Goal: Information Seeking & Learning: Compare options

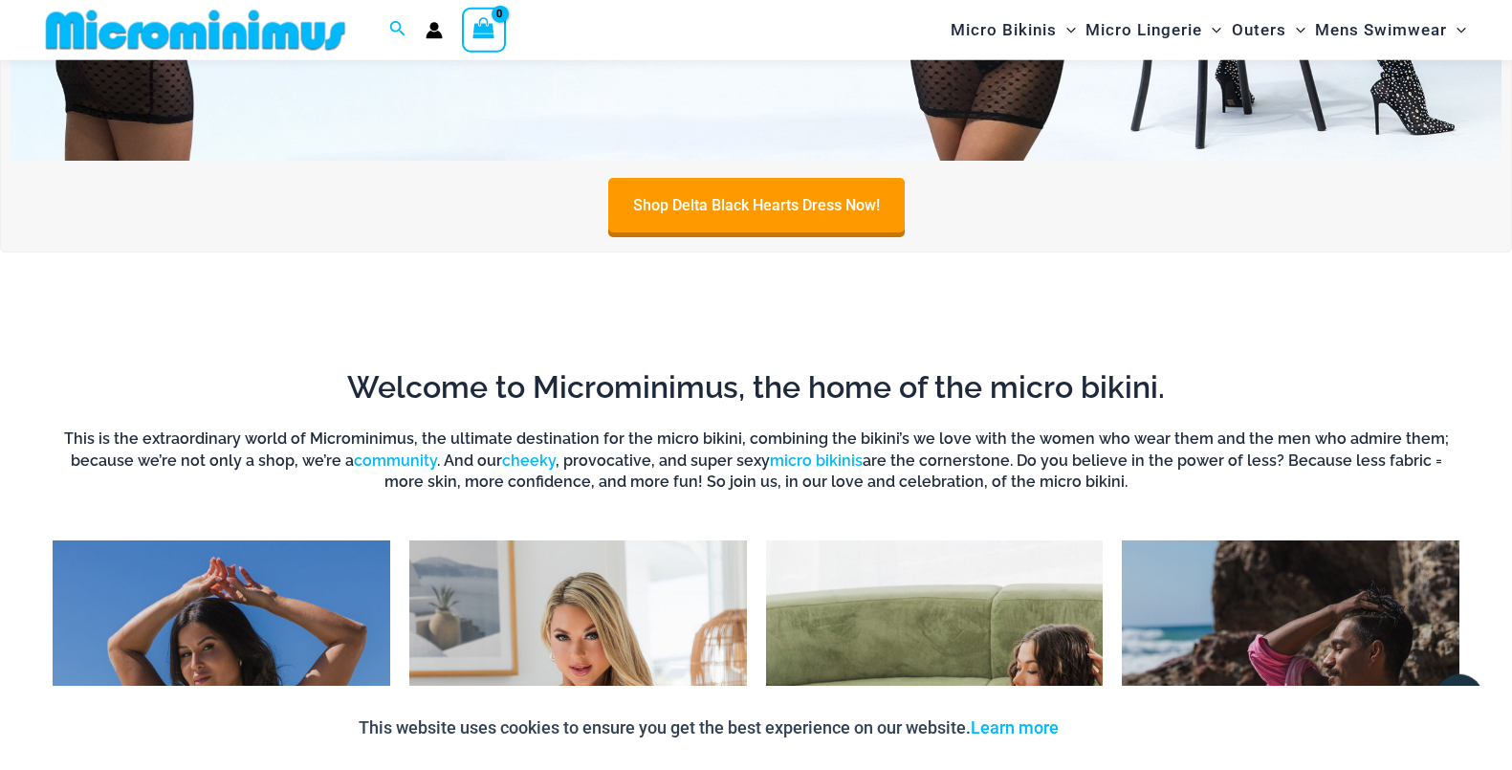
scroll to position [1130, 0]
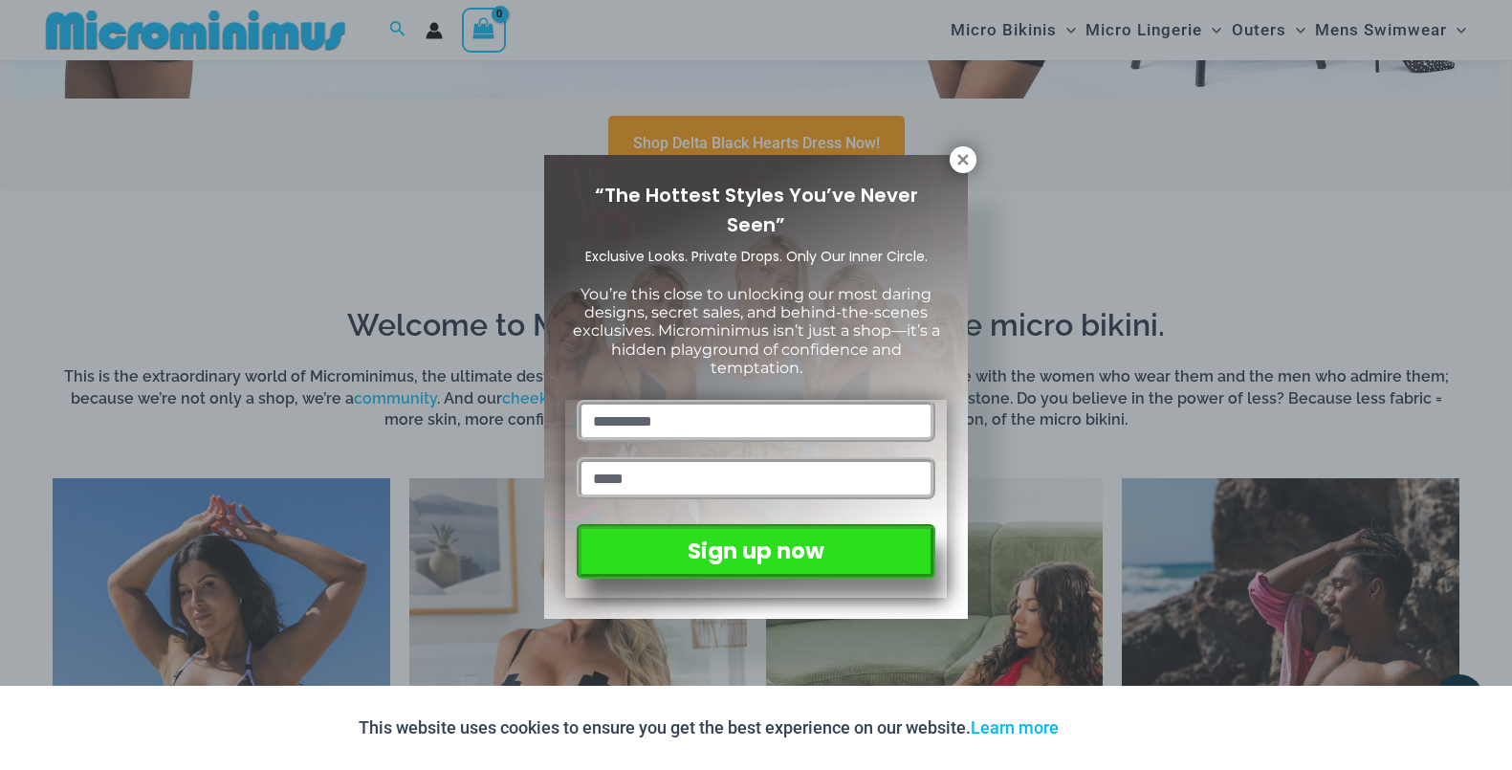
click at [1135, 267] on div "“The Hottest Styles You’ve Never Seen” Exclusive Looks. Private Drops. Only Our…" at bounding box center [756, 385] width 1512 height 770
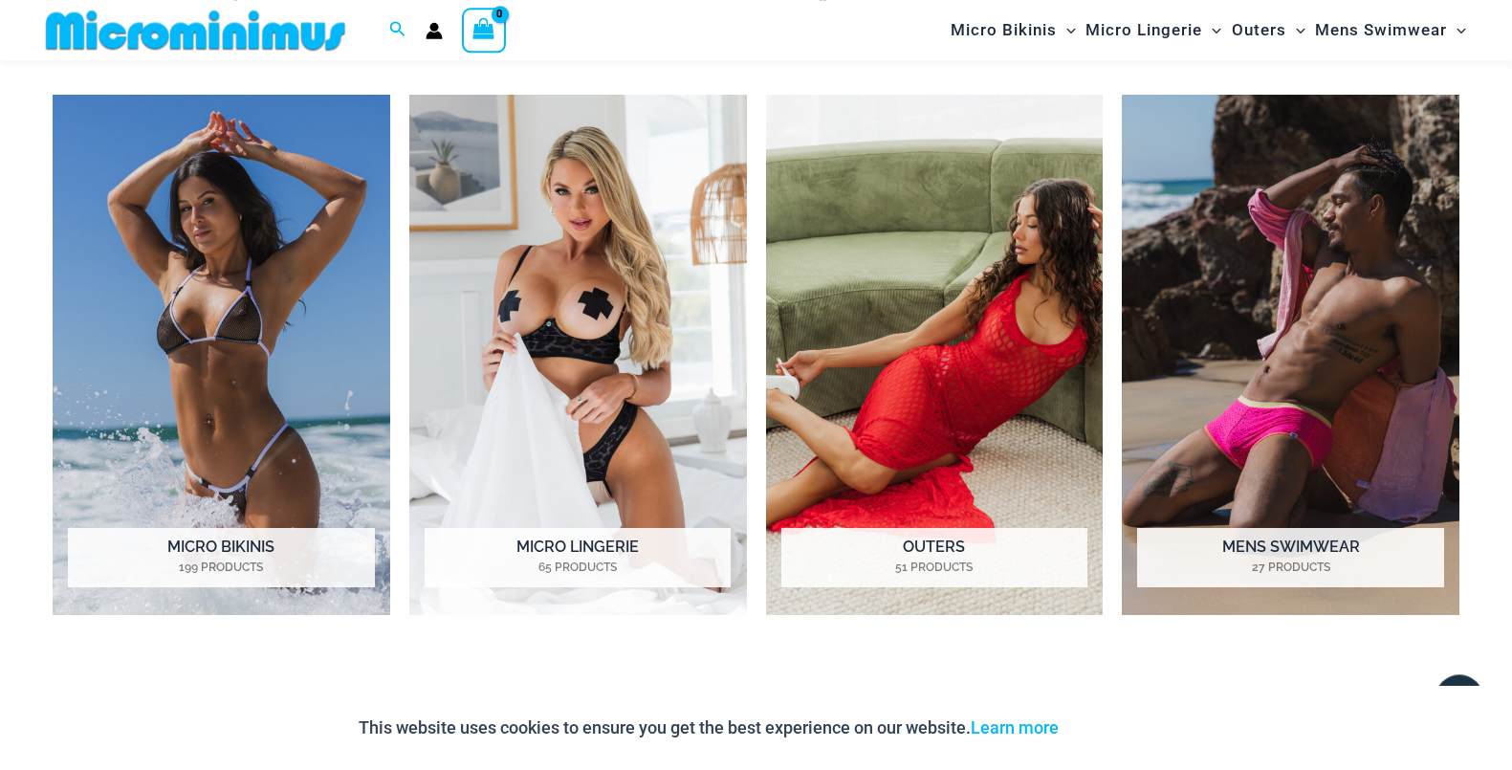
scroll to position [1521, 0]
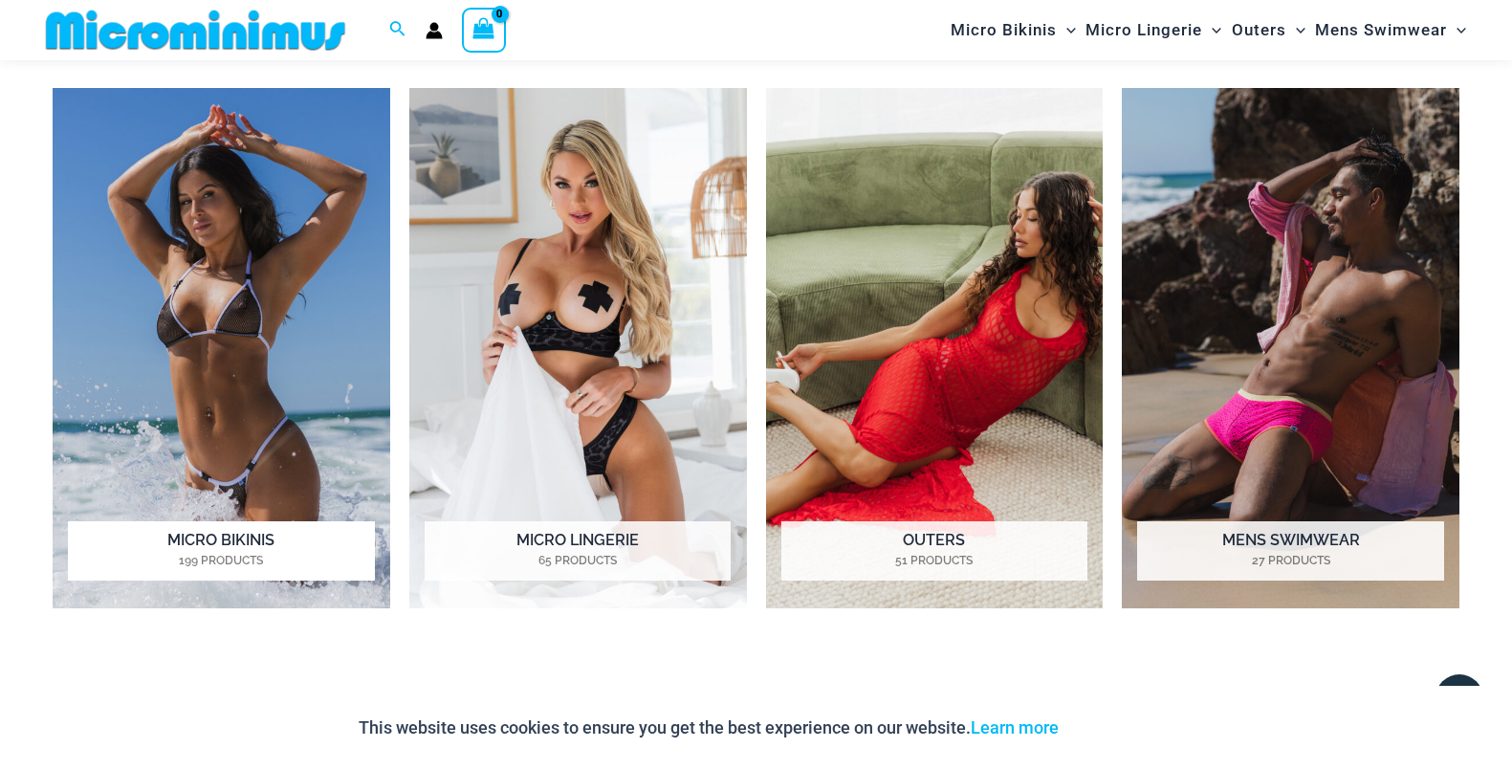
click at [265, 314] on img "Visit product category Micro Bikinis" at bounding box center [222, 348] width 338 height 520
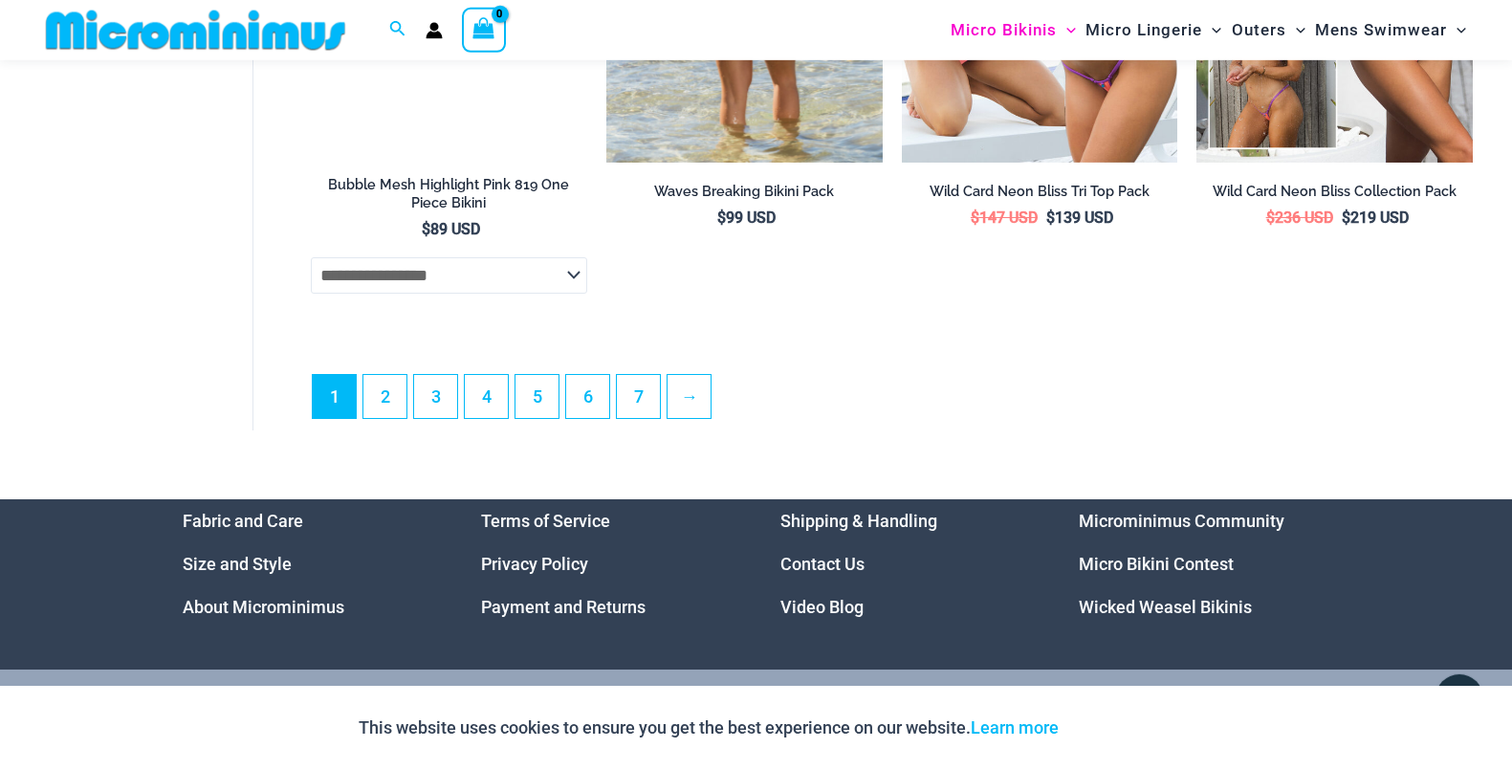
scroll to position [5250, 0]
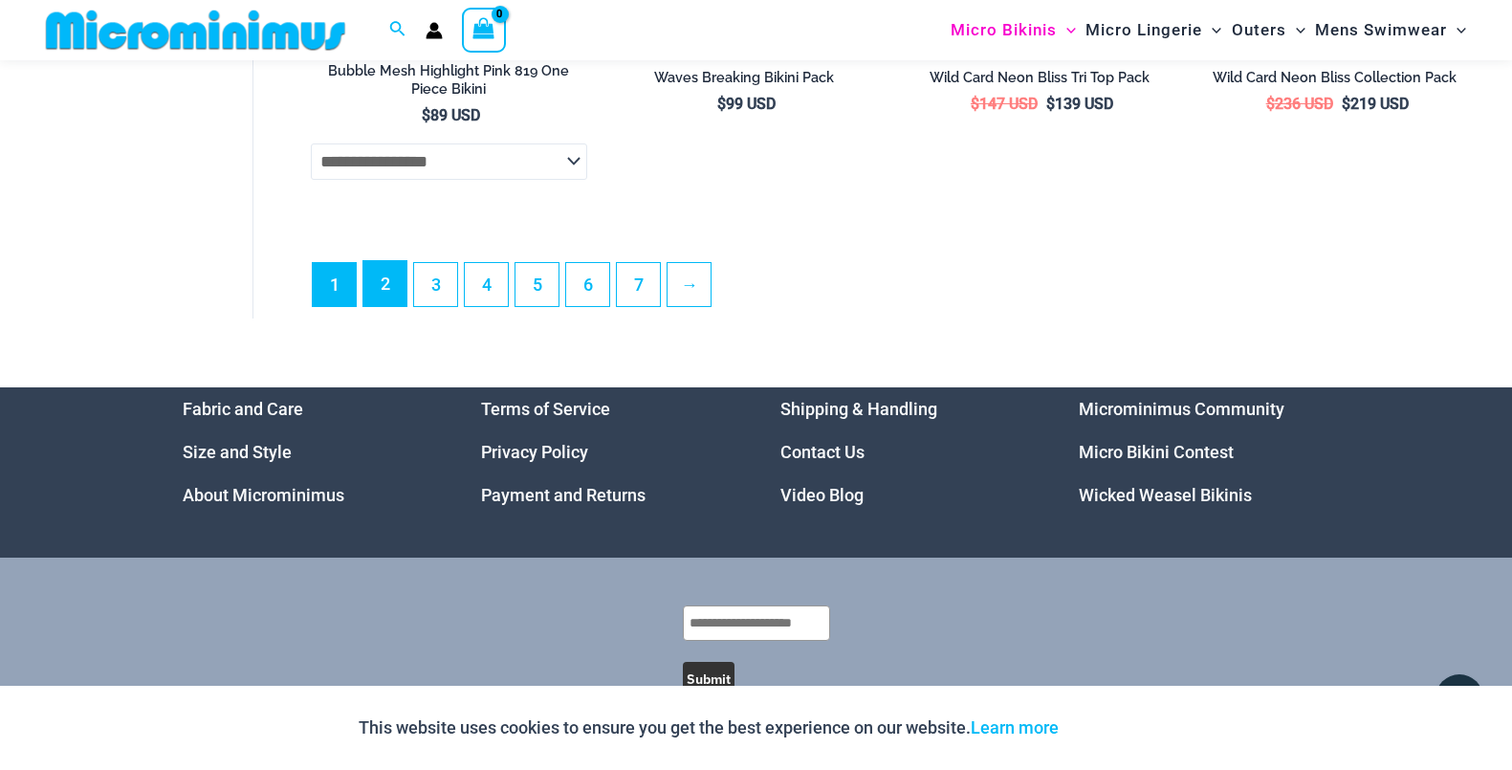
click at [391, 285] on link "2" at bounding box center [384, 283] width 43 height 45
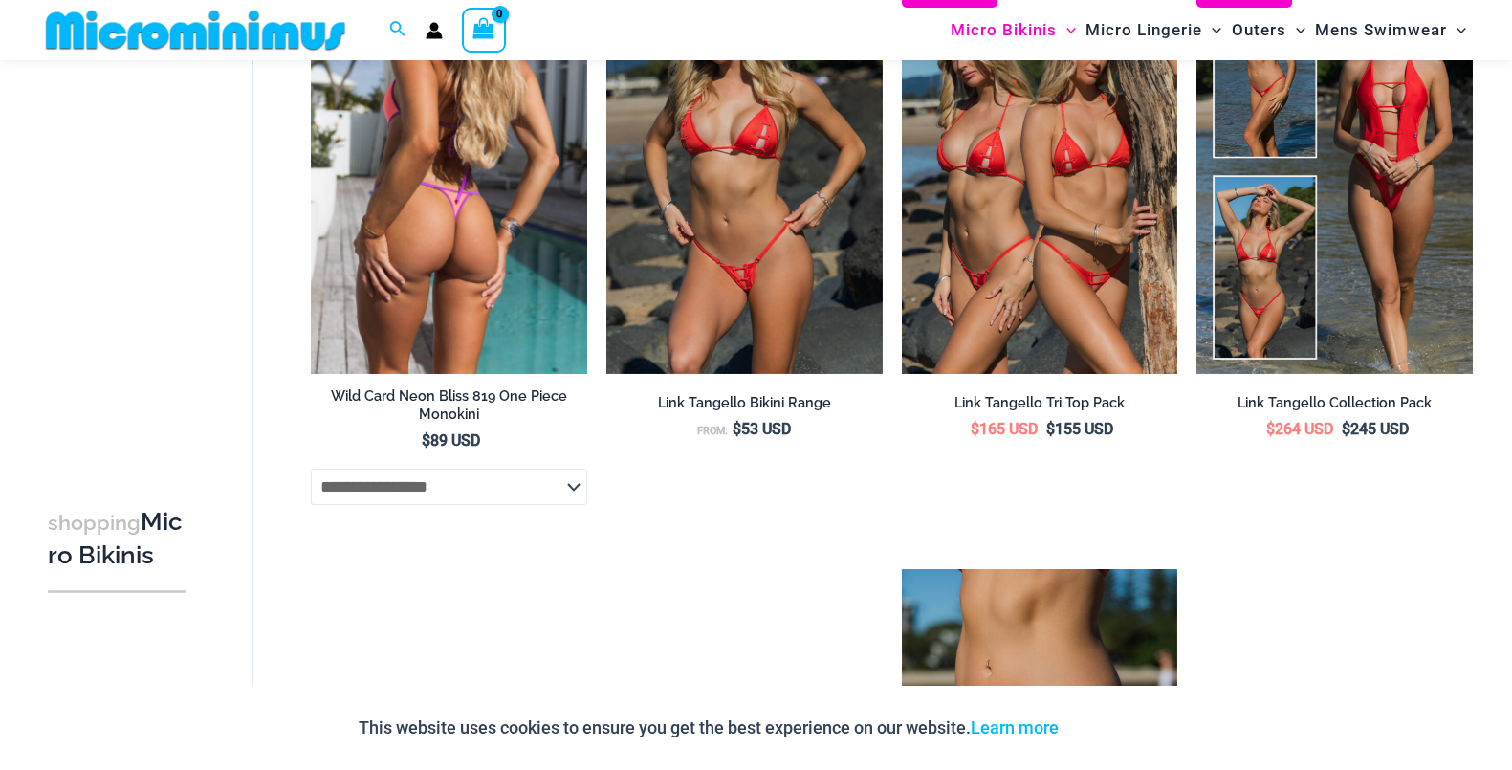
scroll to position [666, 0]
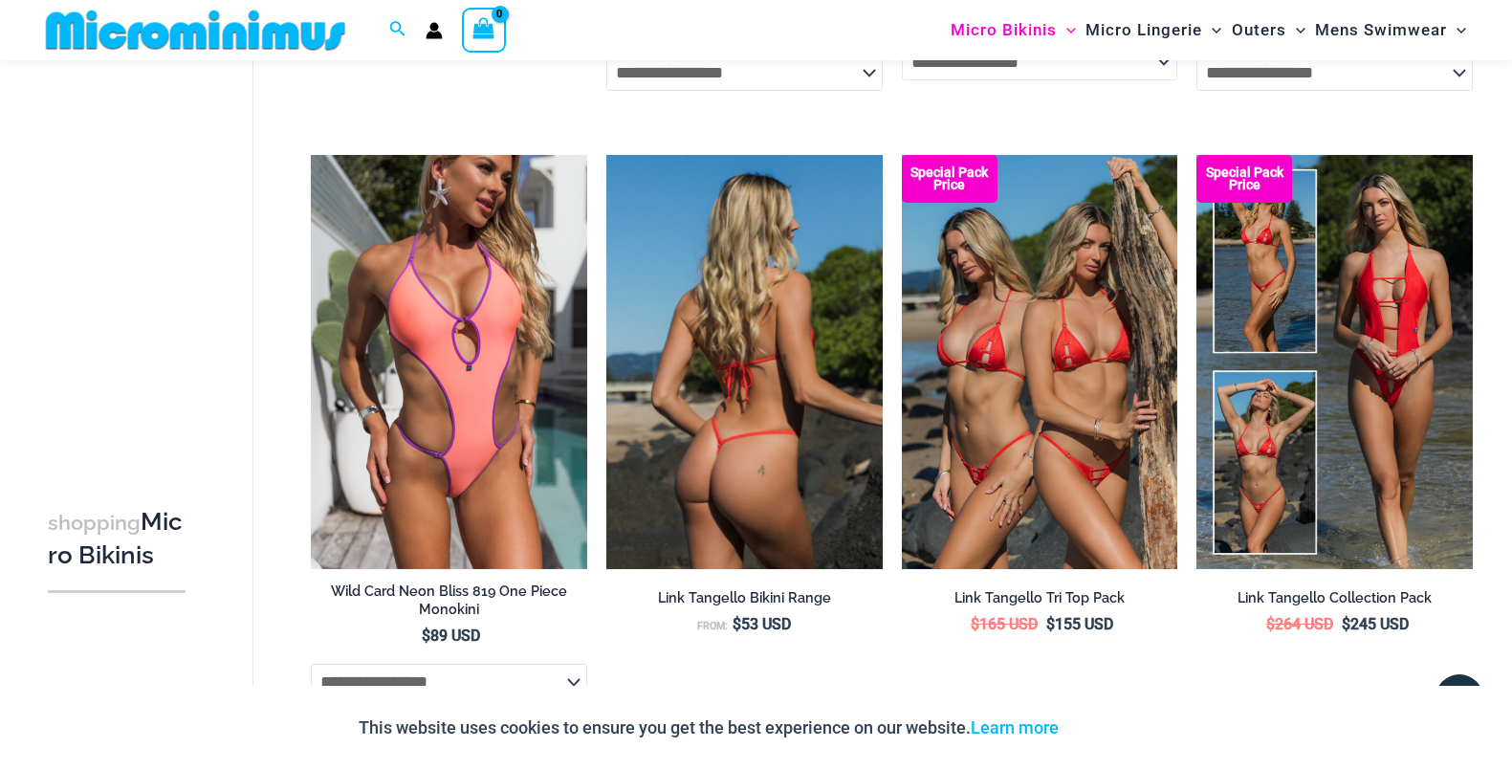
click at [720, 424] on img at bounding box center [744, 362] width 276 height 414
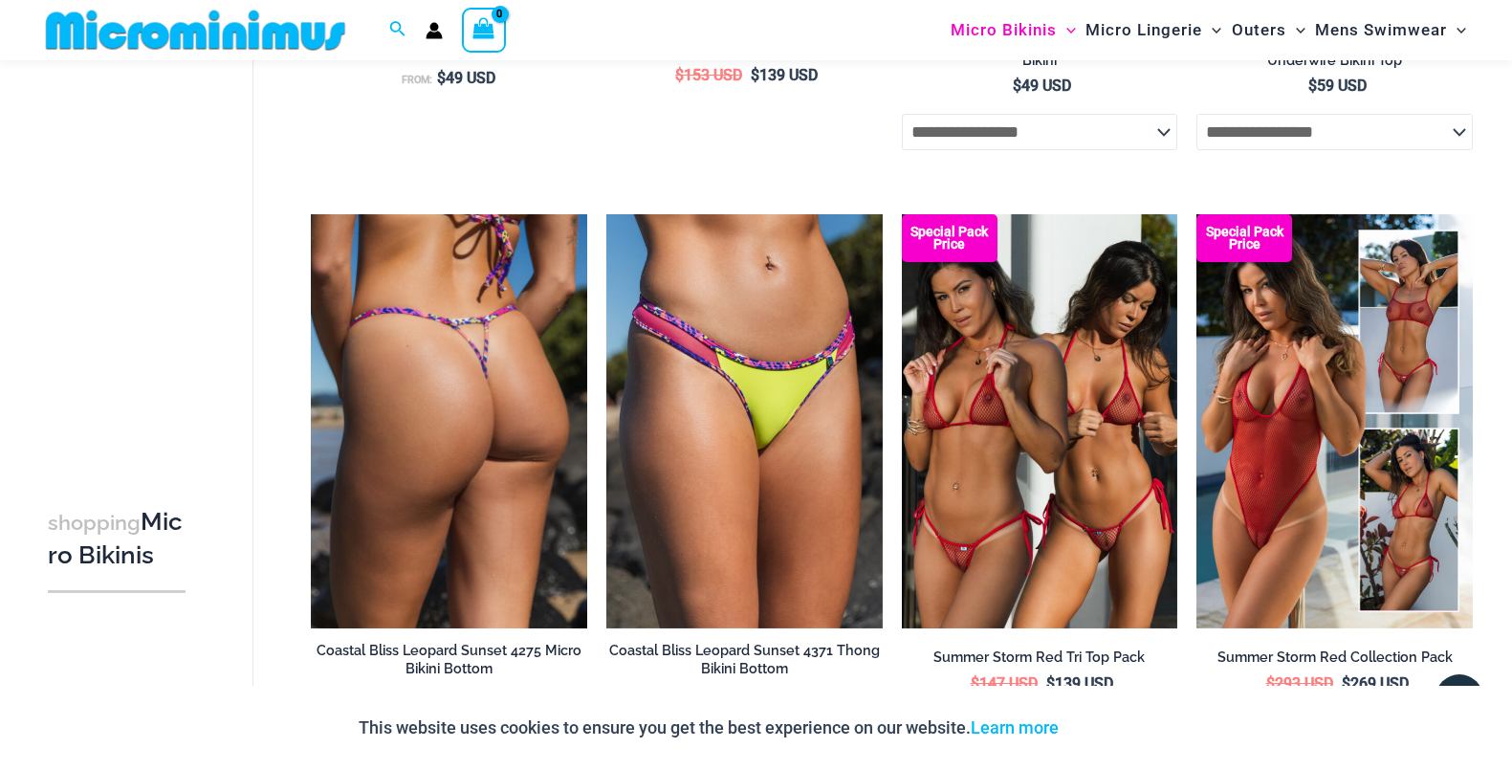
scroll to position [2519, 0]
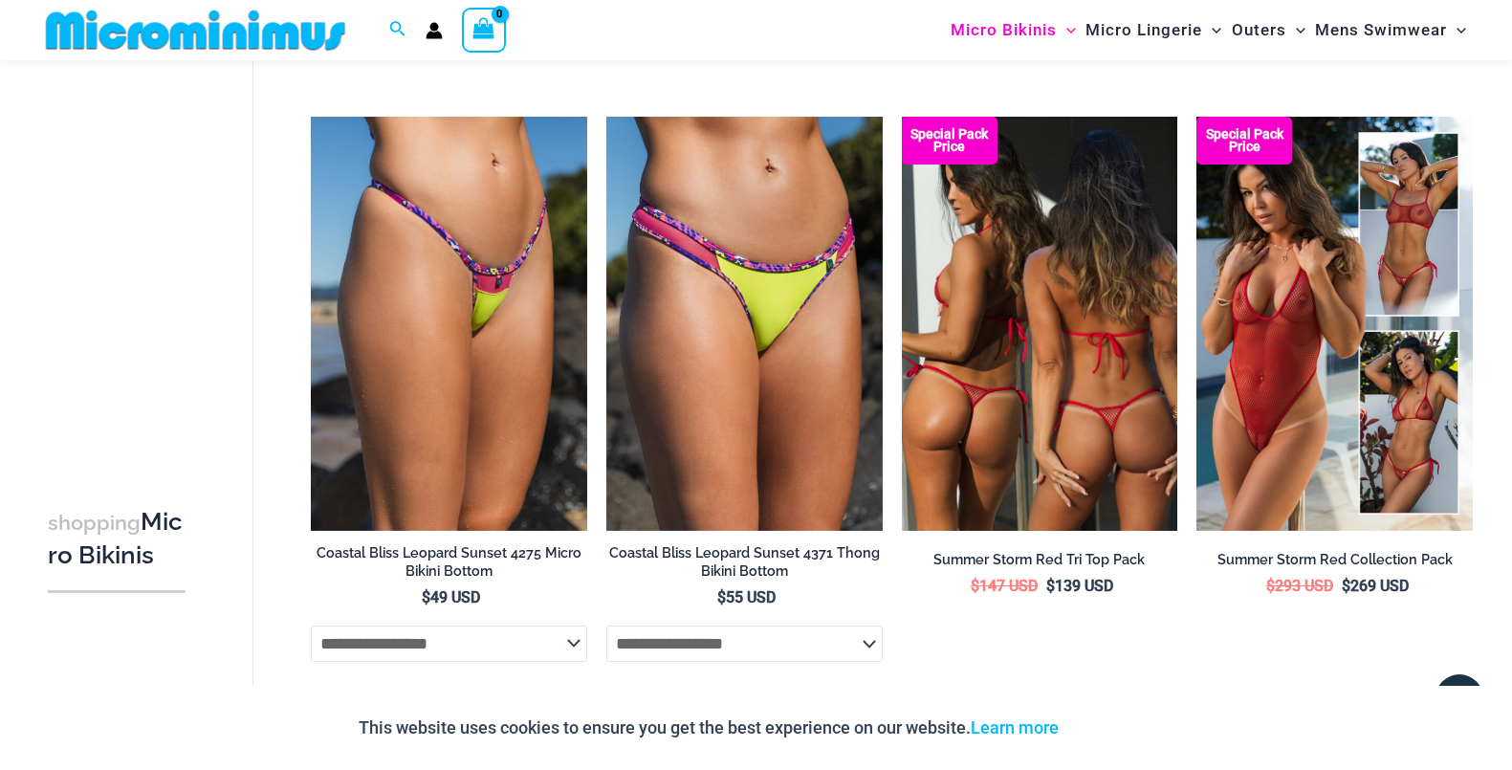
click at [981, 343] on img at bounding box center [1040, 324] width 276 height 414
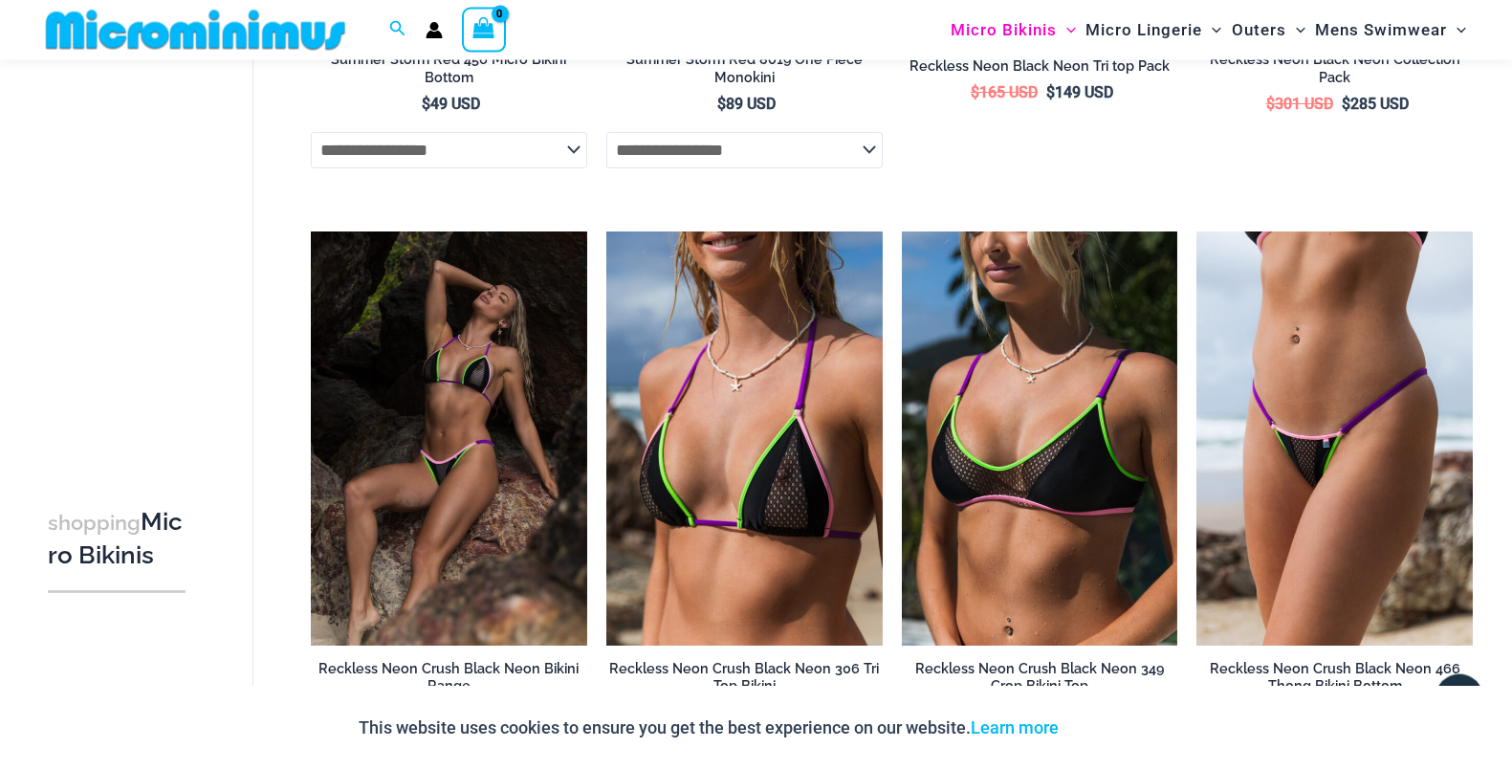
scroll to position [4275, 0]
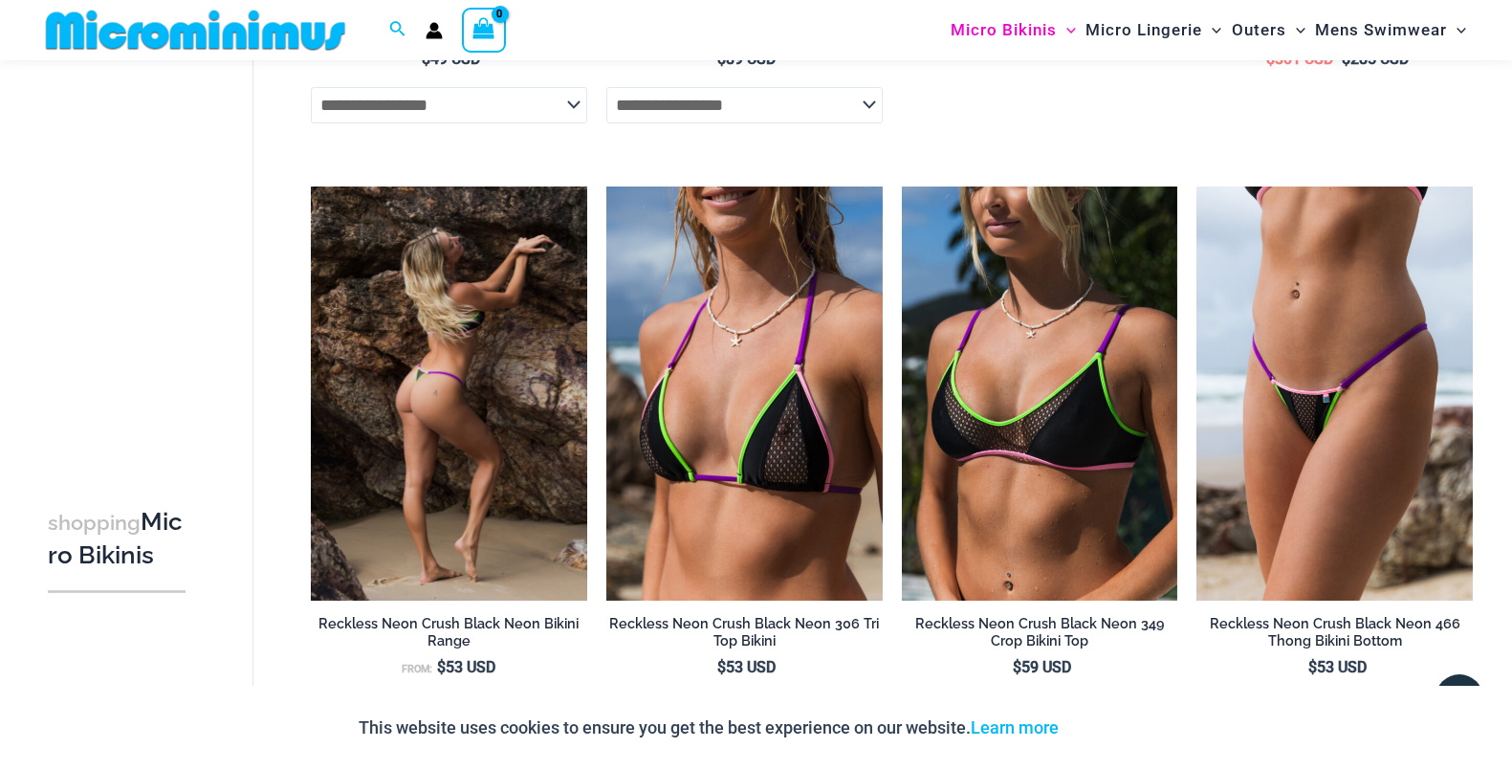
click at [469, 464] on img at bounding box center [449, 393] width 276 height 414
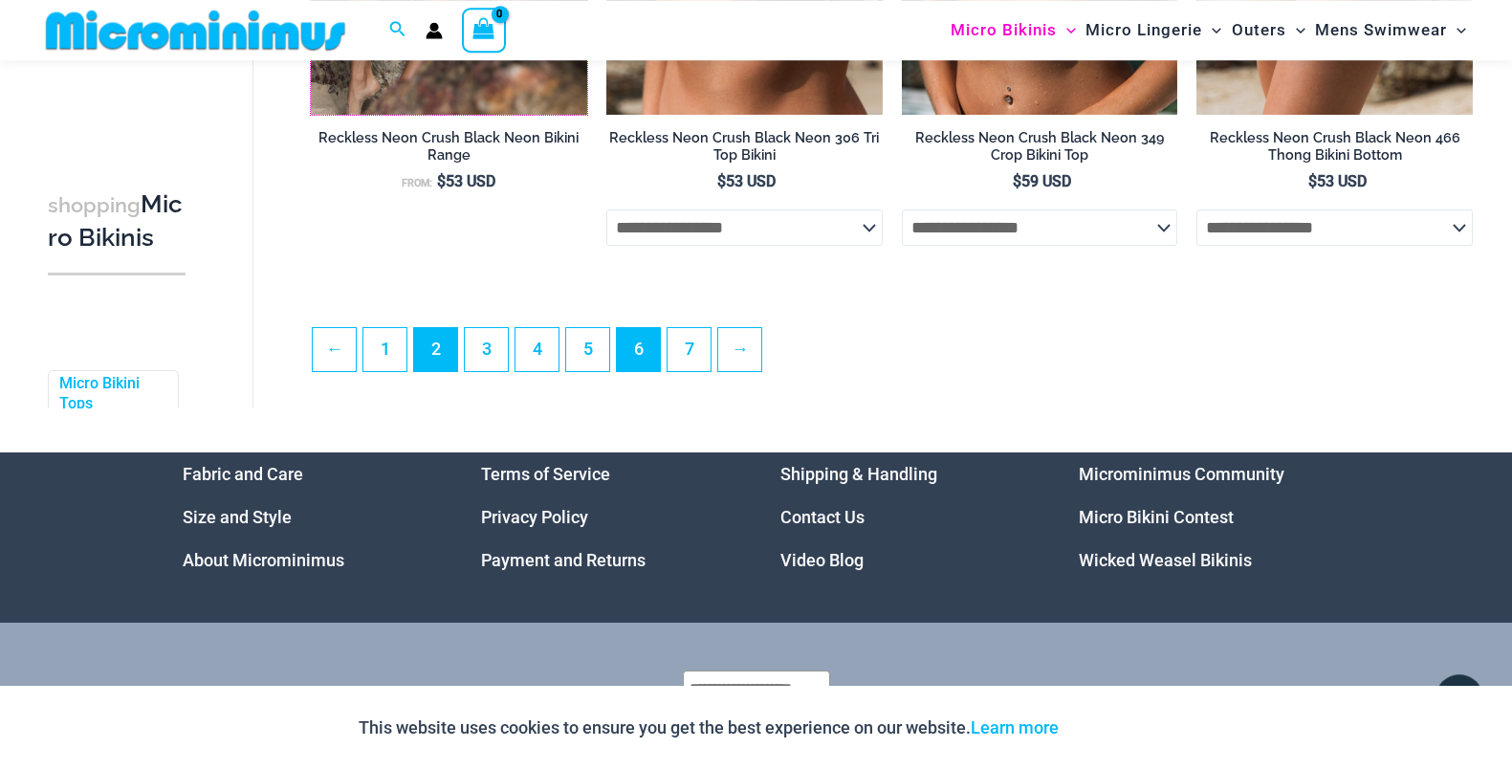
scroll to position [4763, 0]
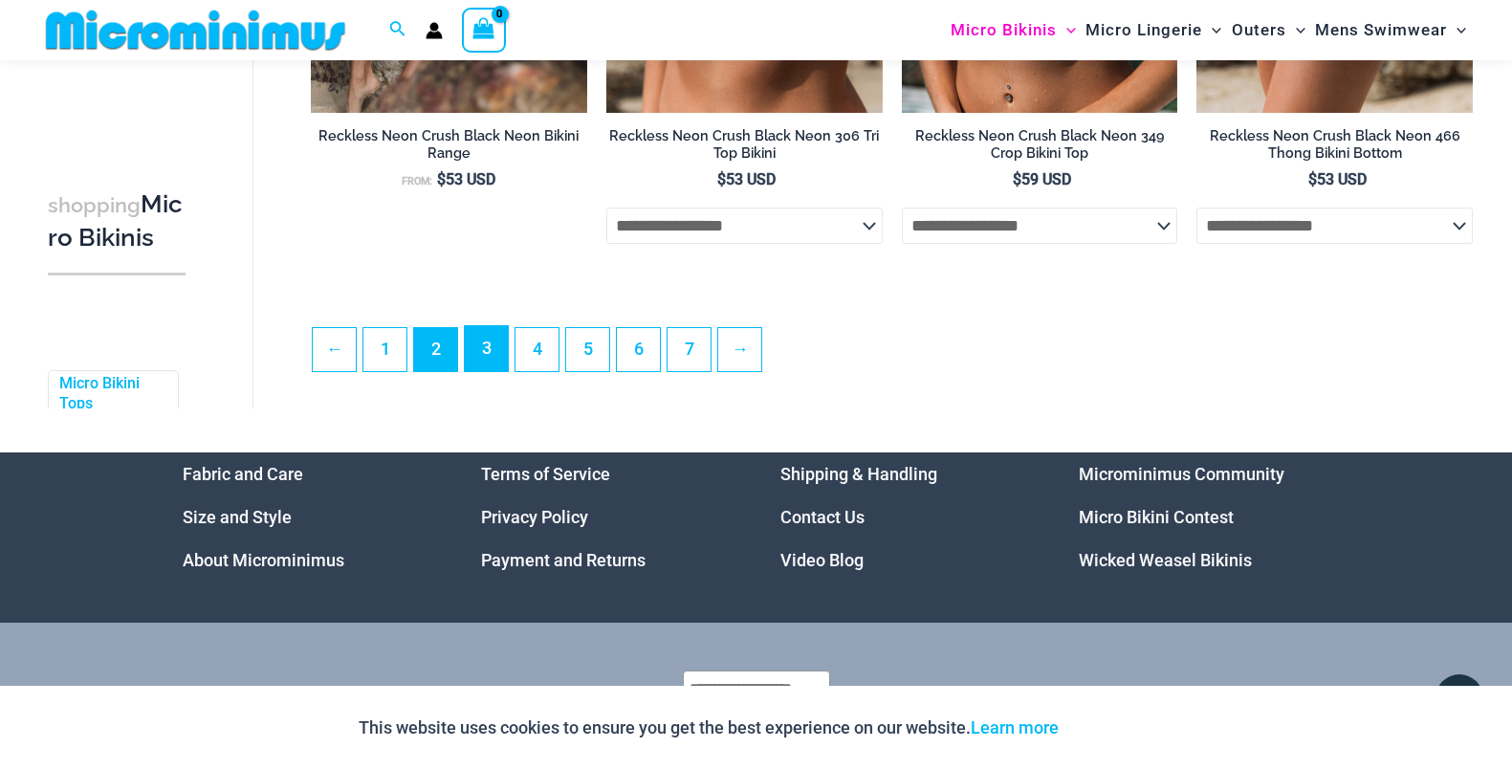
click at [487, 371] on link "3" at bounding box center [486, 348] width 43 height 45
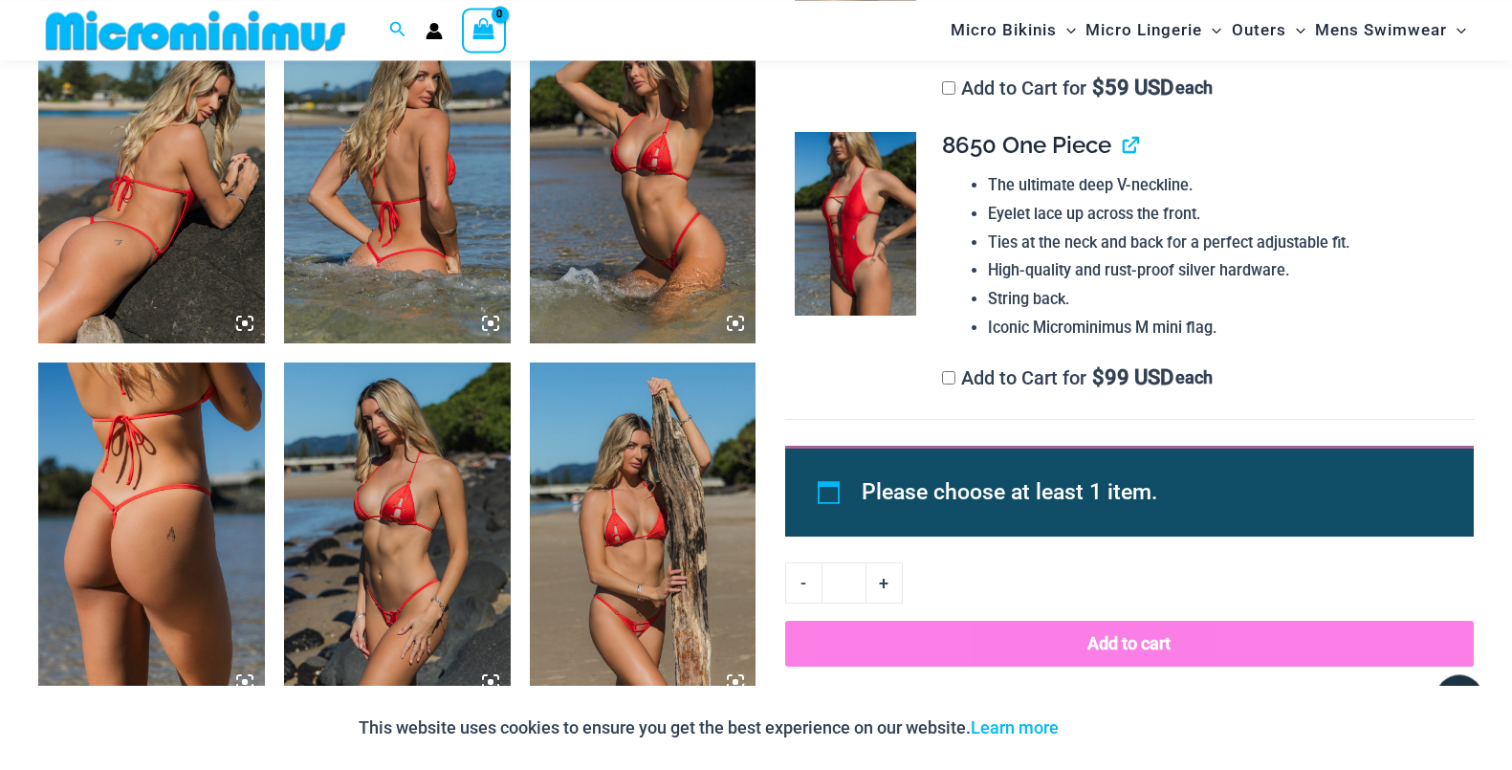
scroll to position [1836, 0]
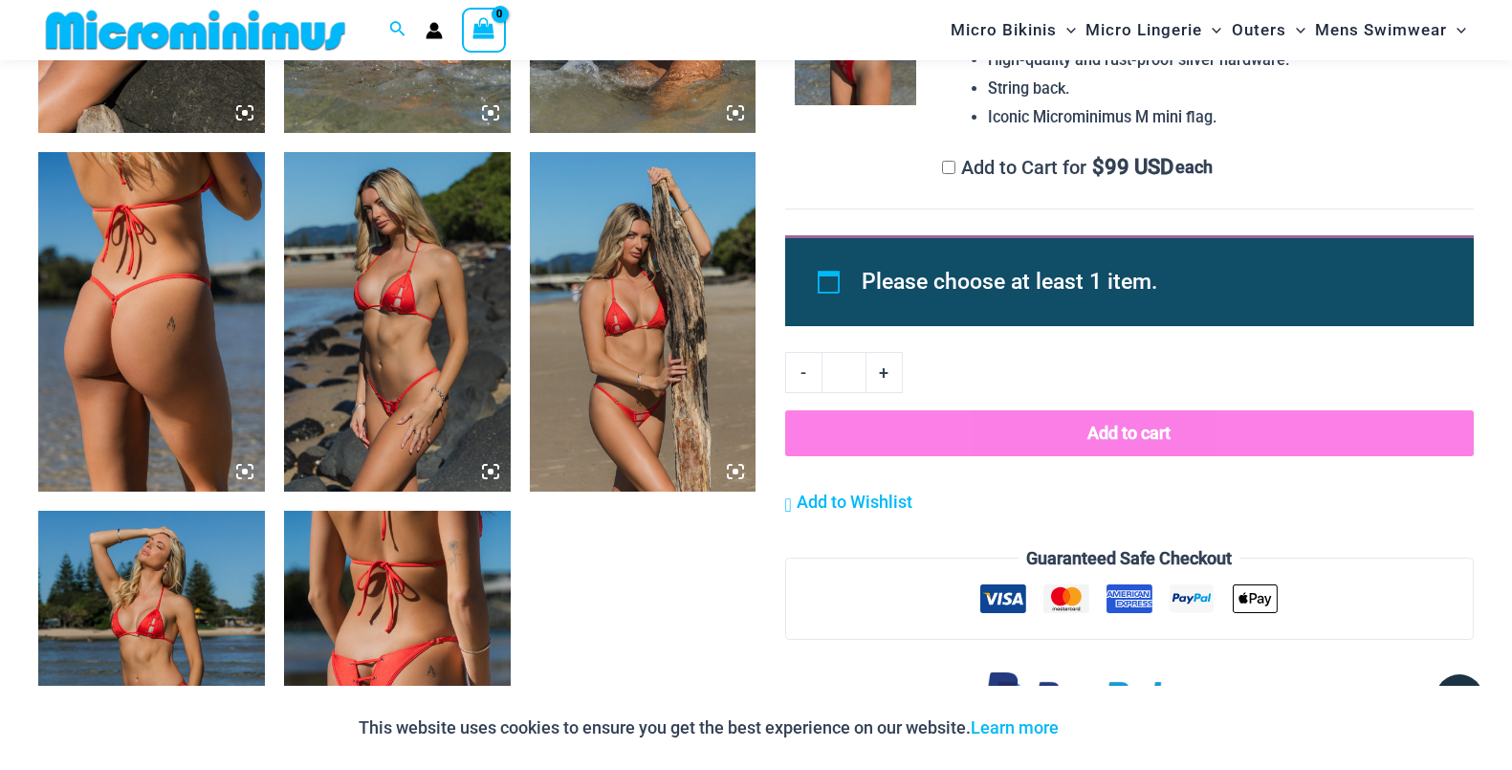
click at [621, 353] on img at bounding box center [643, 322] width 227 height 340
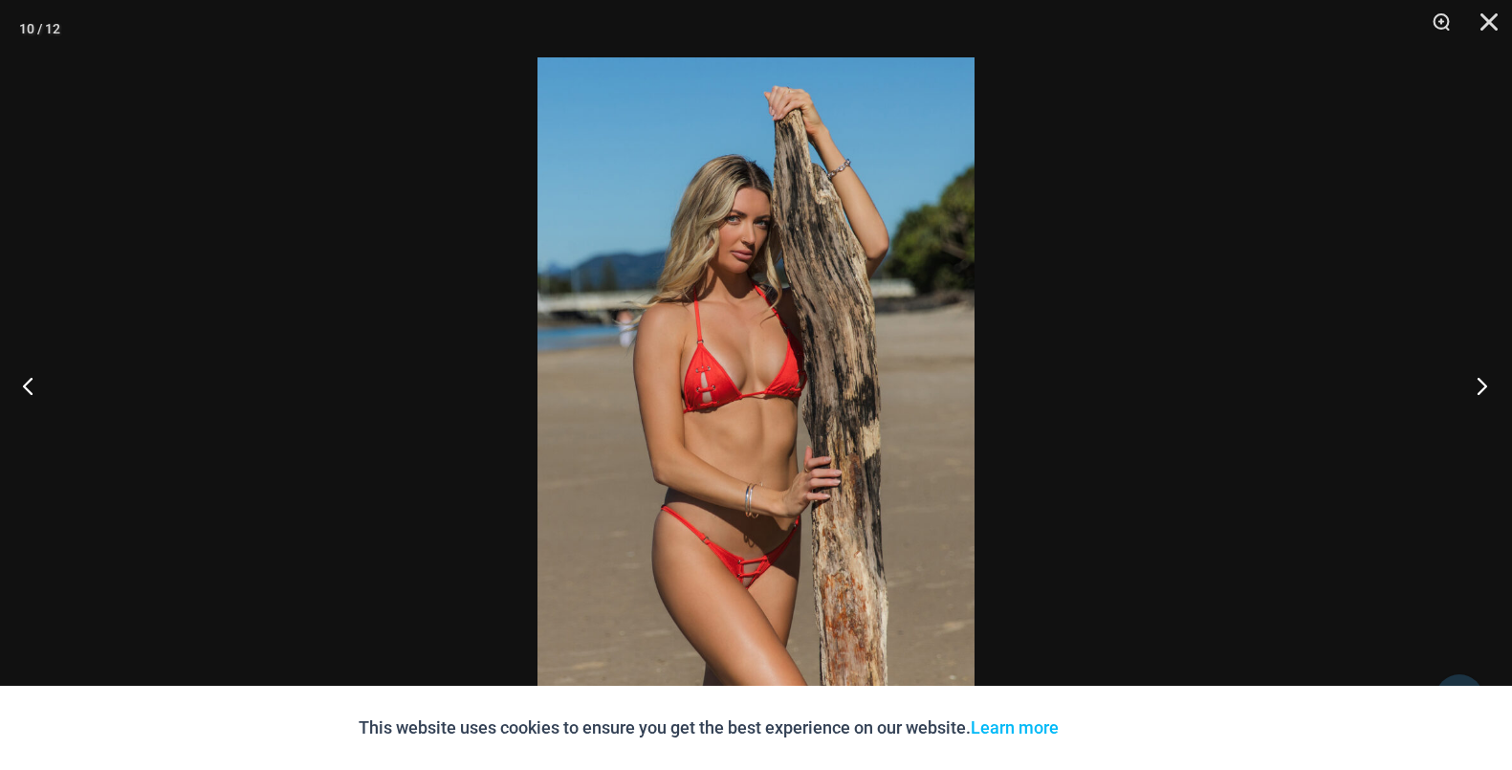
click at [1485, 381] on button "Next" at bounding box center [1476, 386] width 72 height 96
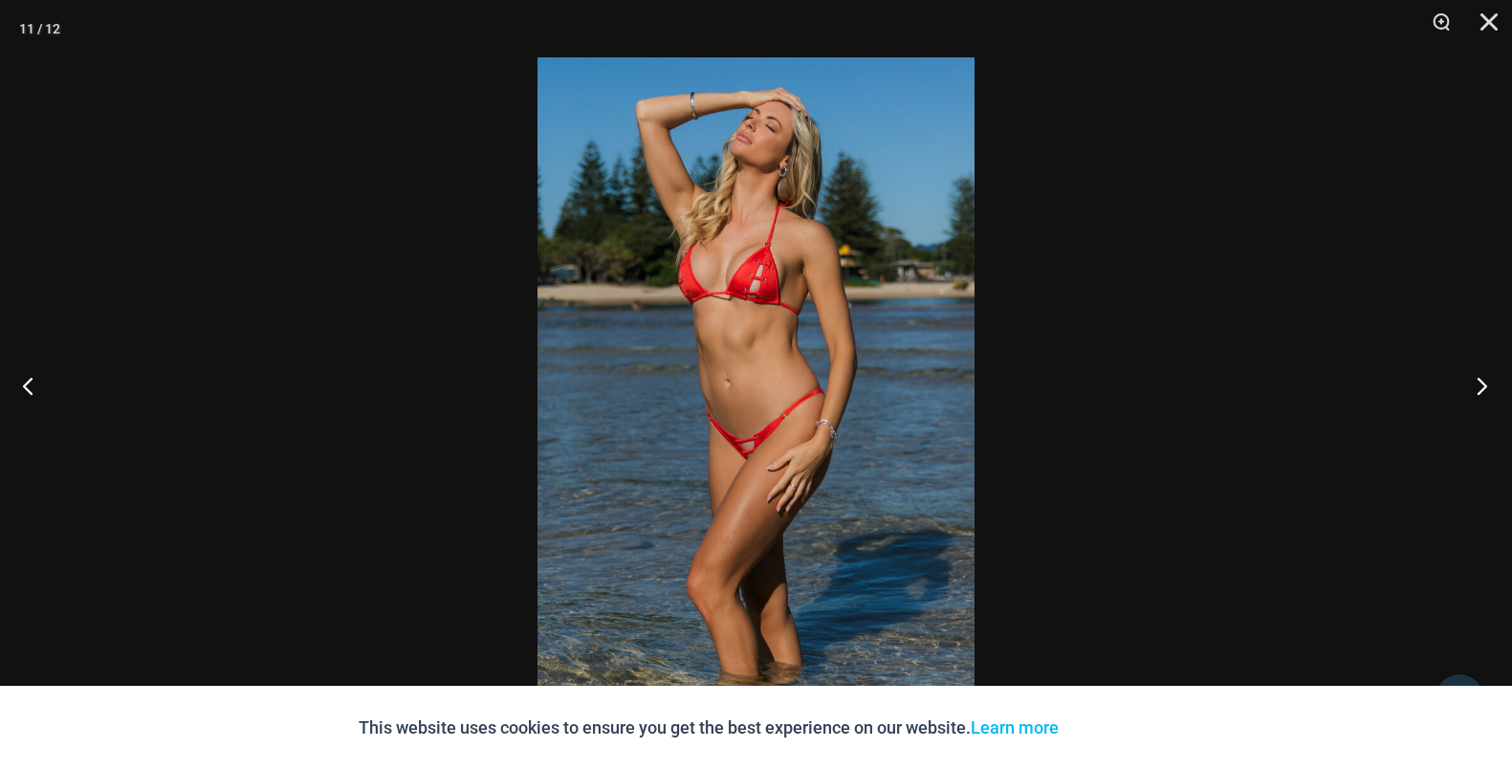
click at [1485, 381] on button "Next" at bounding box center [1476, 386] width 72 height 96
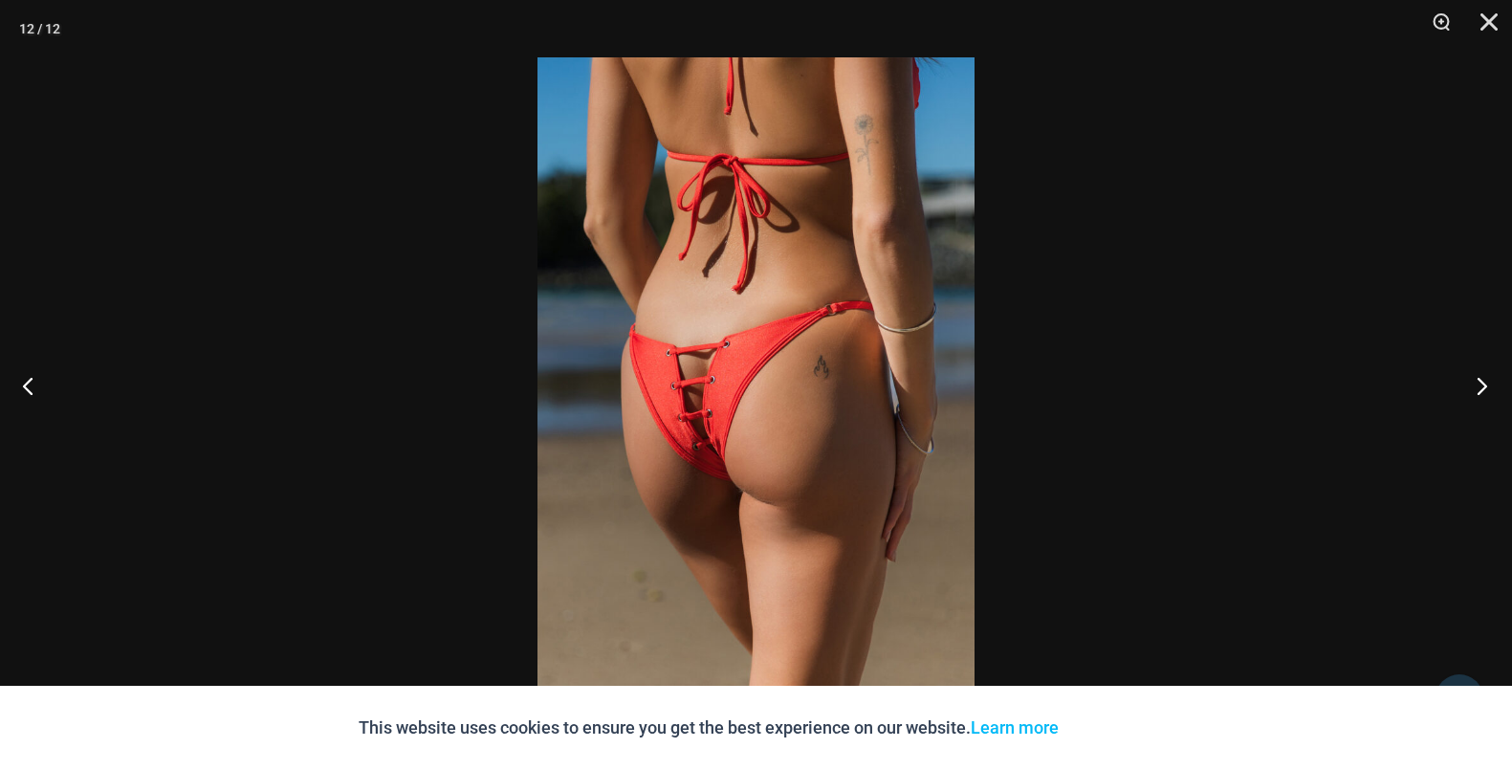
click at [1485, 381] on button "Next" at bounding box center [1476, 386] width 72 height 96
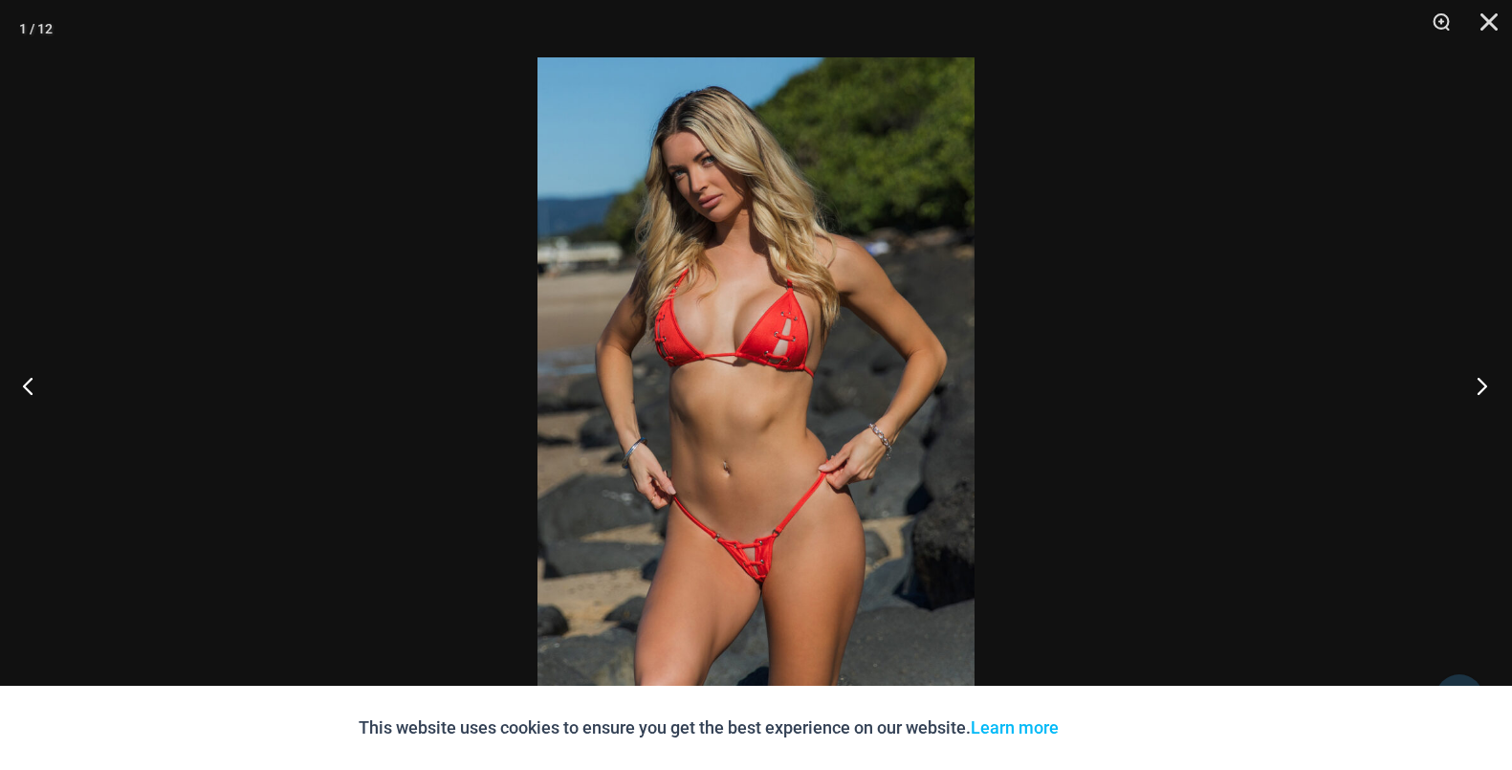
click at [1485, 381] on button "Next" at bounding box center [1476, 386] width 72 height 96
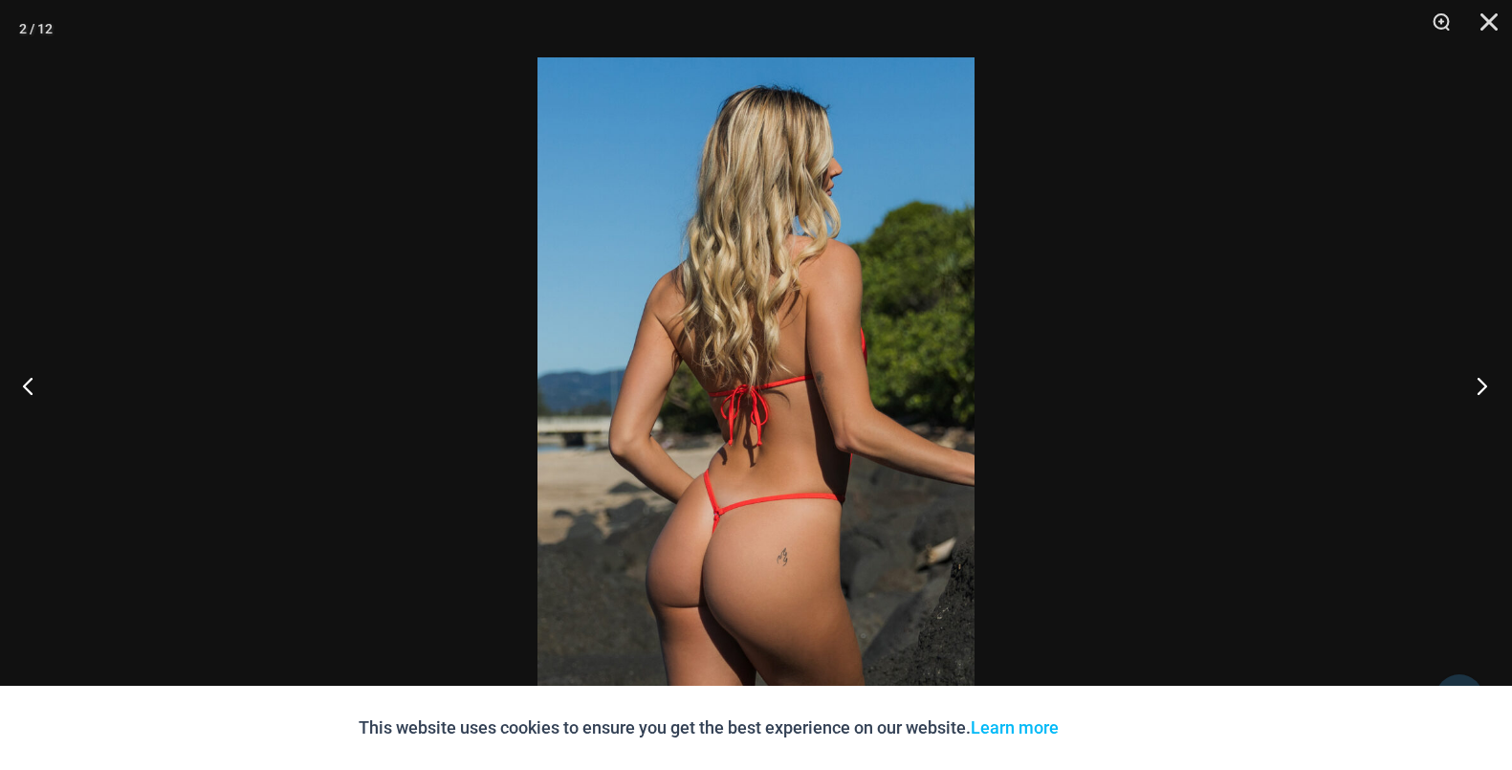
click at [1485, 381] on button "Next" at bounding box center [1476, 386] width 72 height 96
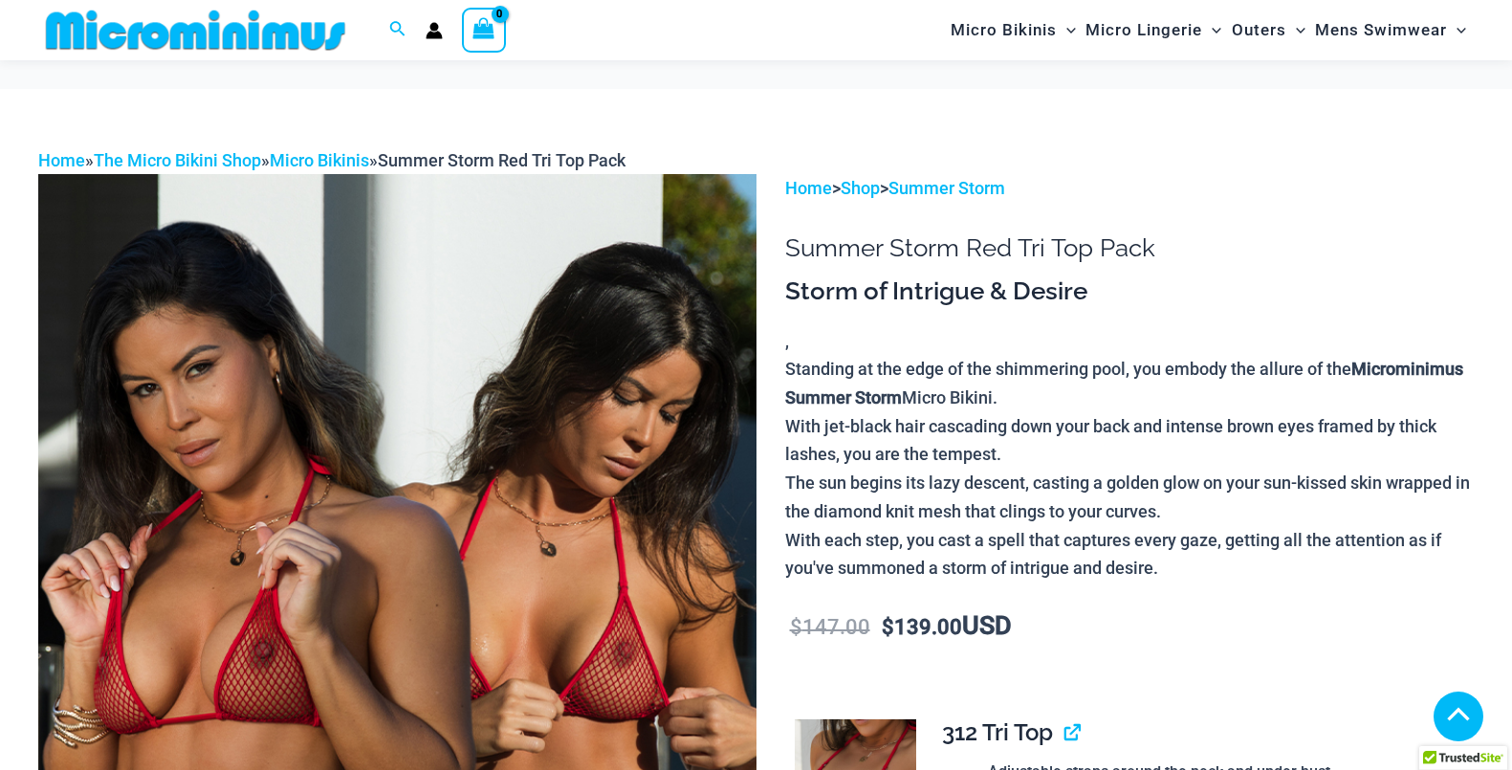
scroll to position [374, 0]
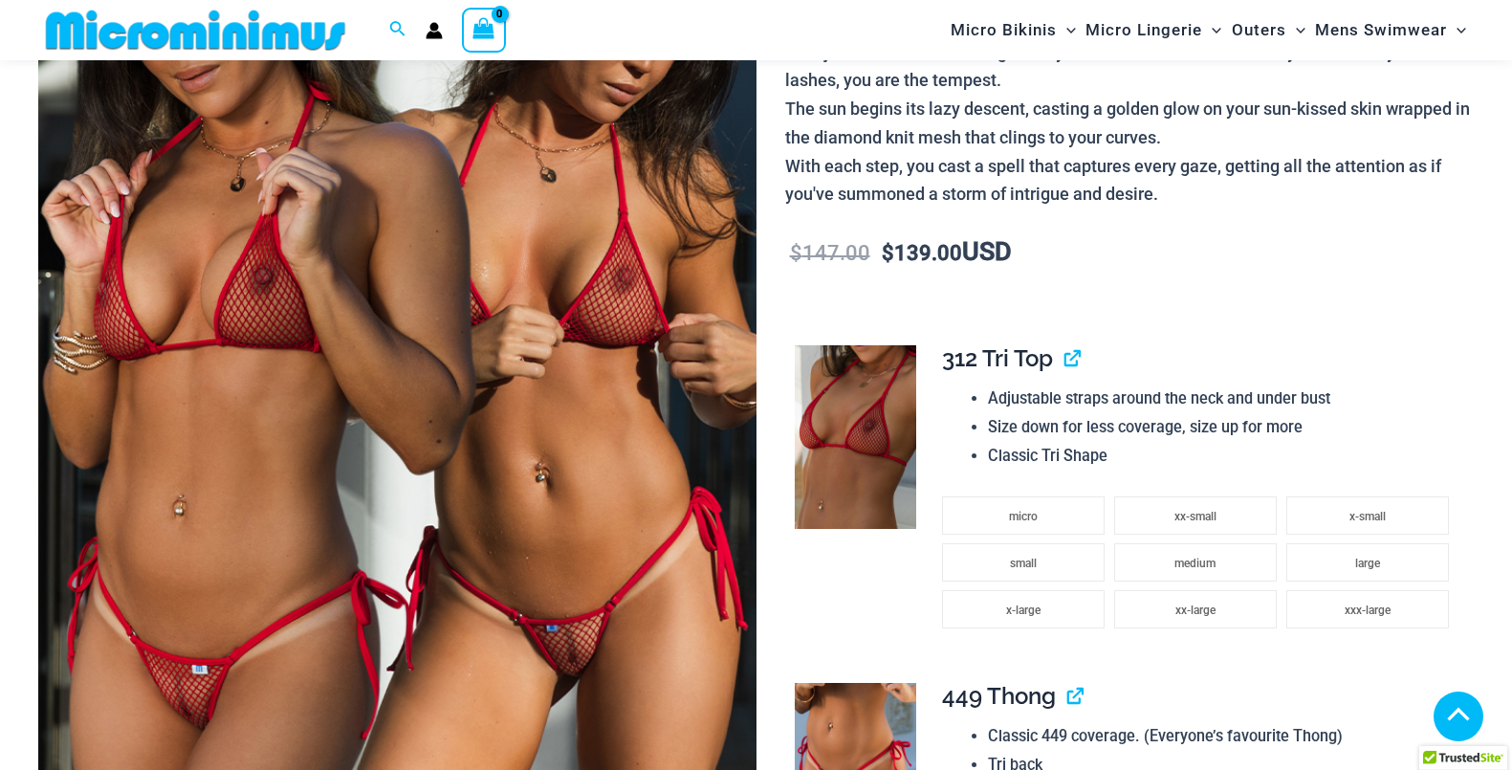
click at [704, 398] on img at bounding box center [397, 338] width 718 height 1077
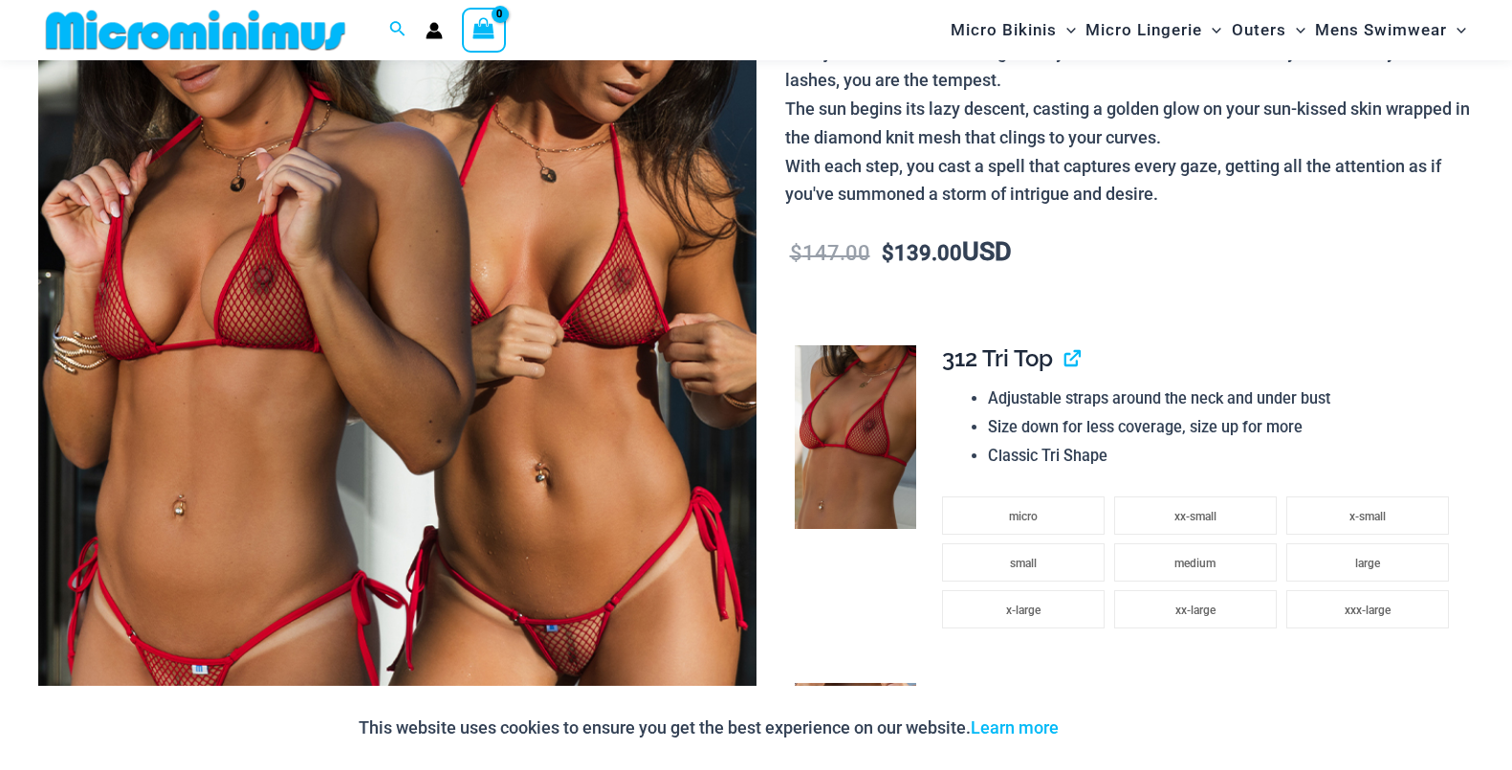
click at [562, 439] on img at bounding box center [397, 338] width 718 height 1077
click at [603, 419] on div at bounding box center [755, 384] width 437 height 655
click at [604, 418] on div at bounding box center [755, 384] width 437 height 655
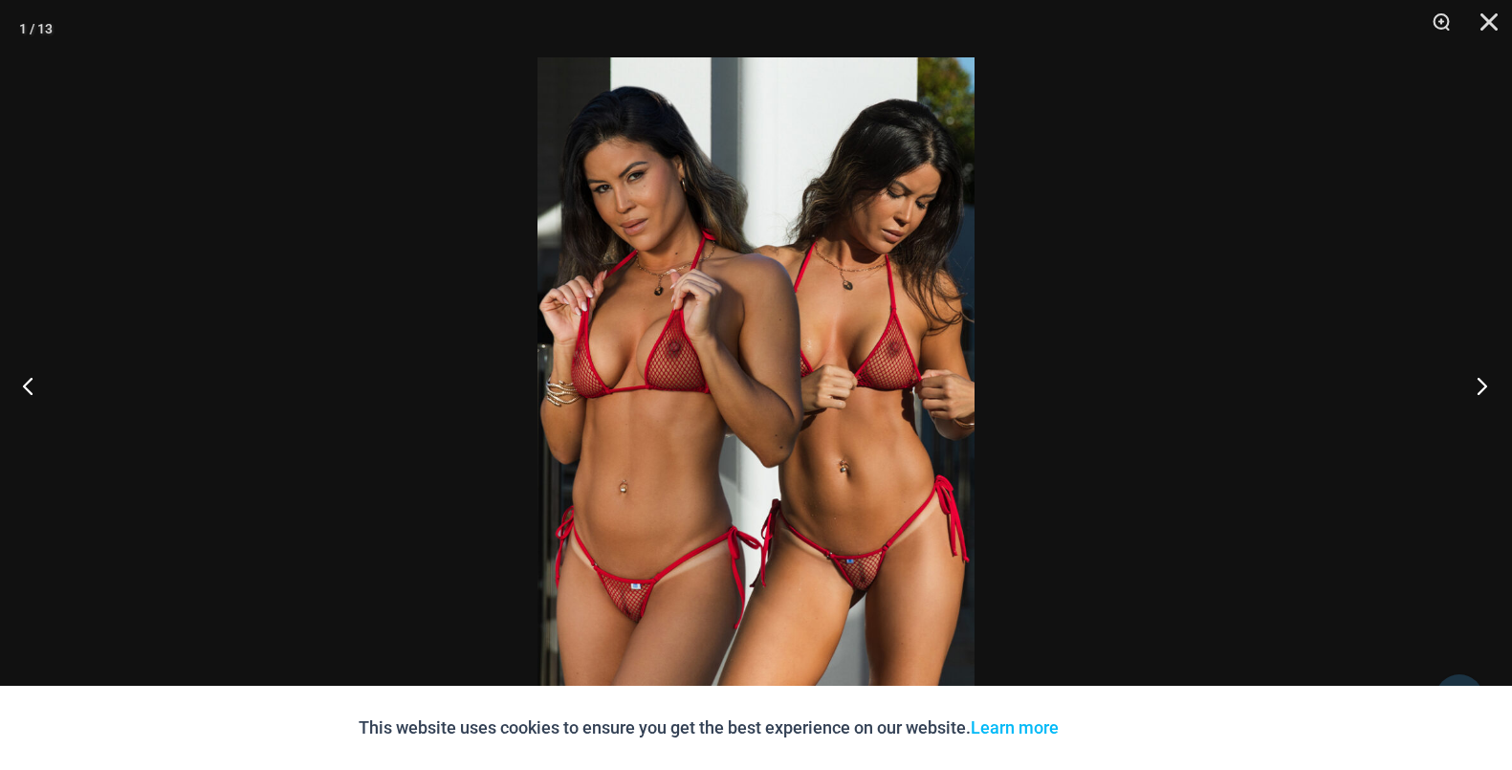
click at [1486, 381] on button "Next" at bounding box center [1476, 386] width 72 height 96
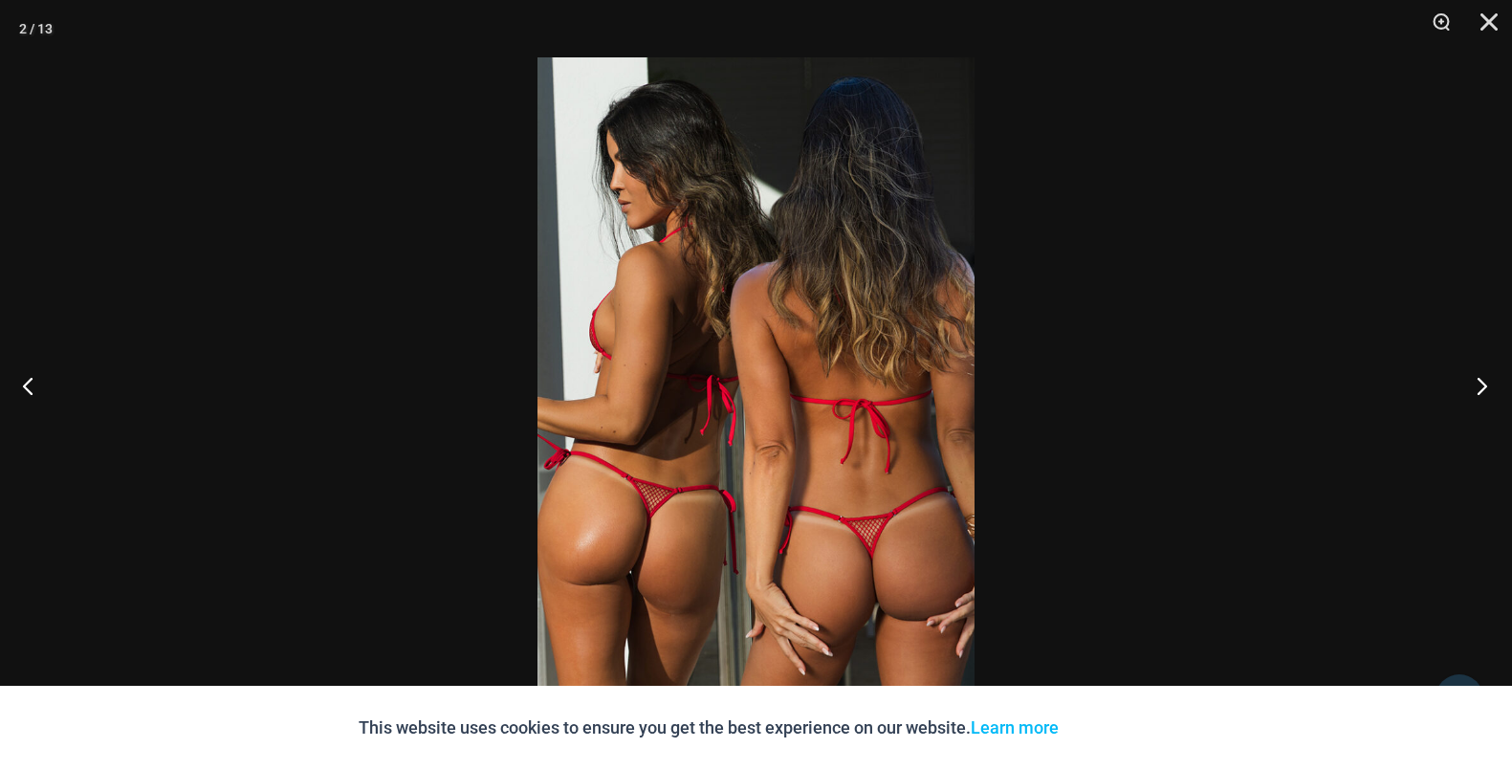
click at [1485, 381] on button "Next" at bounding box center [1476, 386] width 72 height 96
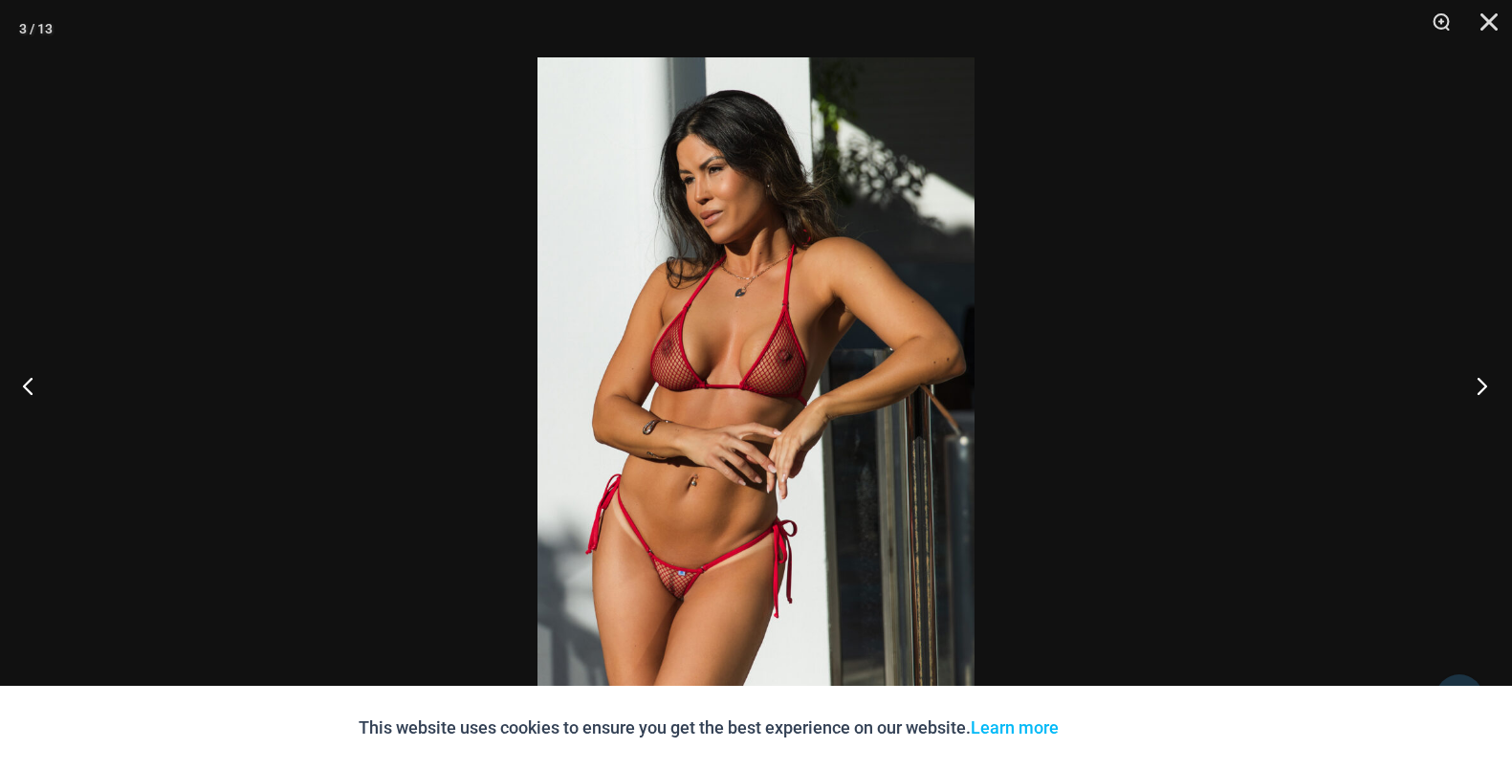
click at [1485, 381] on button "Next" at bounding box center [1476, 386] width 72 height 96
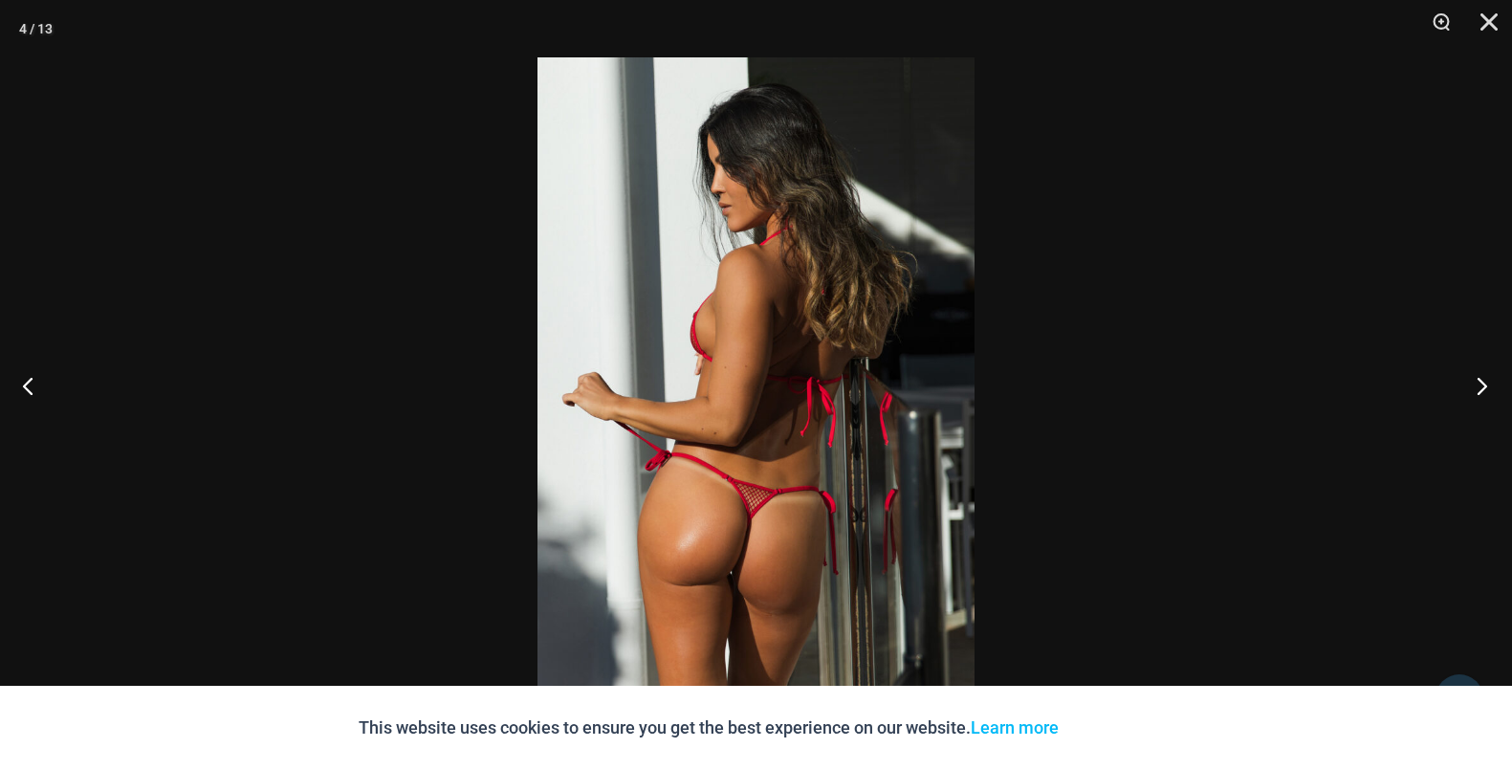
click at [1485, 381] on button "Next" at bounding box center [1476, 386] width 72 height 96
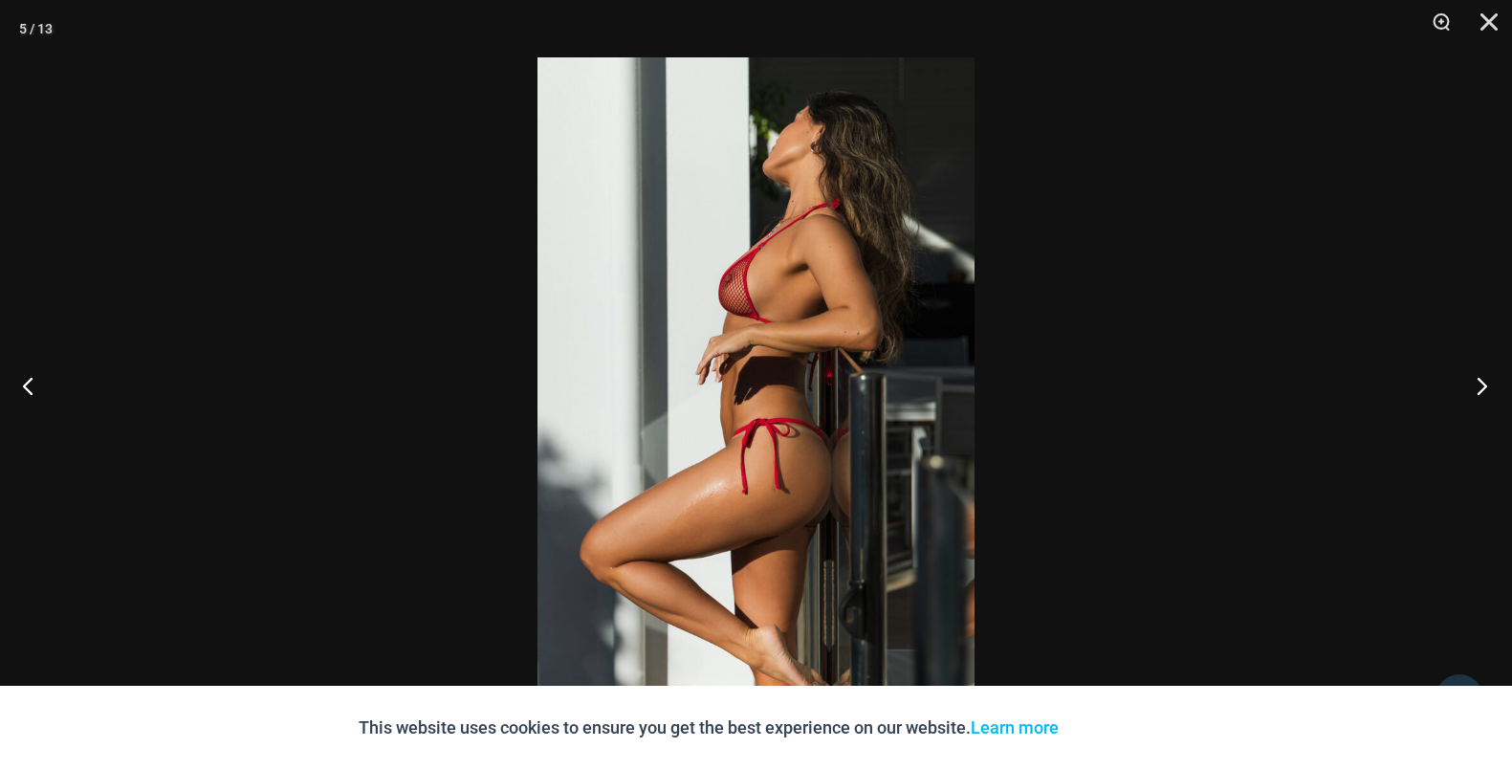
click at [1485, 381] on button "Next" at bounding box center [1476, 386] width 72 height 96
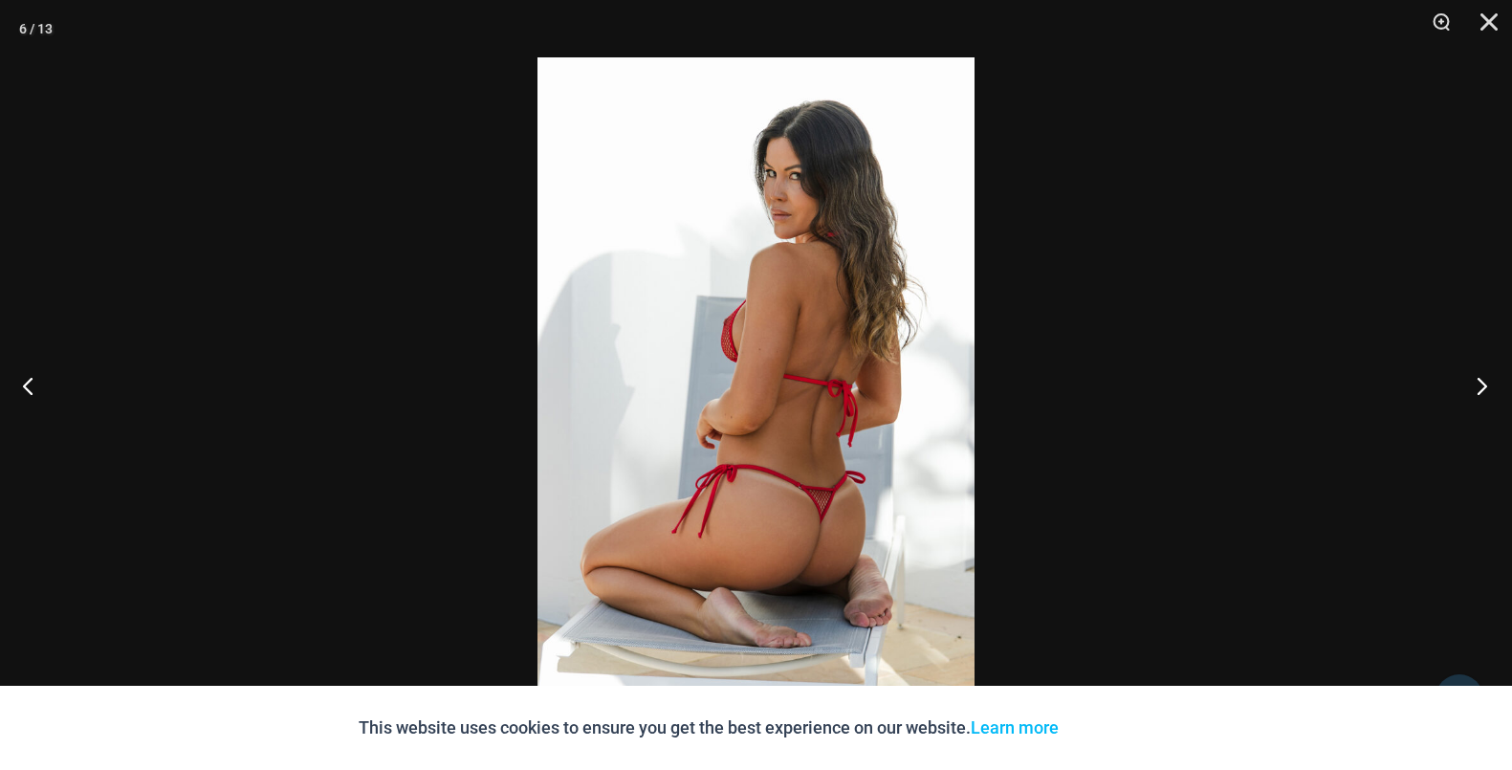
click at [1485, 381] on button "Next" at bounding box center [1476, 386] width 72 height 96
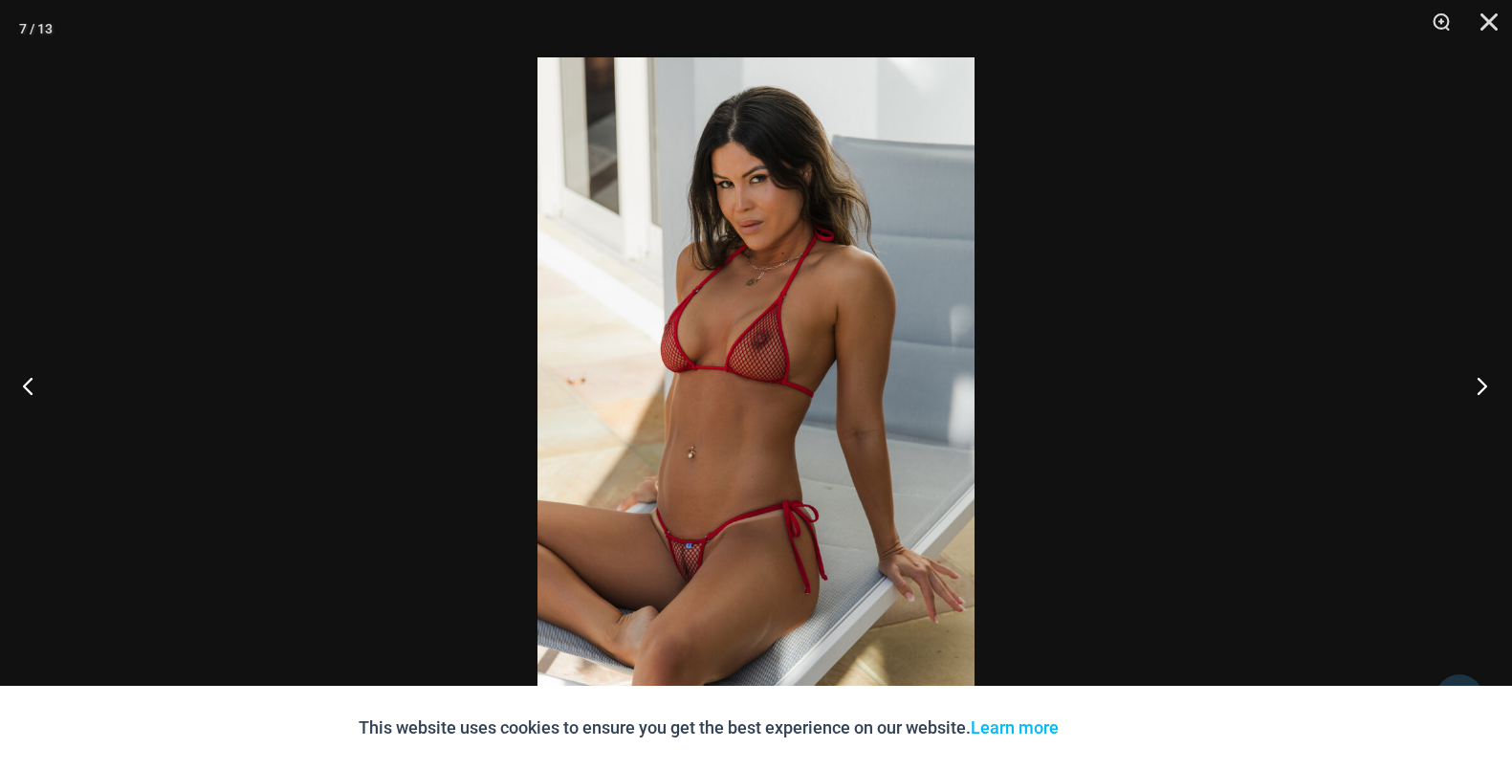
click at [1485, 381] on button "Next" at bounding box center [1476, 386] width 72 height 96
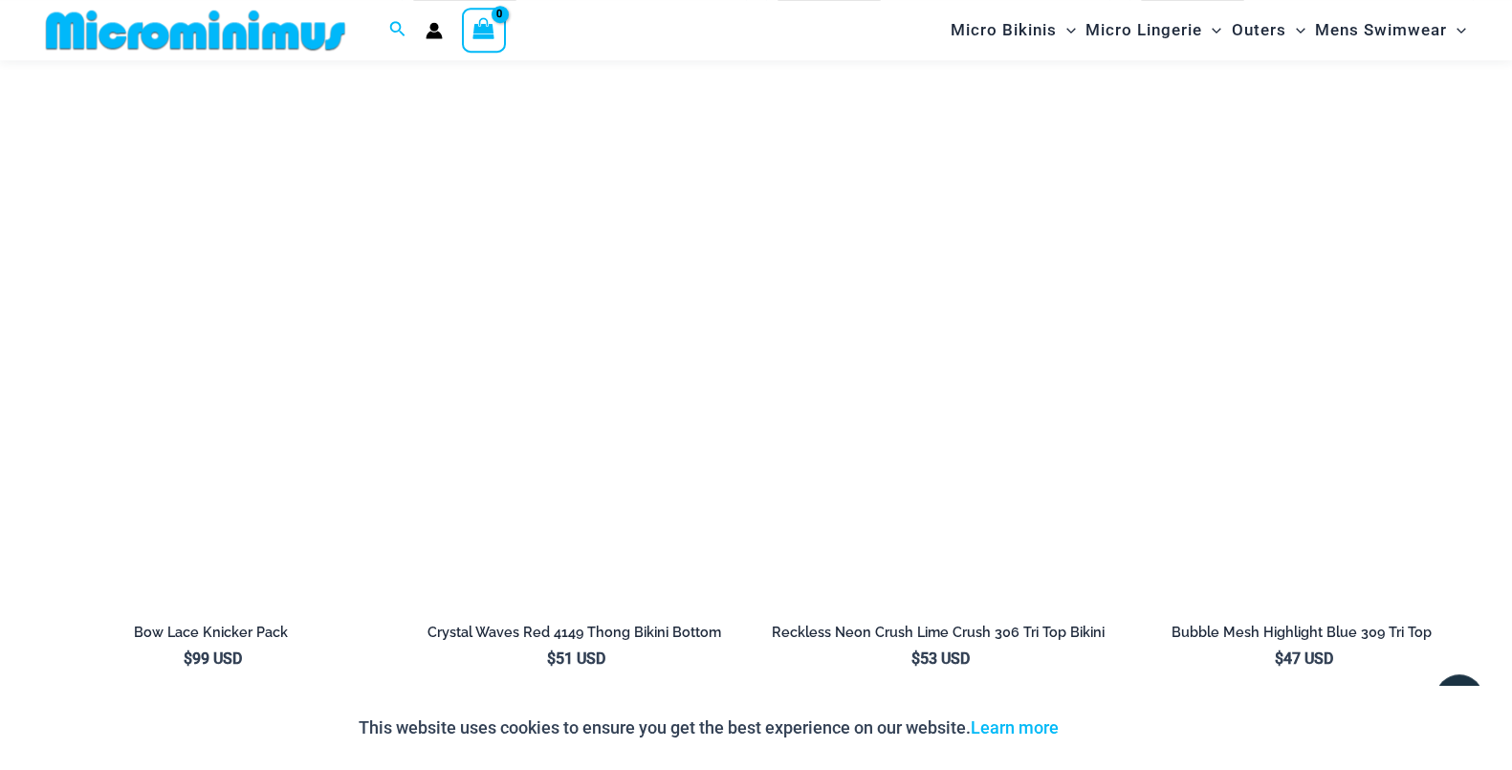
scroll to position [5348, 0]
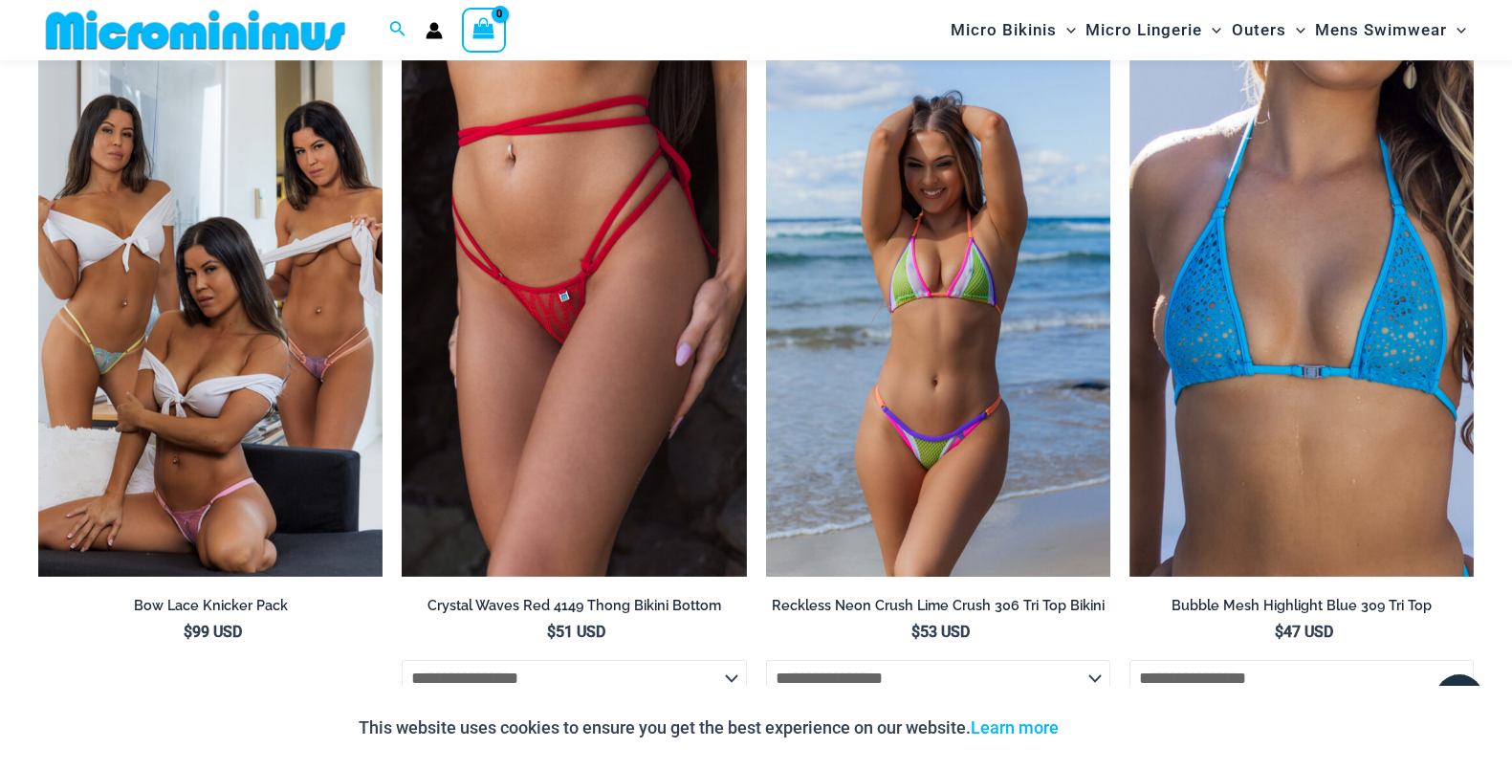
click at [921, 419] on img at bounding box center [938, 318] width 344 height 516
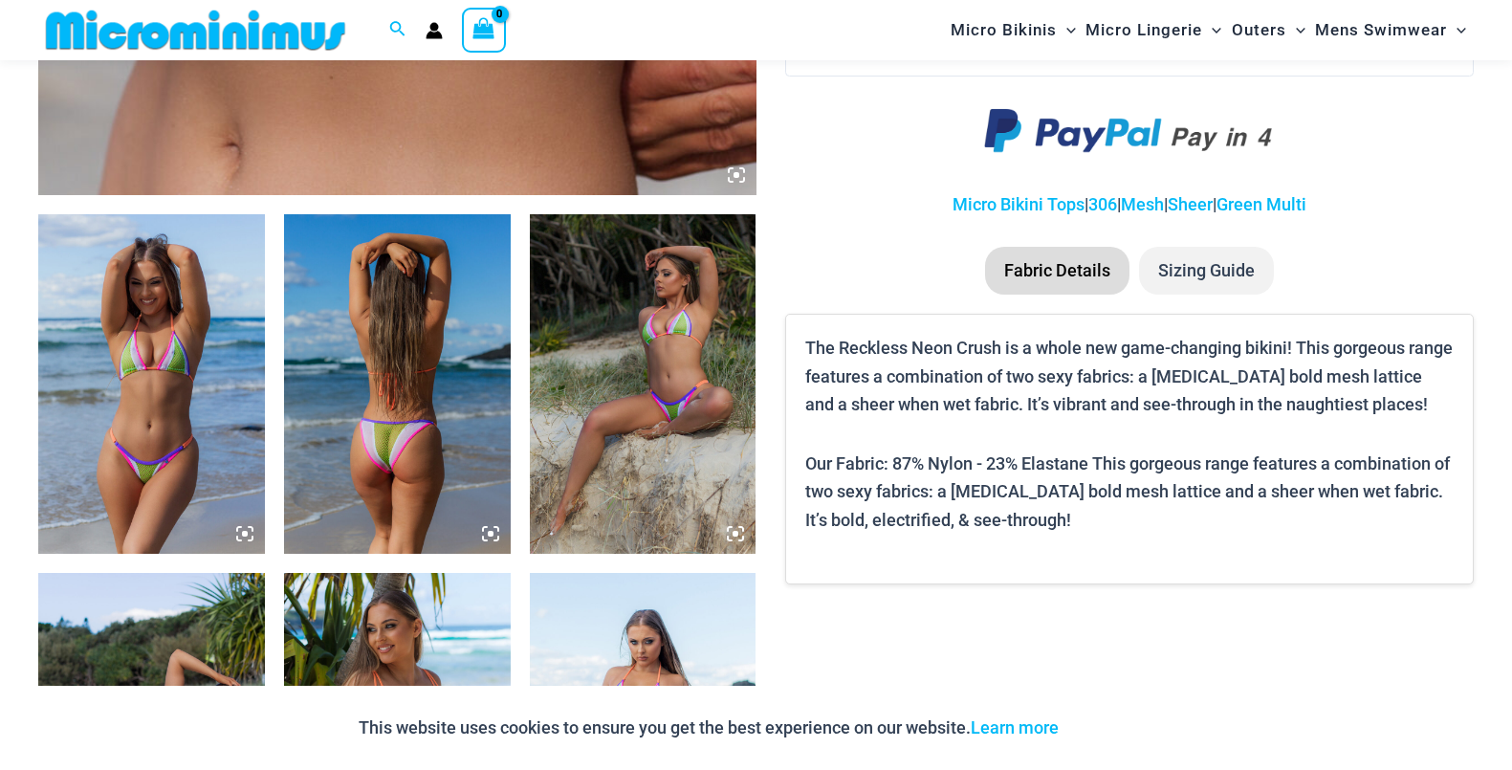
scroll to position [1153, 0]
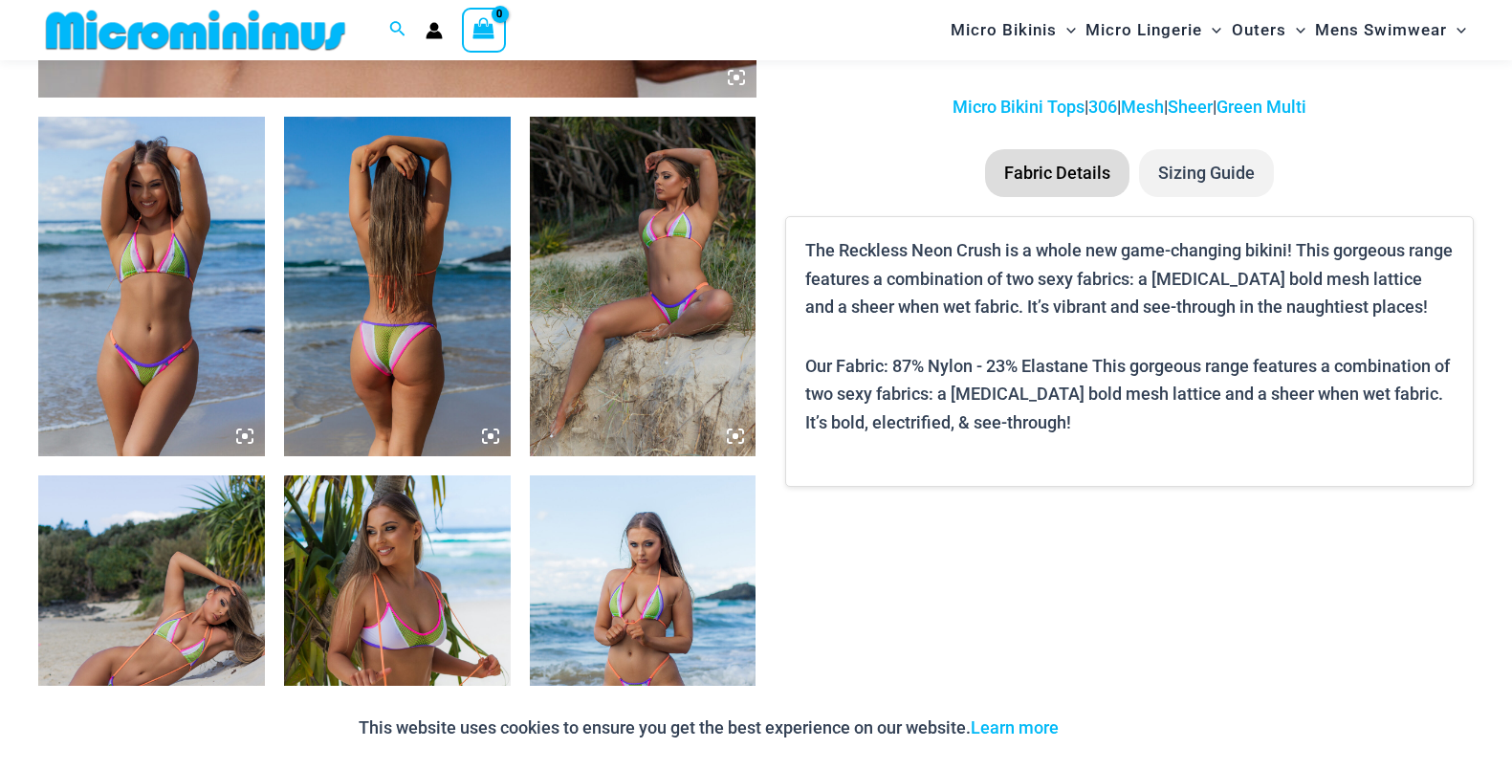
click at [213, 318] on img at bounding box center [151, 287] width 227 height 340
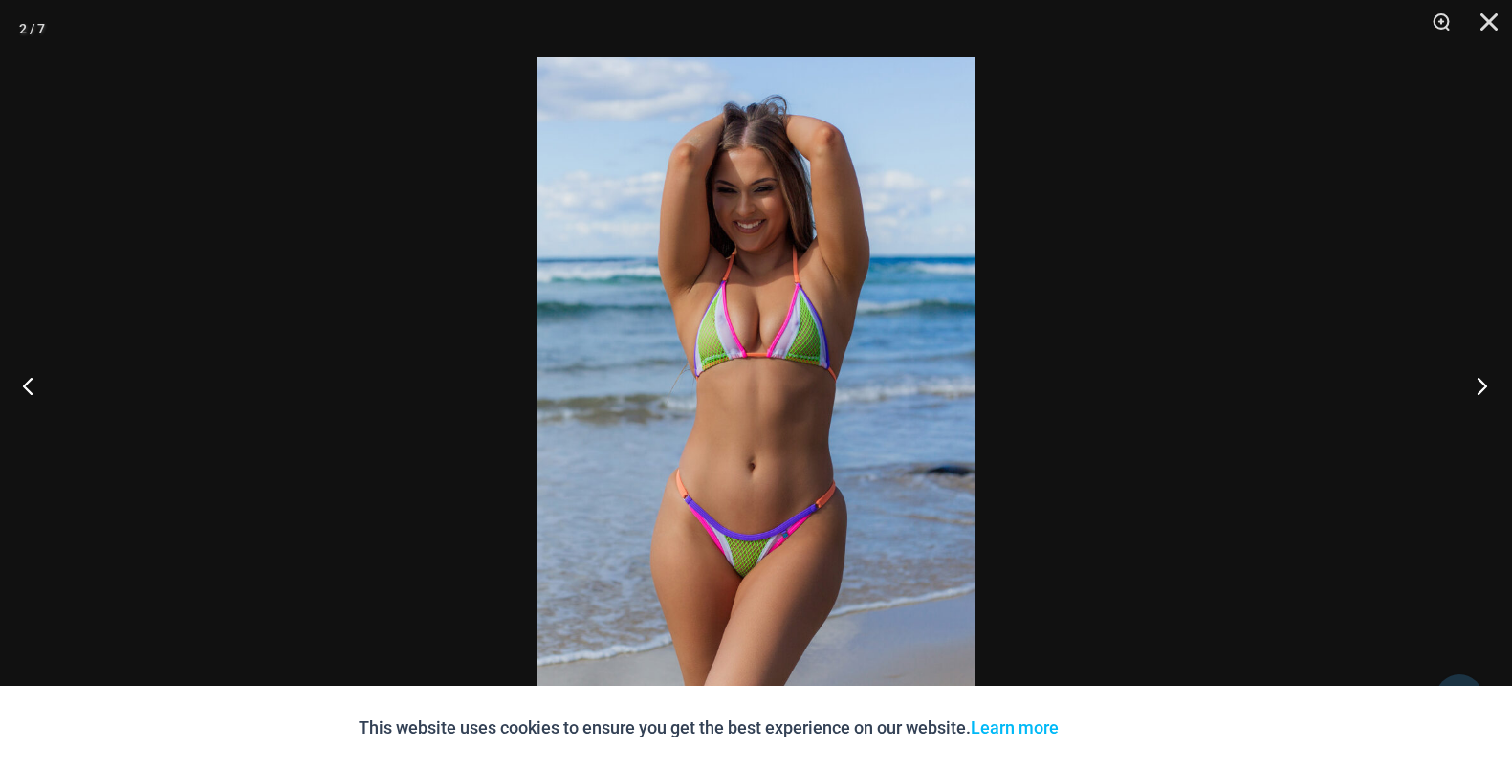
click at [1479, 383] on button "Next" at bounding box center [1476, 386] width 72 height 96
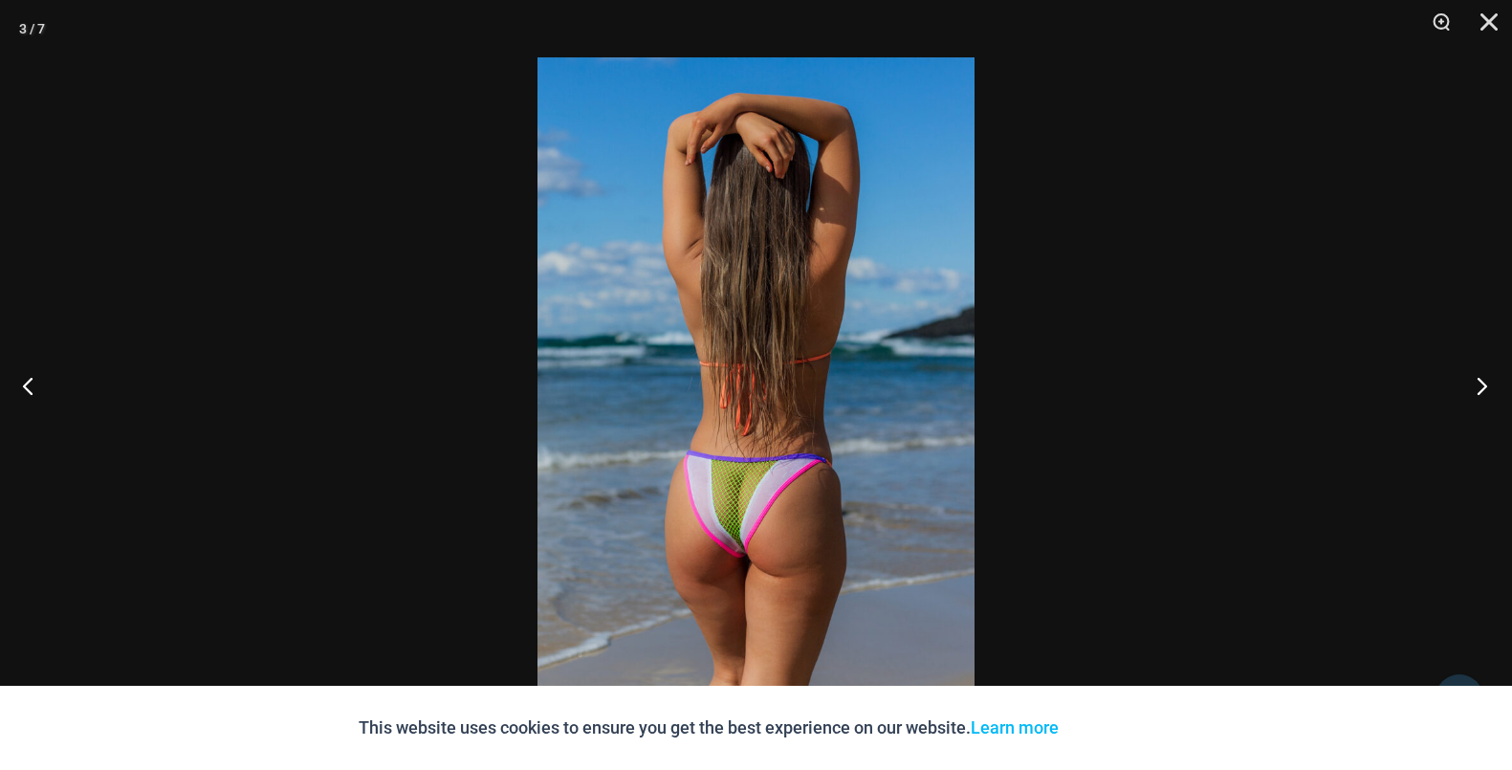
click at [1479, 383] on button "Next" at bounding box center [1476, 386] width 72 height 96
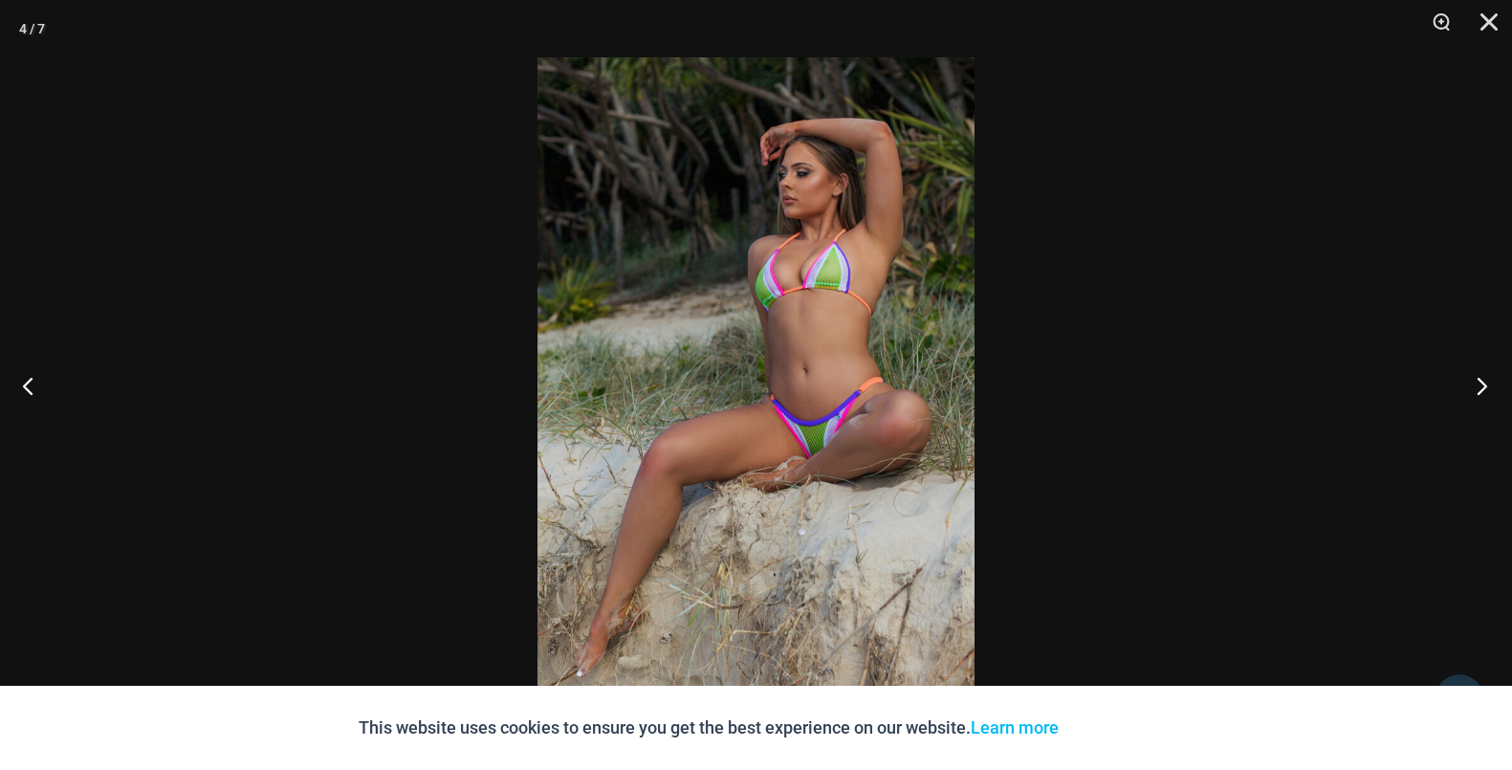
click at [1479, 383] on button "Next" at bounding box center [1476, 386] width 72 height 96
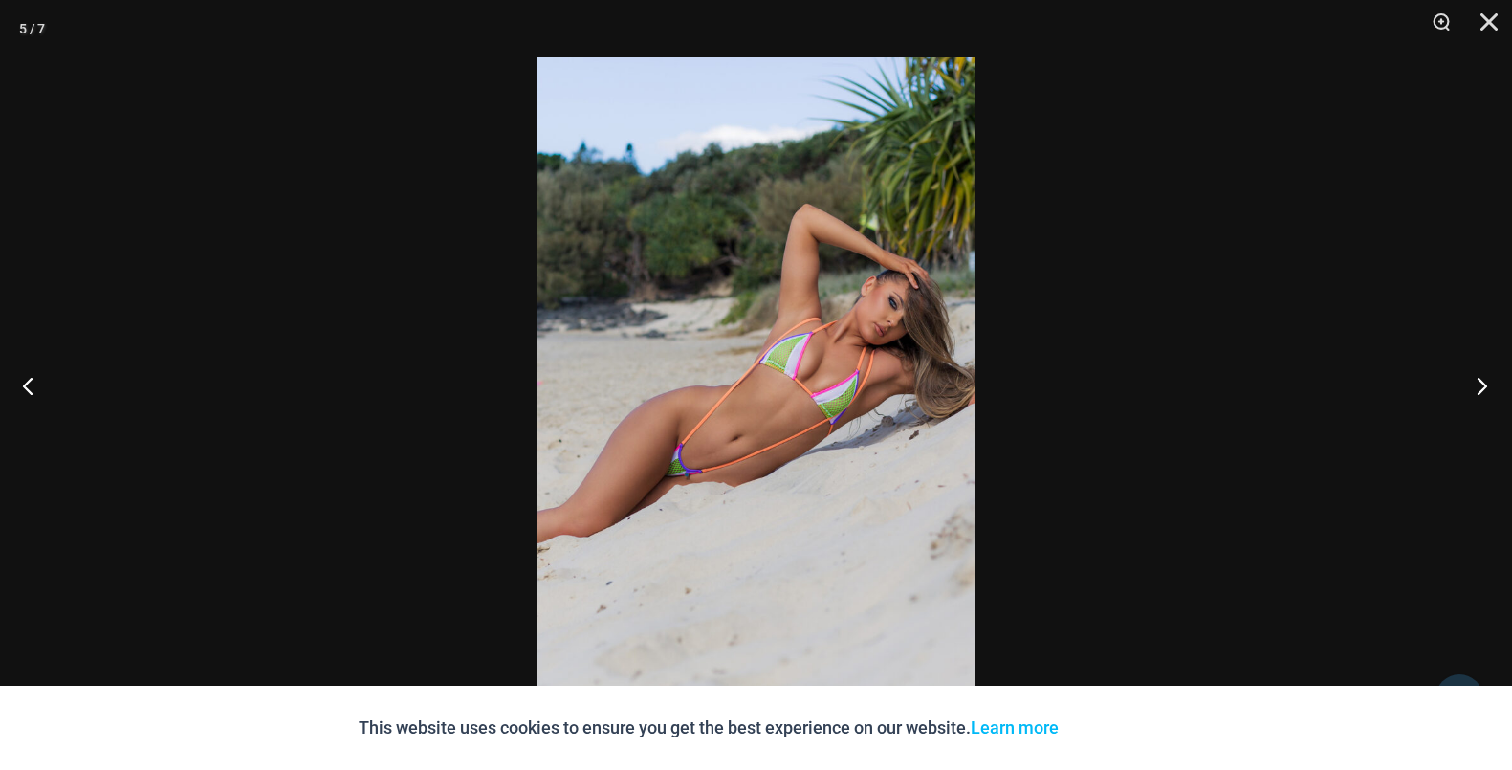
click at [1479, 383] on button "Next" at bounding box center [1476, 386] width 72 height 96
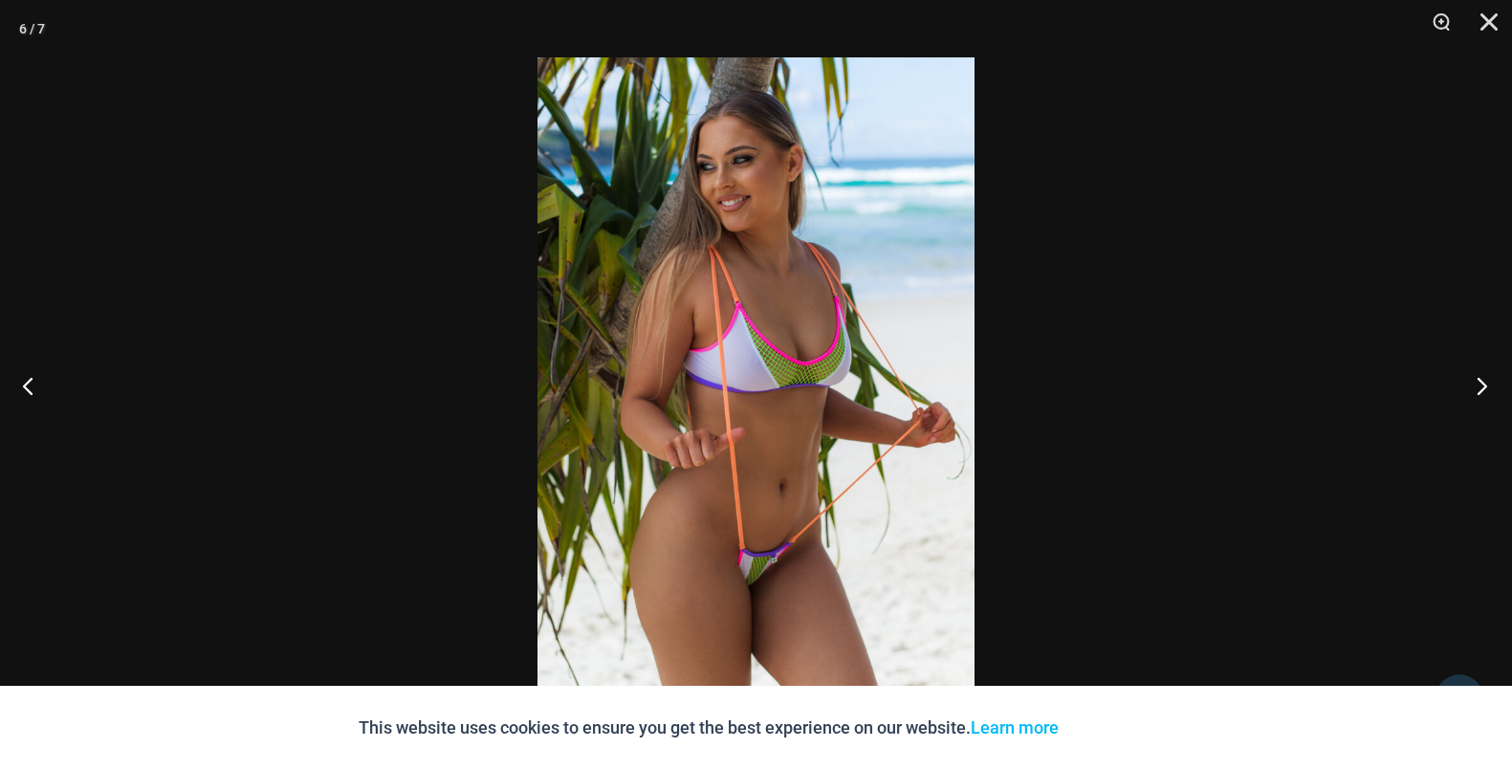
click at [1479, 383] on button "Next" at bounding box center [1476, 386] width 72 height 96
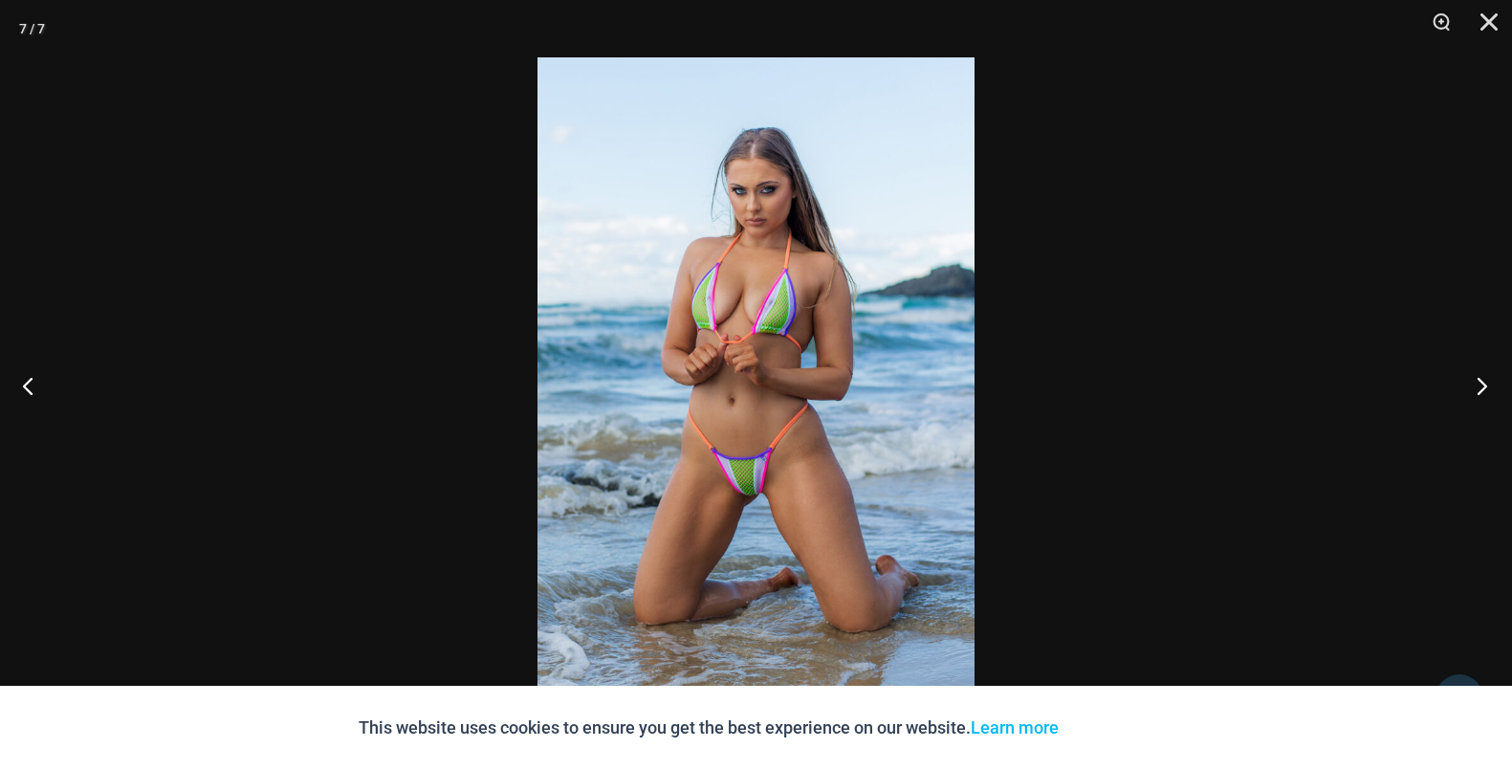
click at [1479, 383] on button "Next" at bounding box center [1476, 386] width 72 height 96
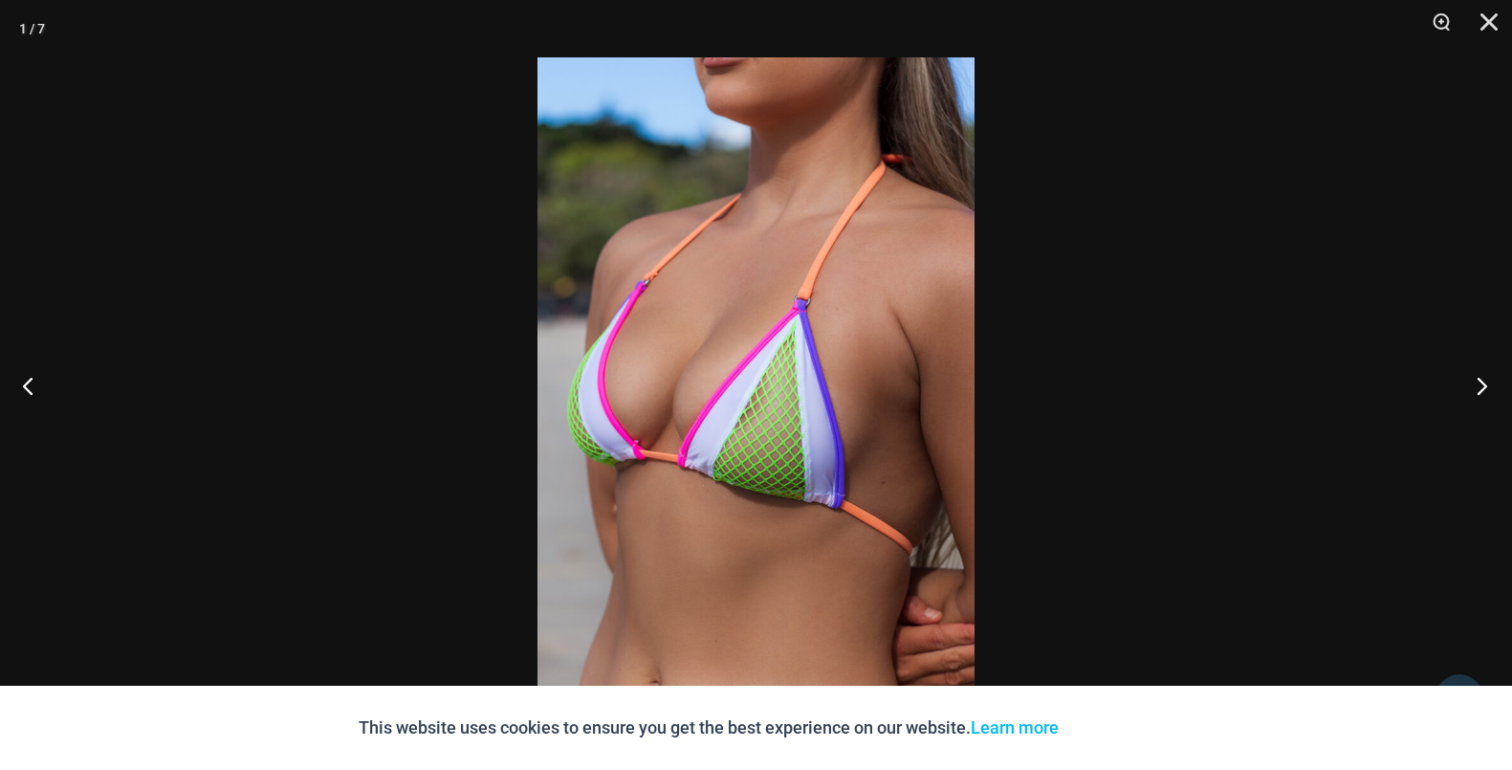
click at [1479, 383] on button "Next" at bounding box center [1476, 386] width 72 height 96
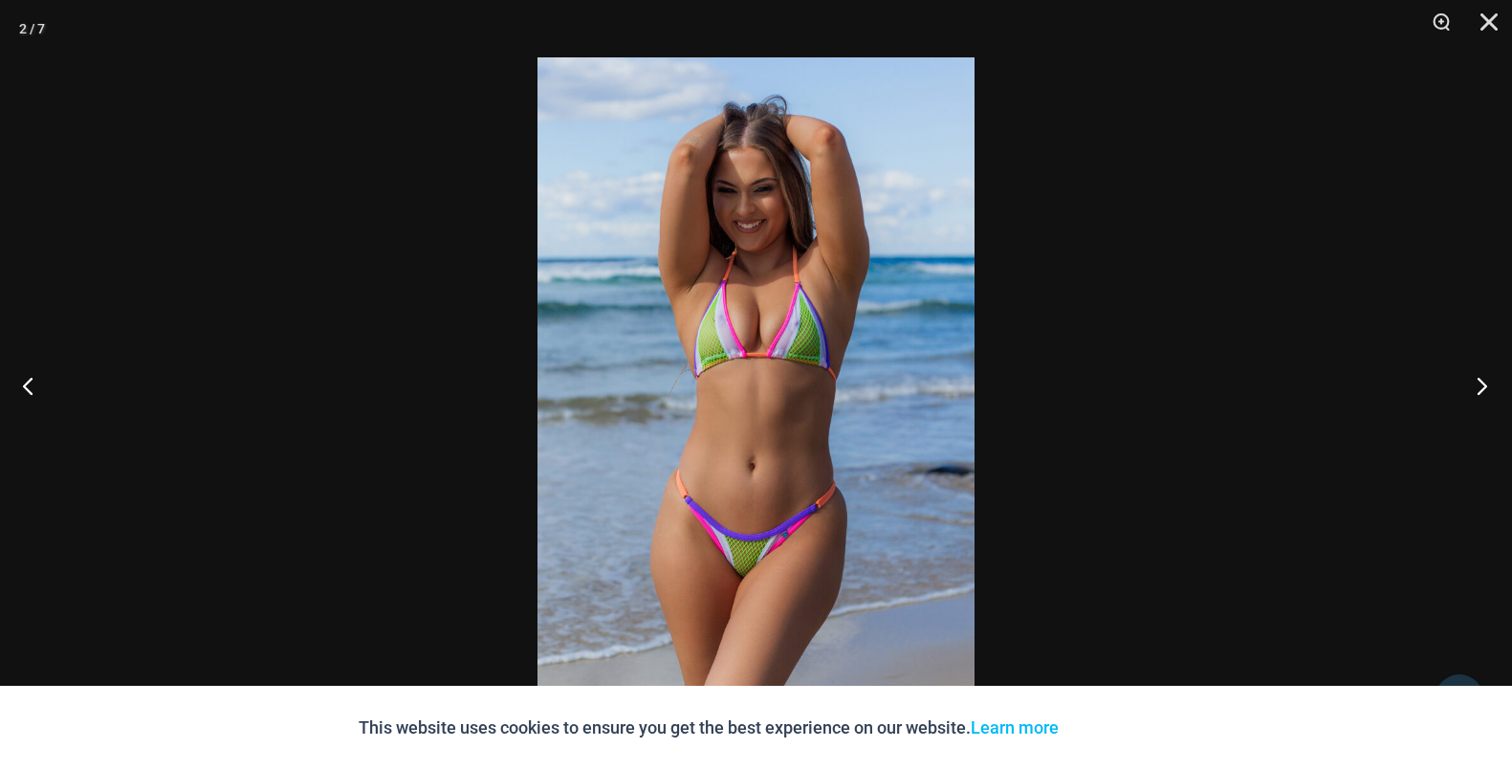
click at [1479, 383] on button "Next" at bounding box center [1476, 386] width 72 height 96
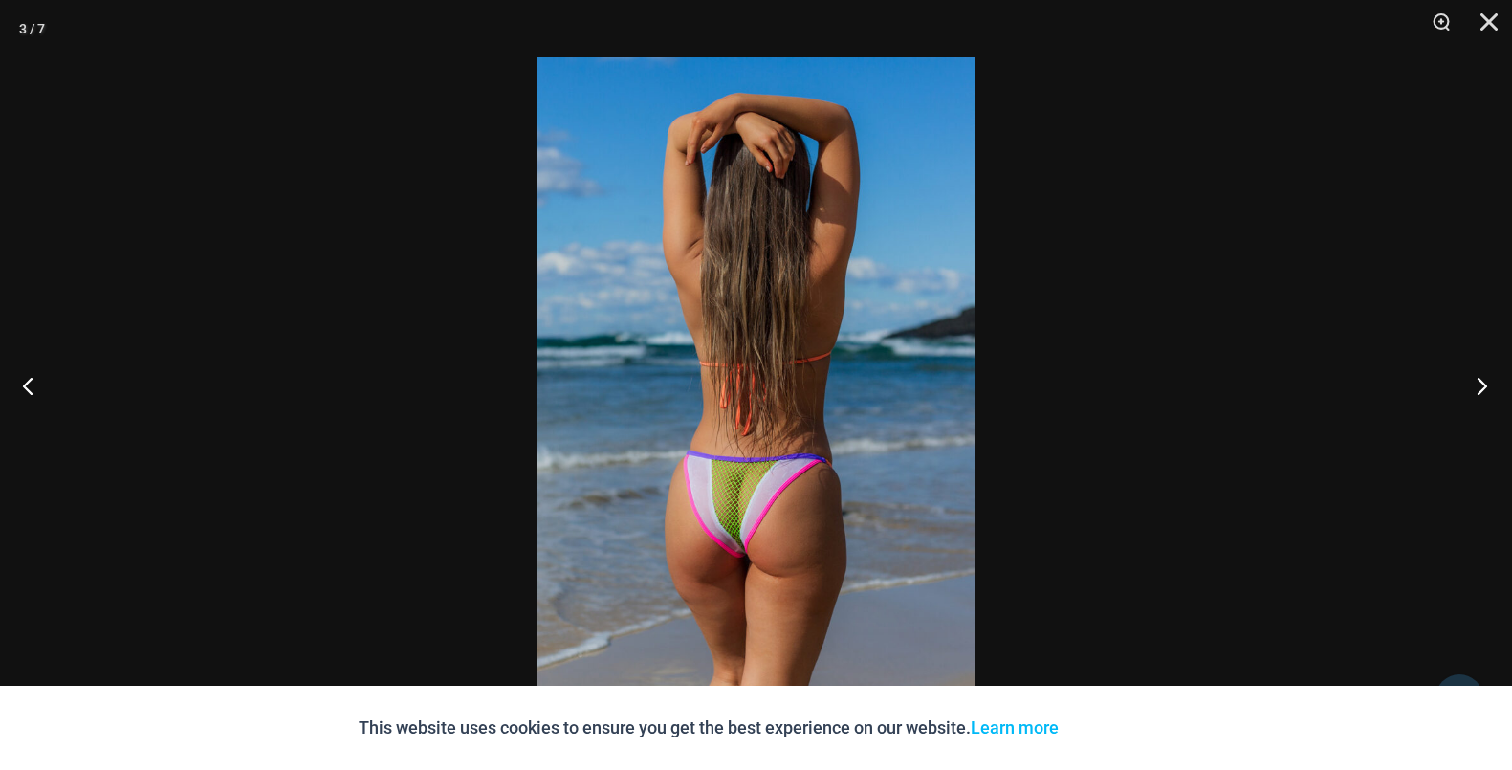
click at [1479, 383] on button "Next" at bounding box center [1476, 386] width 72 height 96
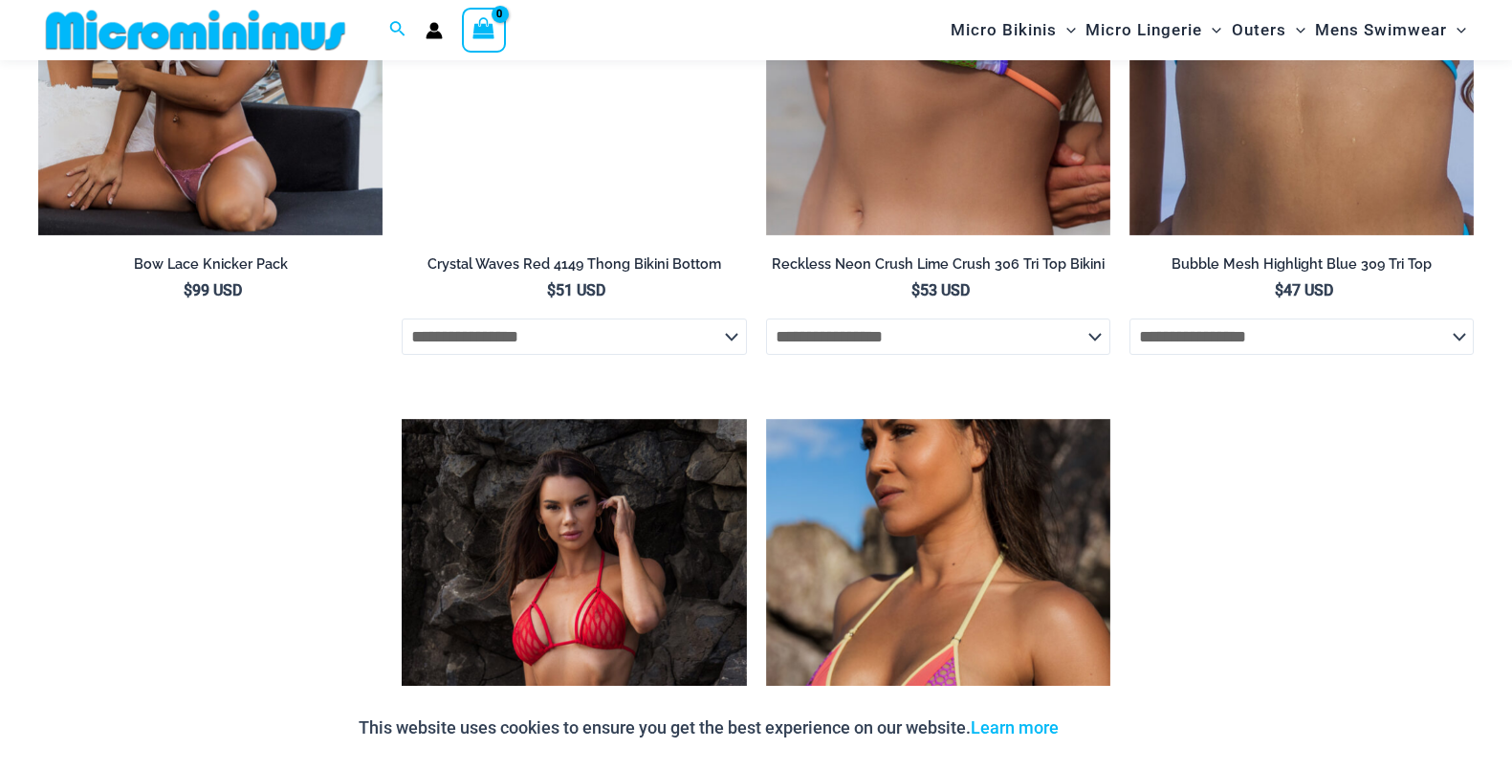
scroll to position [5941, 0]
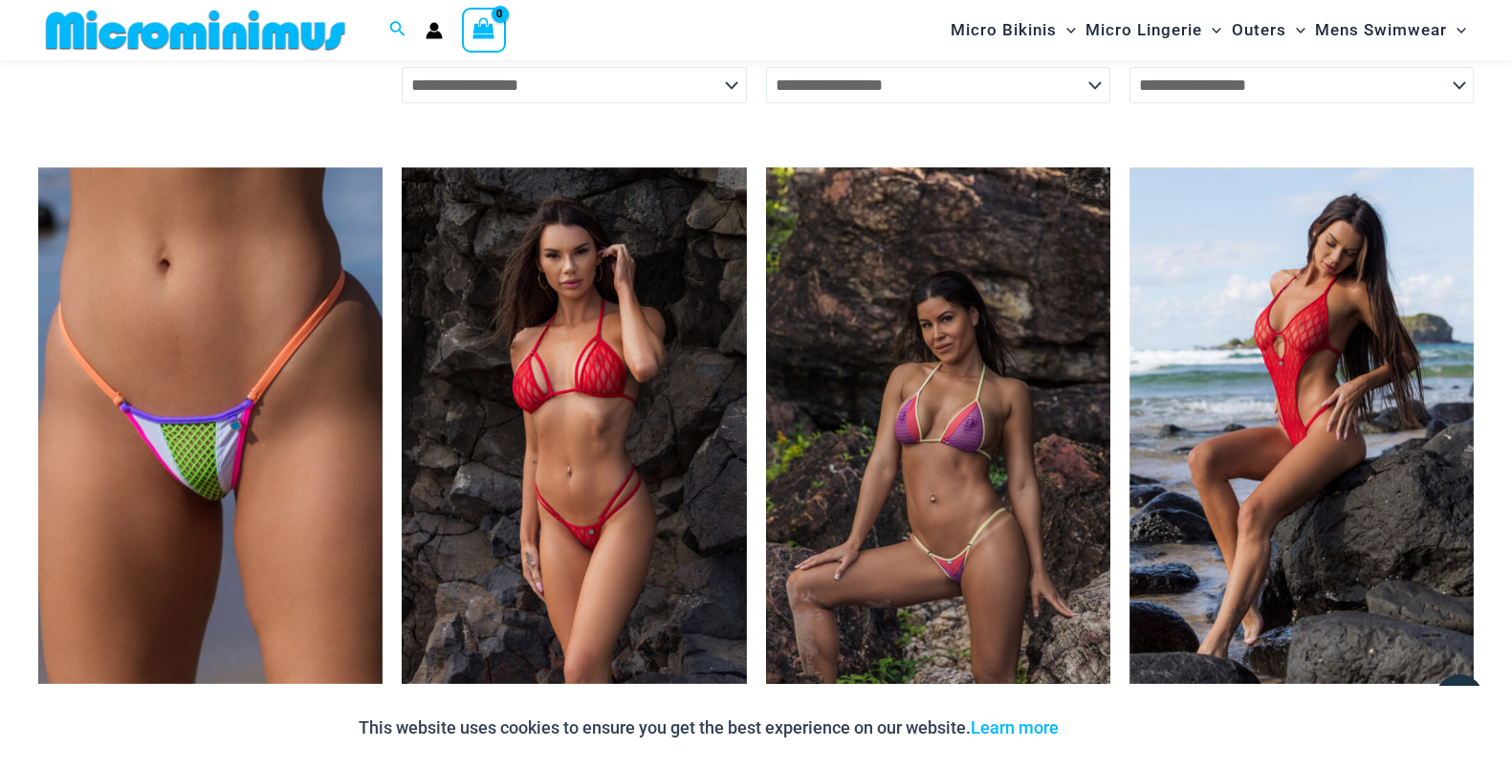
click at [918, 499] on img at bounding box center [938, 425] width 344 height 516
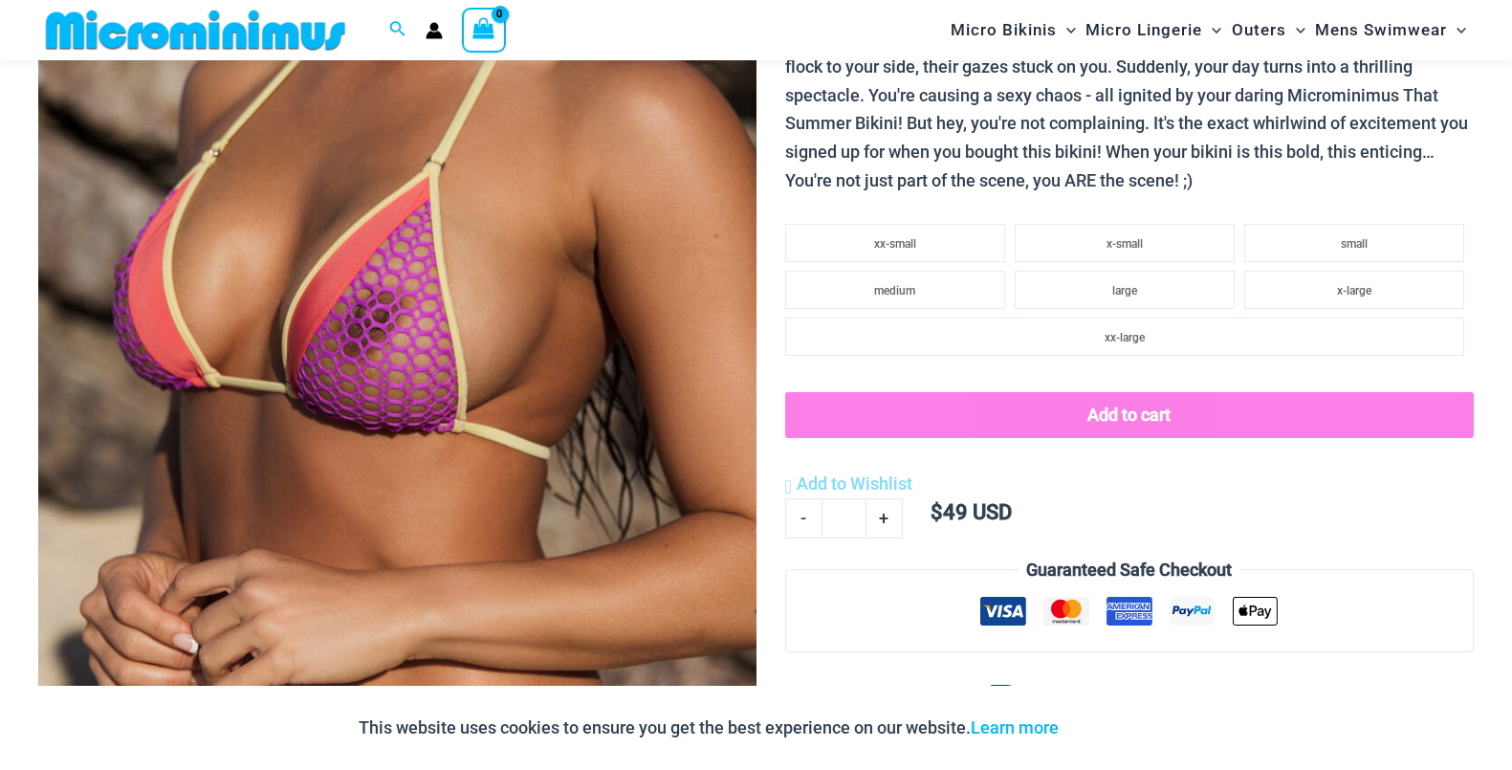
scroll to position [471, 0]
click at [647, 429] on img at bounding box center [397, 242] width 718 height 1077
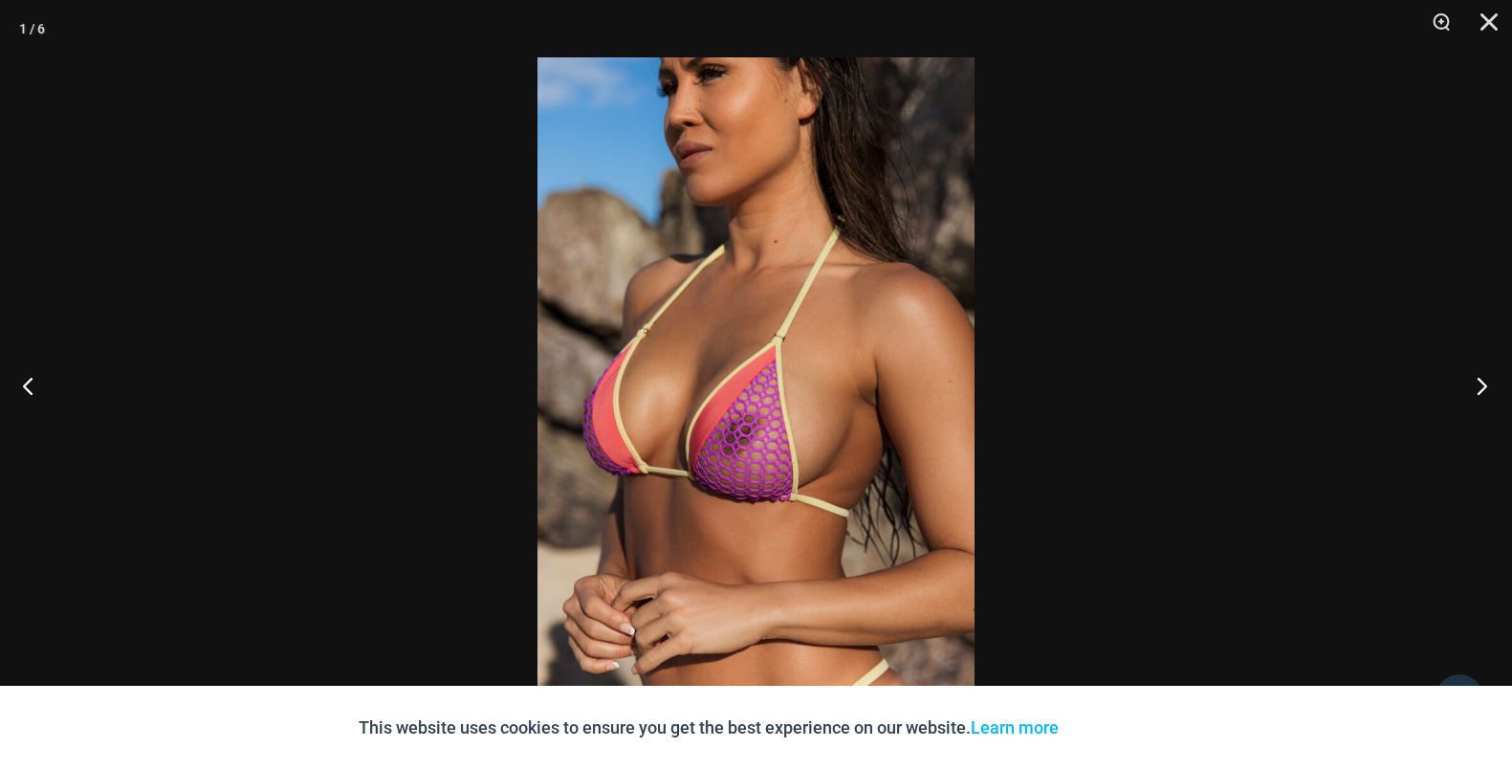
click at [1474, 384] on button "Next" at bounding box center [1476, 386] width 72 height 96
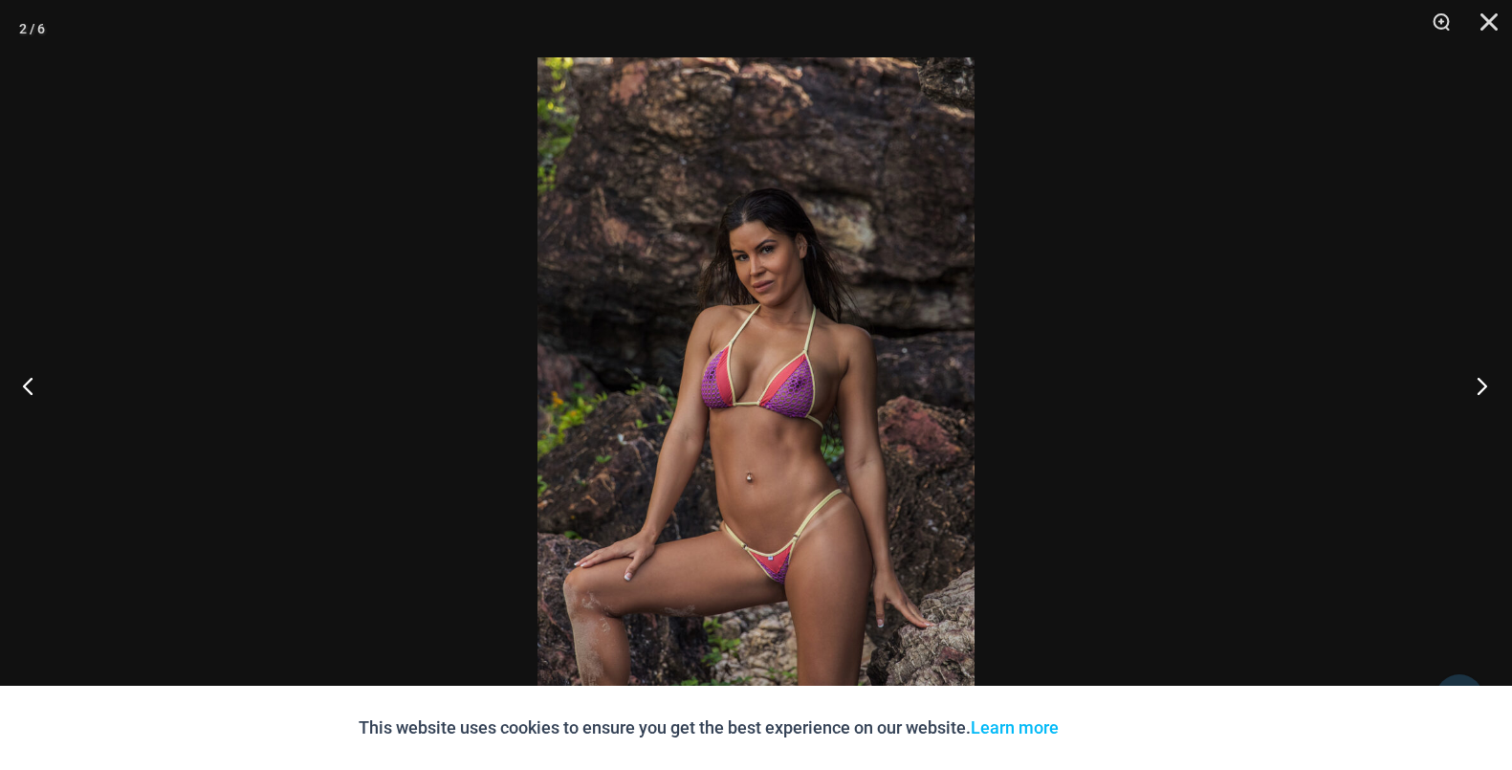
click at [1474, 384] on button "Next" at bounding box center [1476, 386] width 72 height 96
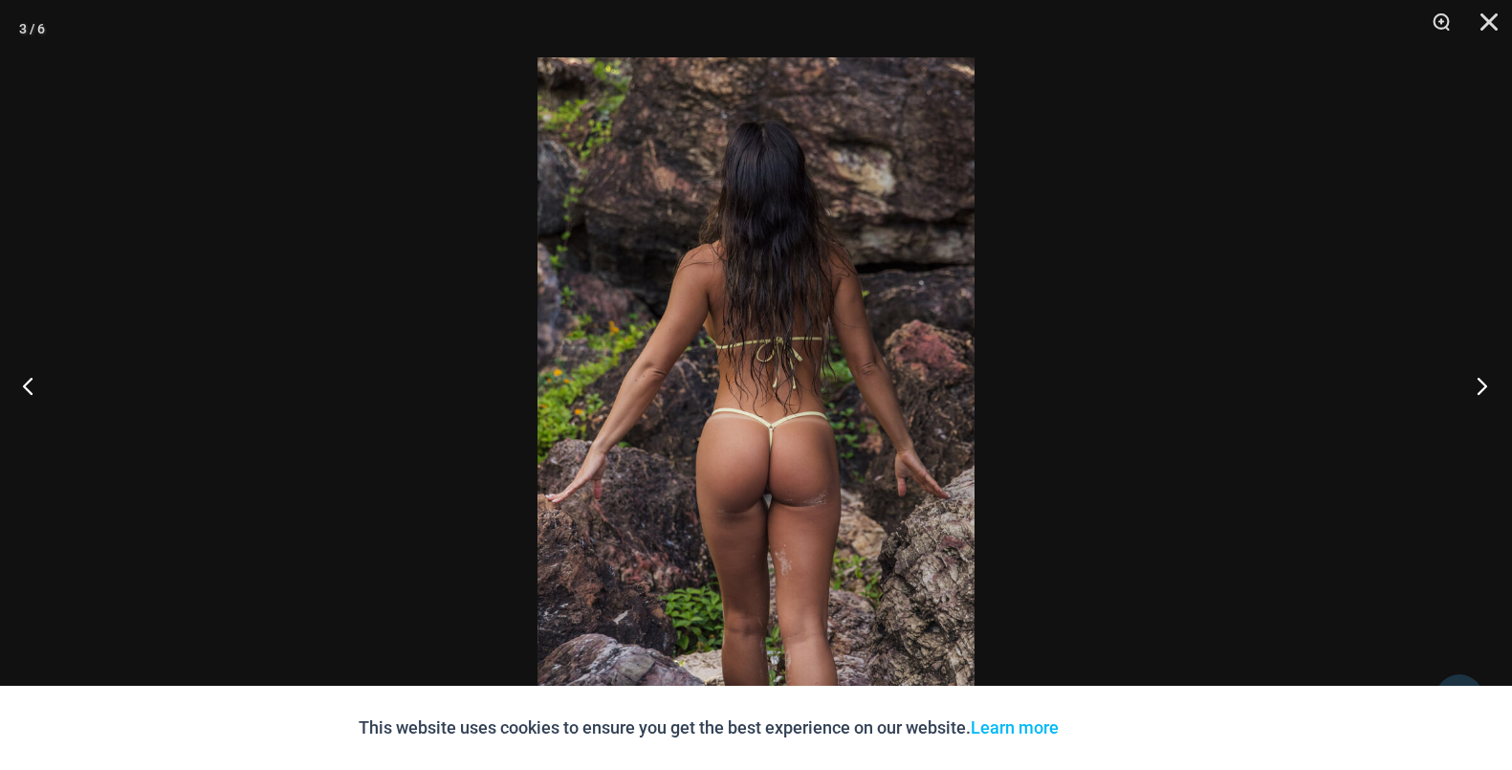
click at [1477, 384] on button "Next" at bounding box center [1476, 386] width 72 height 96
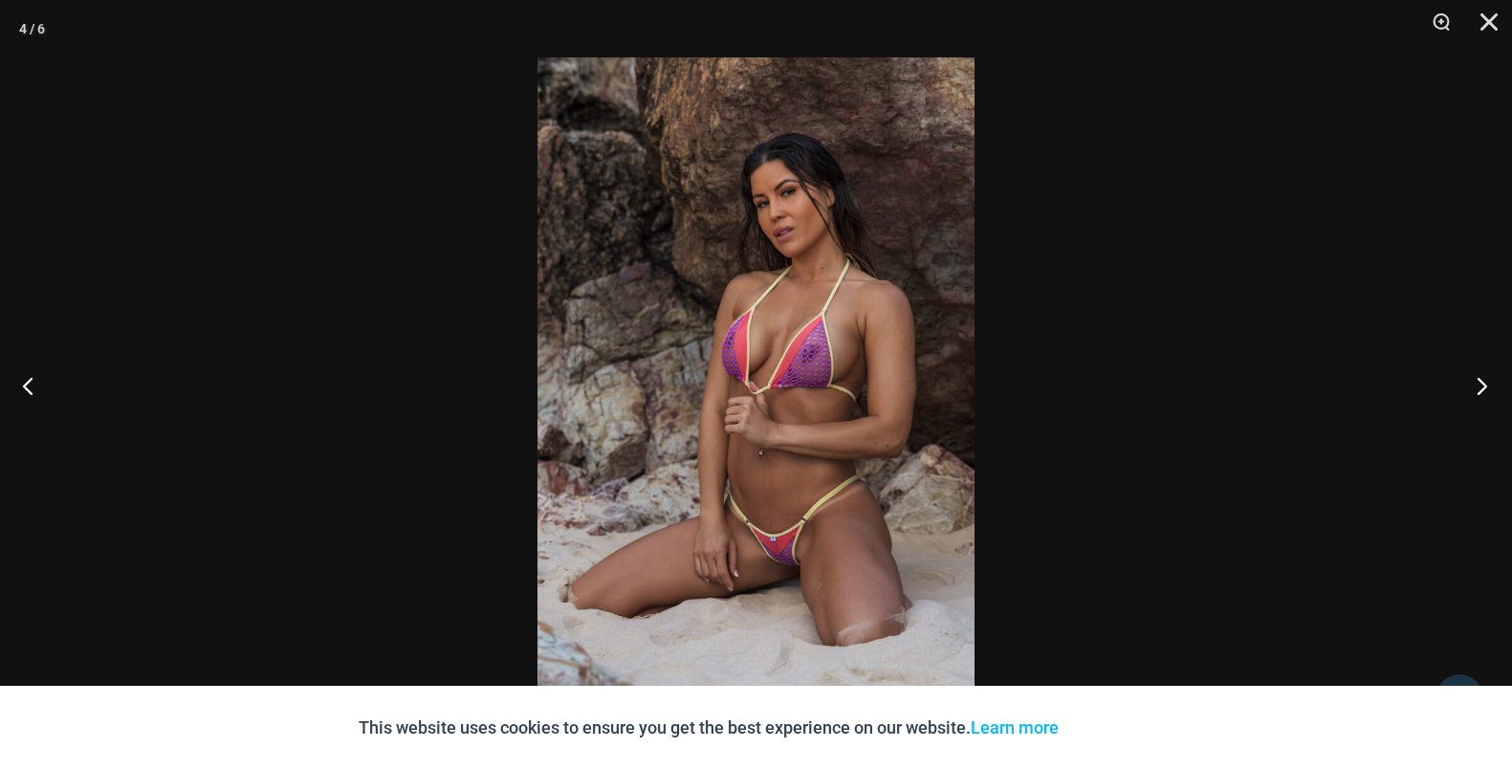
click at [1480, 384] on button "Next" at bounding box center [1476, 386] width 72 height 96
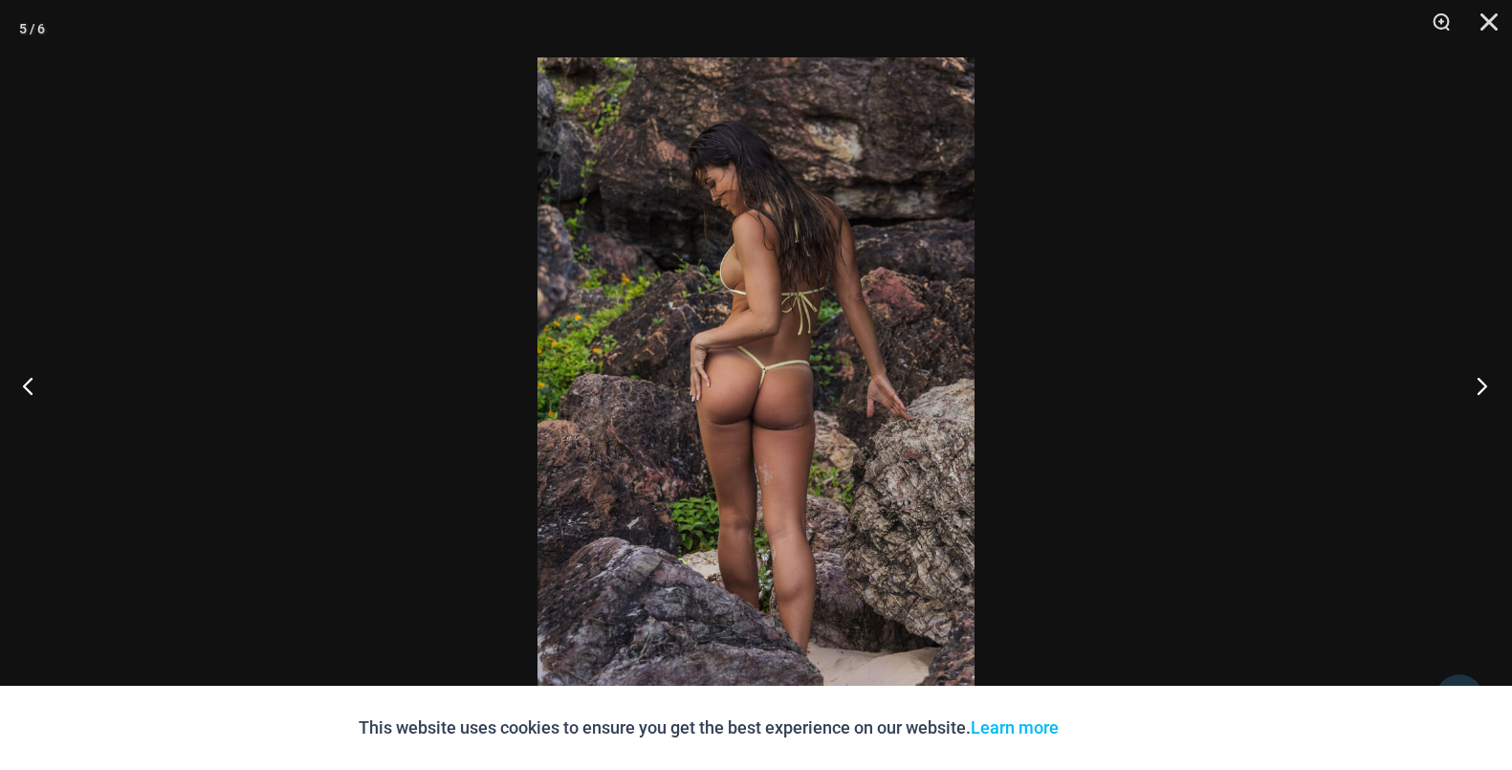
click at [1480, 384] on button "Next" at bounding box center [1476, 386] width 72 height 96
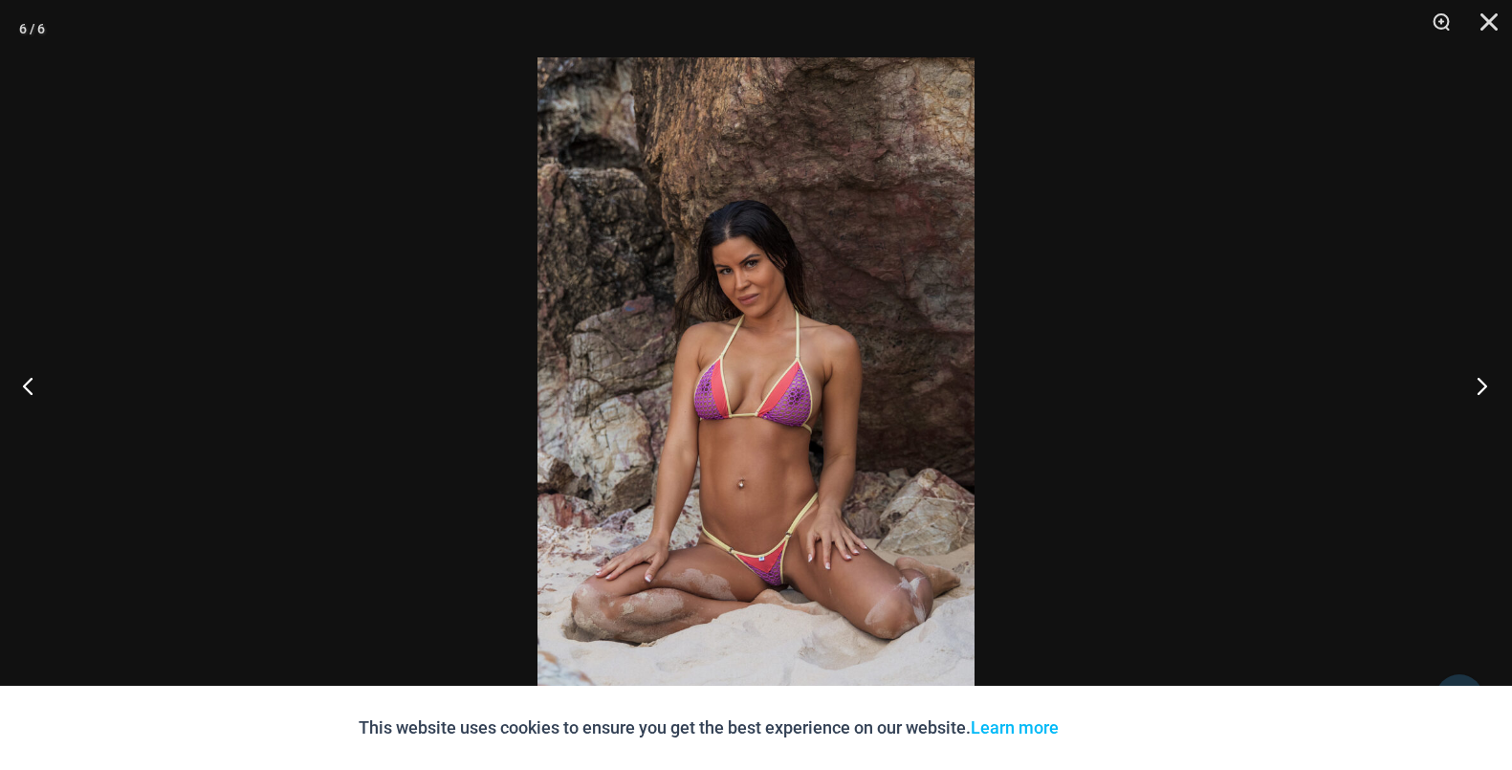
click at [1481, 384] on button "Next" at bounding box center [1476, 386] width 72 height 96
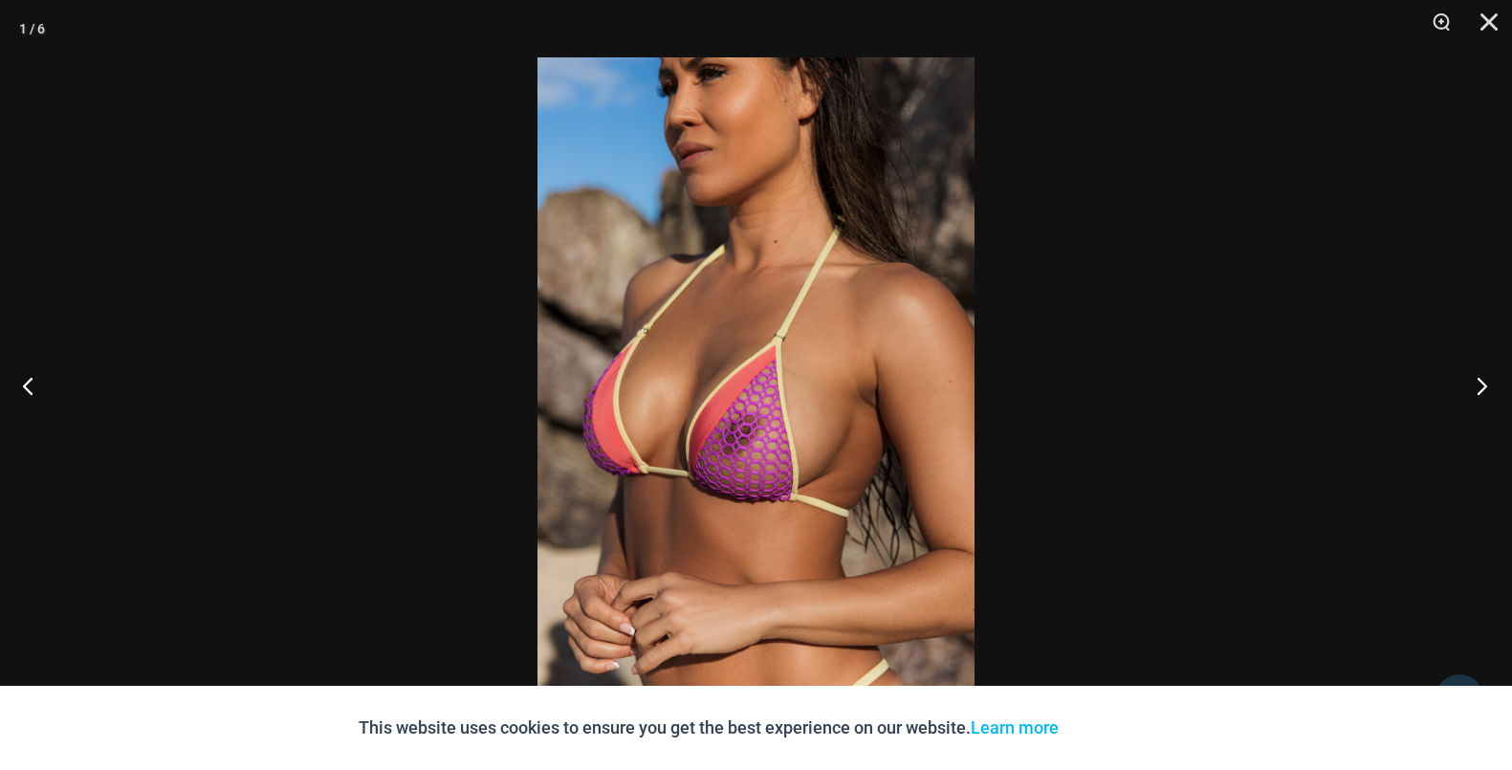
click at [1483, 384] on button "Next" at bounding box center [1476, 386] width 72 height 96
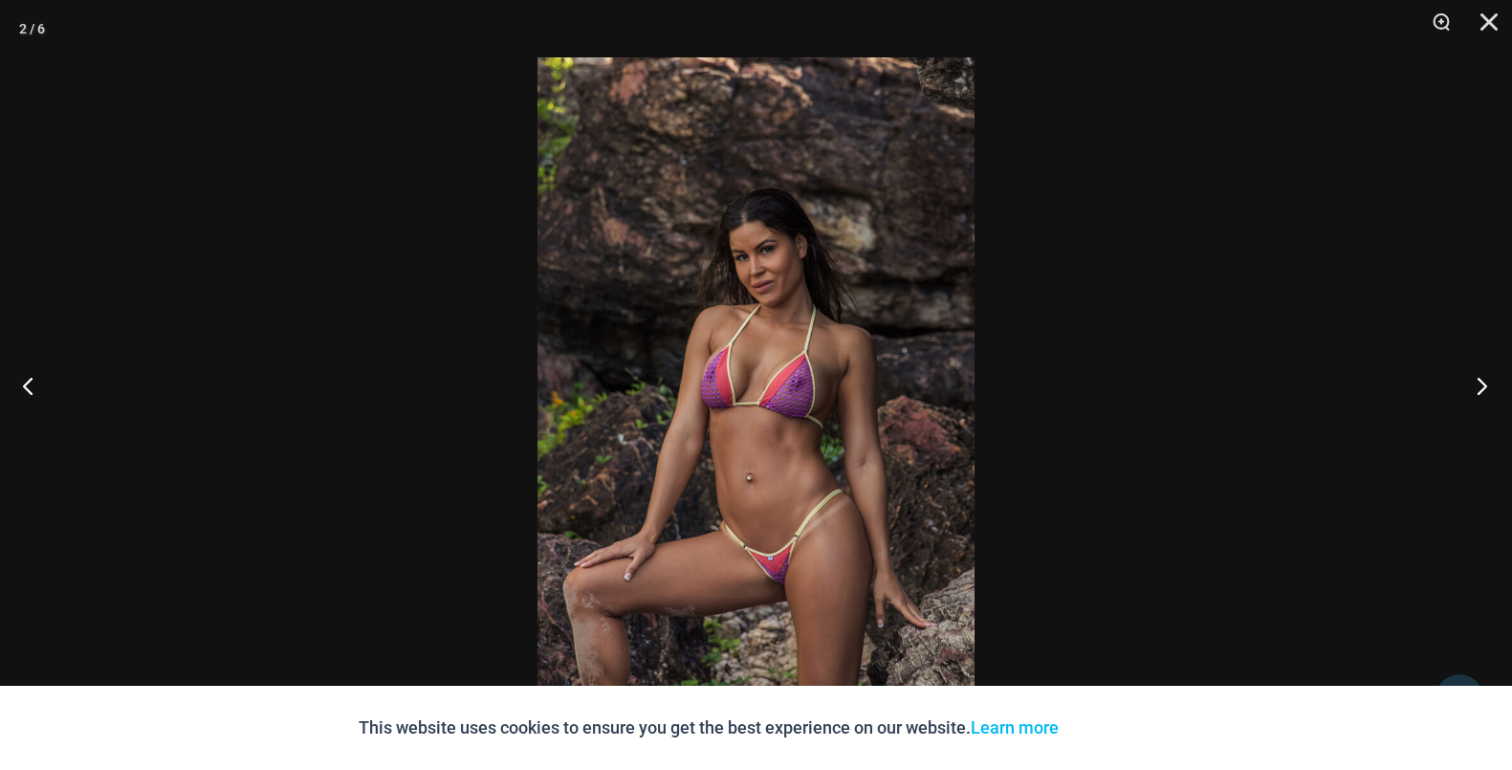
click at [1484, 384] on button "Next" at bounding box center [1476, 386] width 72 height 96
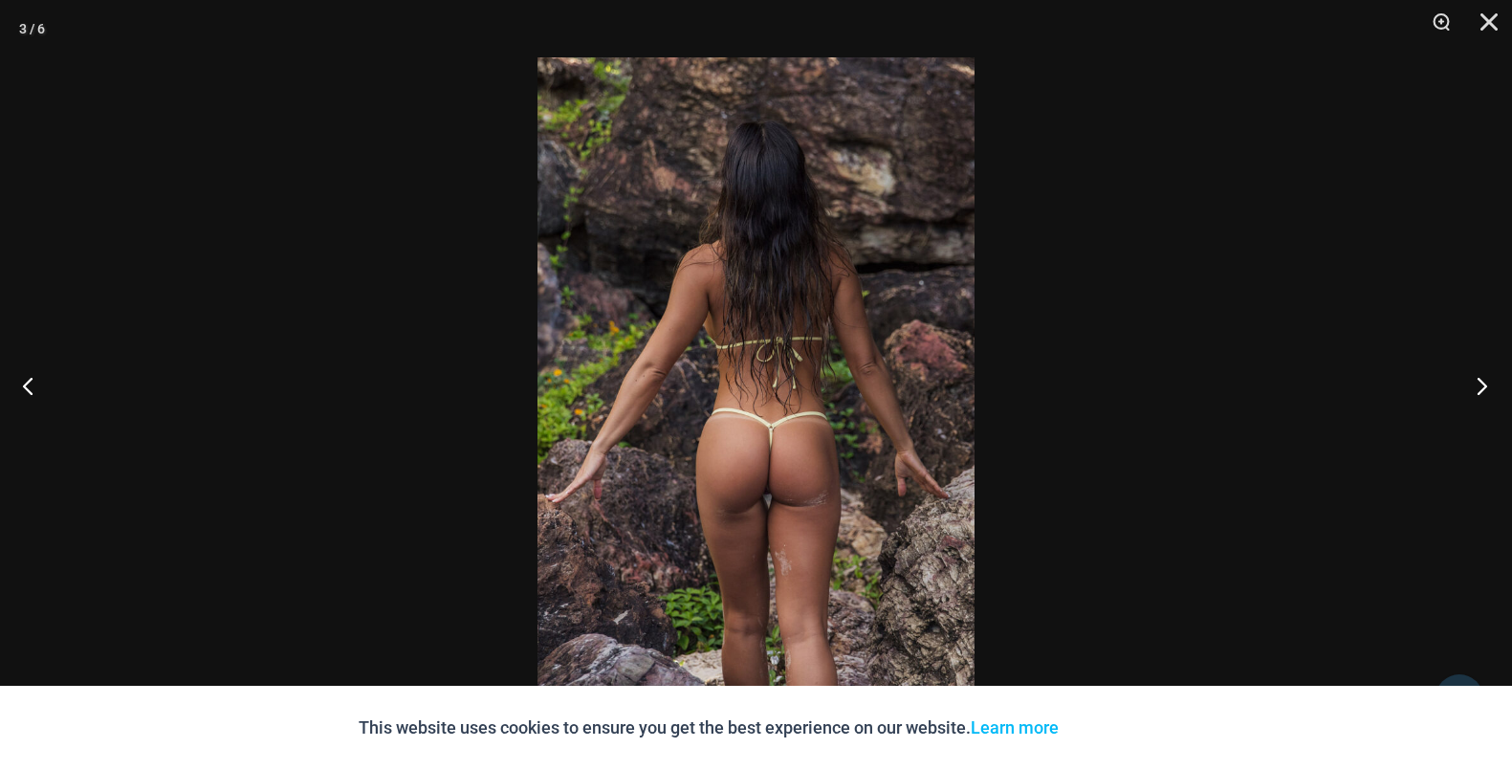
click at [1487, 384] on button "Next" at bounding box center [1476, 386] width 72 height 96
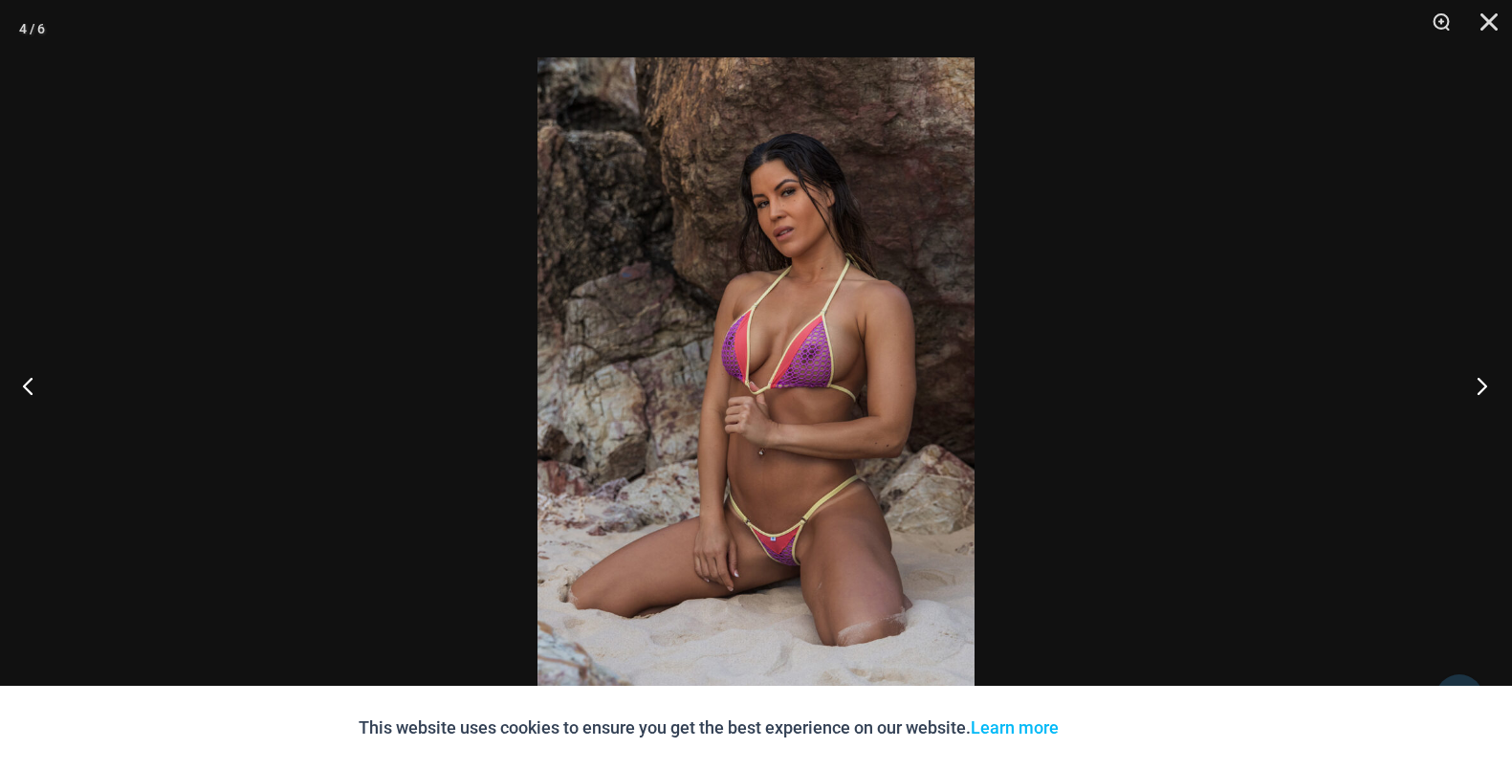
click at [1487, 384] on button "Next" at bounding box center [1476, 386] width 72 height 96
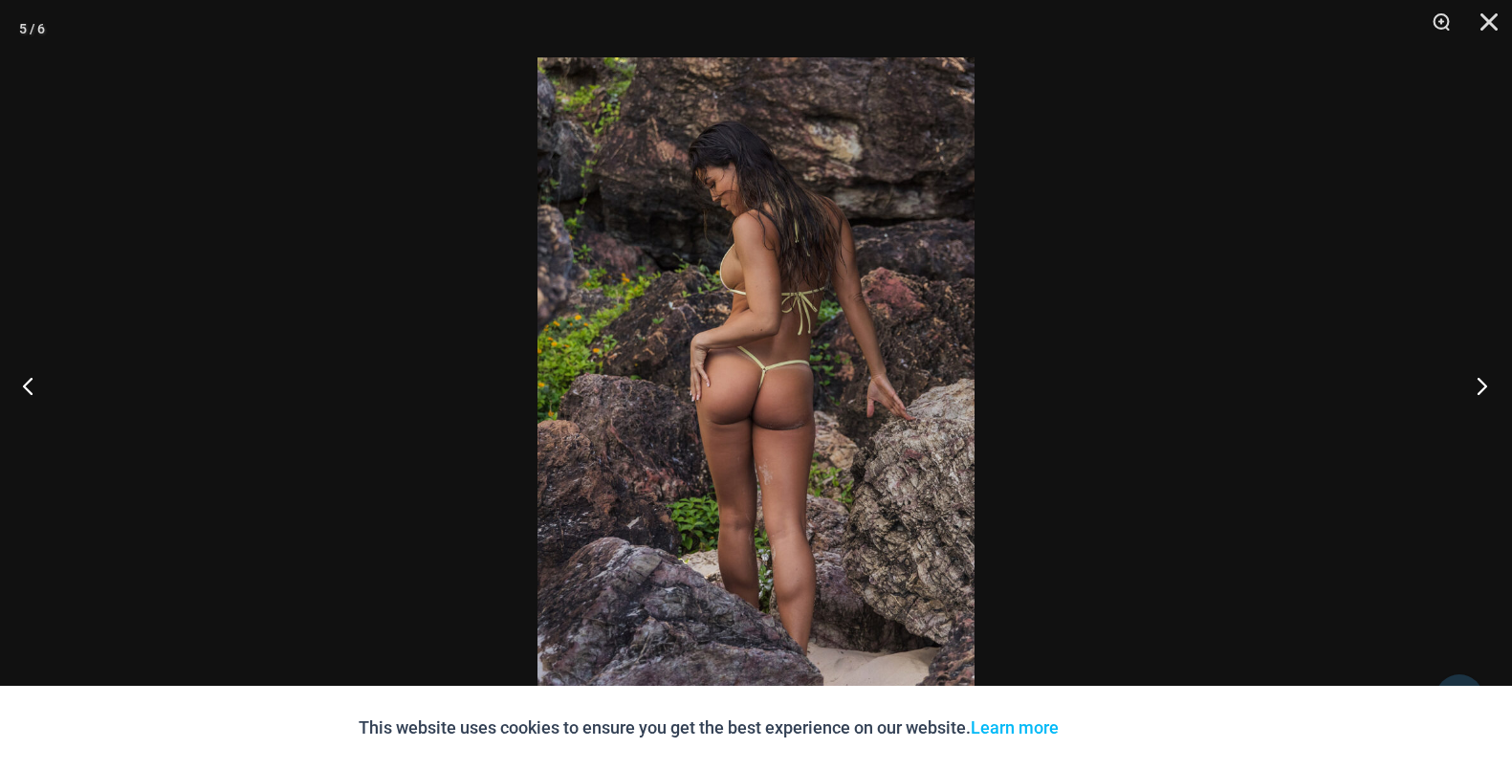
click at [1490, 384] on button "Next" at bounding box center [1476, 386] width 72 height 96
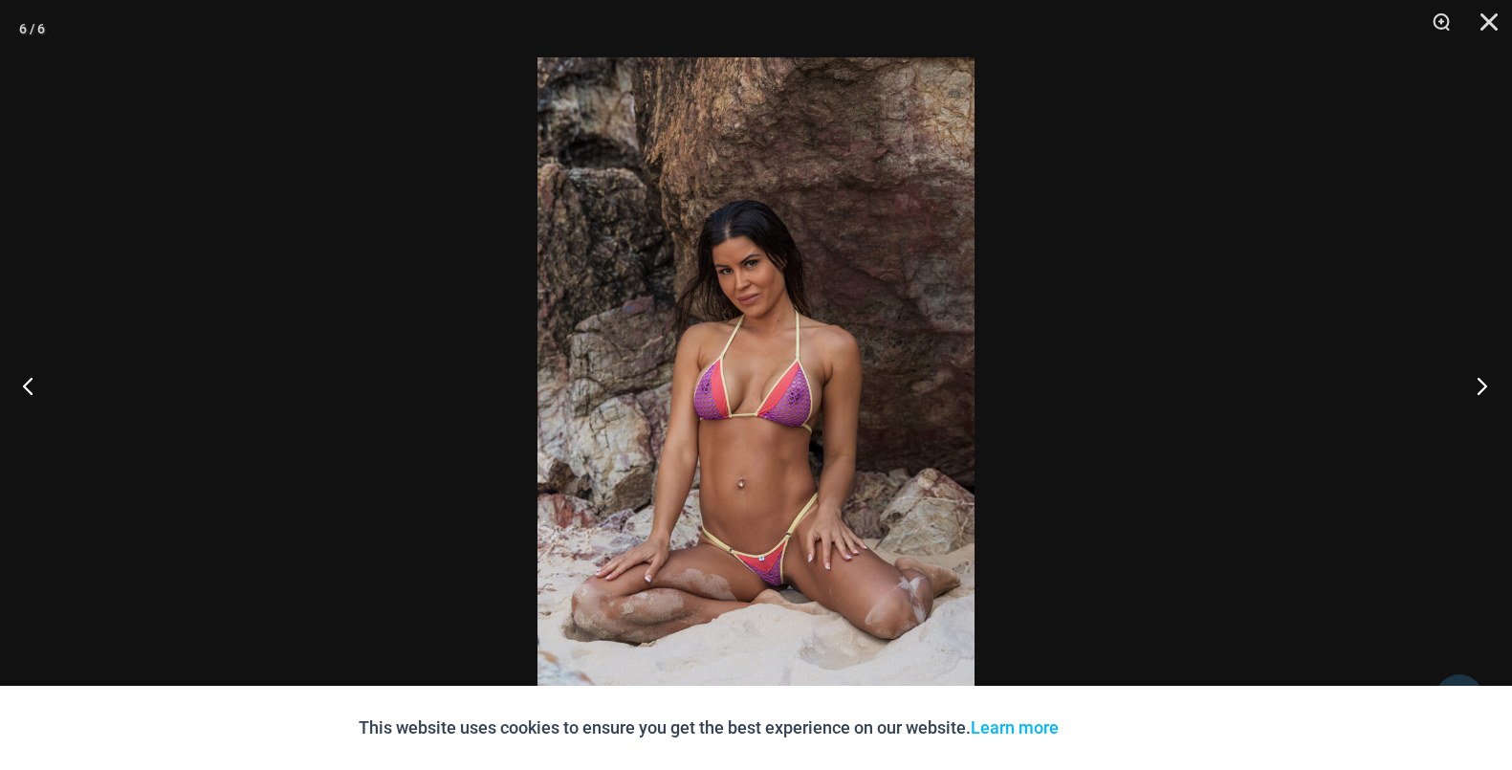
click at [1490, 384] on button "Next" at bounding box center [1476, 386] width 72 height 96
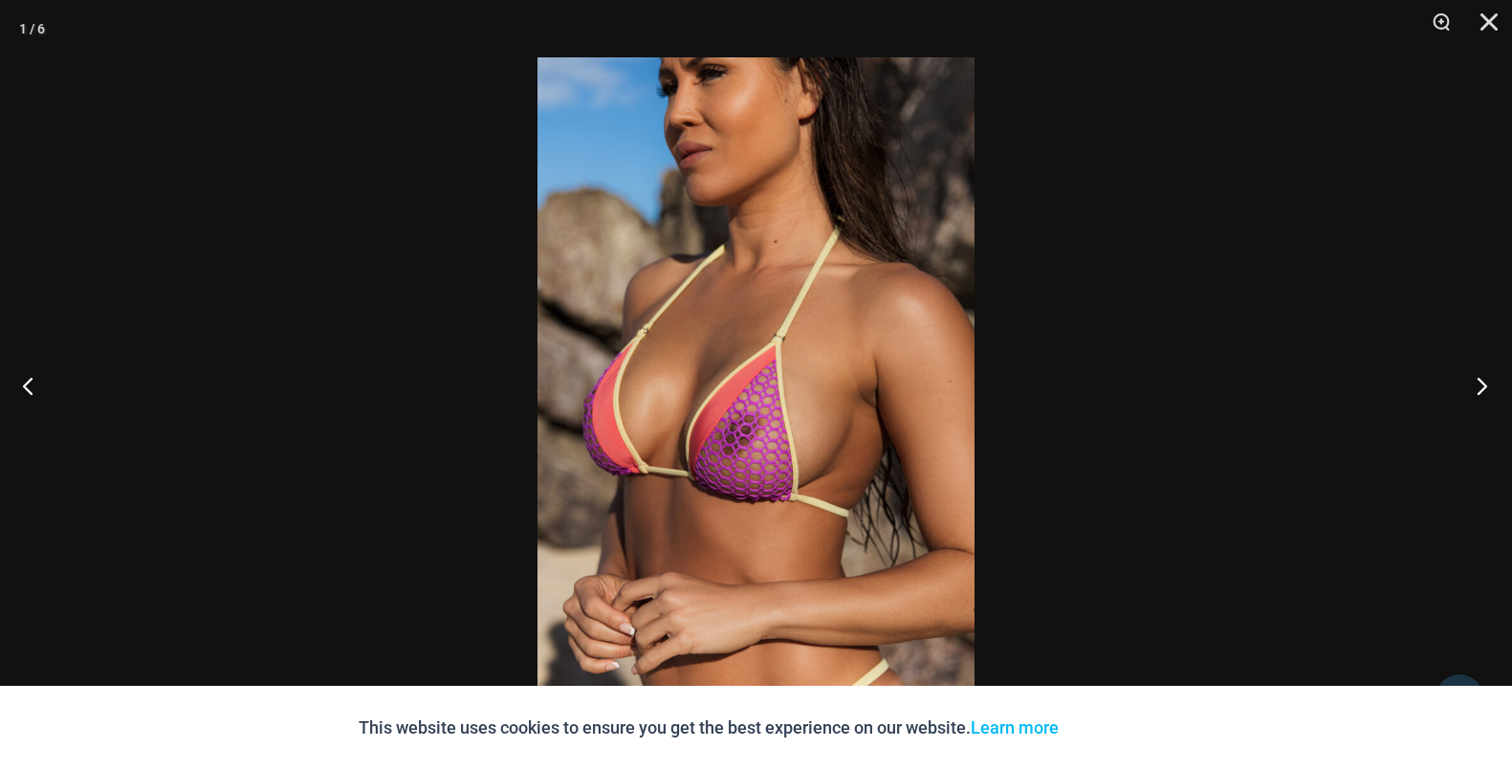
click at [1491, 384] on button "Next" at bounding box center [1476, 386] width 72 height 96
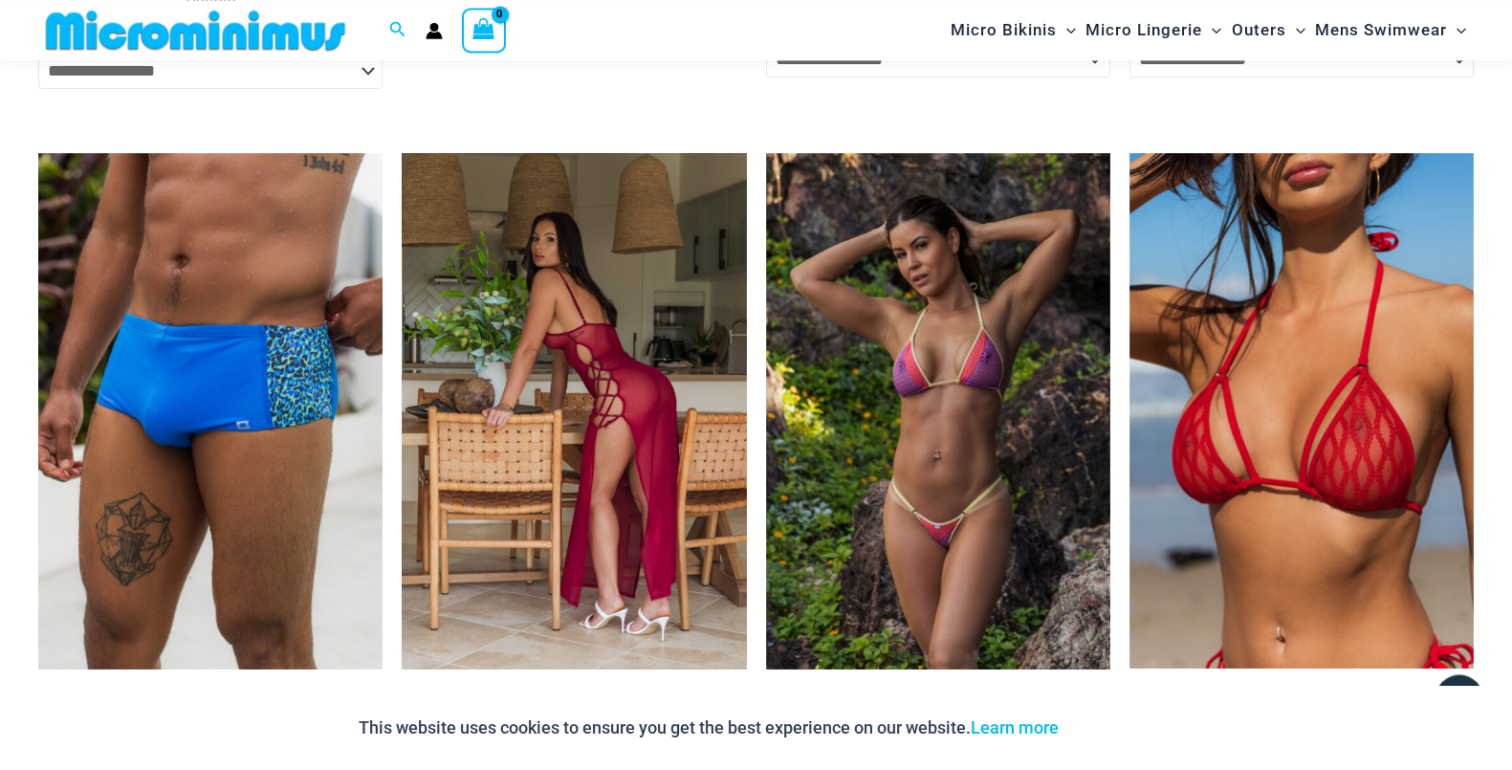
scroll to position [6704, 0]
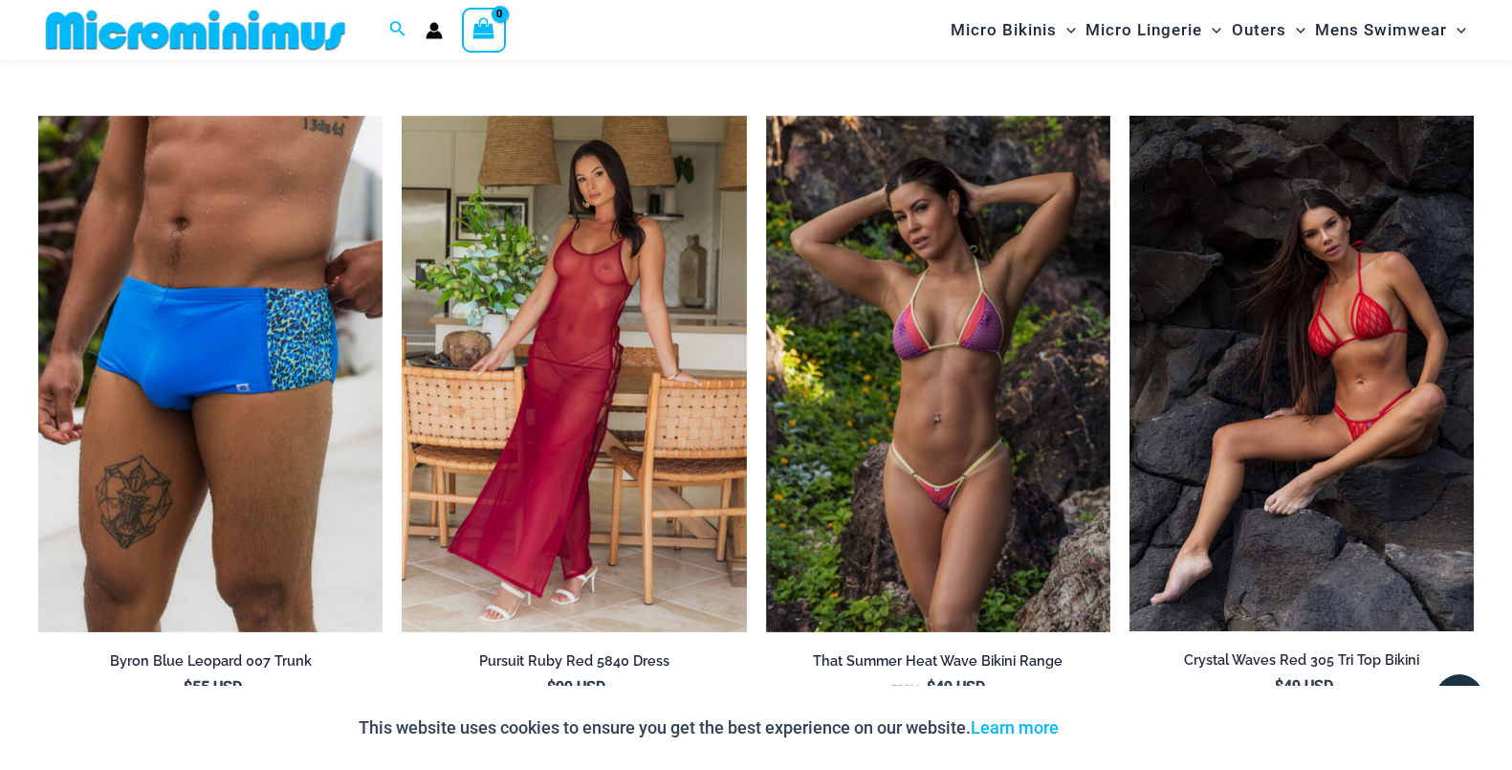
click at [1252, 471] on img at bounding box center [1301, 373] width 344 height 515
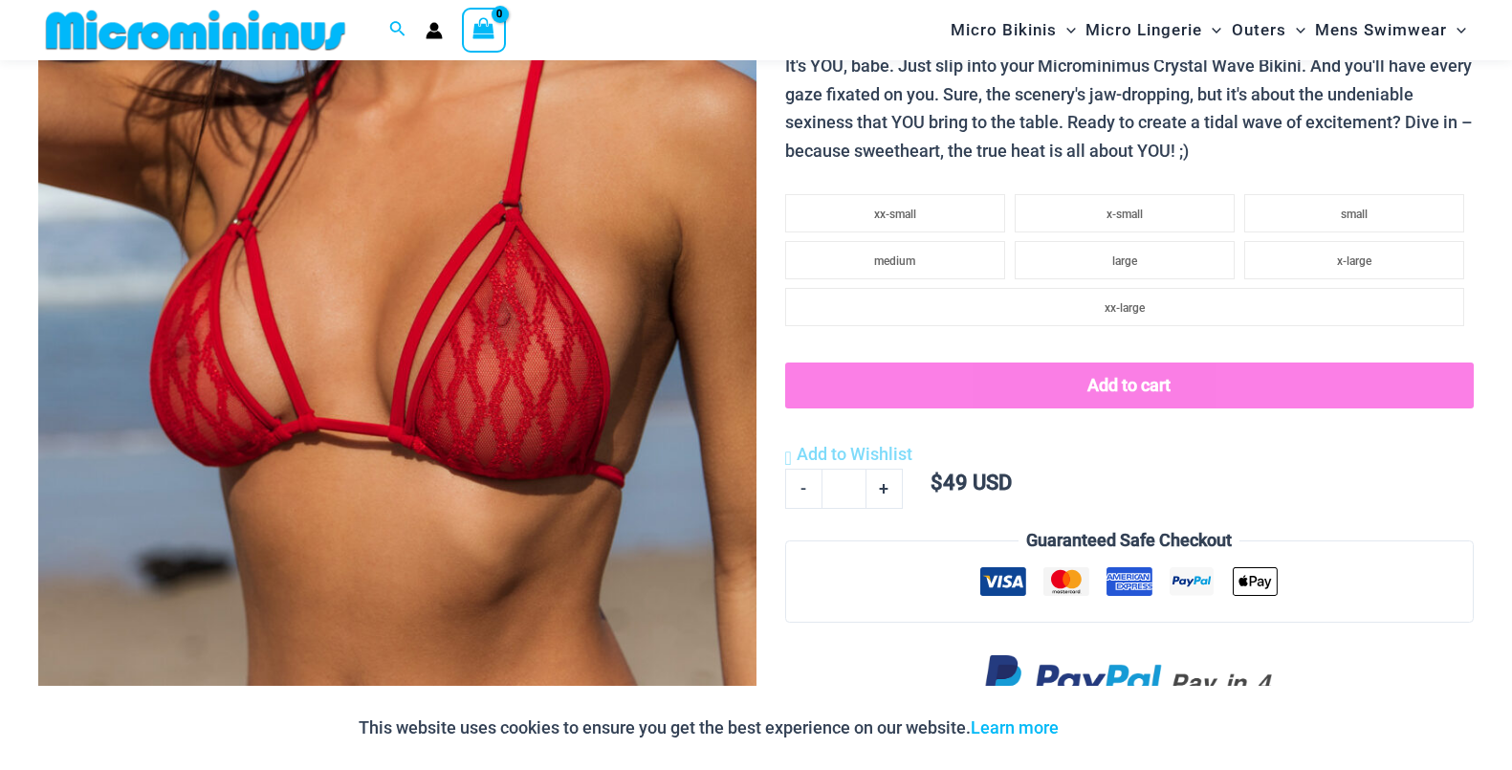
scroll to position [471, 0]
click at [699, 506] on img at bounding box center [397, 242] width 718 height 1077
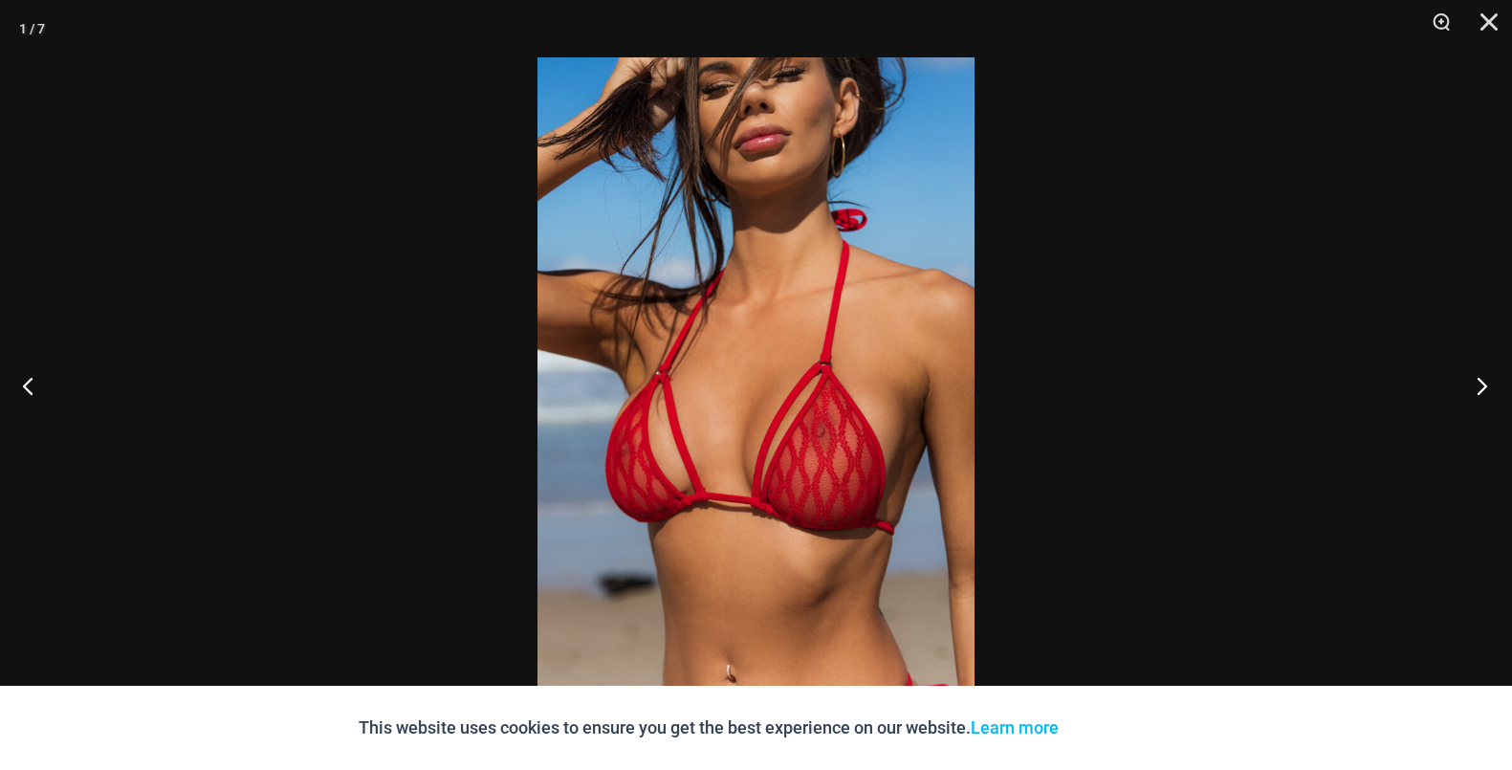
click at [1489, 385] on button "Next" at bounding box center [1476, 386] width 72 height 96
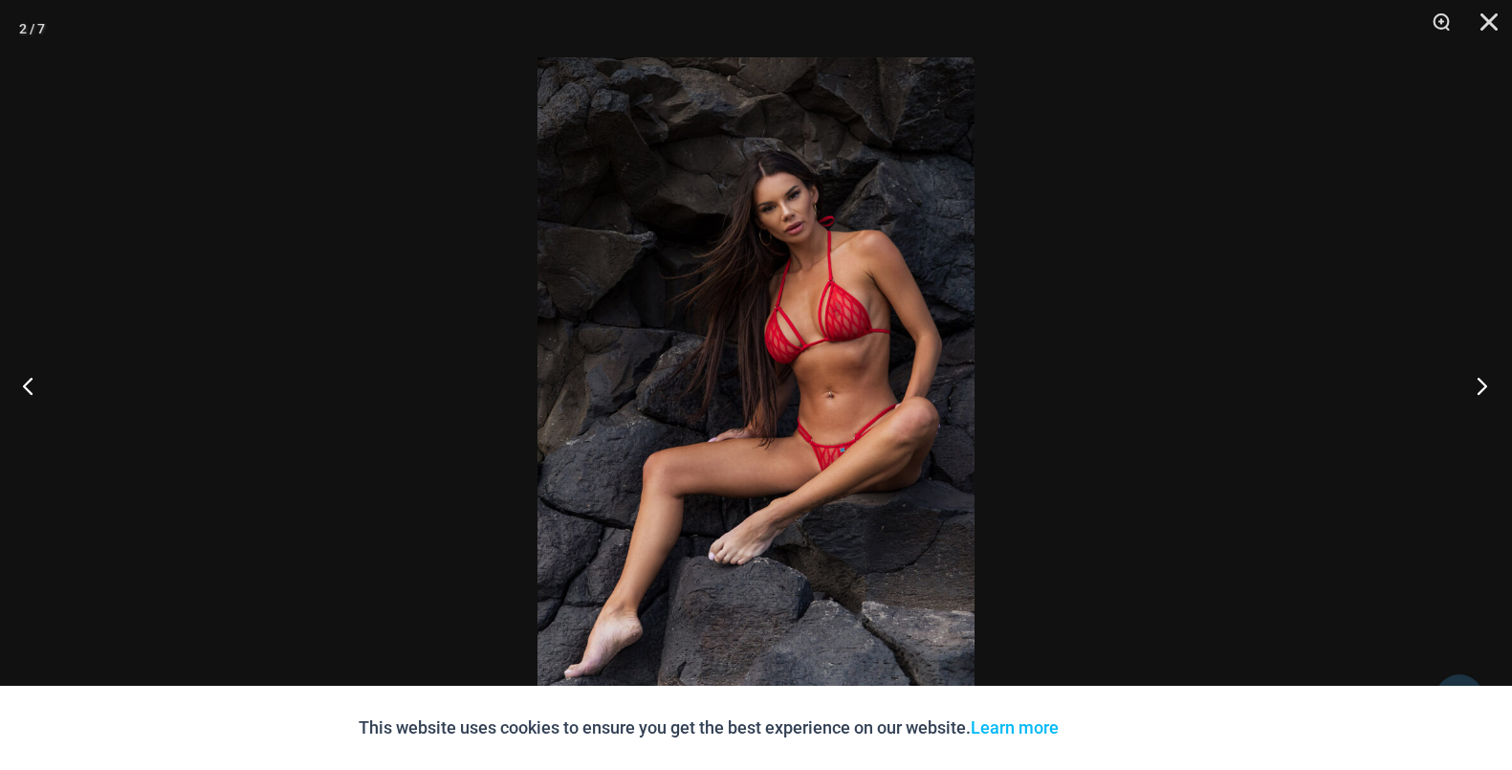
click at [1489, 385] on button "Next" at bounding box center [1476, 386] width 72 height 96
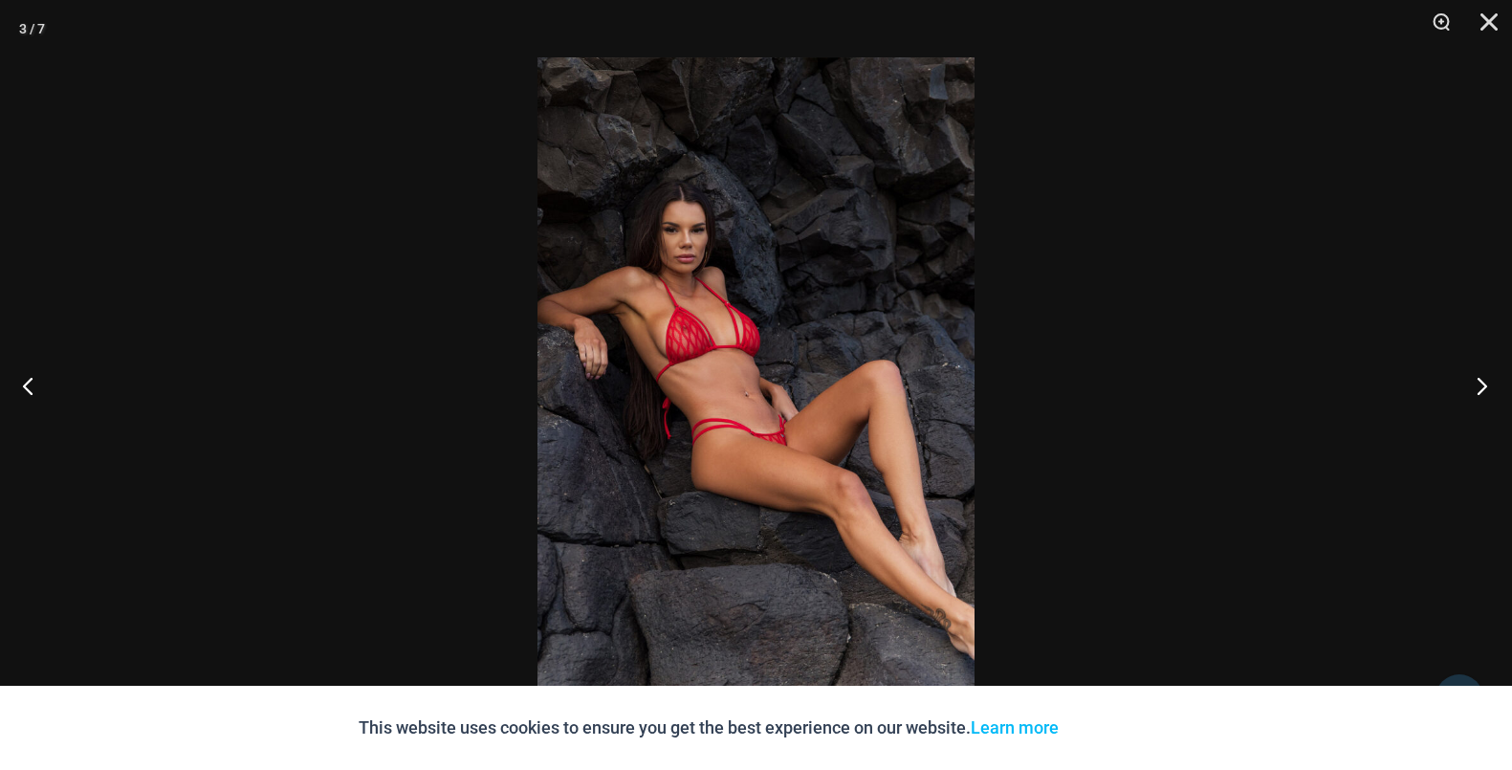
click at [1489, 385] on button "Next" at bounding box center [1476, 386] width 72 height 96
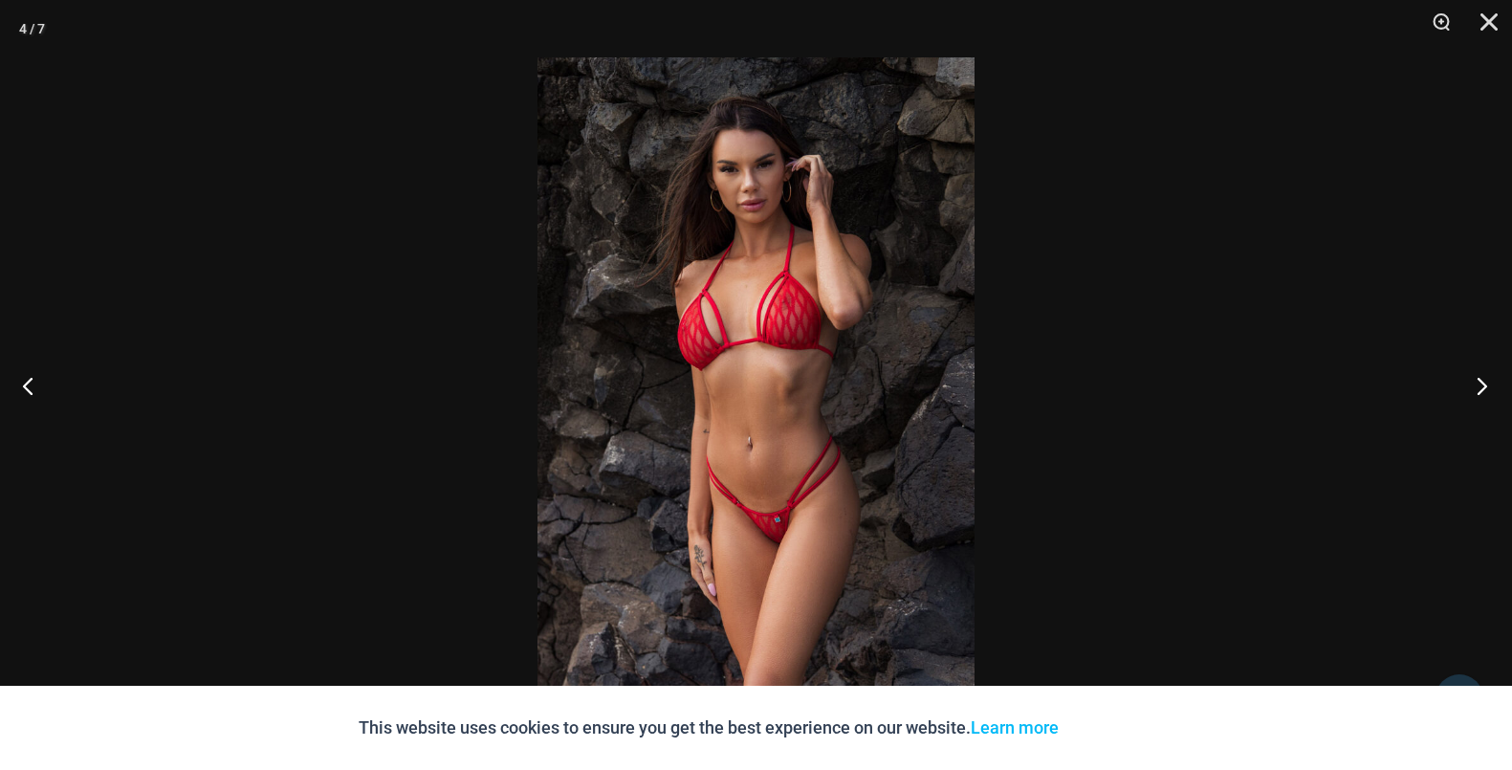
click at [1489, 385] on button "Next" at bounding box center [1476, 386] width 72 height 96
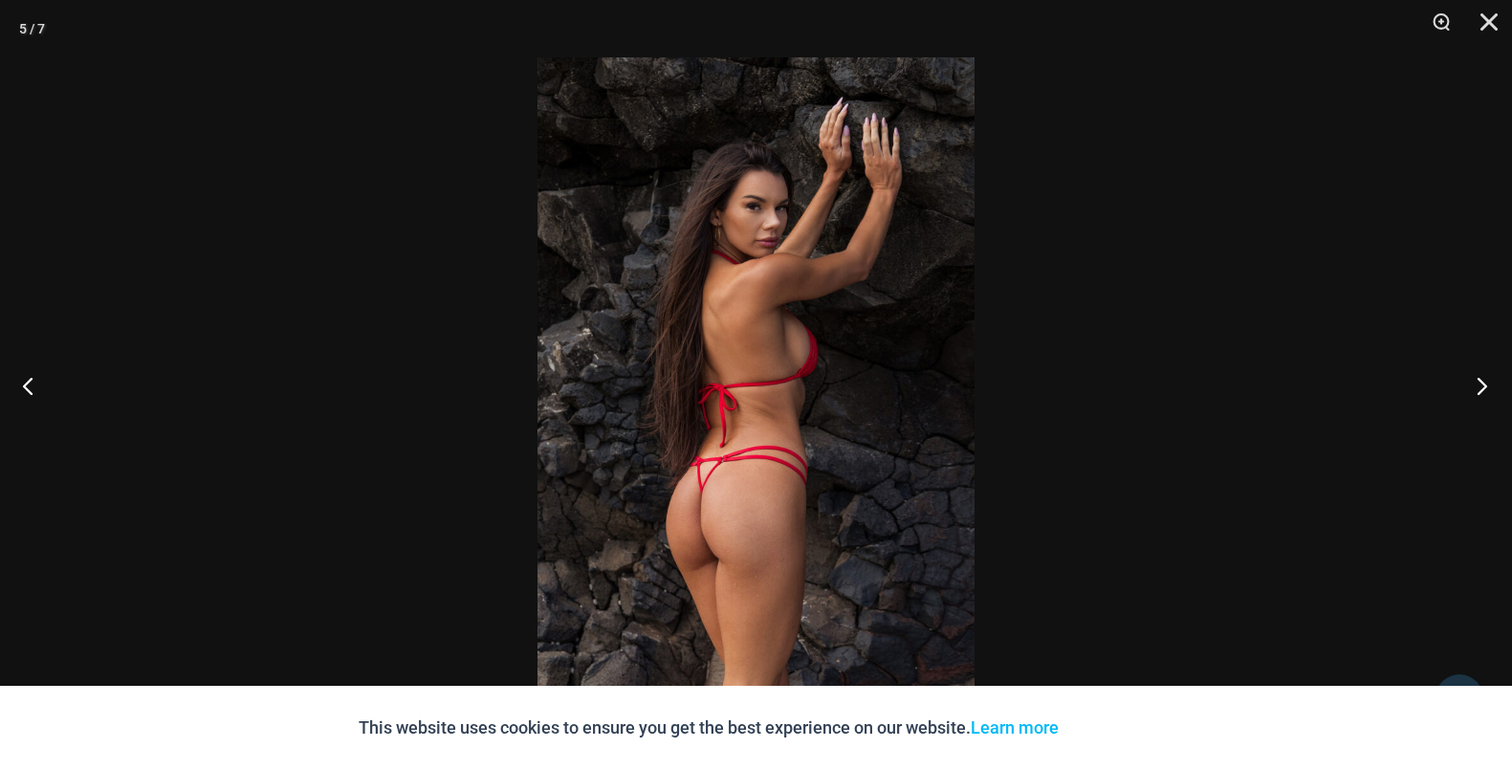
click at [1489, 385] on button "Next" at bounding box center [1476, 386] width 72 height 96
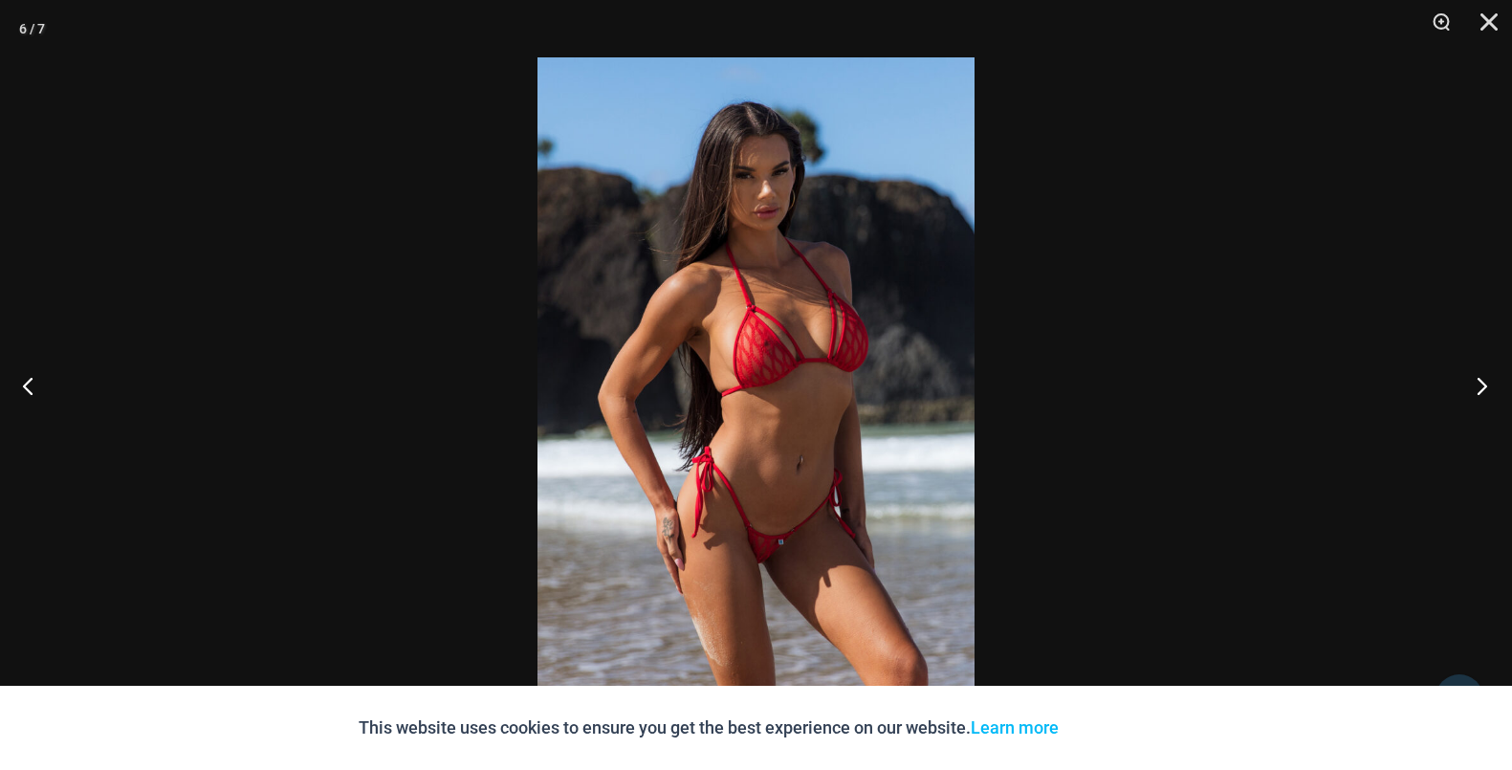
click at [1489, 385] on button "Next" at bounding box center [1476, 386] width 72 height 96
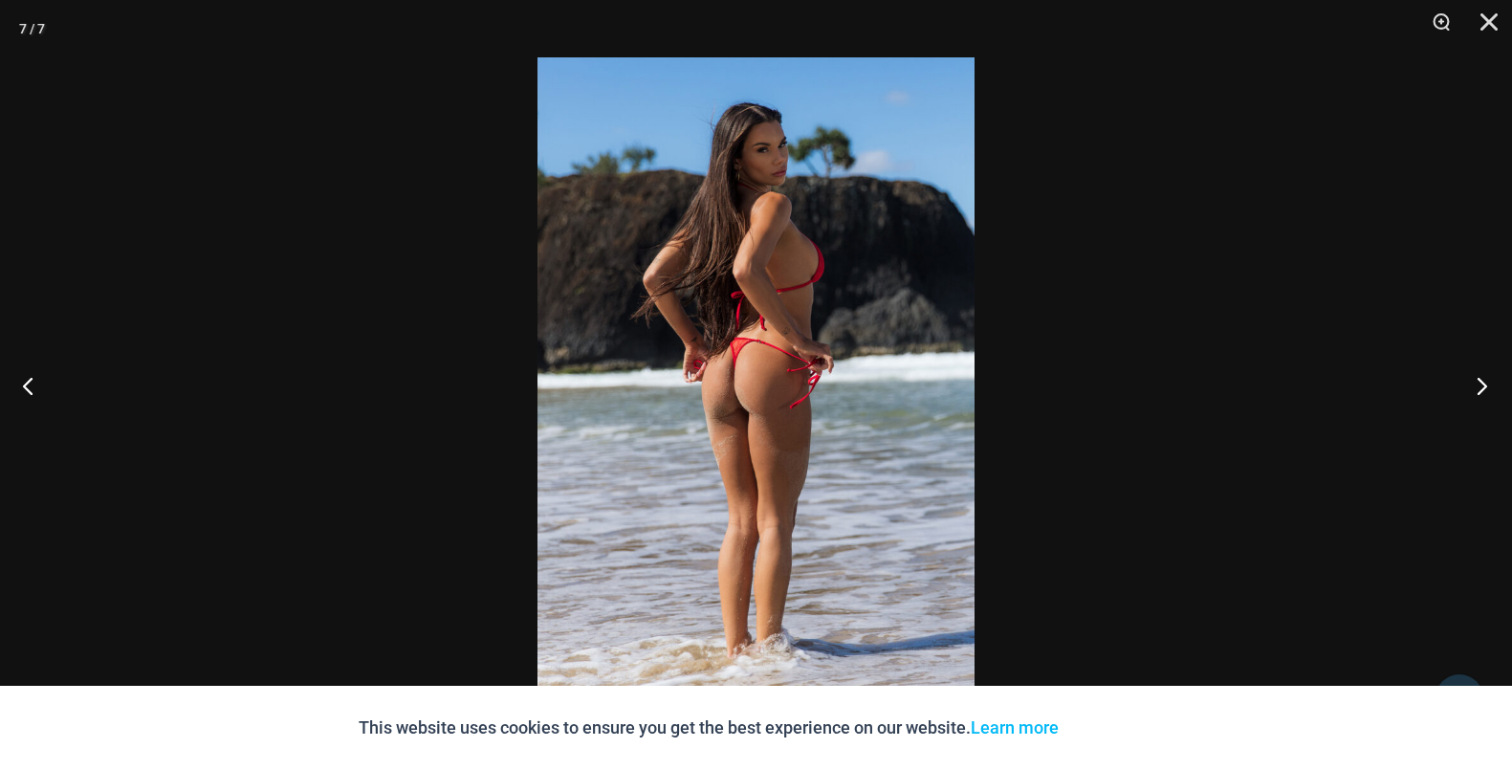
click at [1489, 385] on button "Next" at bounding box center [1476, 386] width 72 height 96
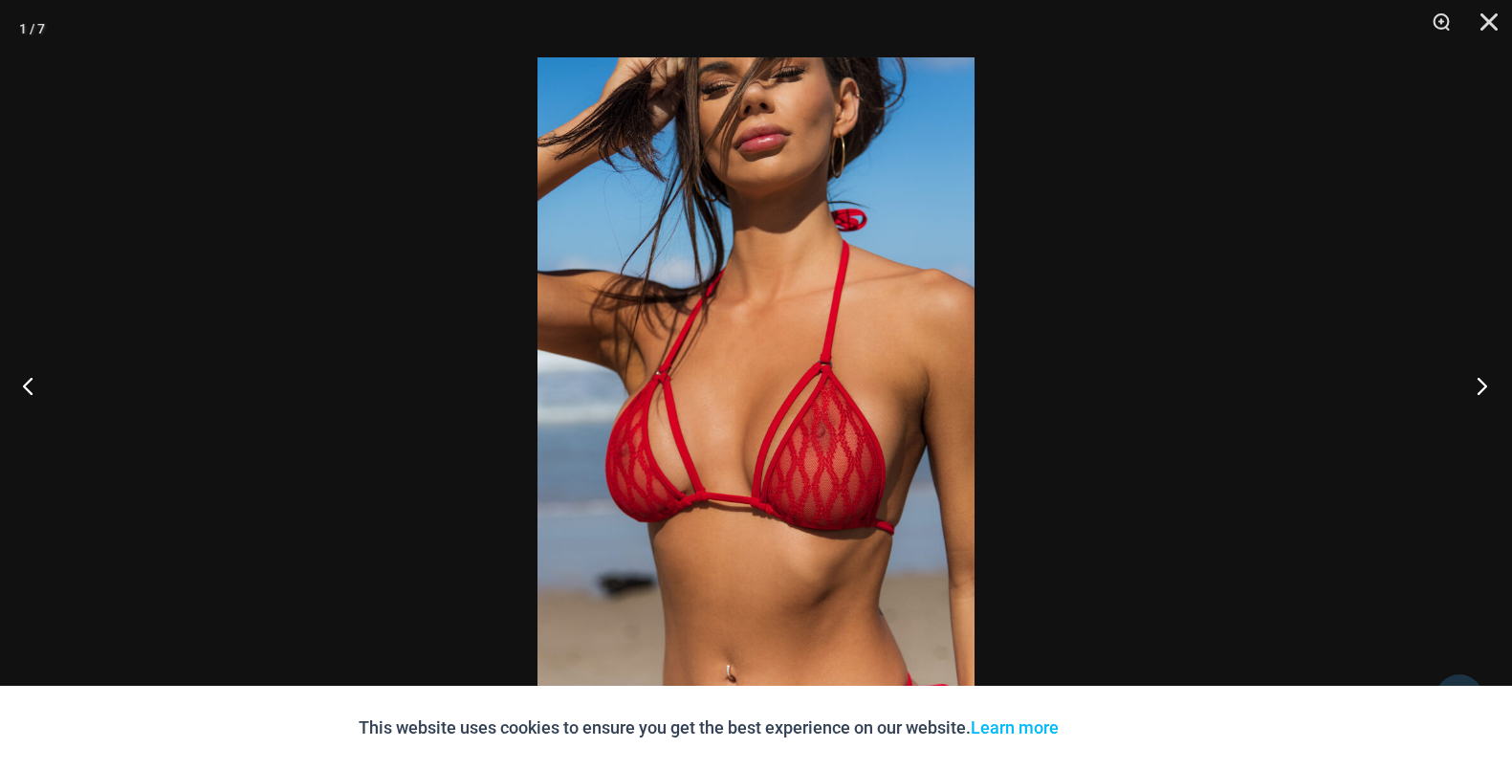
click at [1489, 385] on button "Next" at bounding box center [1476, 386] width 72 height 96
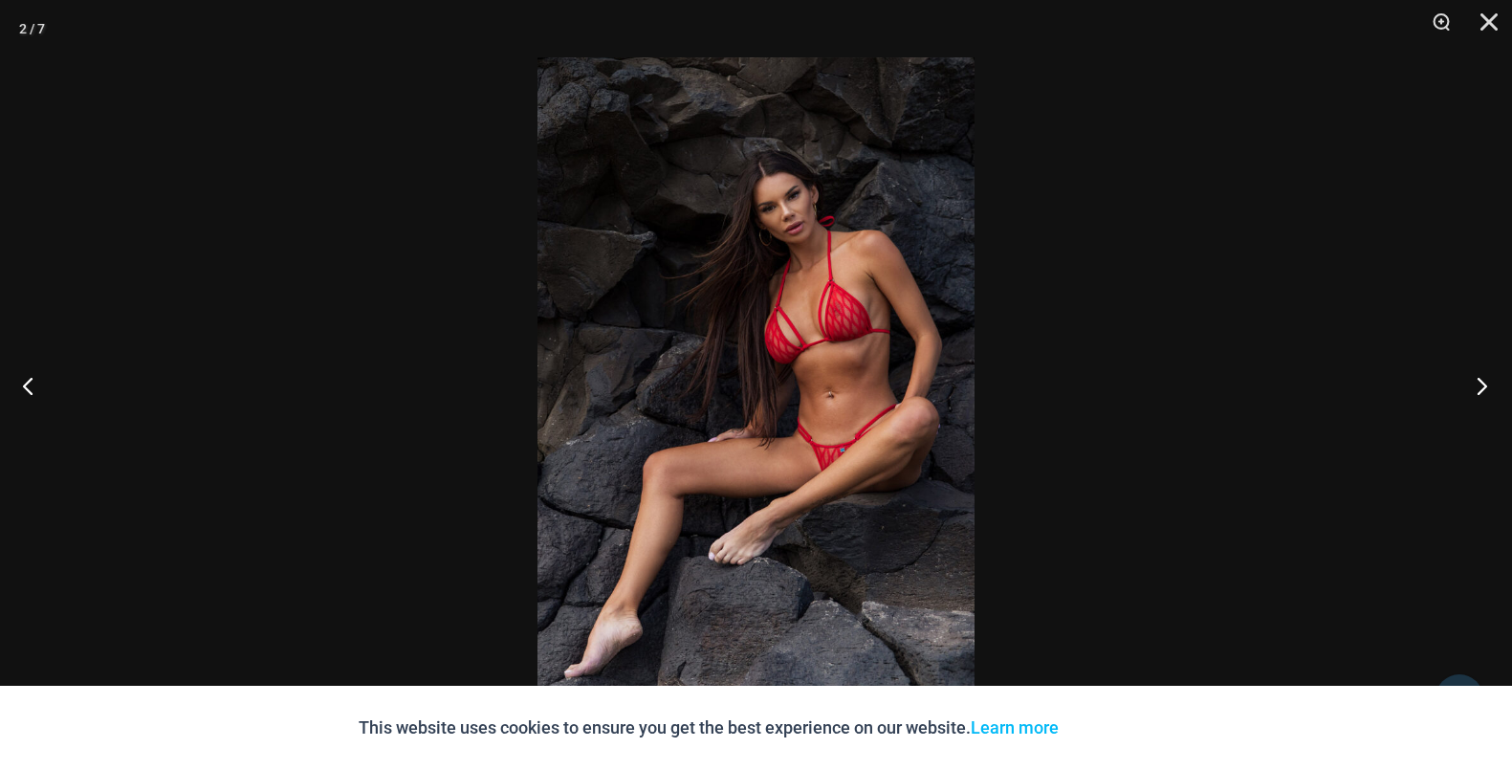
click at [1489, 385] on button "Next" at bounding box center [1476, 386] width 72 height 96
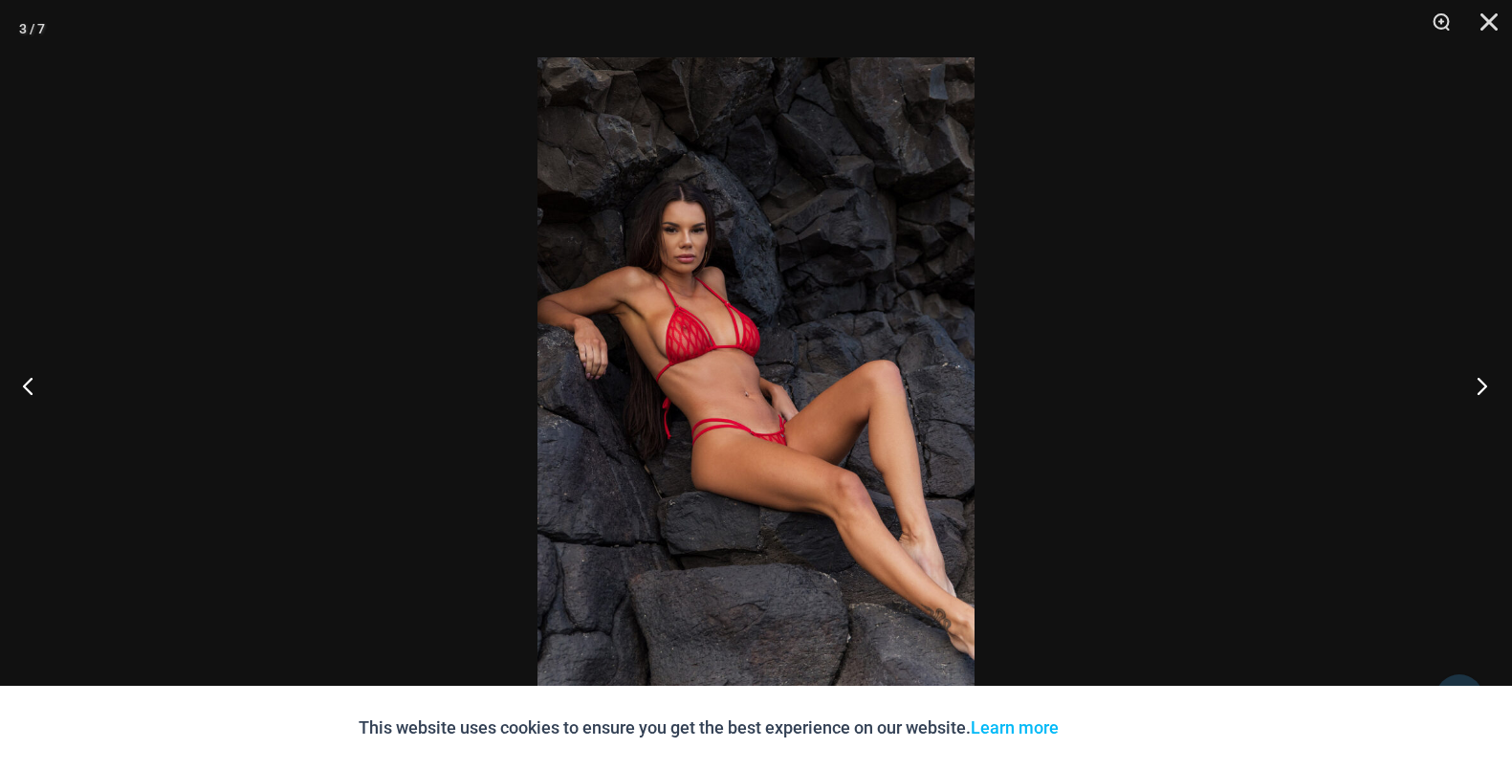
click at [1489, 385] on button "Next" at bounding box center [1476, 386] width 72 height 96
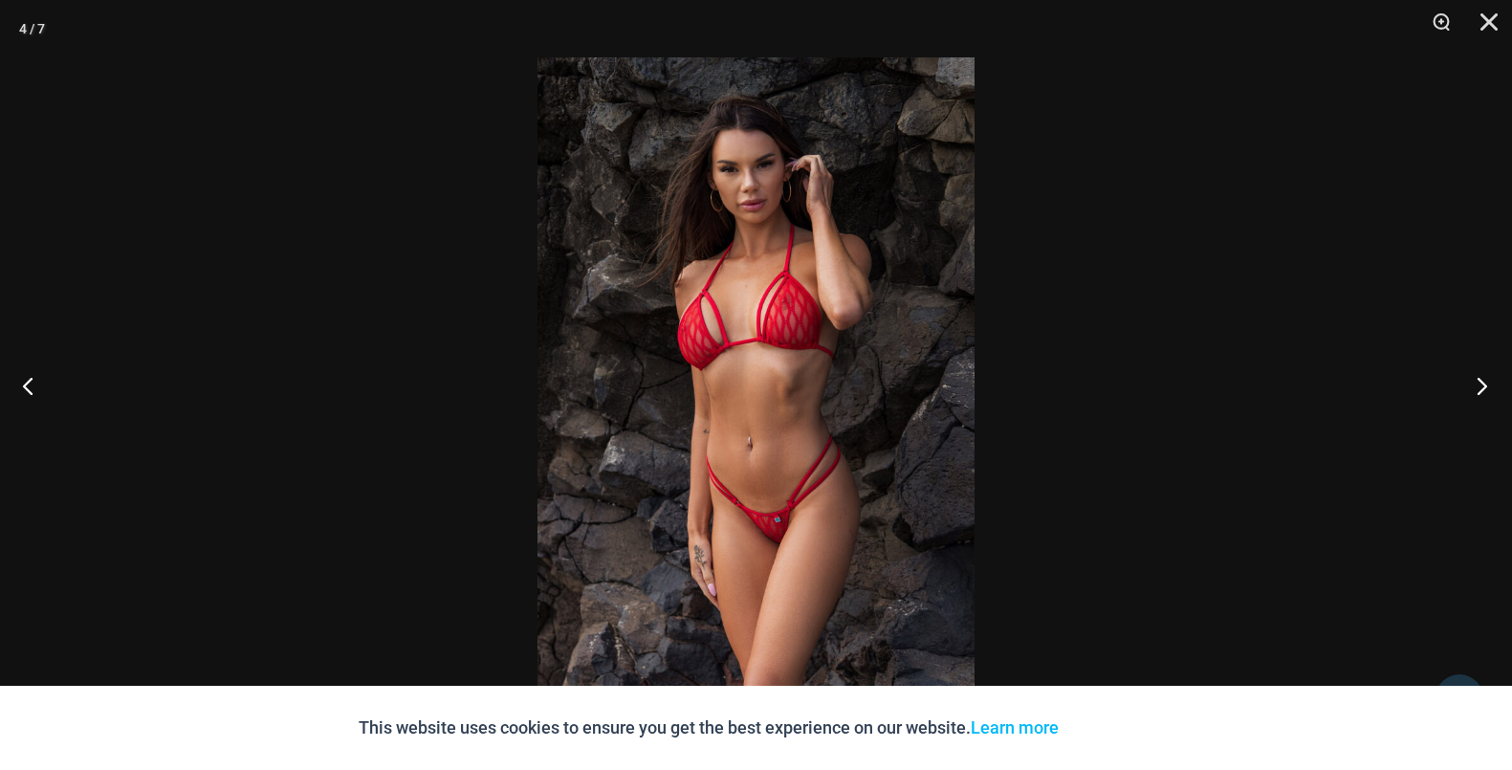
click at [1489, 385] on button "Next" at bounding box center [1476, 386] width 72 height 96
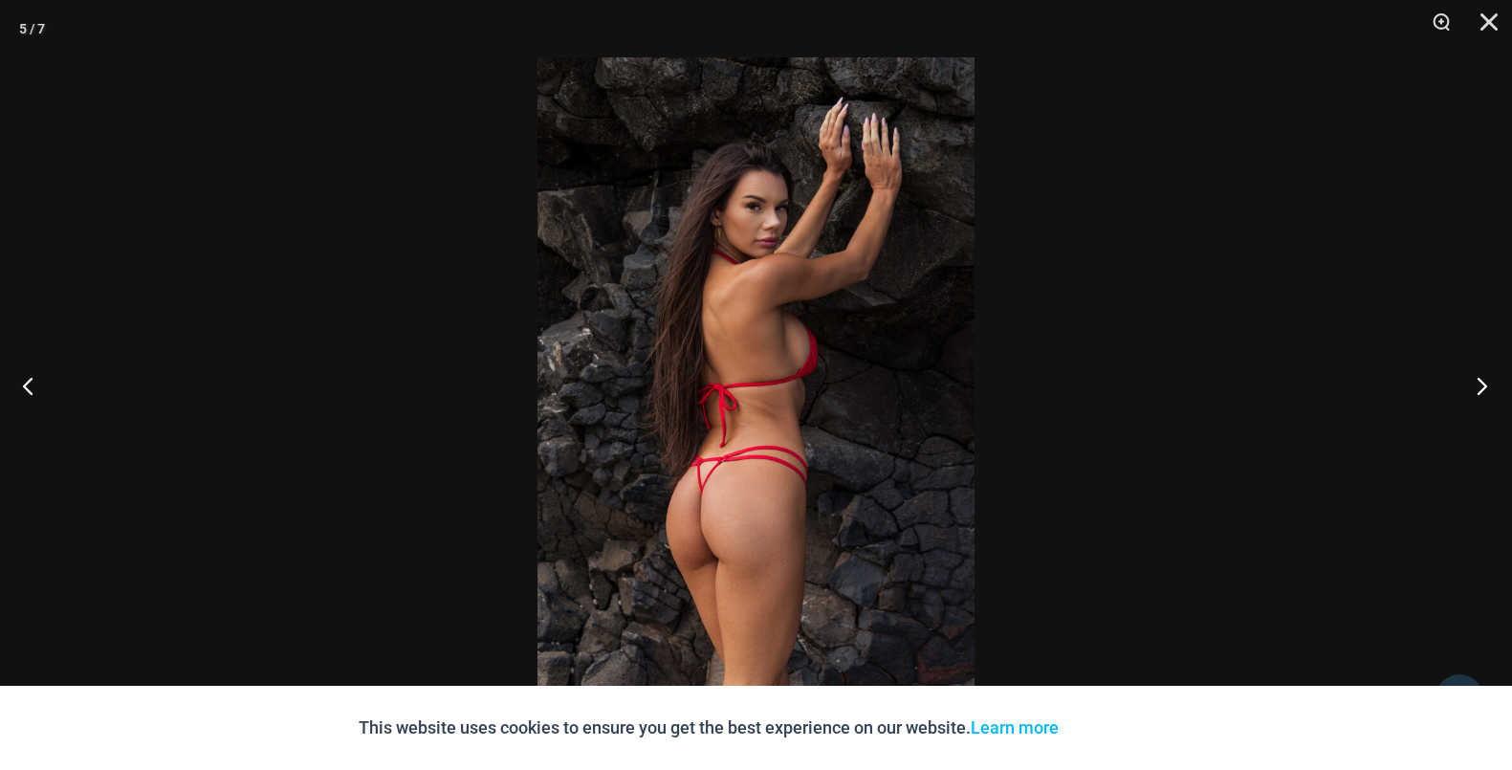
click at [1489, 385] on button "Next" at bounding box center [1476, 386] width 72 height 96
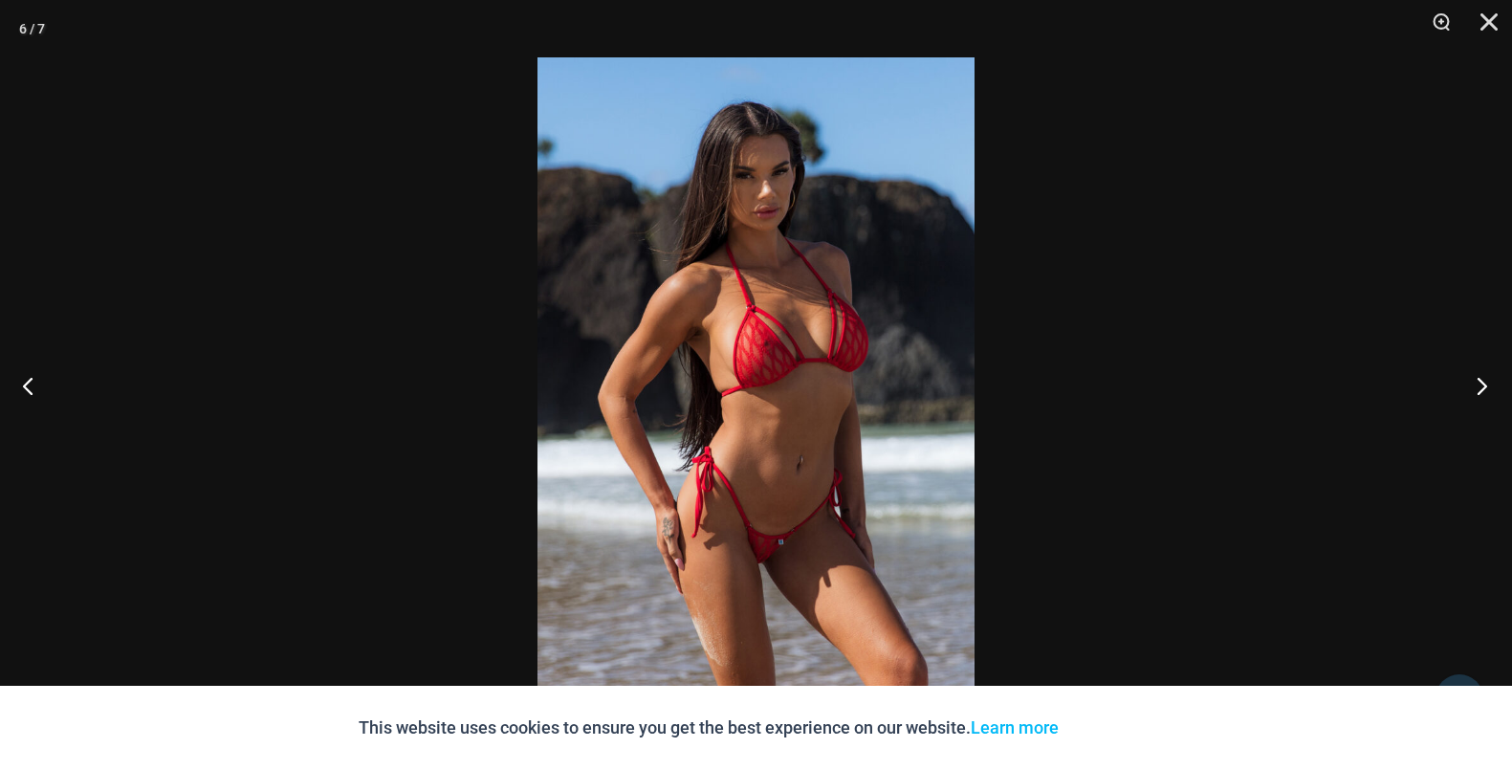
click at [1489, 385] on button "Next" at bounding box center [1476, 386] width 72 height 96
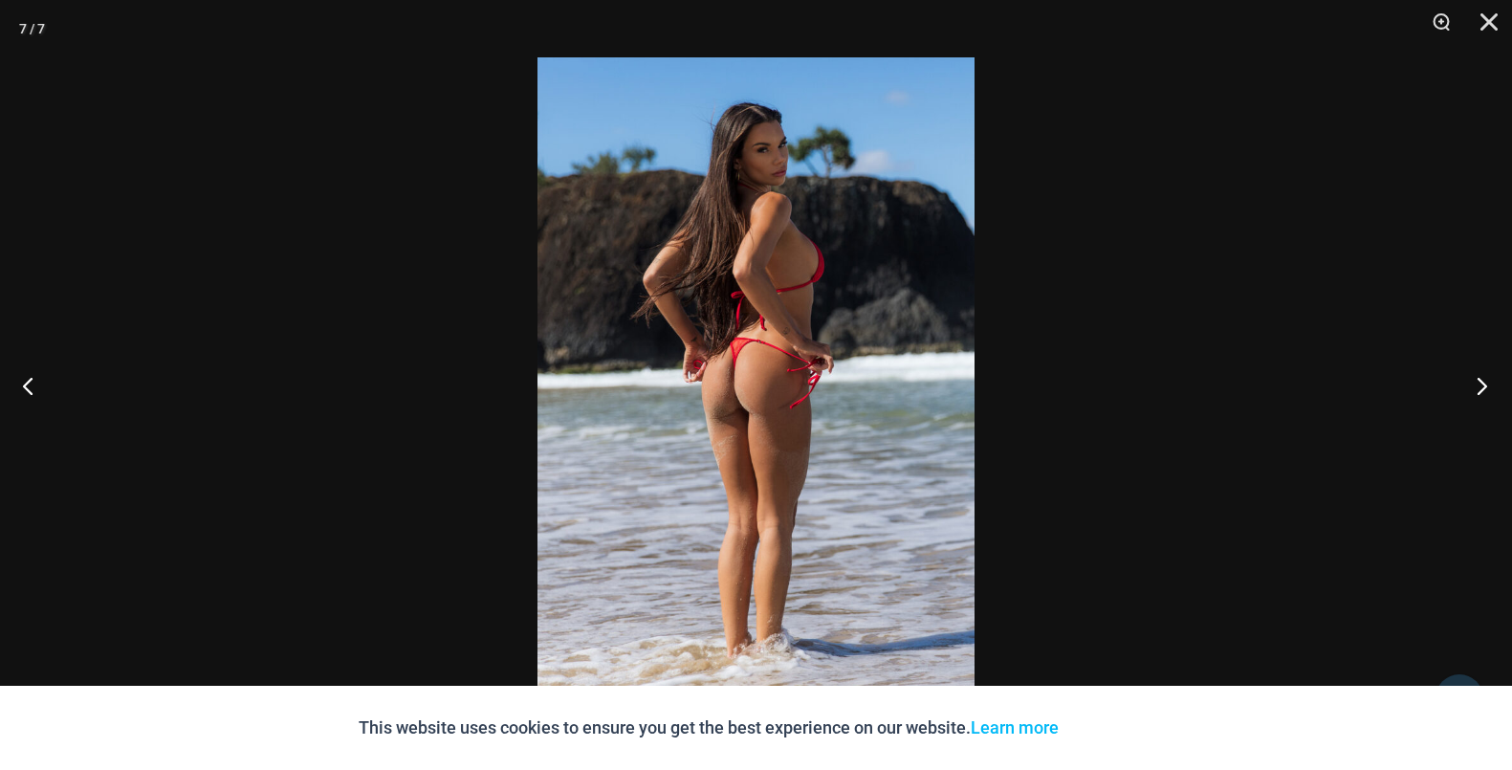
click at [1489, 385] on button "Next" at bounding box center [1476, 386] width 72 height 96
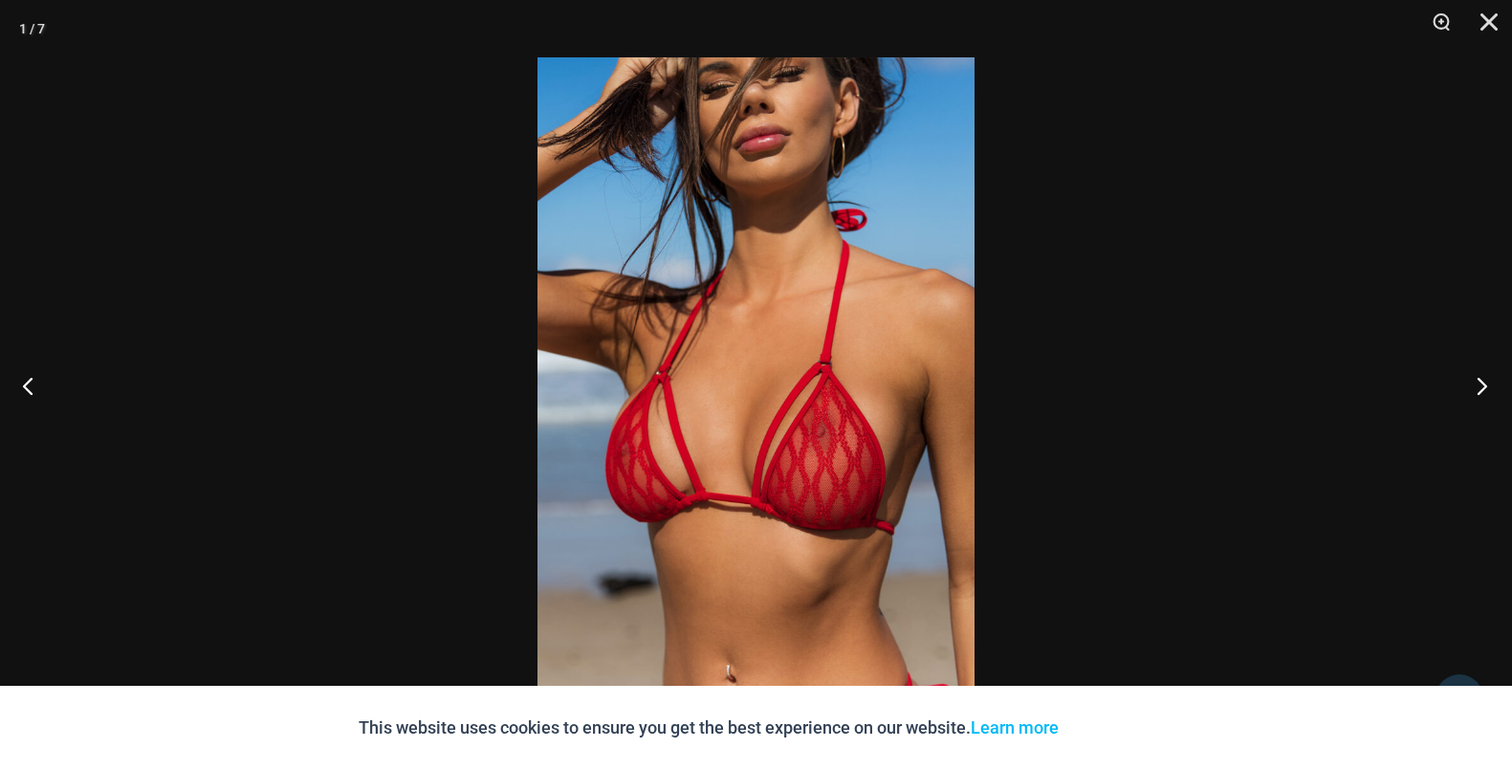
click at [1489, 385] on button "Next" at bounding box center [1476, 386] width 72 height 96
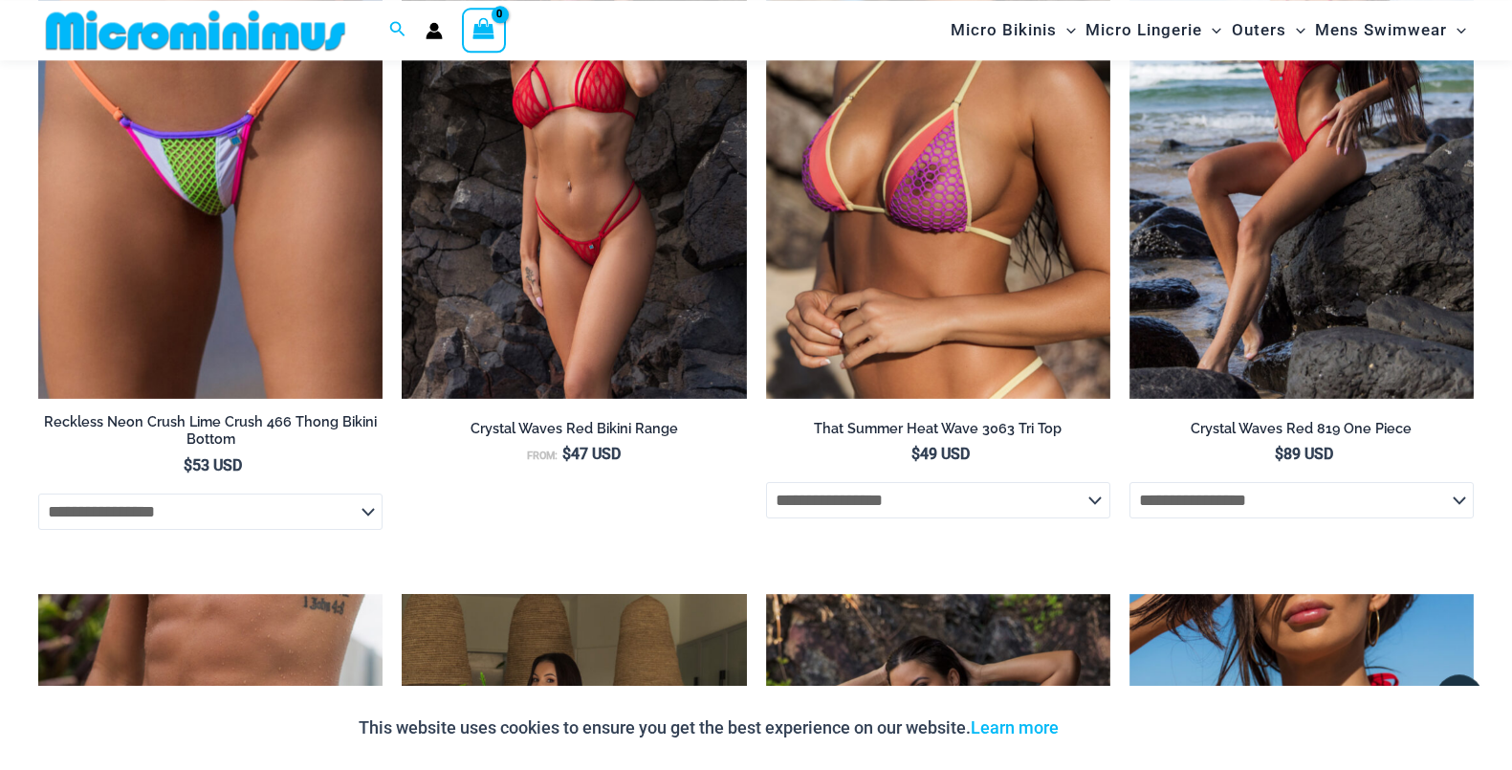
scroll to position [6212, 0]
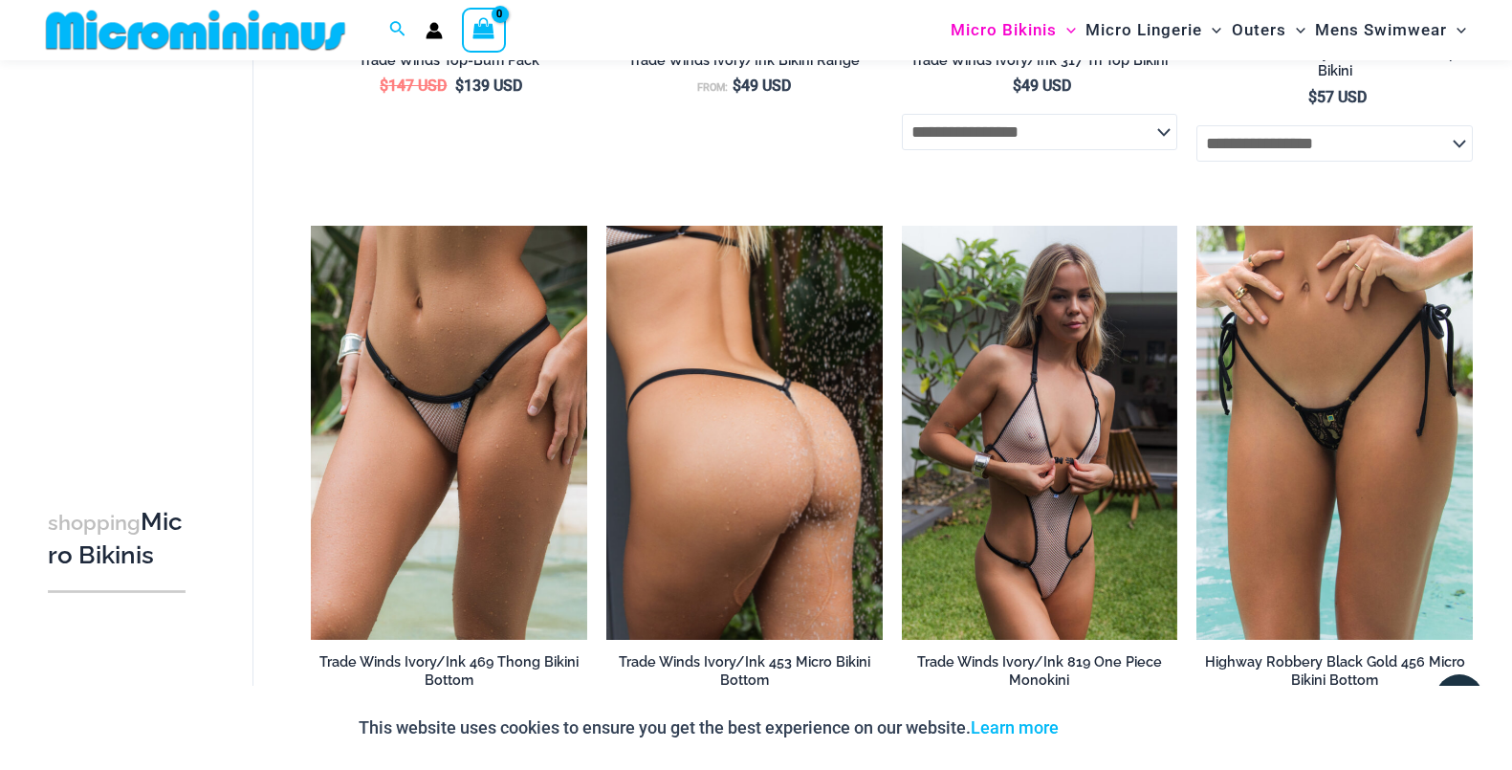
scroll to position [1836, 0]
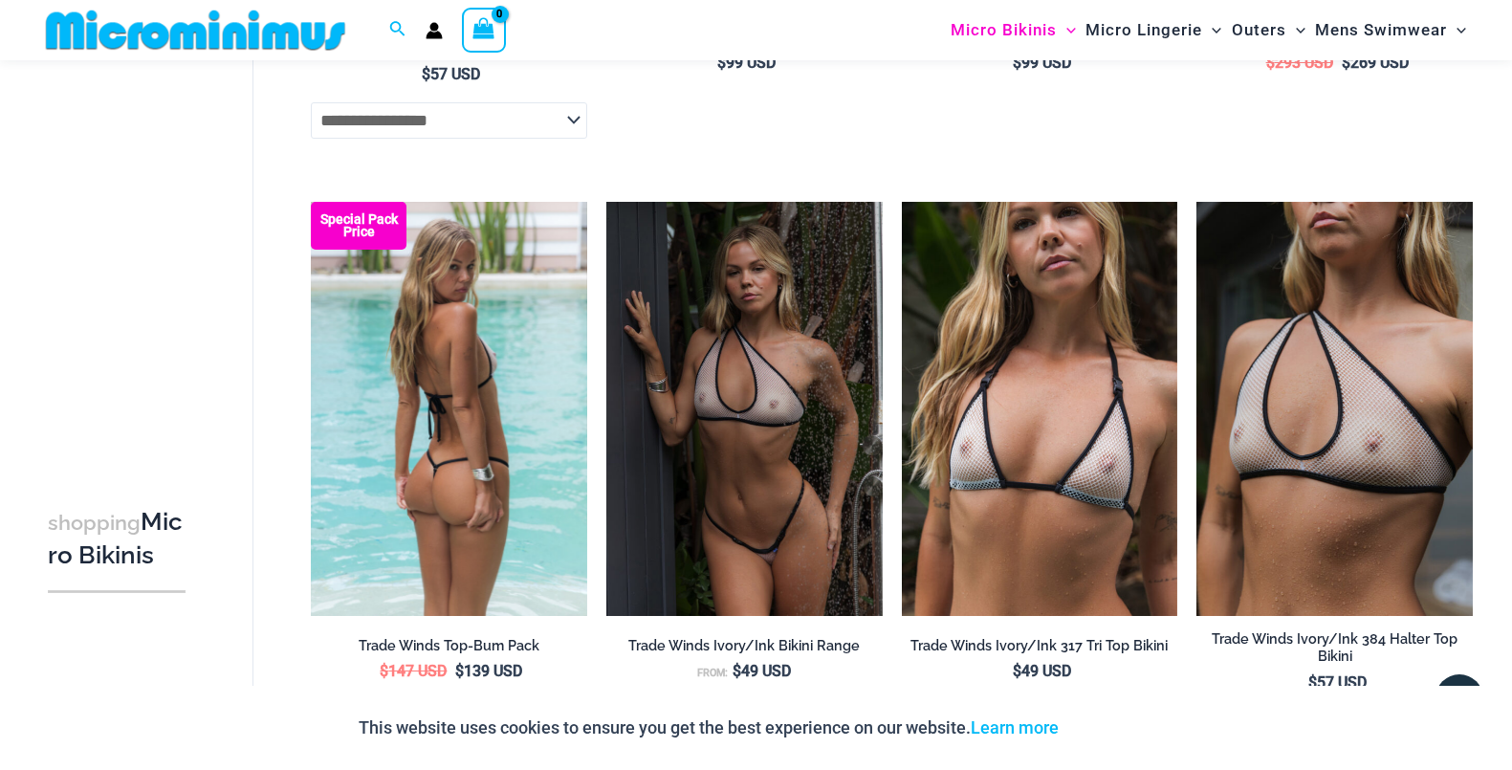
click at [517, 450] on img at bounding box center [449, 409] width 276 height 414
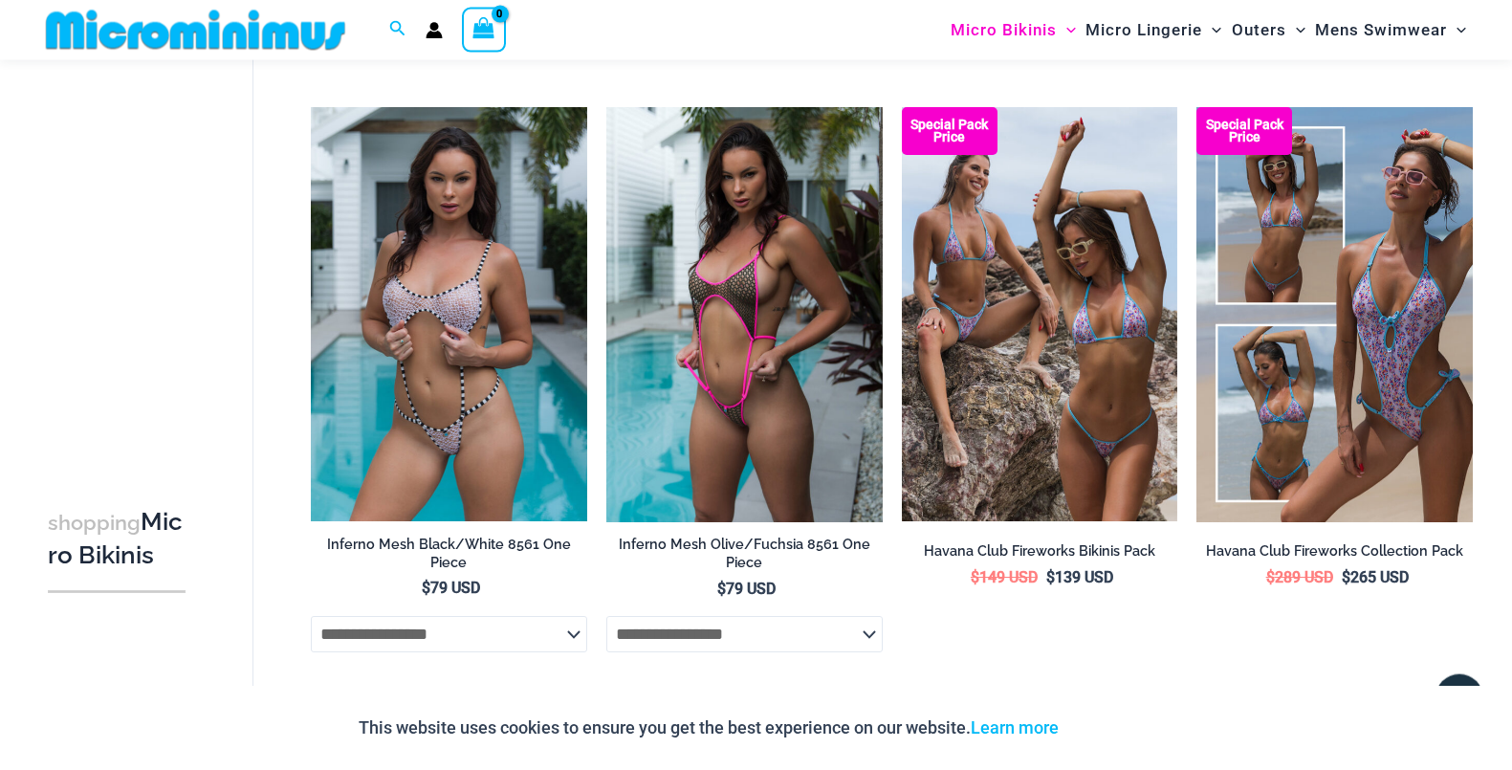
scroll to position [4373, 0]
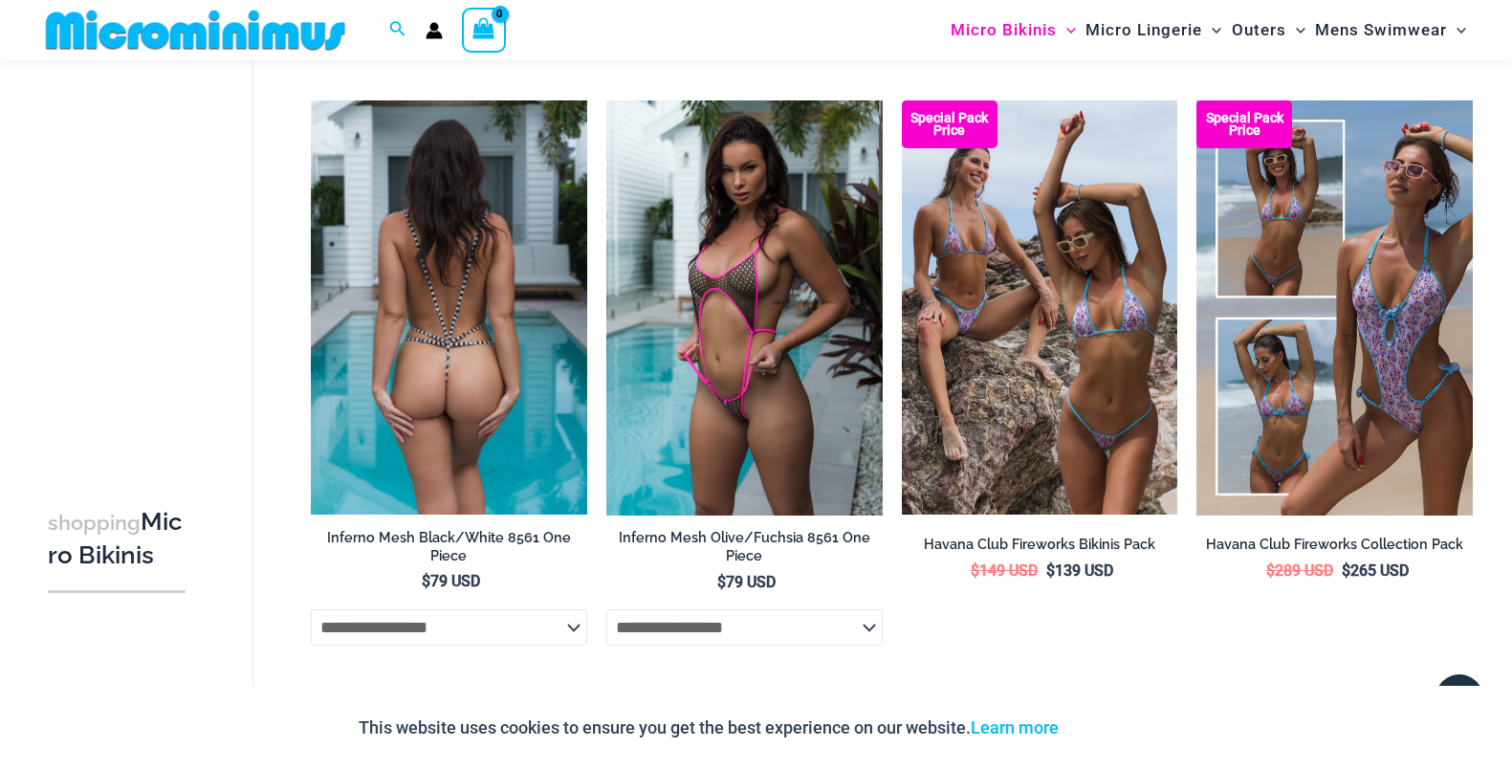
click at [372, 426] on img at bounding box center [449, 307] width 276 height 414
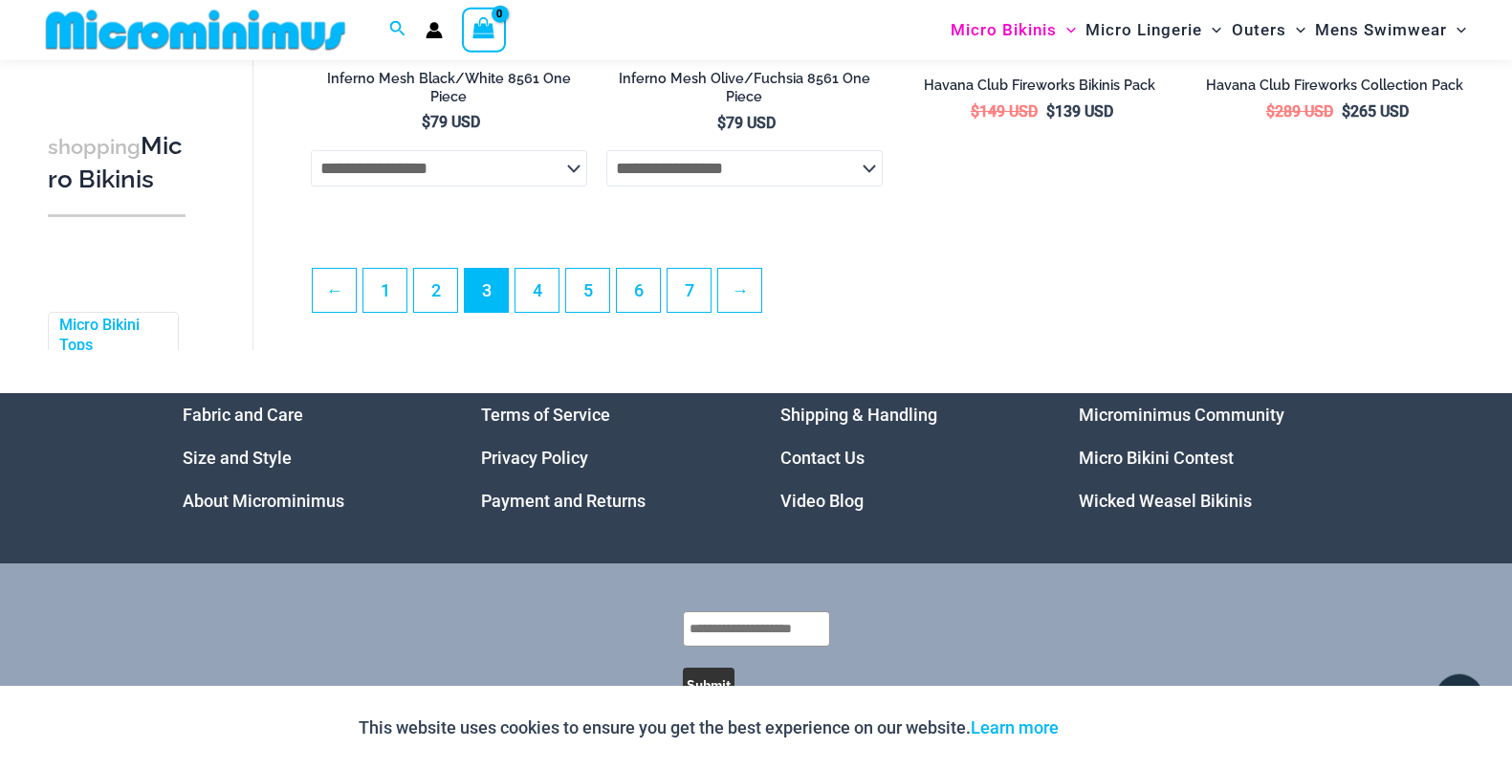
scroll to position [4860, 0]
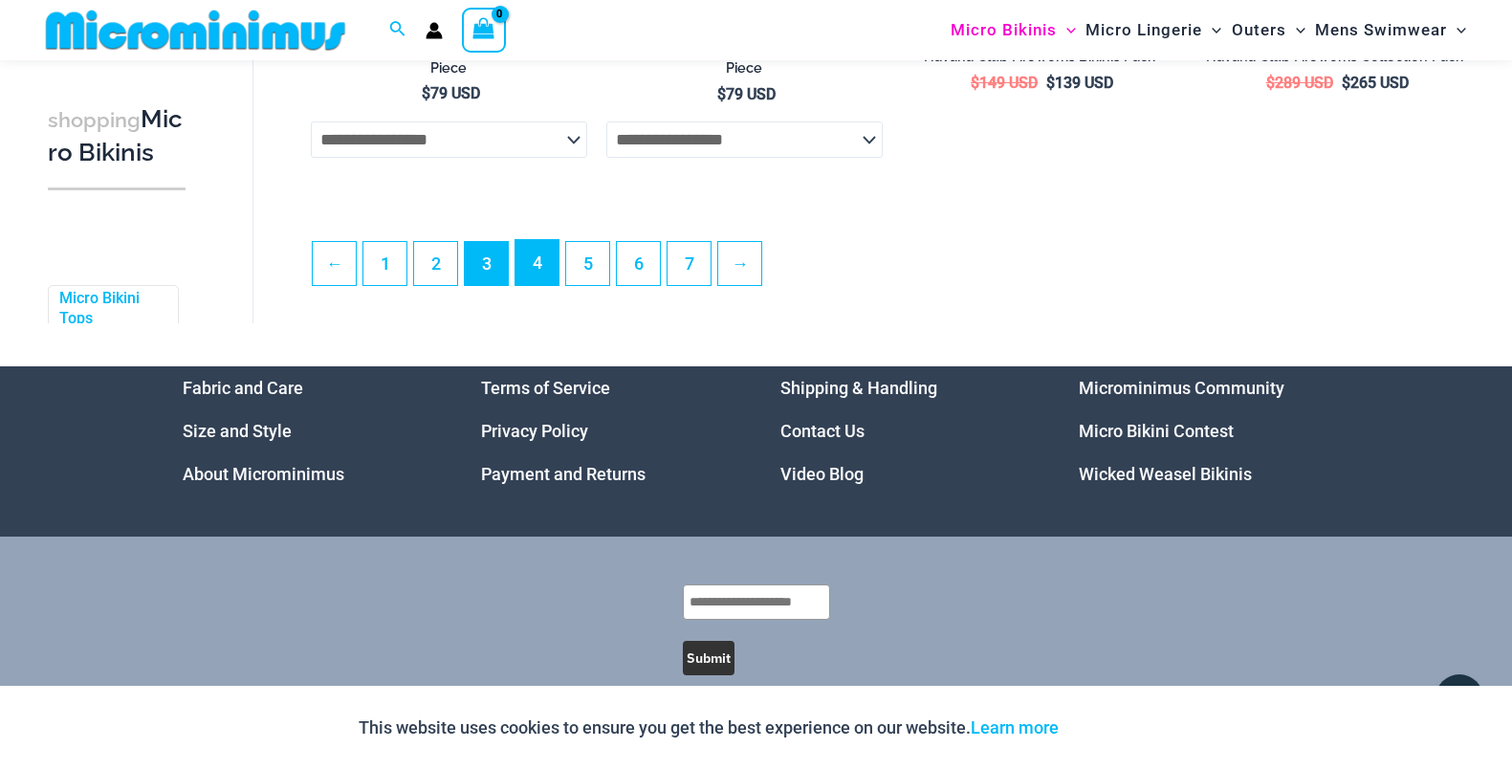
click at [550, 285] on link "4" at bounding box center [536, 262] width 43 height 45
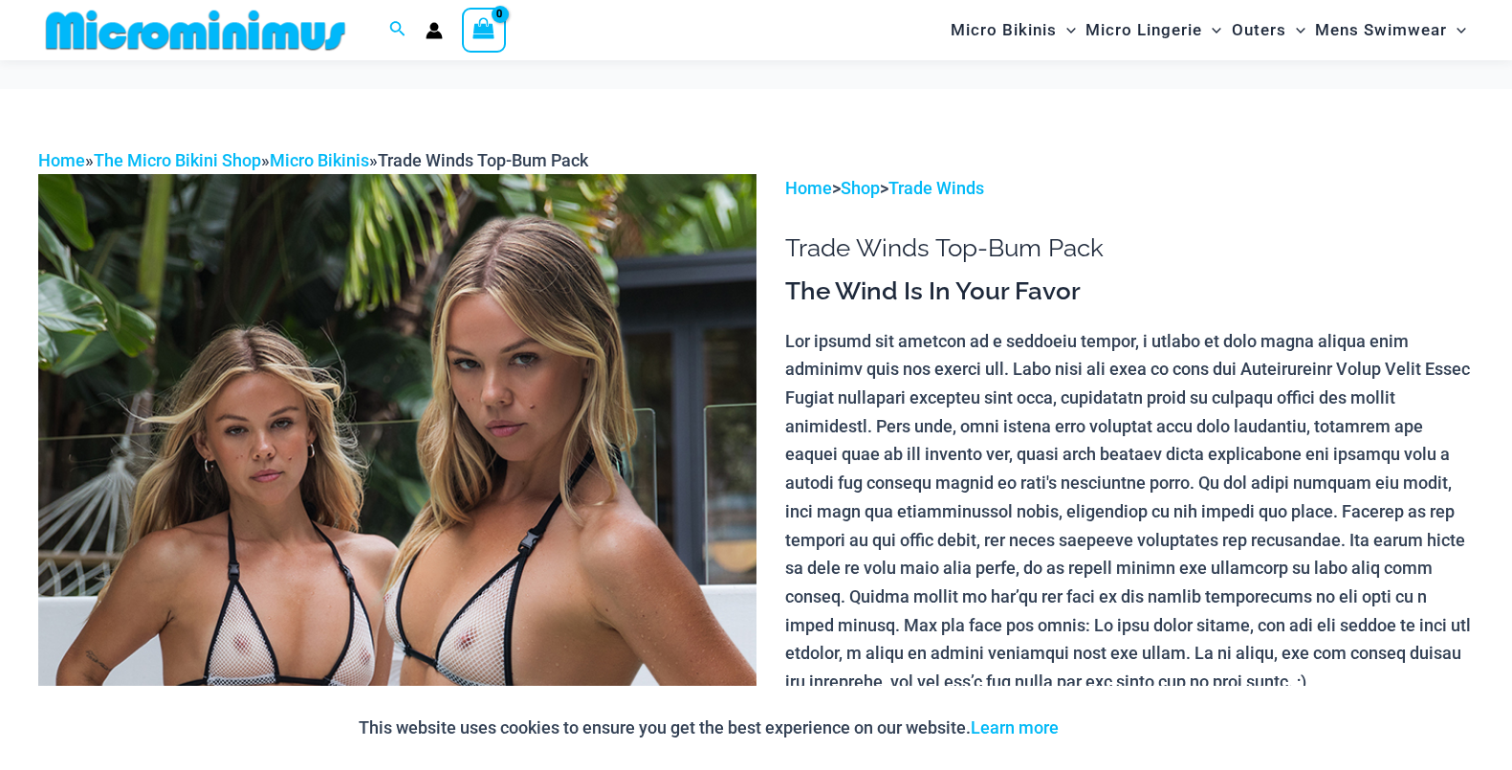
scroll to position [373, 0]
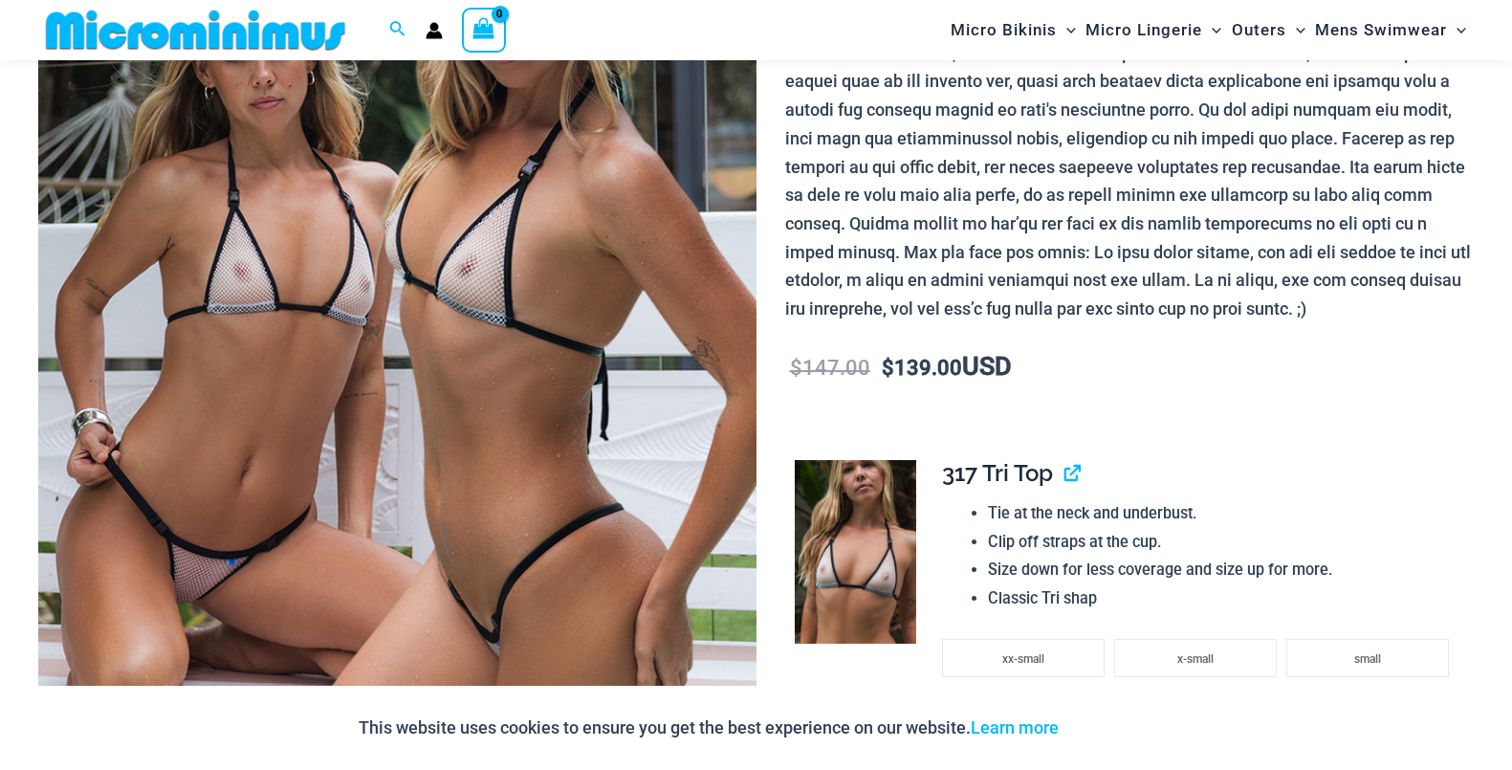
click at [611, 451] on img at bounding box center [397, 339] width 718 height 1077
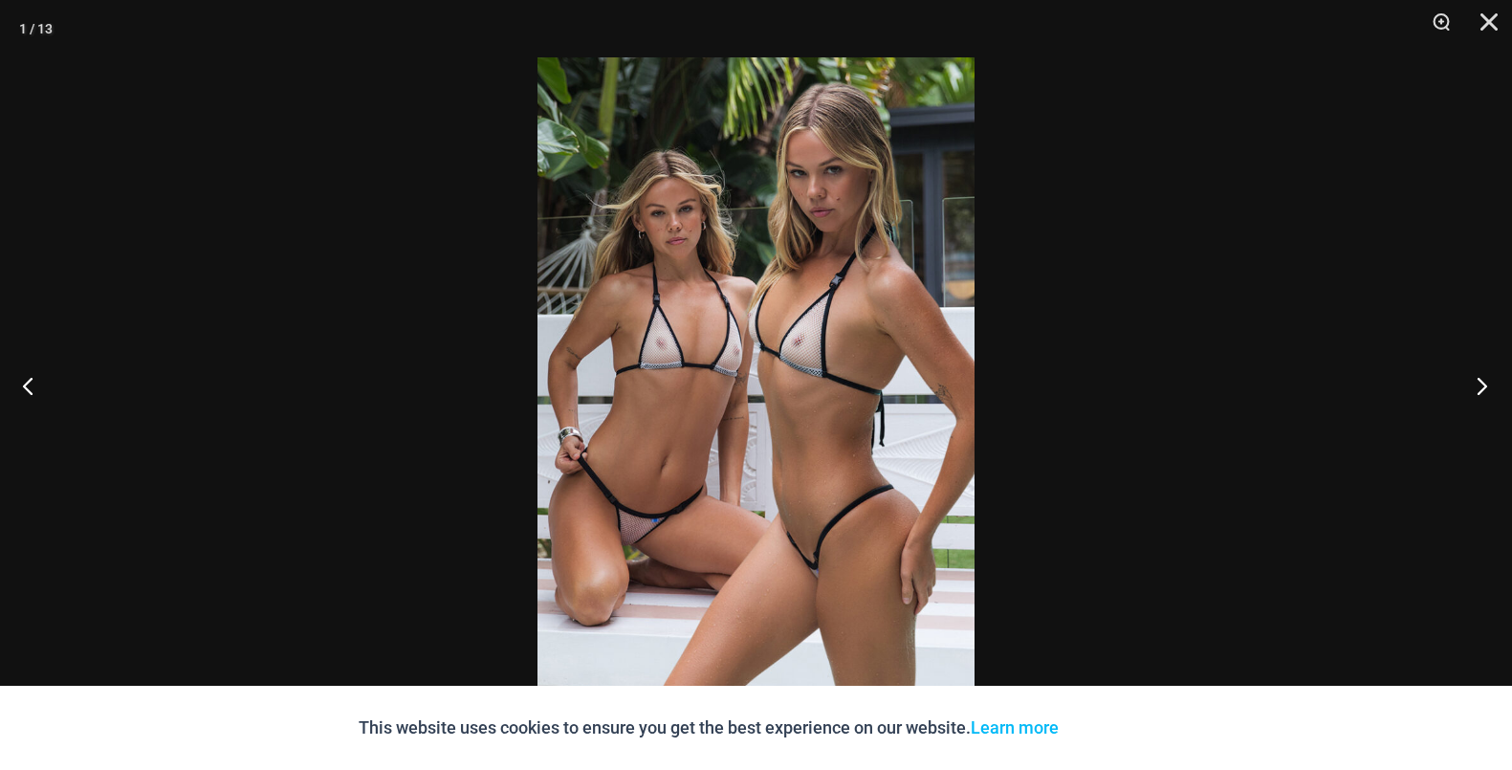
click at [1480, 382] on button "Next" at bounding box center [1476, 386] width 72 height 96
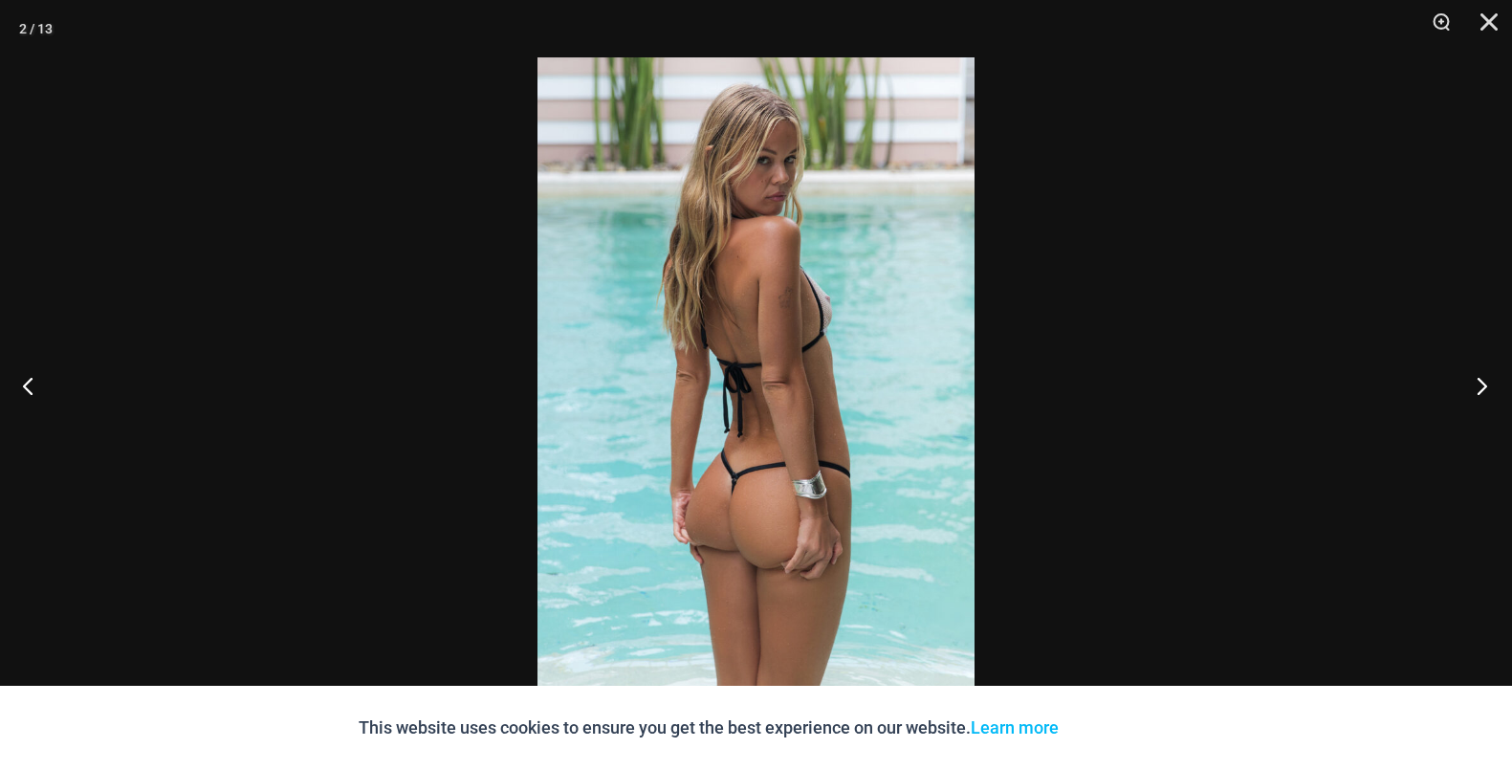
click at [1480, 382] on button "Next" at bounding box center [1476, 386] width 72 height 96
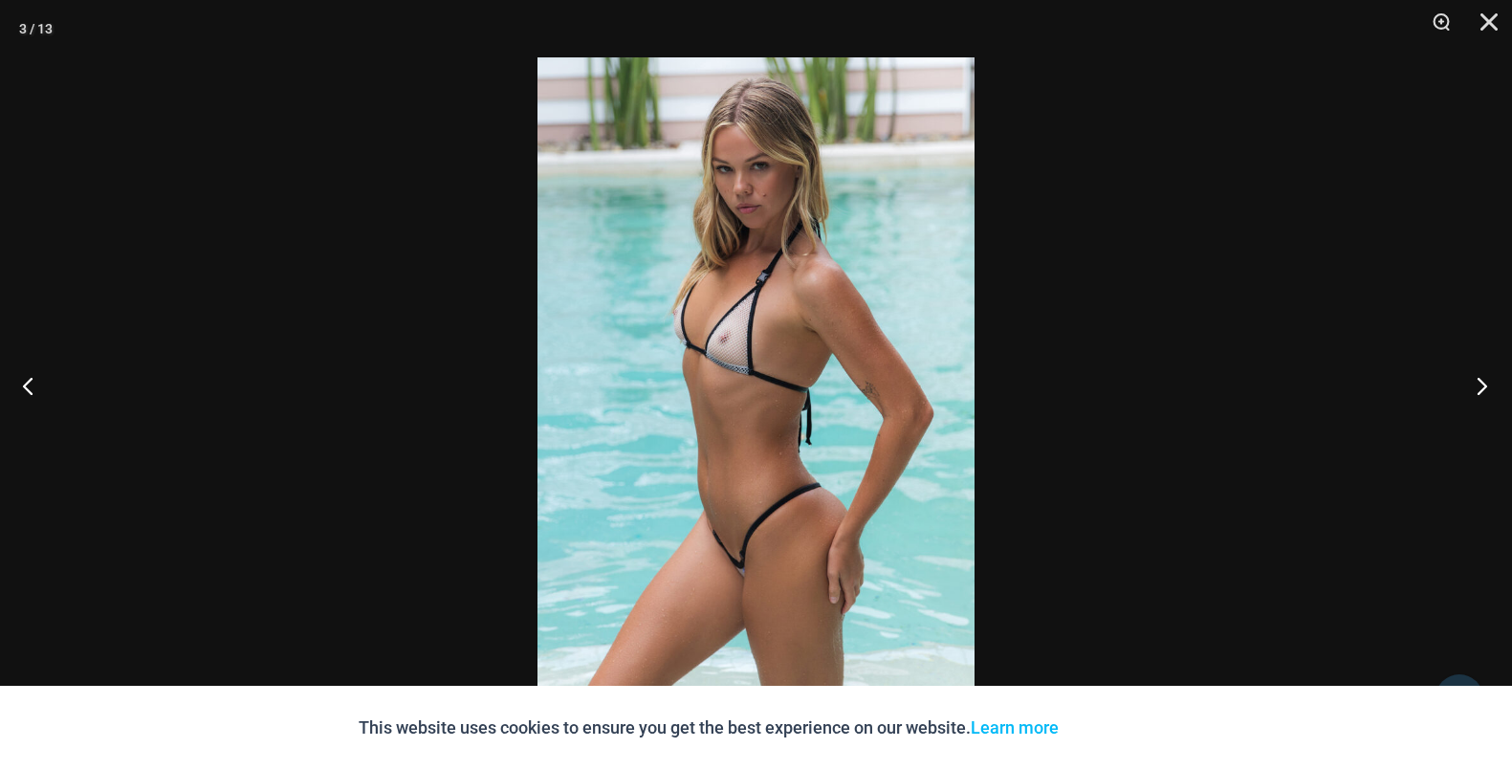
click at [1480, 382] on button "Next" at bounding box center [1476, 386] width 72 height 96
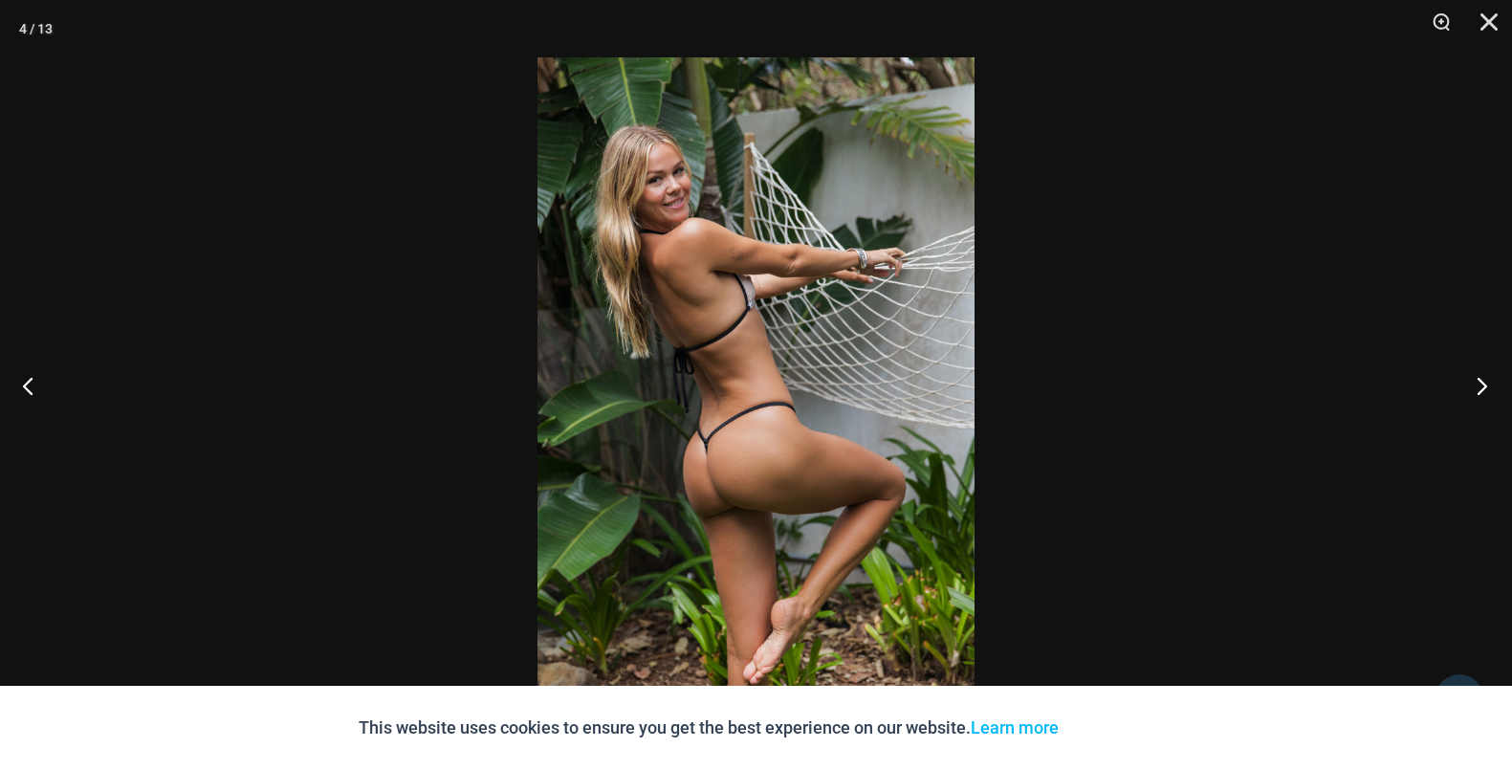
click at [1480, 382] on button "Next" at bounding box center [1476, 386] width 72 height 96
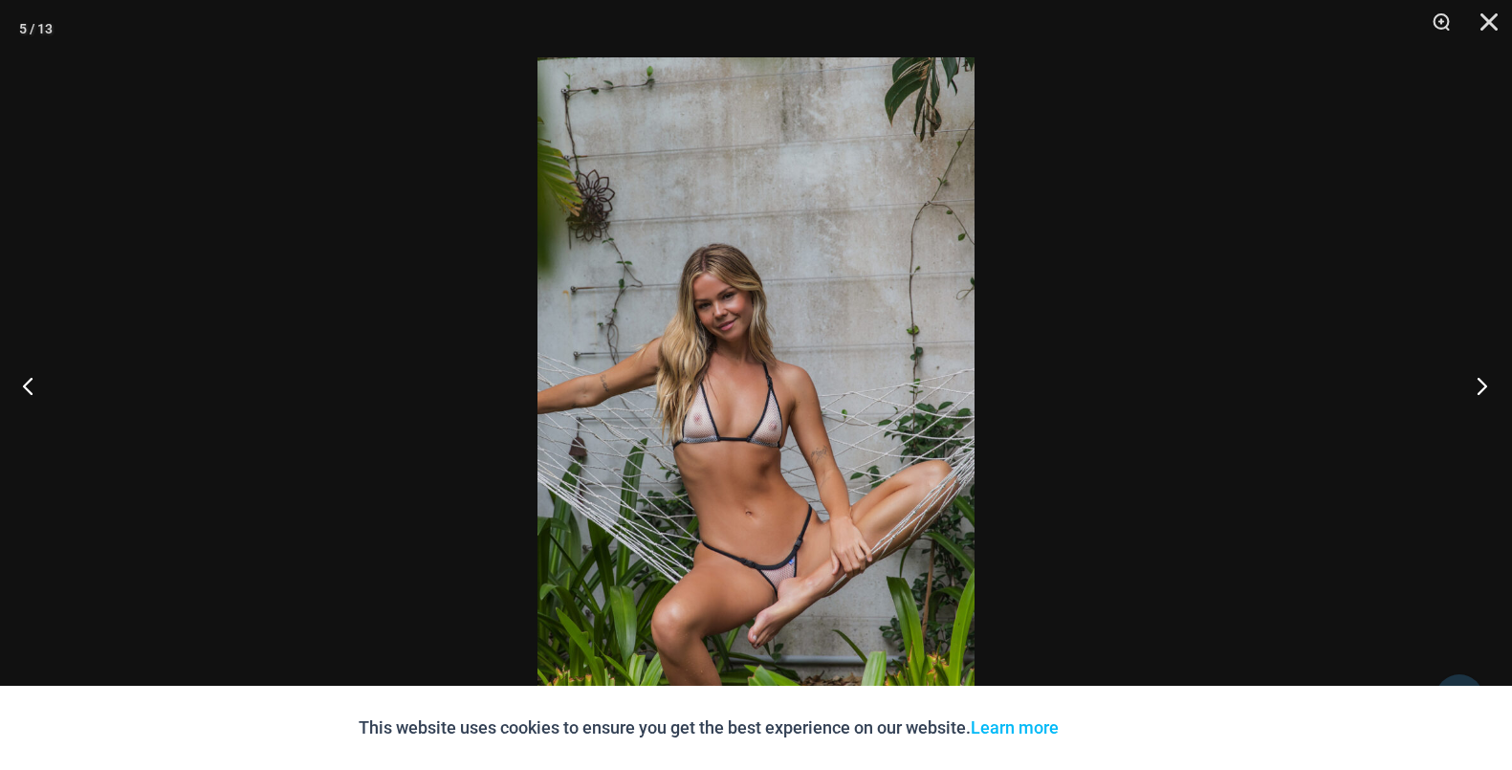
click at [1480, 382] on button "Next" at bounding box center [1476, 386] width 72 height 96
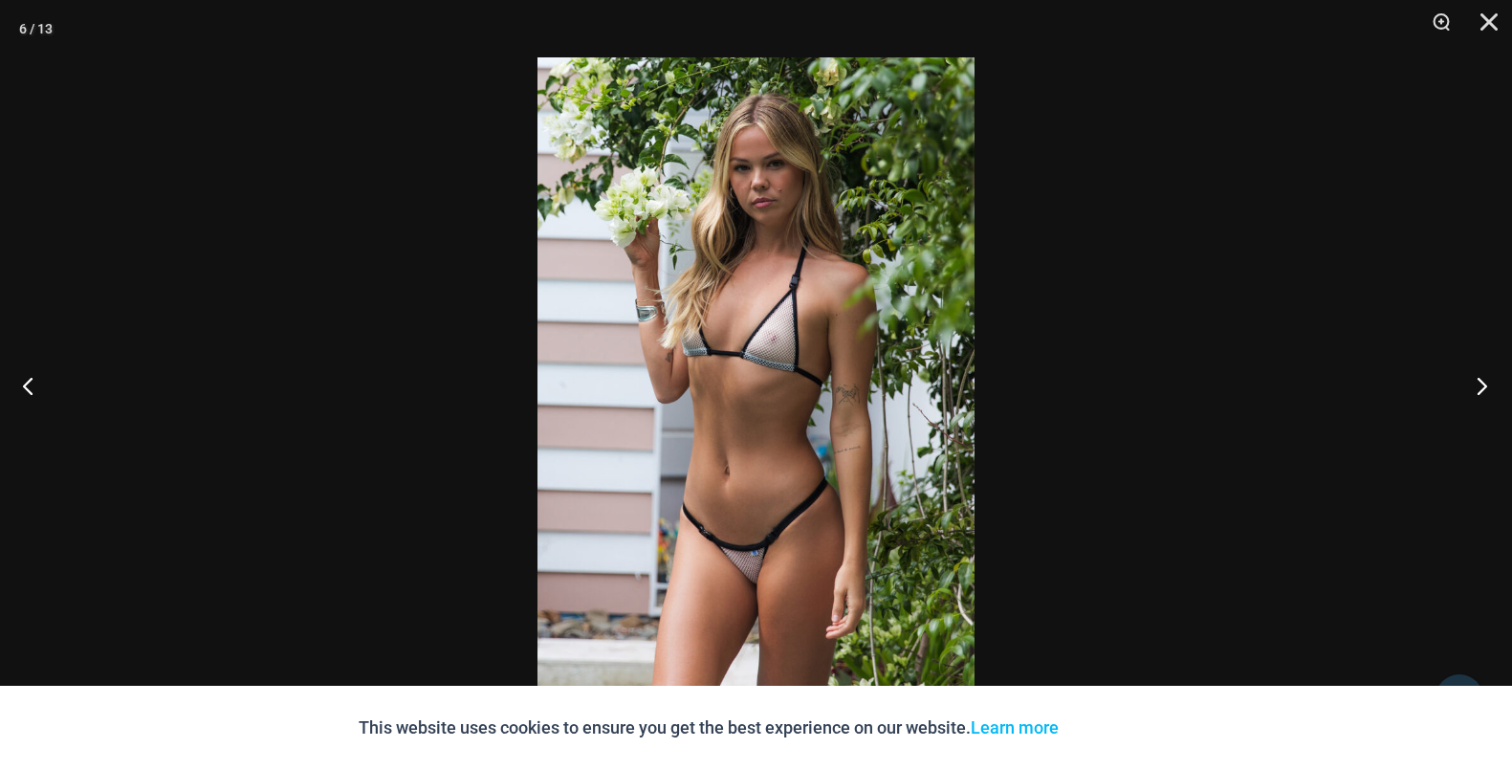
click at [1480, 382] on button "Next" at bounding box center [1476, 386] width 72 height 96
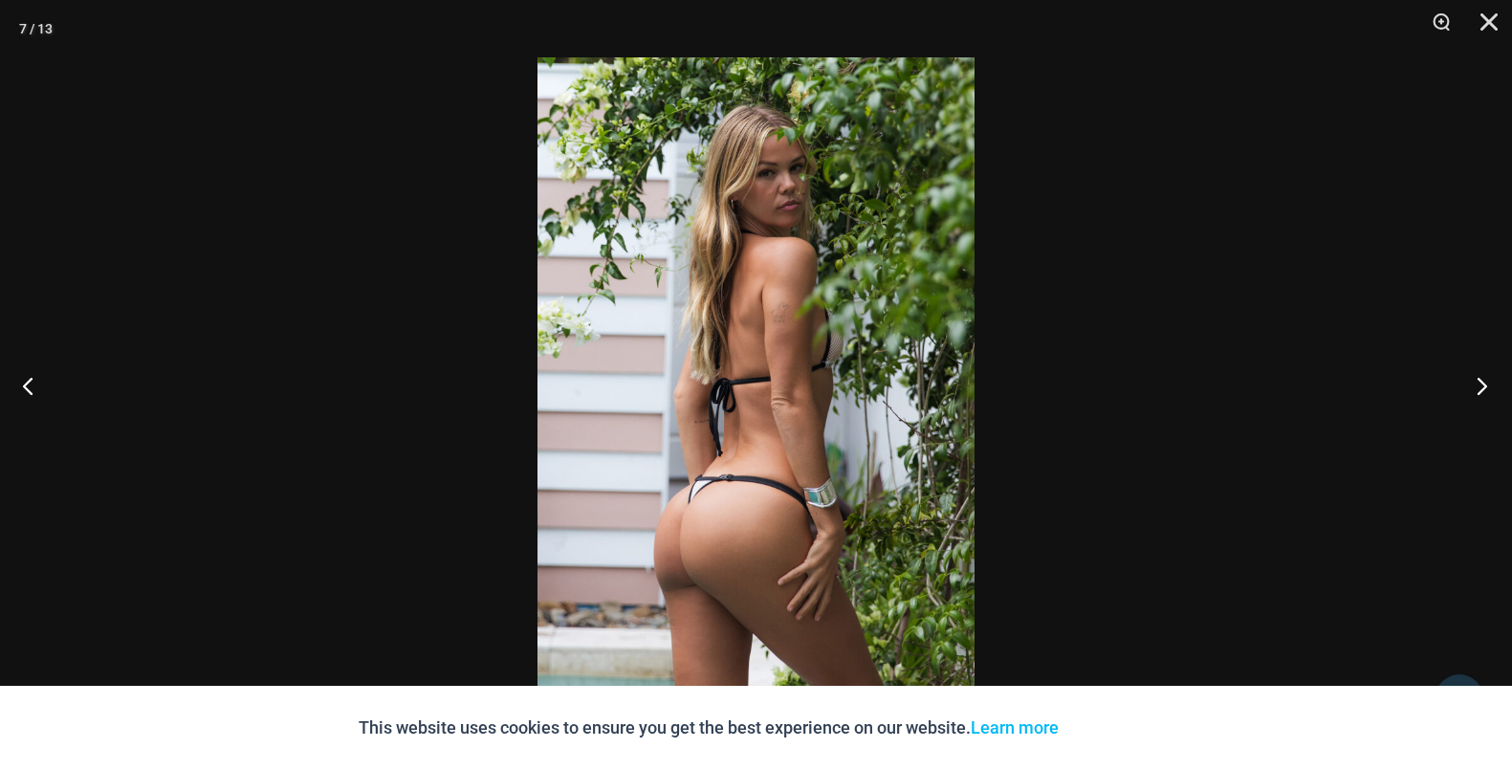
click at [1480, 382] on button "Next" at bounding box center [1476, 386] width 72 height 96
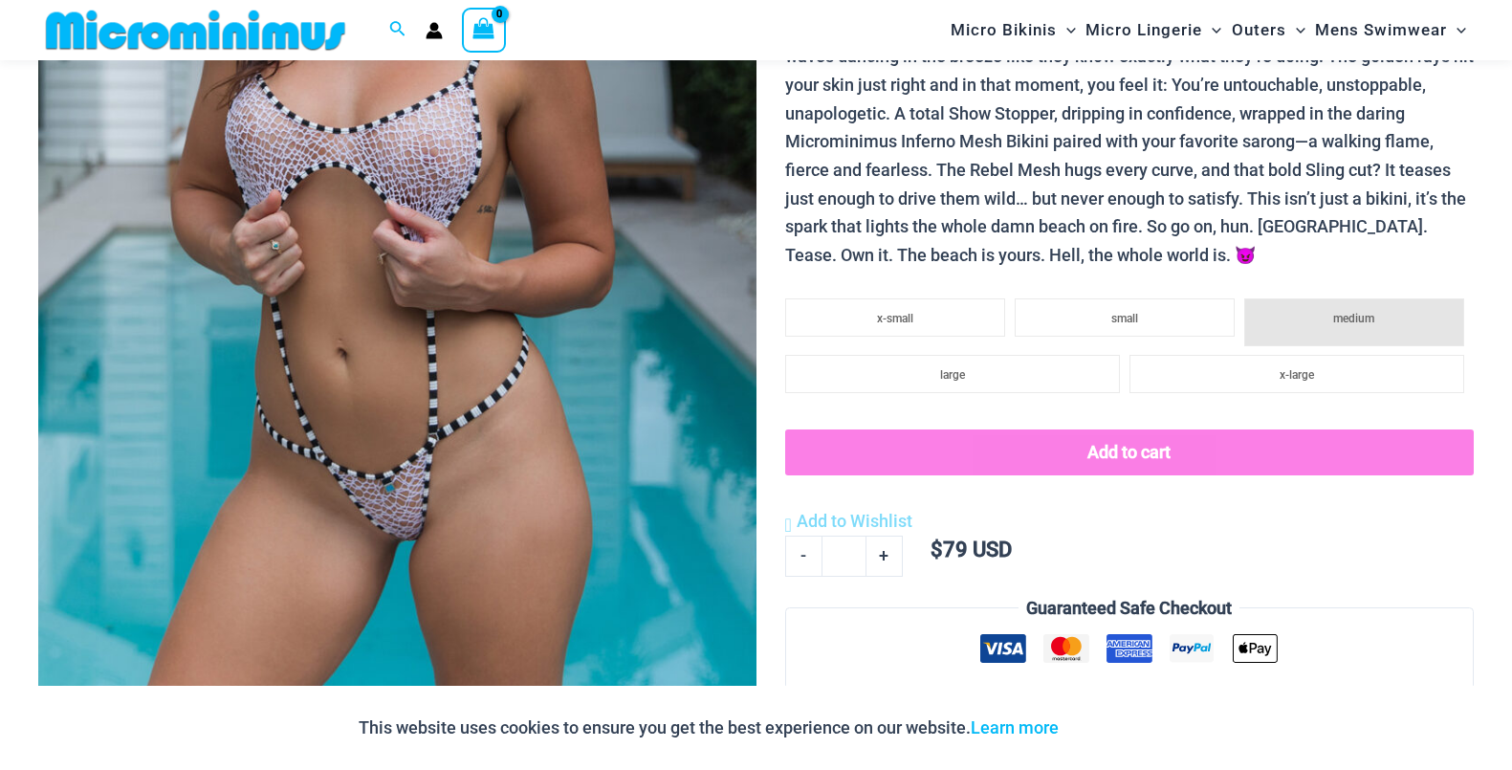
scroll to position [666, 0]
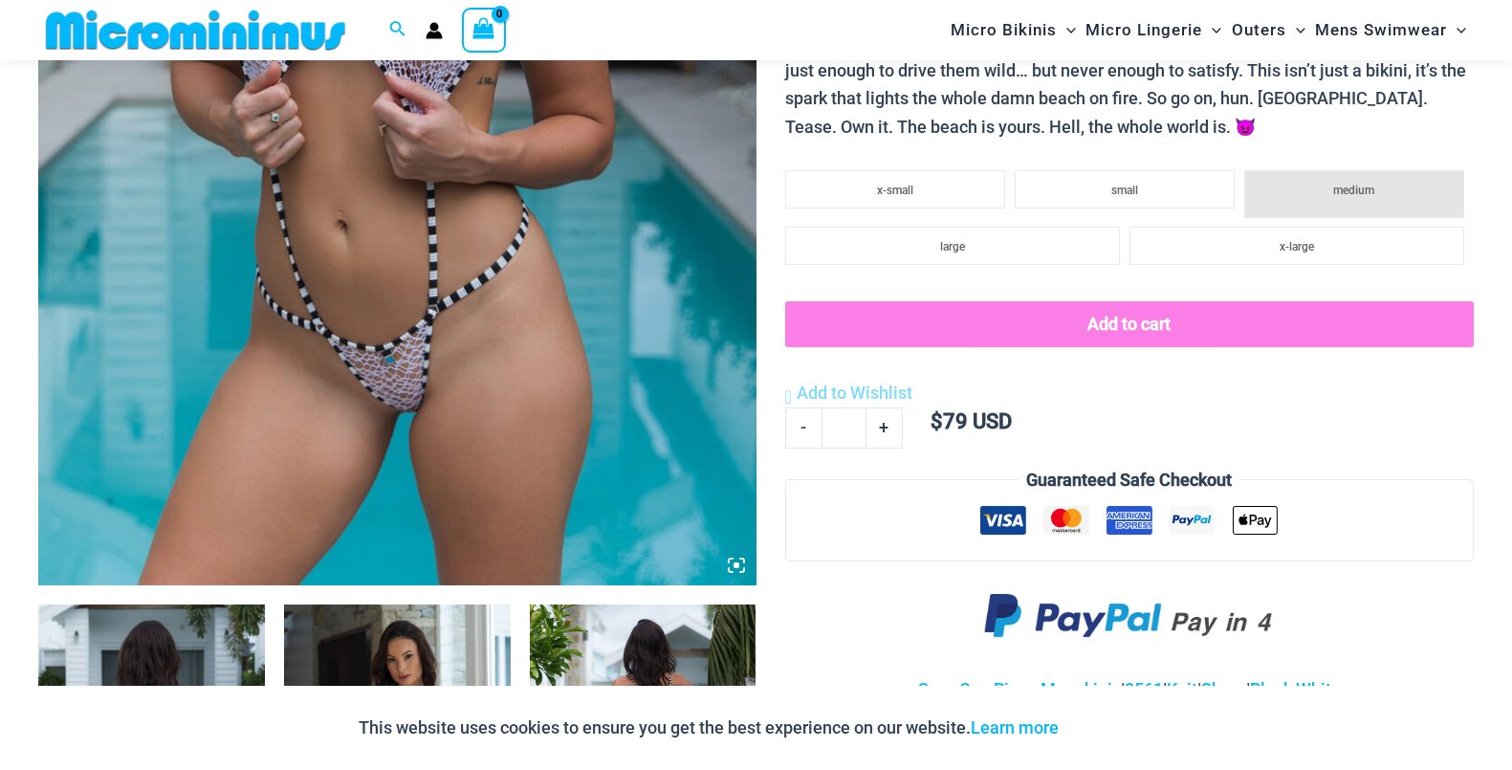
click at [640, 366] on img at bounding box center [397, 46] width 718 height 1077
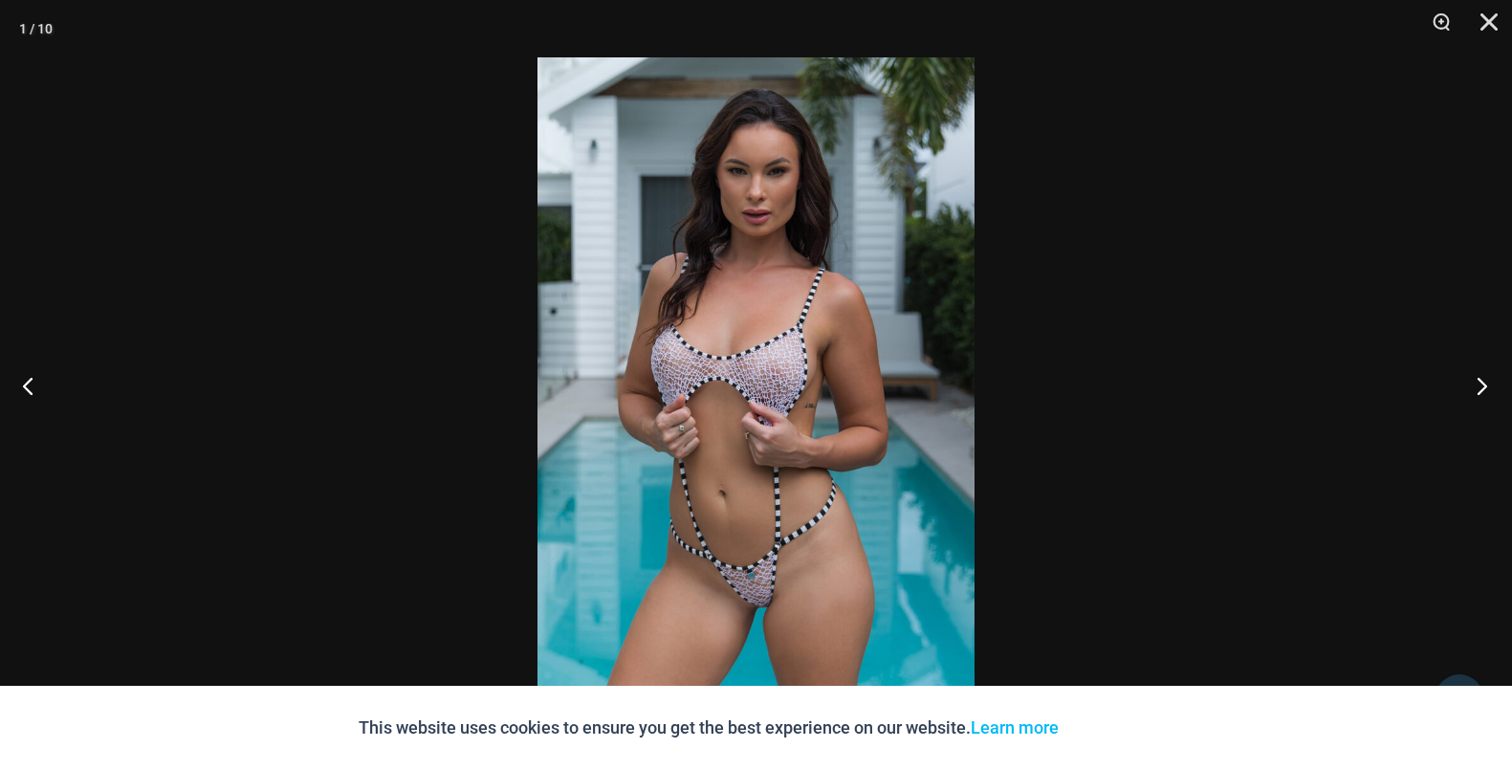
click at [1482, 387] on button "Next" at bounding box center [1476, 386] width 72 height 96
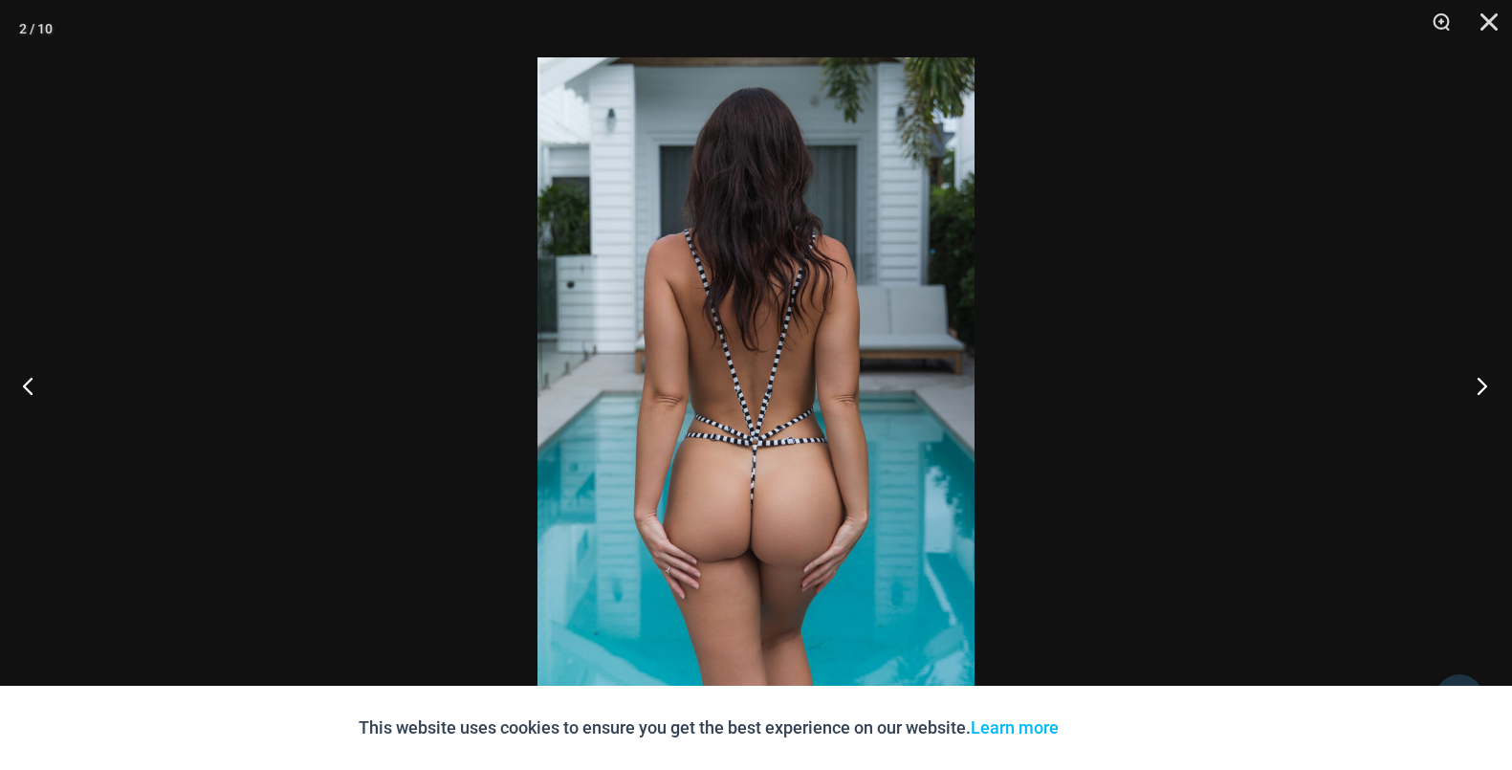
click at [1482, 387] on button "Next" at bounding box center [1476, 386] width 72 height 96
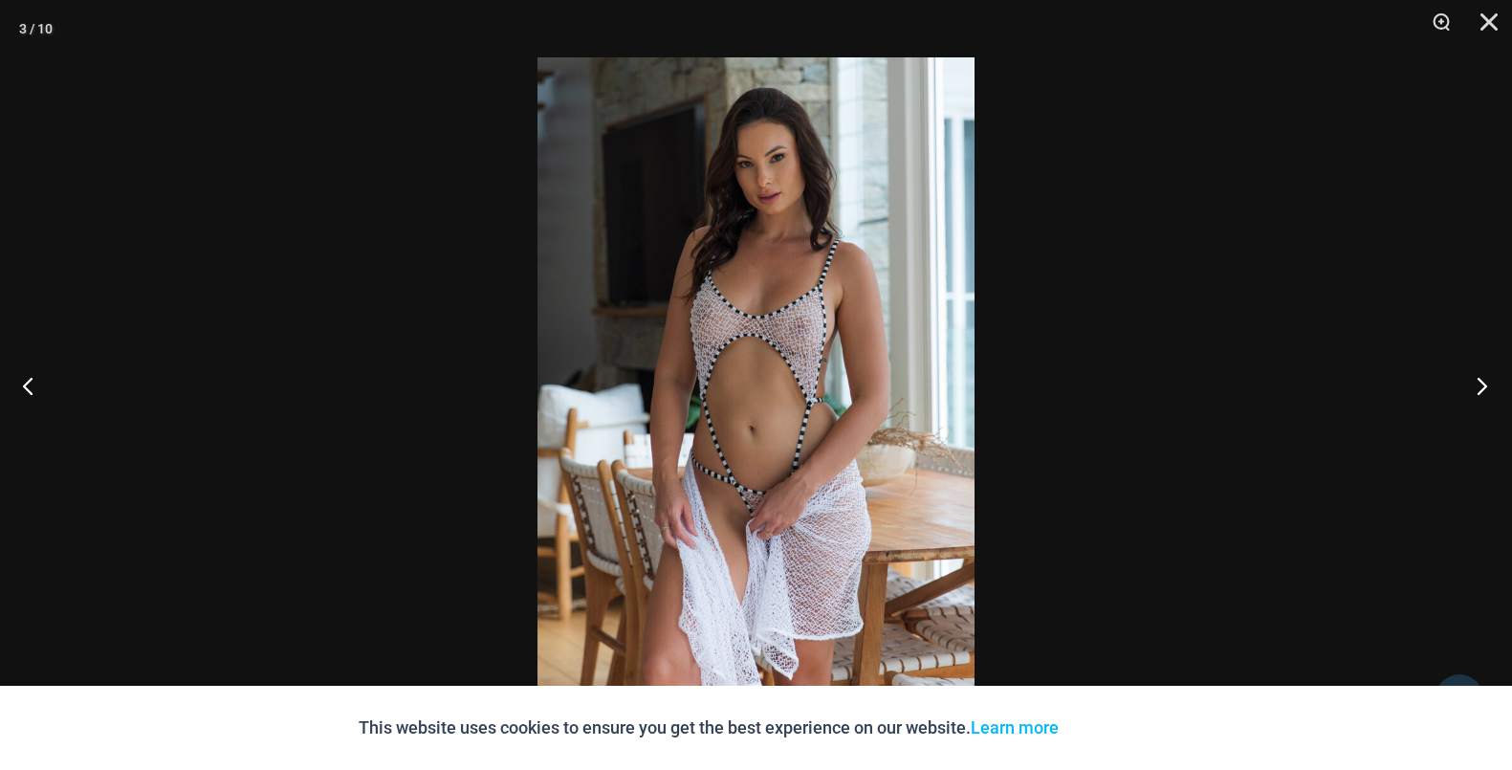
click at [1482, 387] on button "Next" at bounding box center [1476, 386] width 72 height 96
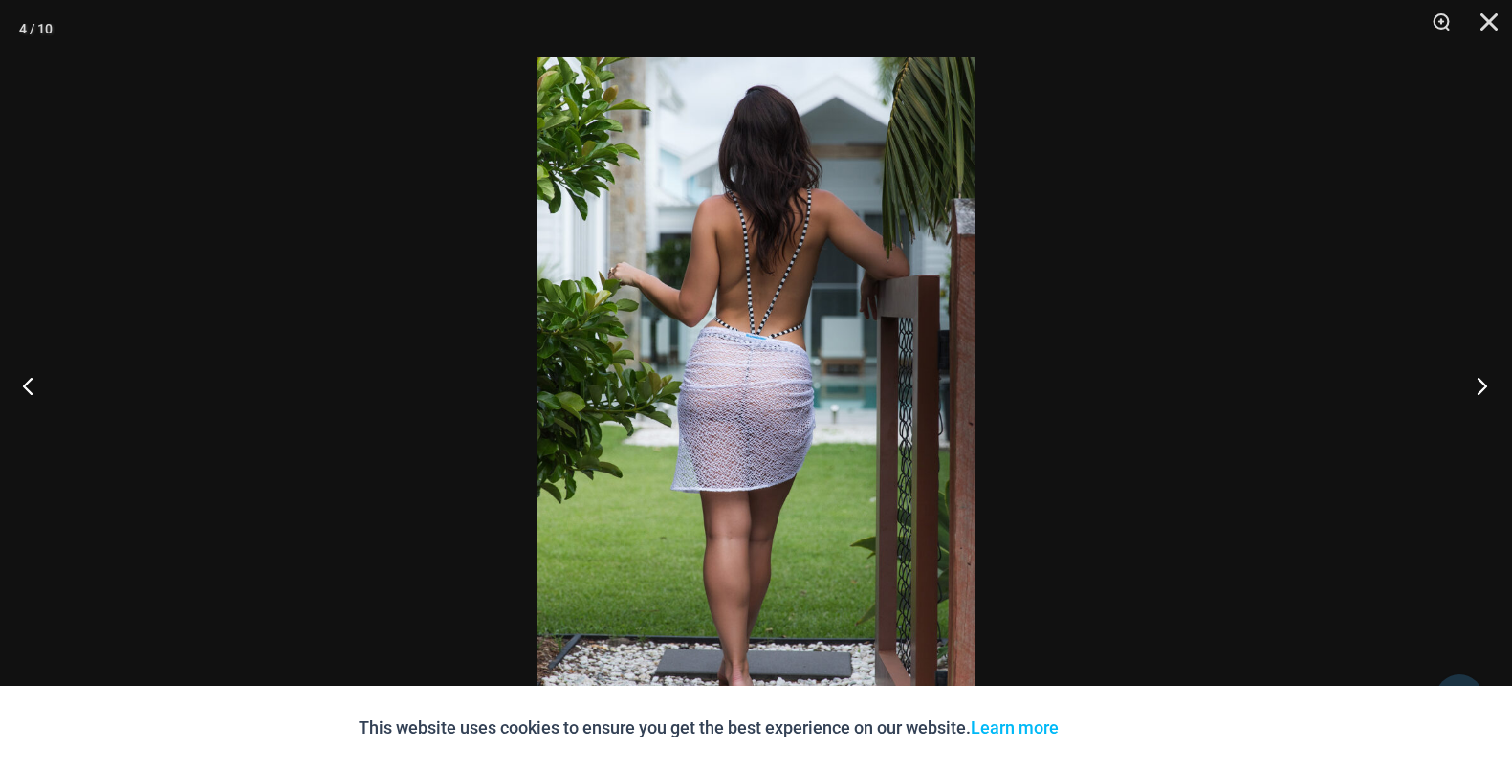
click at [1483, 387] on button "Next" at bounding box center [1476, 386] width 72 height 96
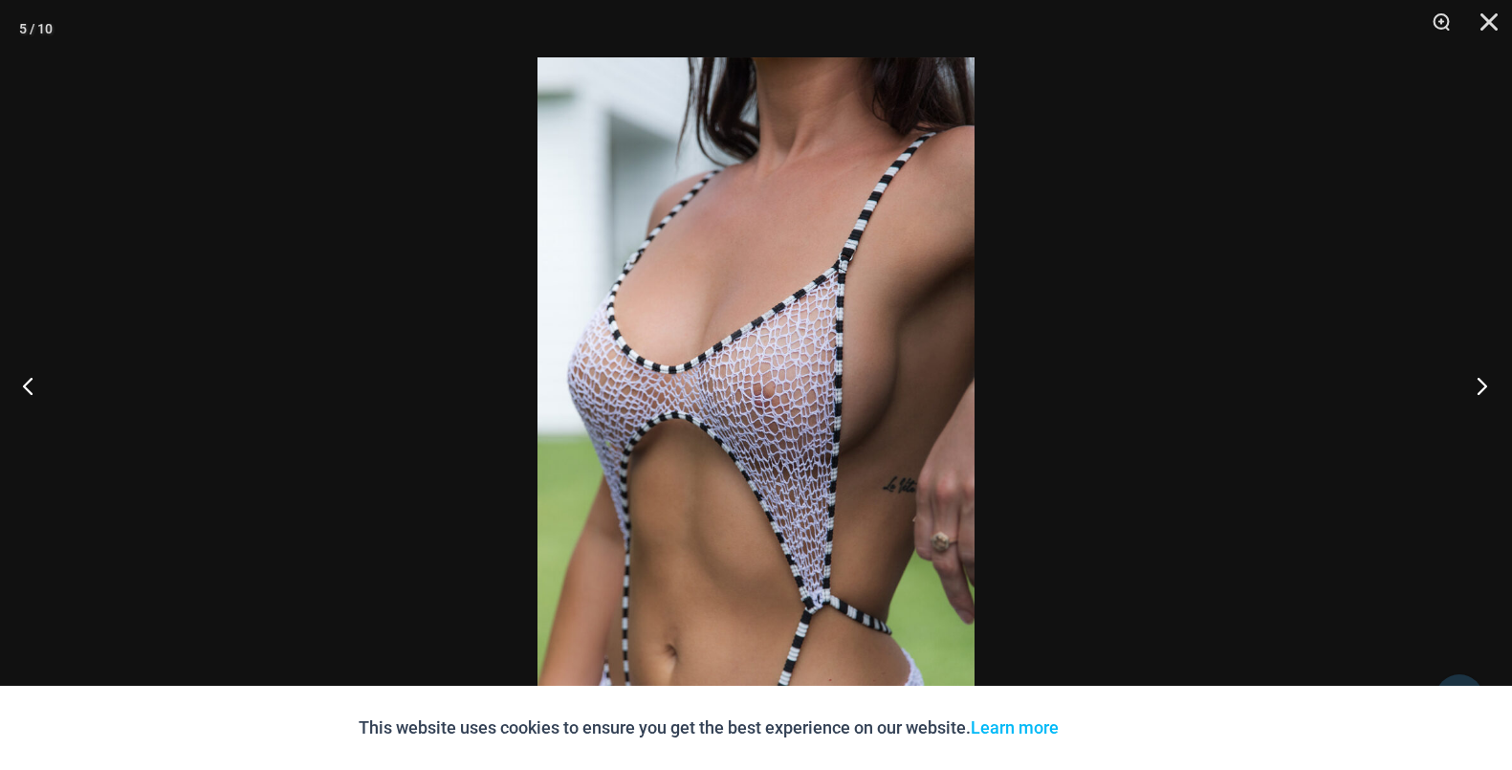
click at [1483, 387] on button "Next" at bounding box center [1476, 386] width 72 height 96
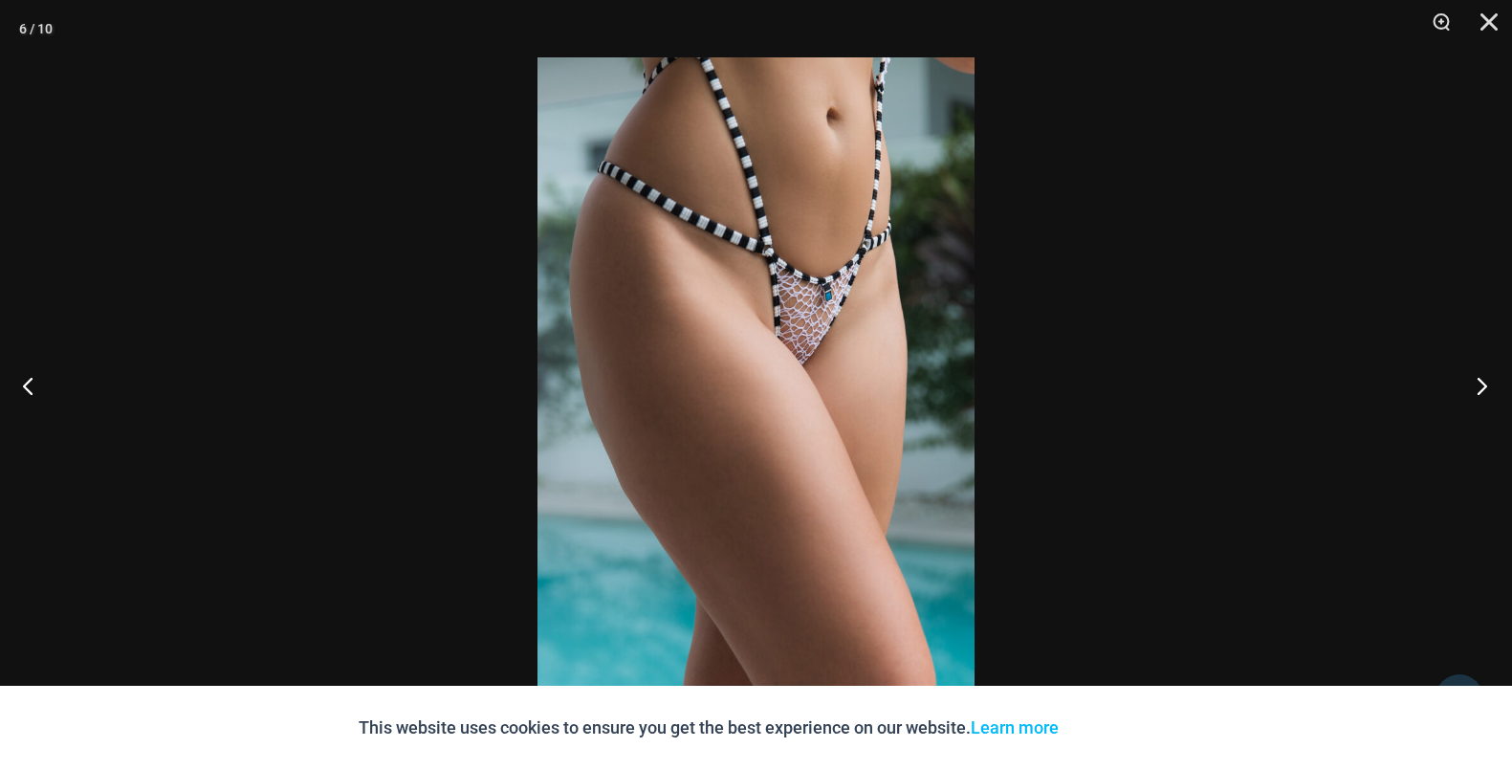
click at [1483, 387] on button "Next" at bounding box center [1476, 386] width 72 height 96
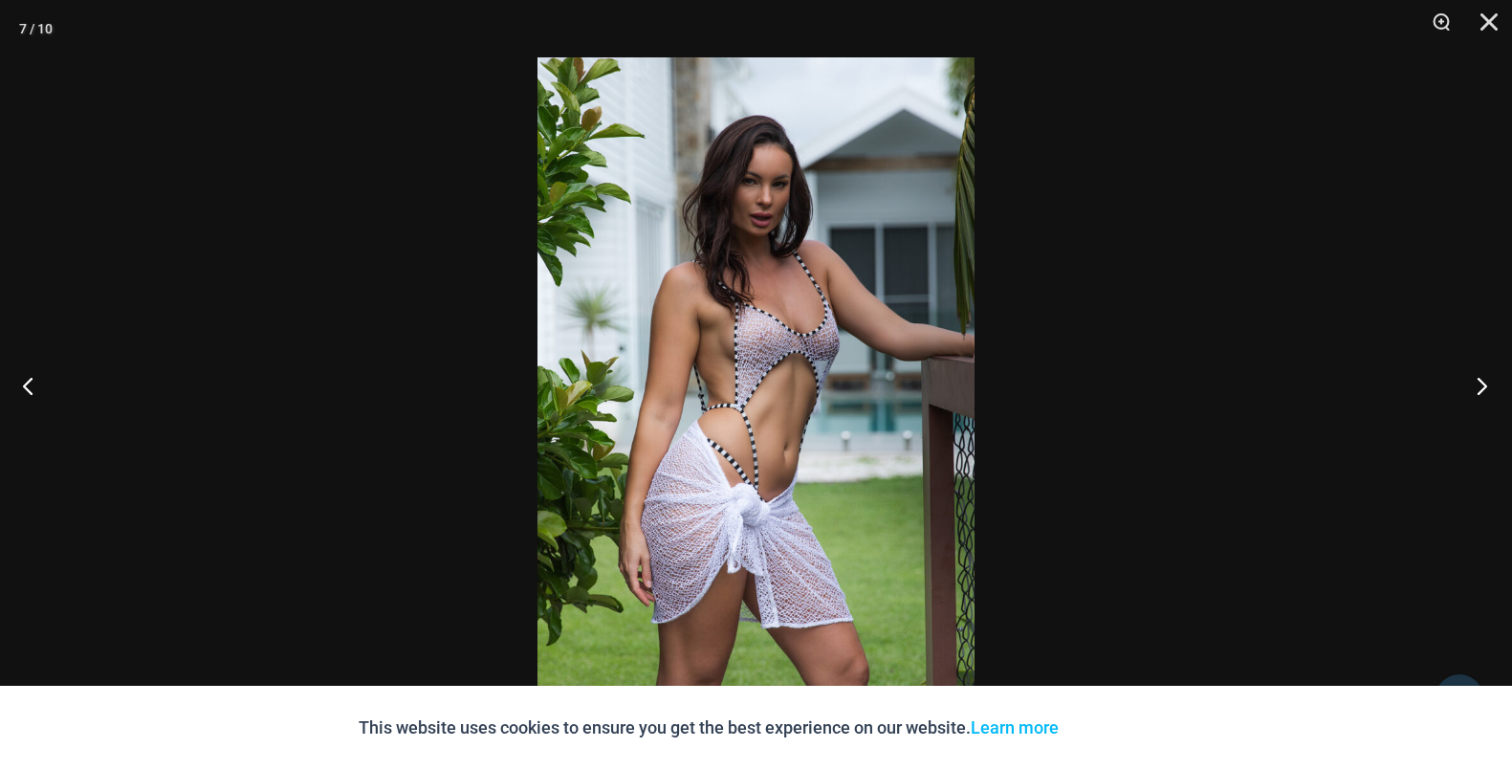
click at [1486, 387] on button "Next" at bounding box center [1476, 386] width 72 height 96
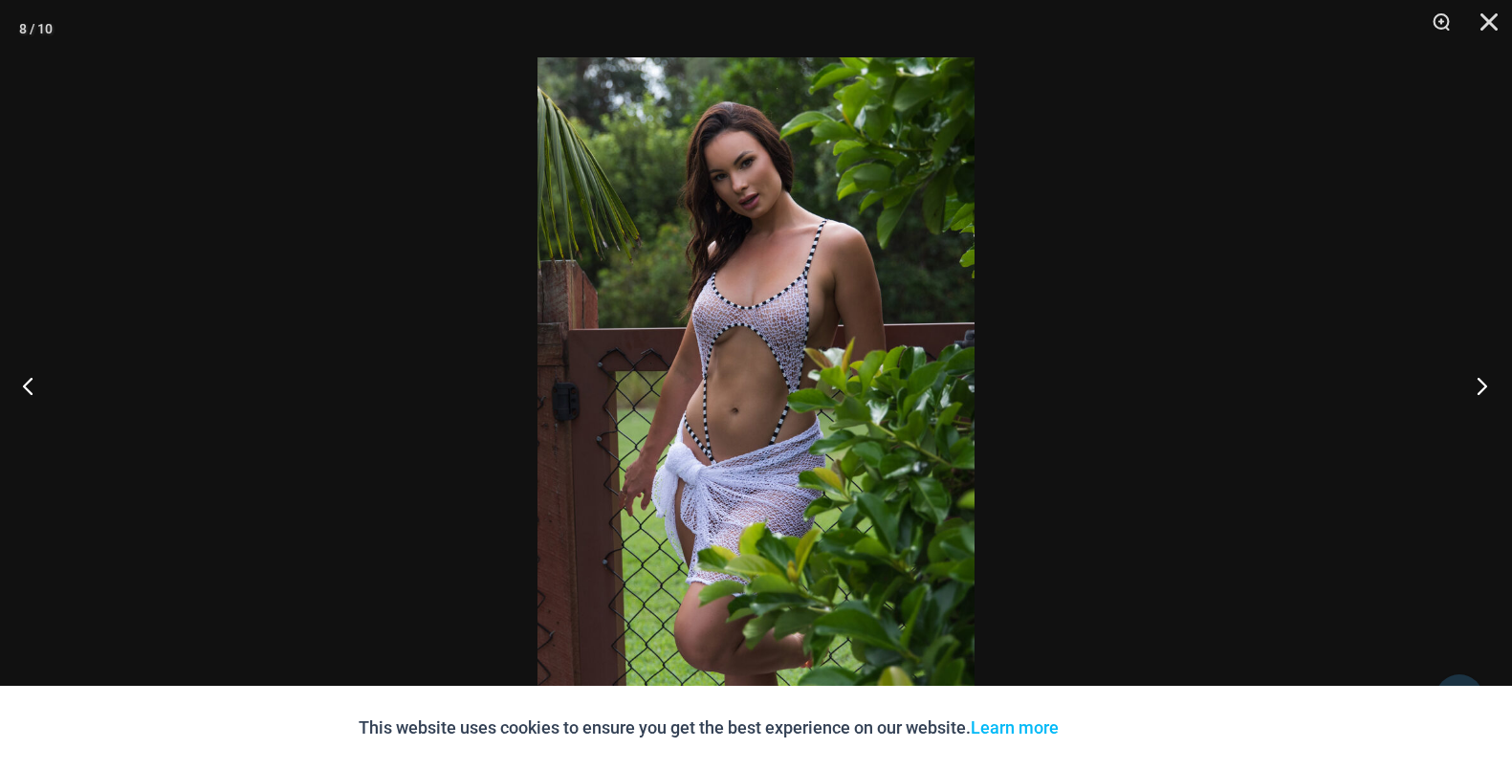
click at [1486, 387] on button "Next" at bounding box center [1476, 386] width 72 height 96
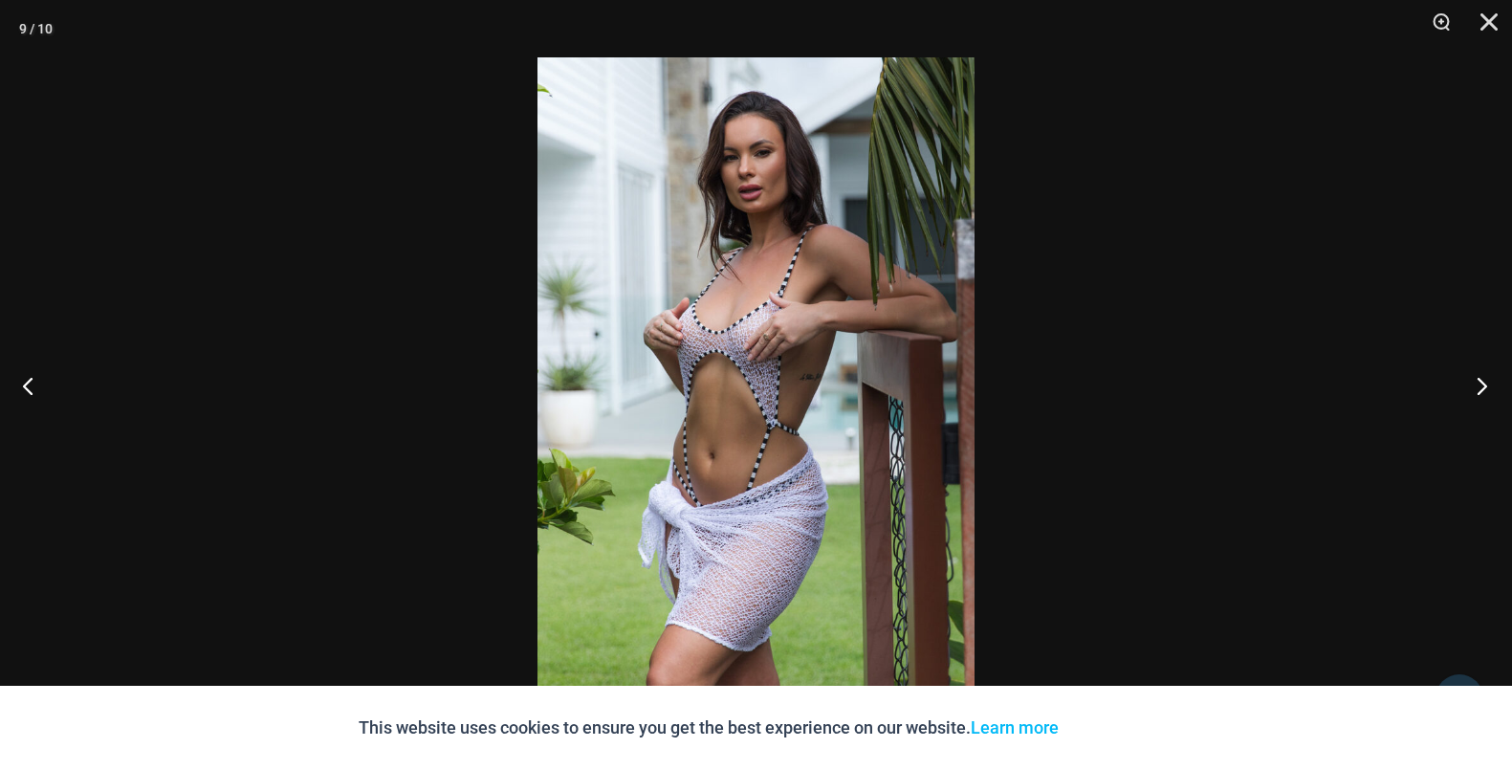
click at [1486, 387] on button "Next" at bounding box center [1476, 386] width 72 height 96
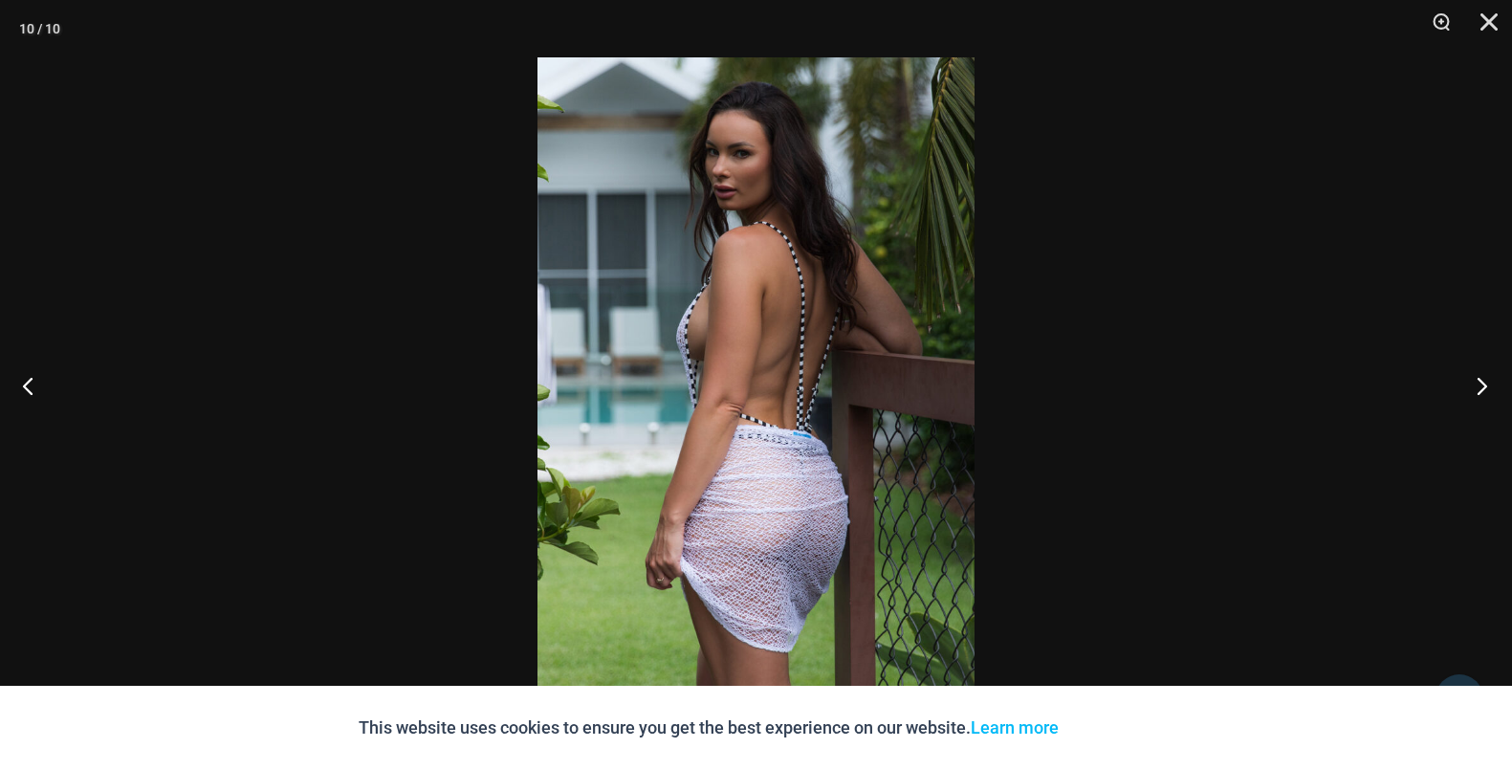
click at [1486, 387] on button "Next" at bounding box center [1476, 386] width 72 height 96
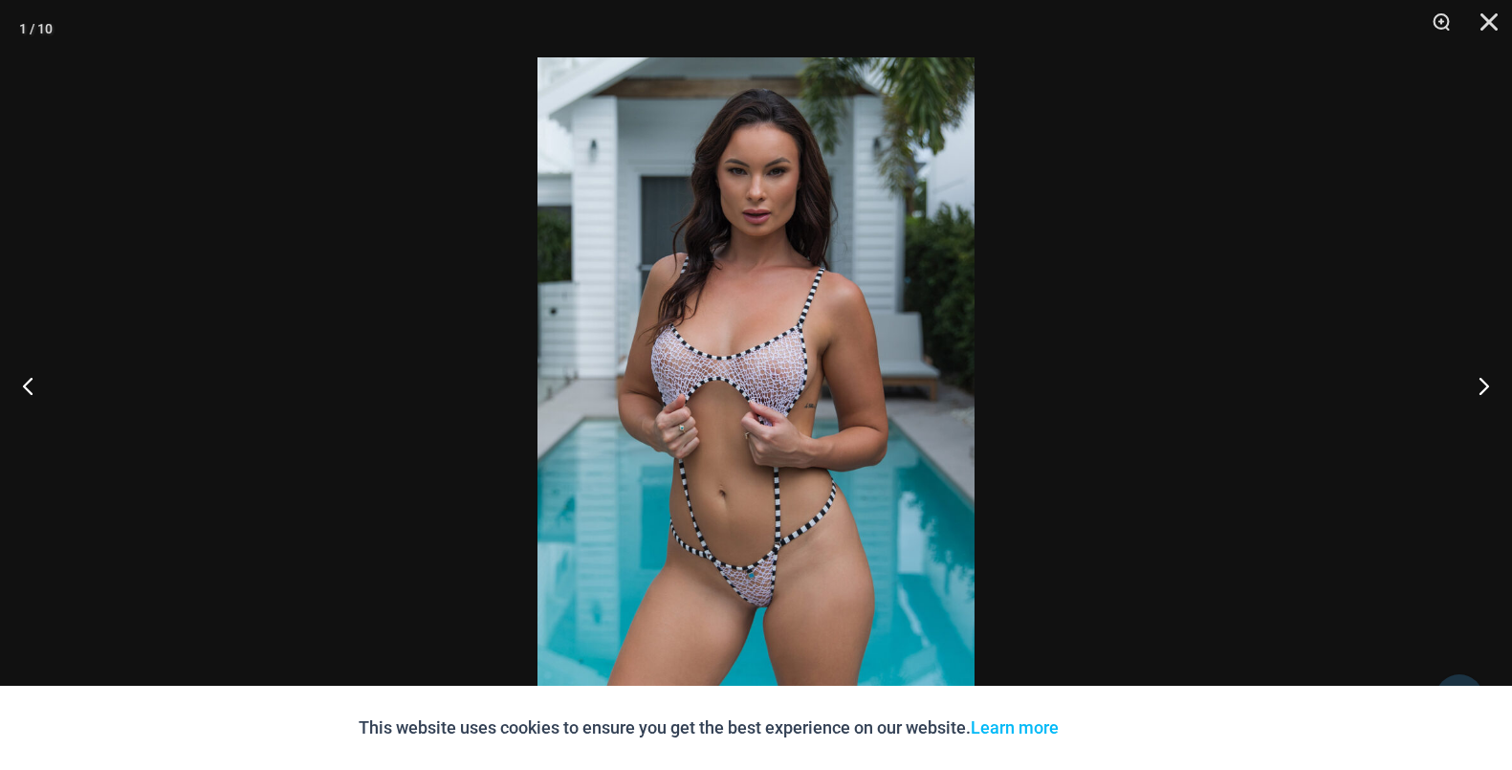
click at [392, 282] on div at bounding box center [756, 385] width 1512 height 770
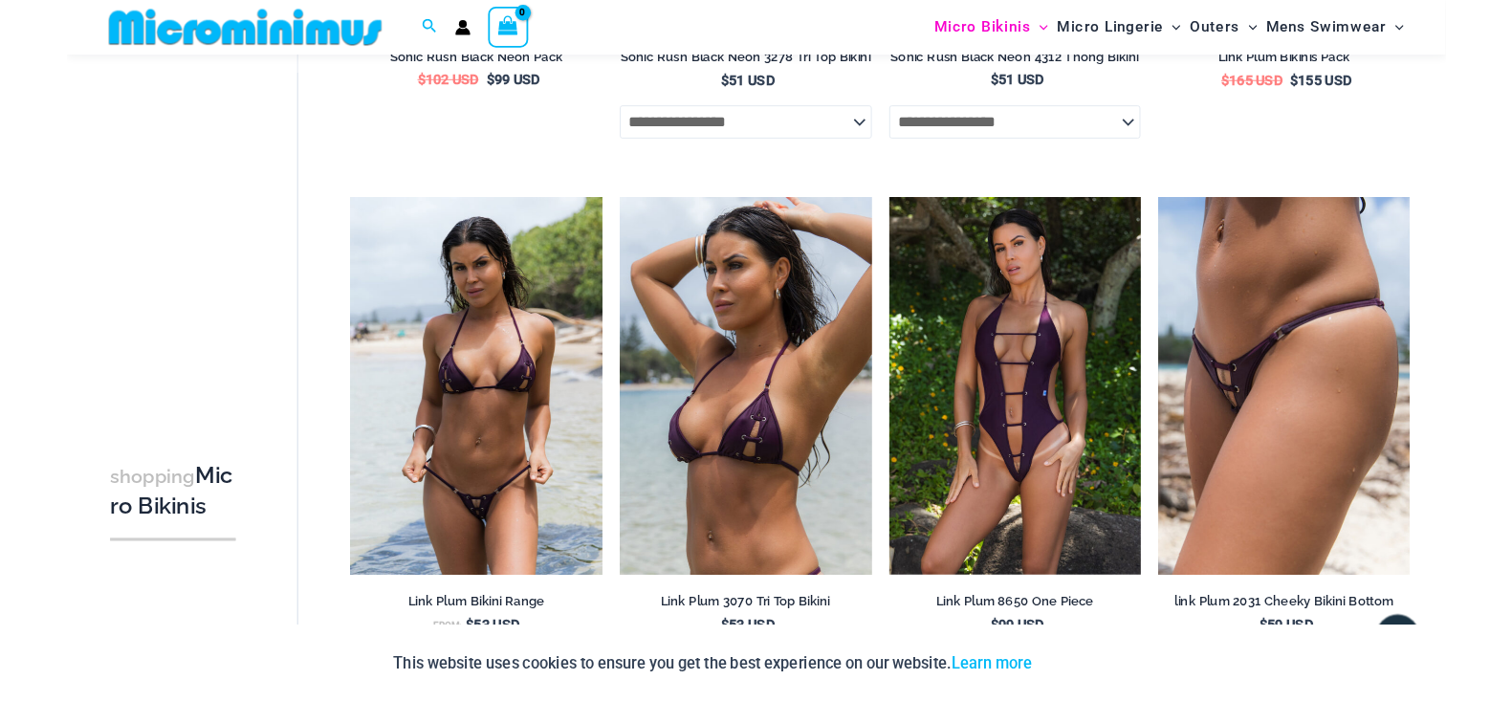
scroll to position [2422, 0]
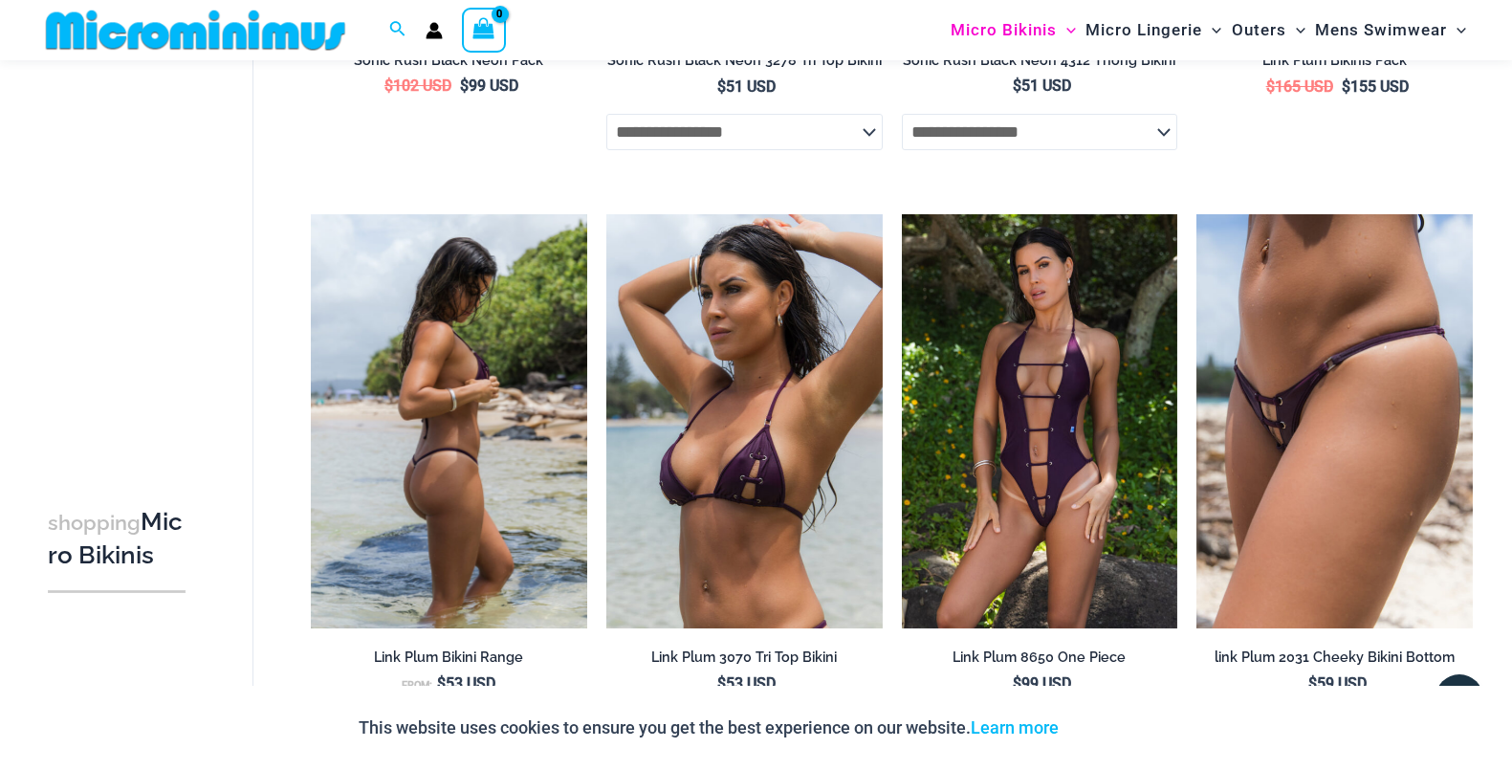
click at [495, 452] on img at bounding box center [449, 421] width 276 height 414
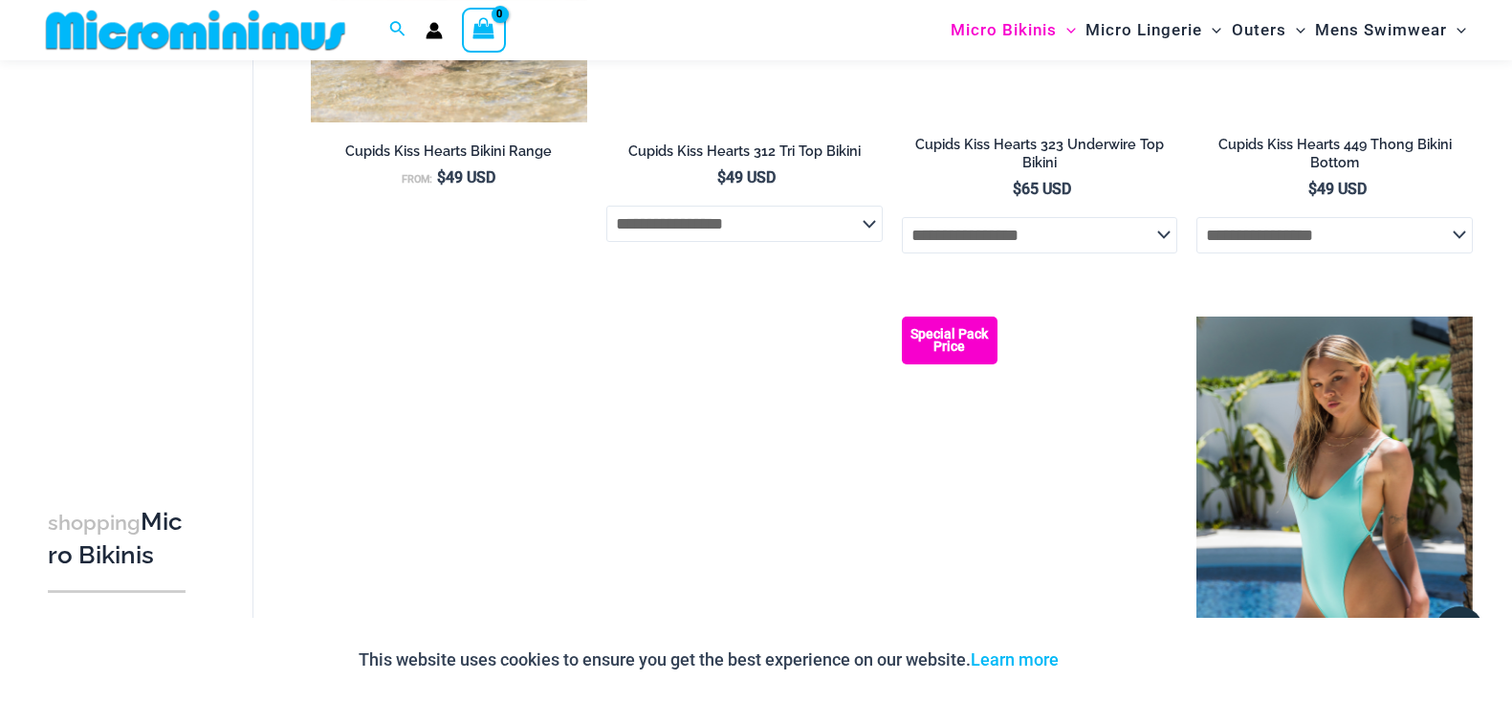
scroll to position [3885, 0]
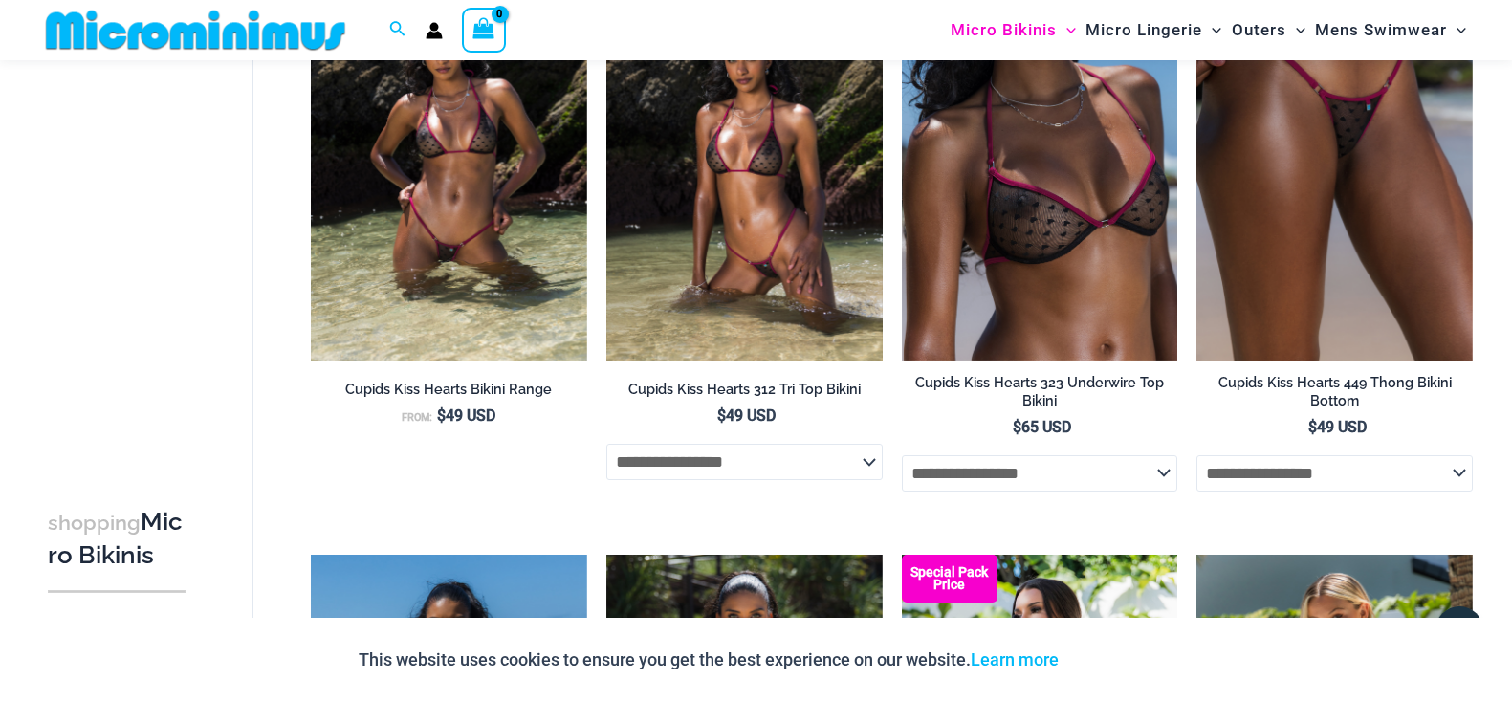
click at [753, 235] on img at bounding box center [744, 153] width 276 height 414
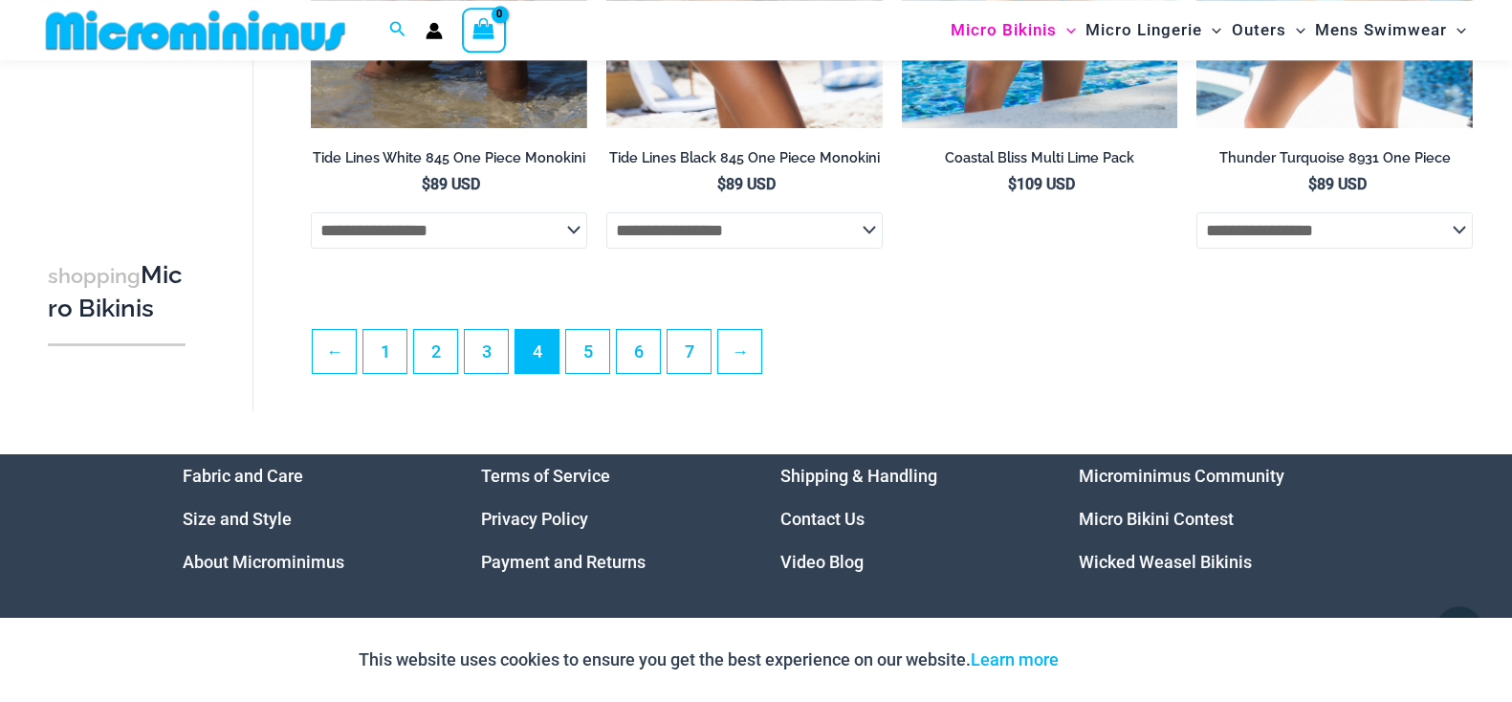
scroll to position [4763, 0]
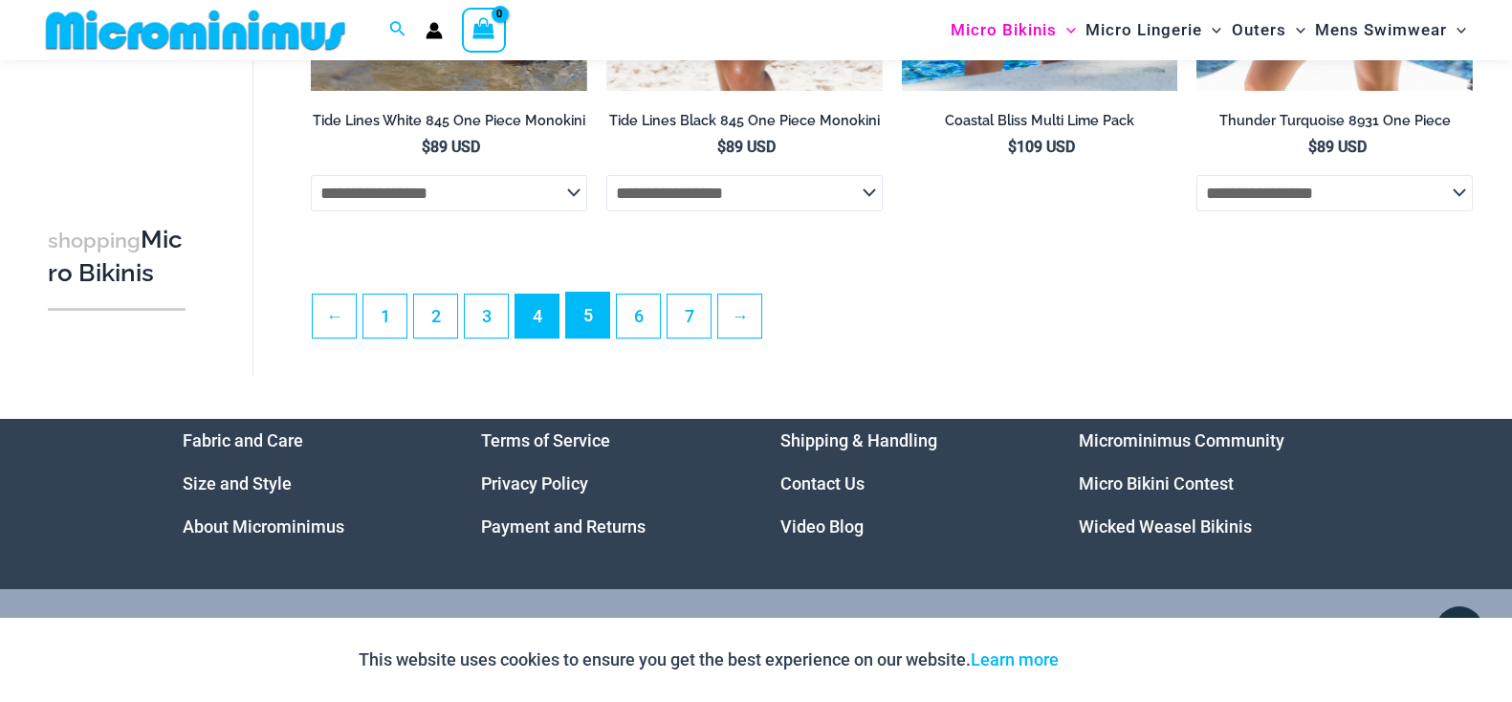
click at [581, 332] on link "5" at bounding box center [587, 315] width 43 height 45
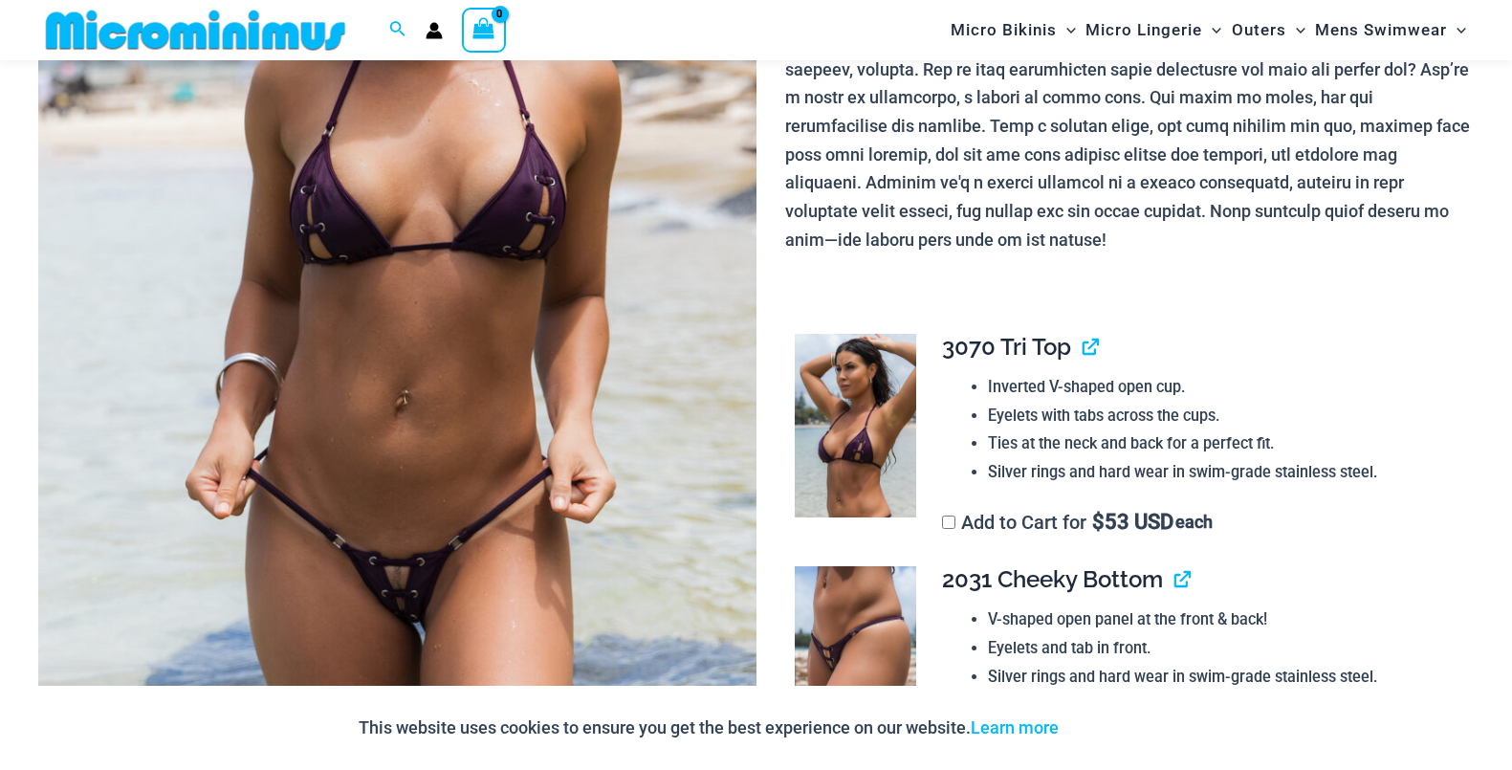
scroll to position [471, 0]
click at [624, 426] on img at bounding box center [397, 242] width 718 height 1077
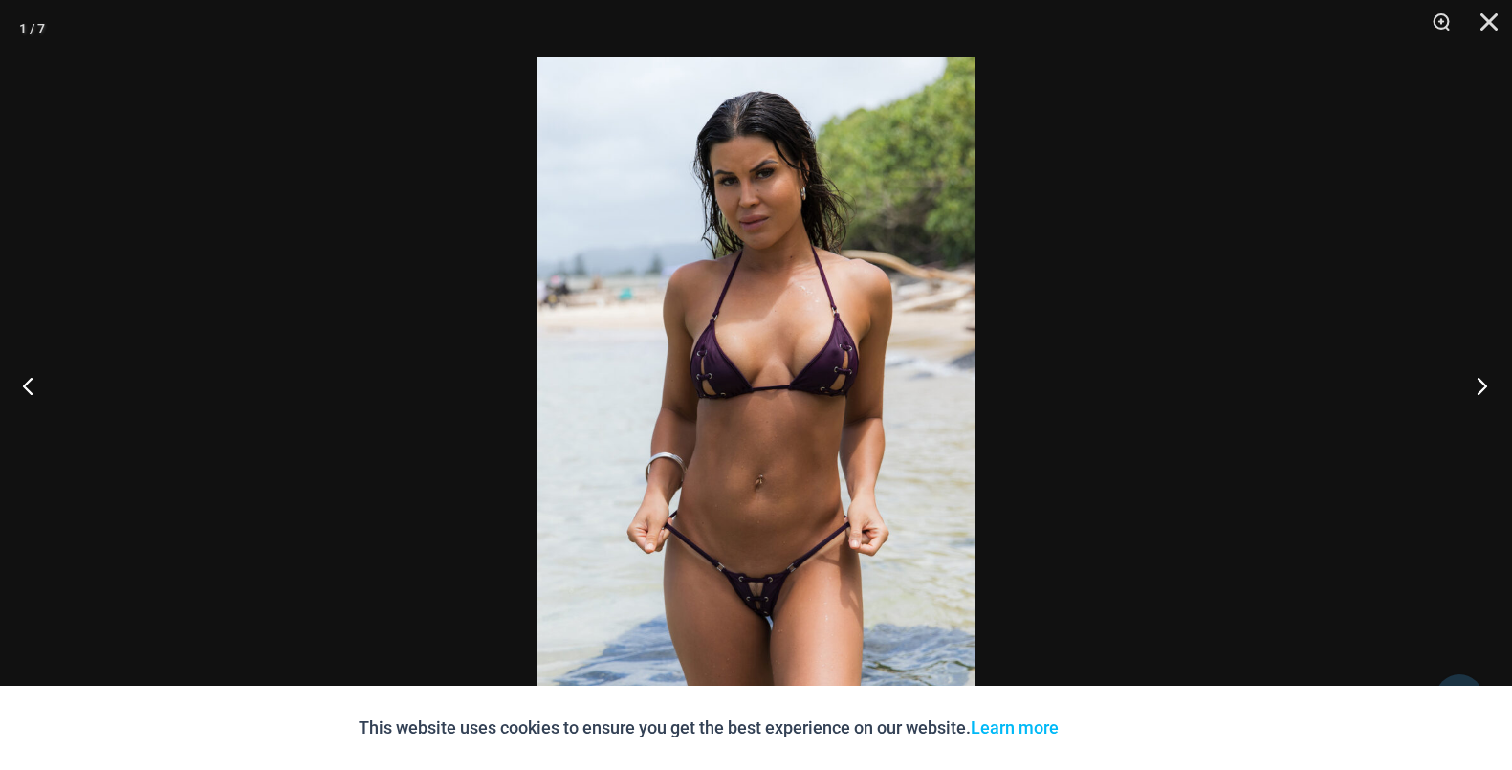
click at [1480, 394] on button "Next" at bounding box center [1476, 386] width 72 height 96
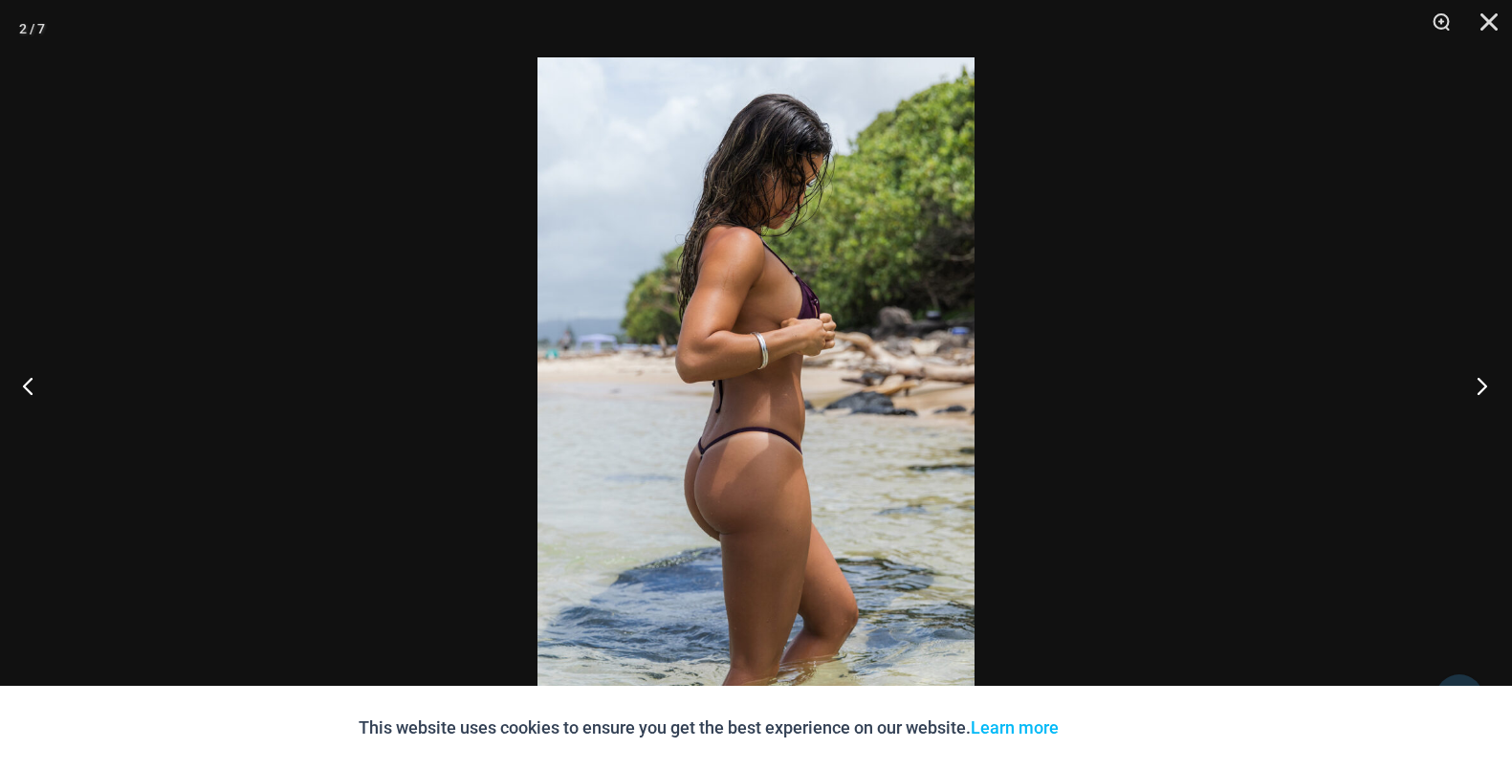
click at [1480, 394] on button "Next" at bounding box center [1476, 386] width 72 height 96
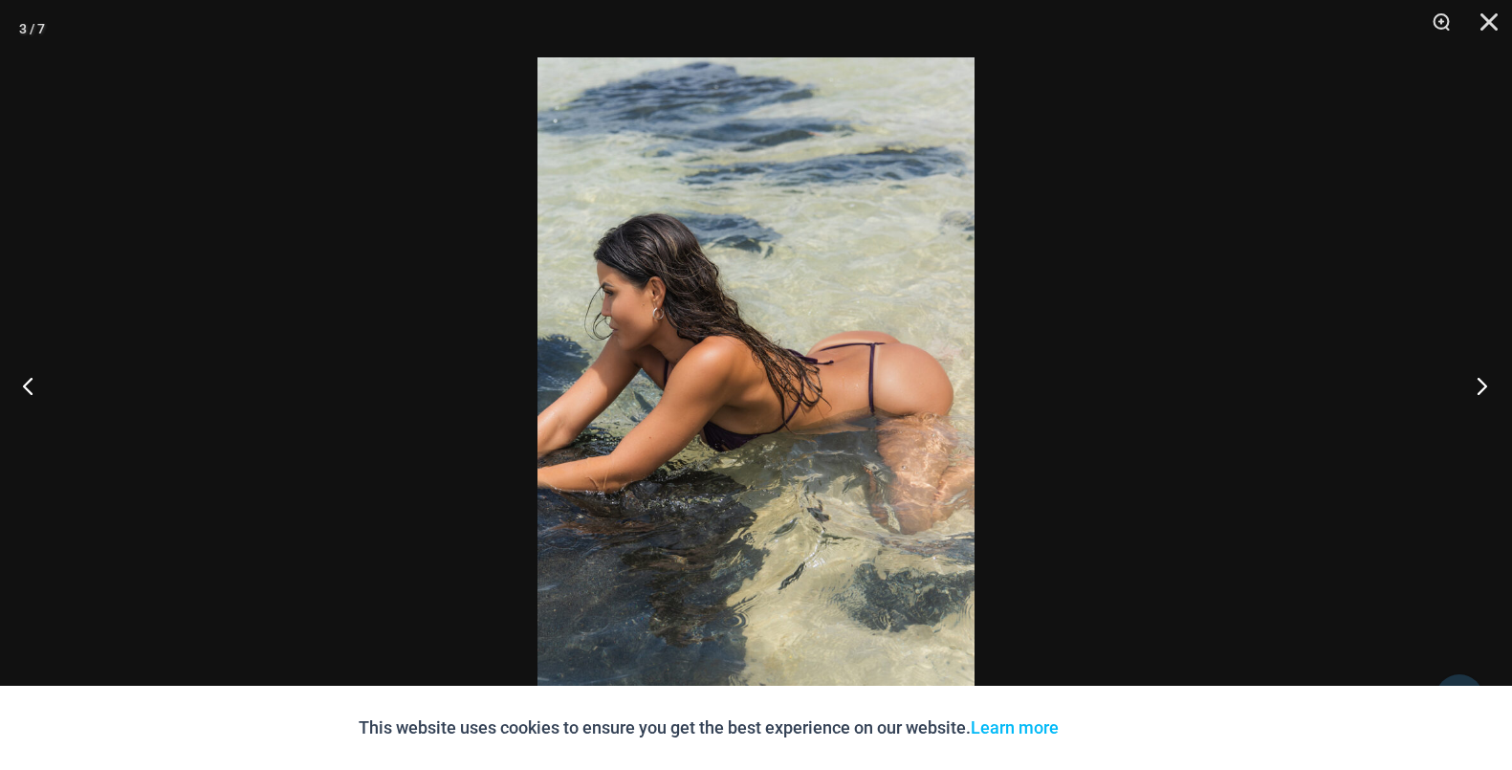
click at [1480, 394] on button "Next" at bounding box center [1476, 386] width 72 height 96
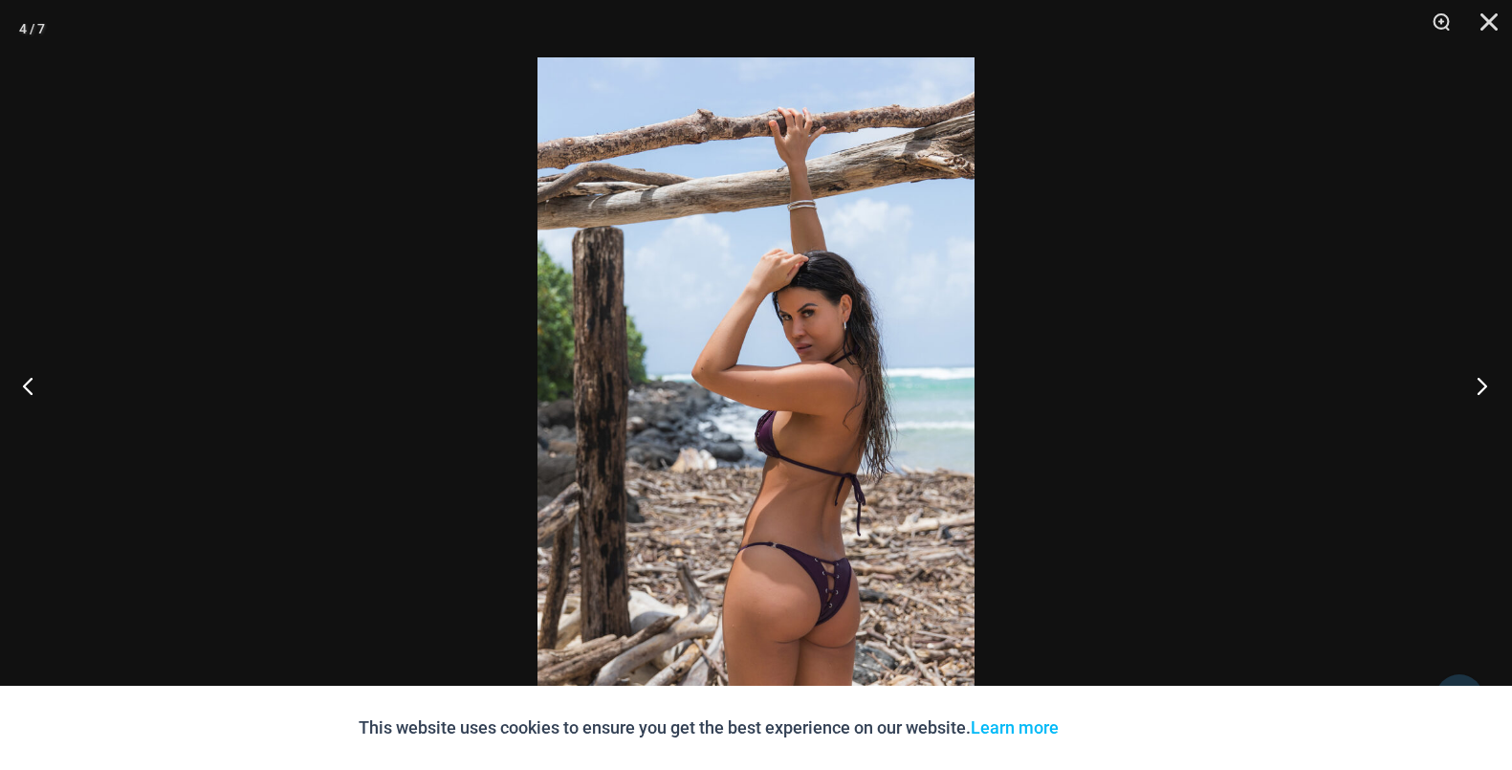
click at [1480, 394] on button "Next" at bounding box center [1476, 386] width 72 height 96
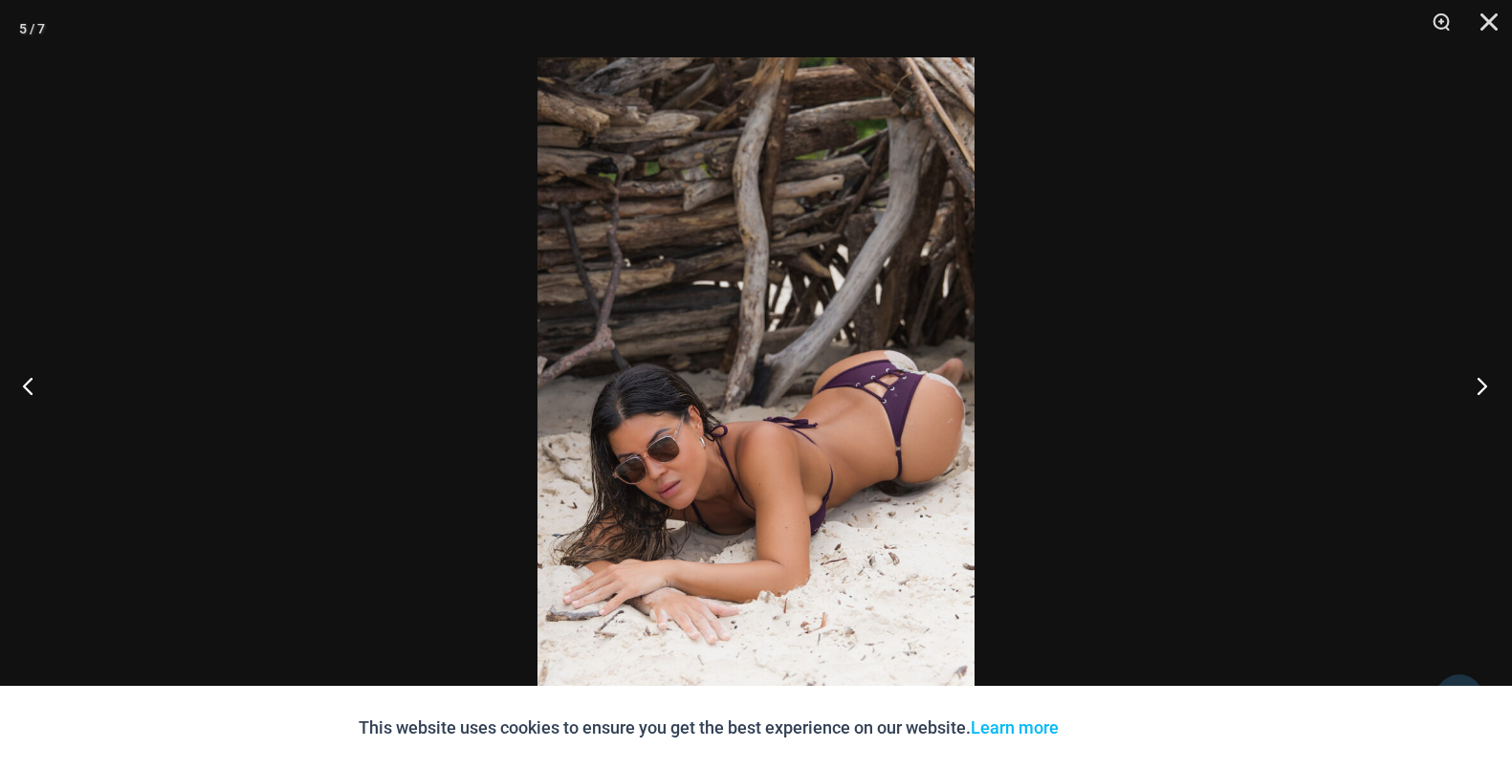
click at [1480, 394] on button "Next" at bounding box center [1476, 386] width 72 height 96
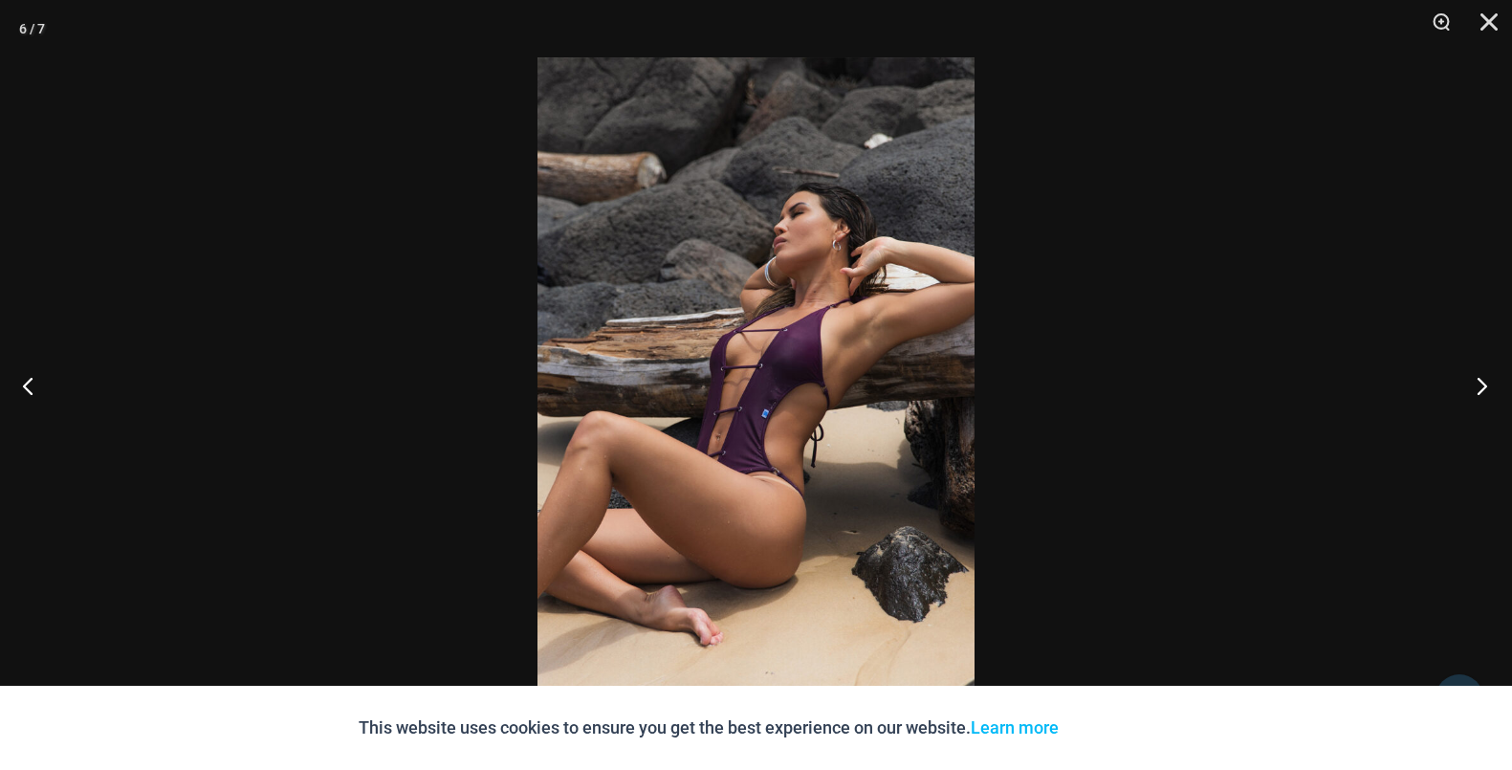
click at [1480, 394] on button "Next" at bounding box center [1476, 386] width 72 height 96
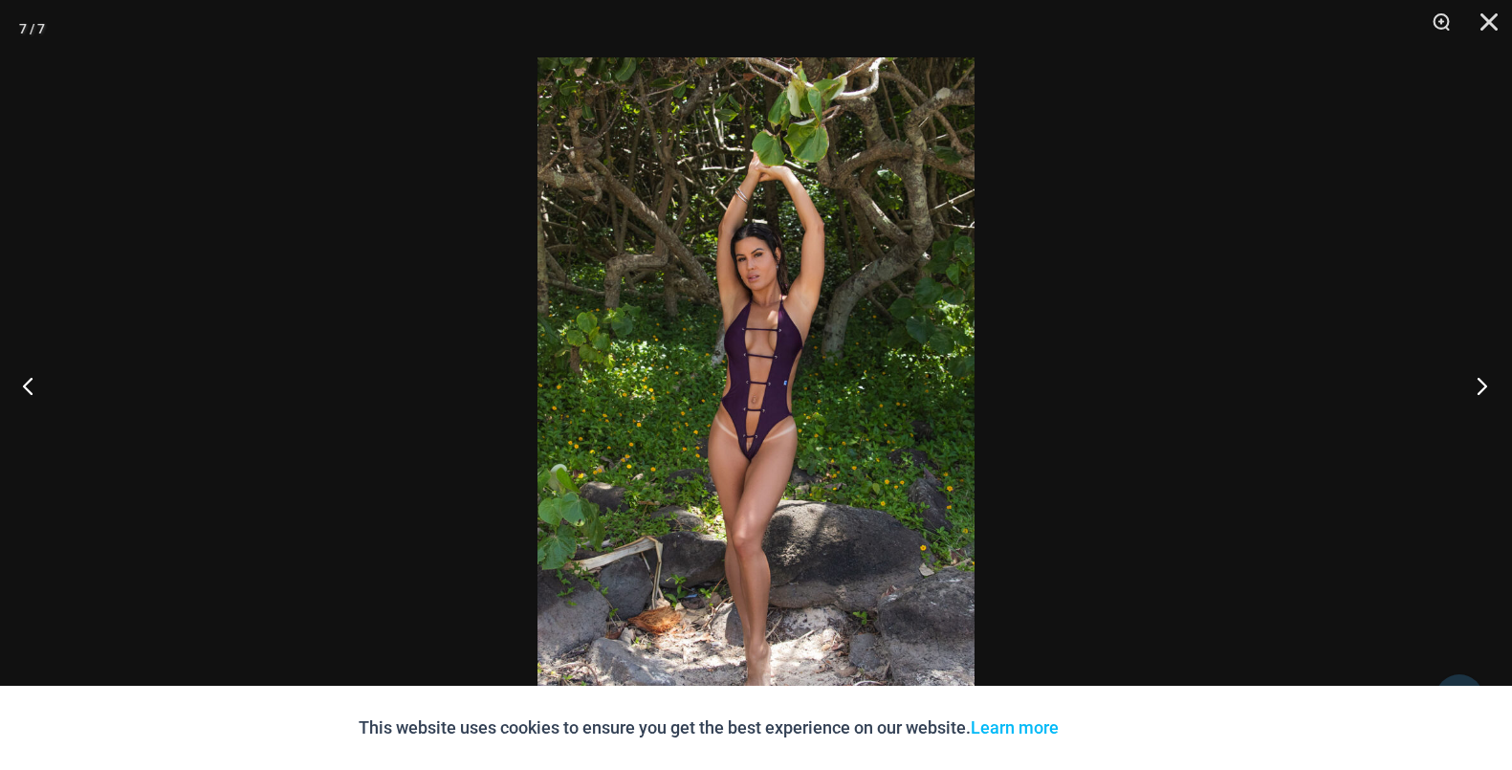
click at [1480, 394] on button "Next" at bounding box center [1476, 386] width 72 height 96
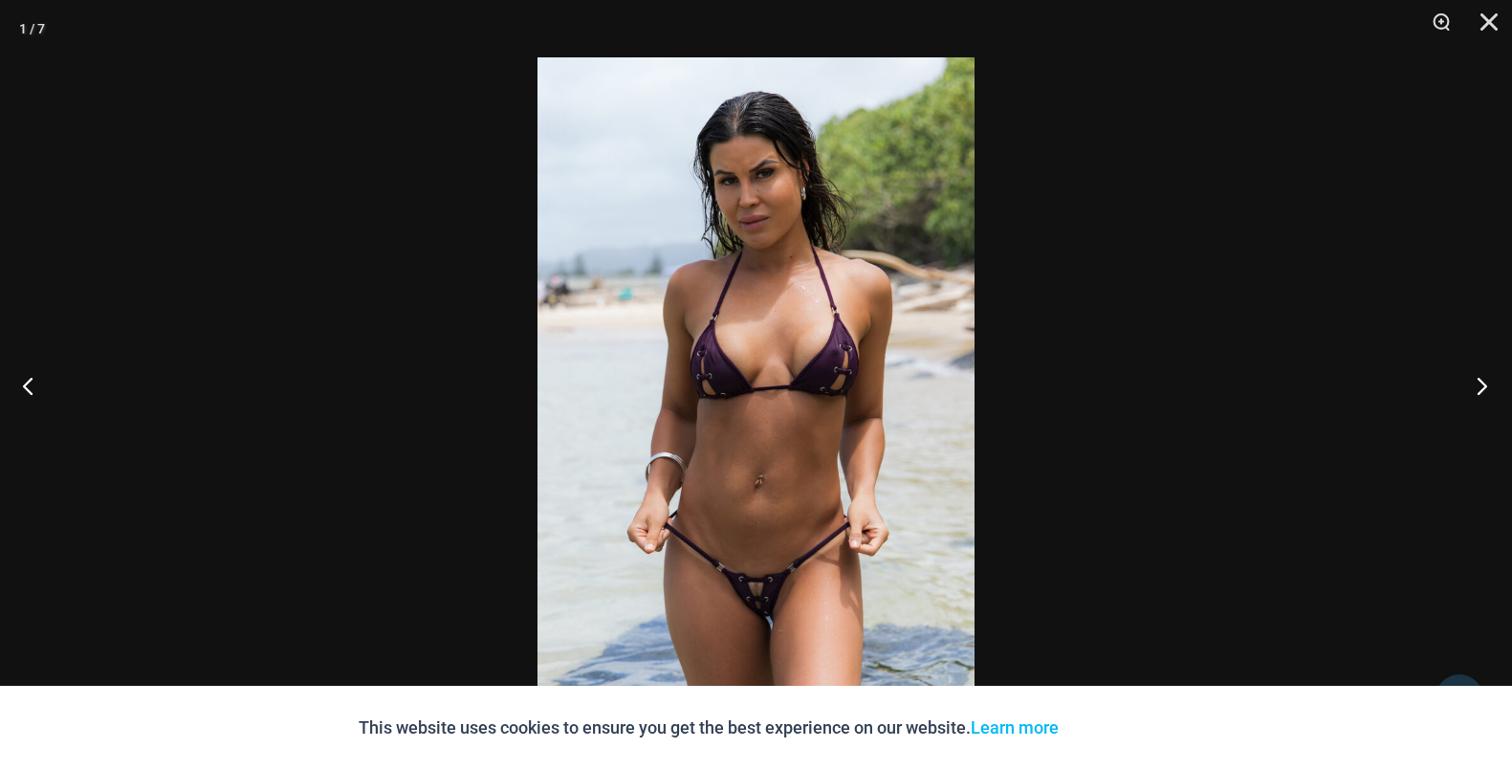
click at [1480, 394] on button "Next" at bounding box center [1476, 386] width 72 height 96
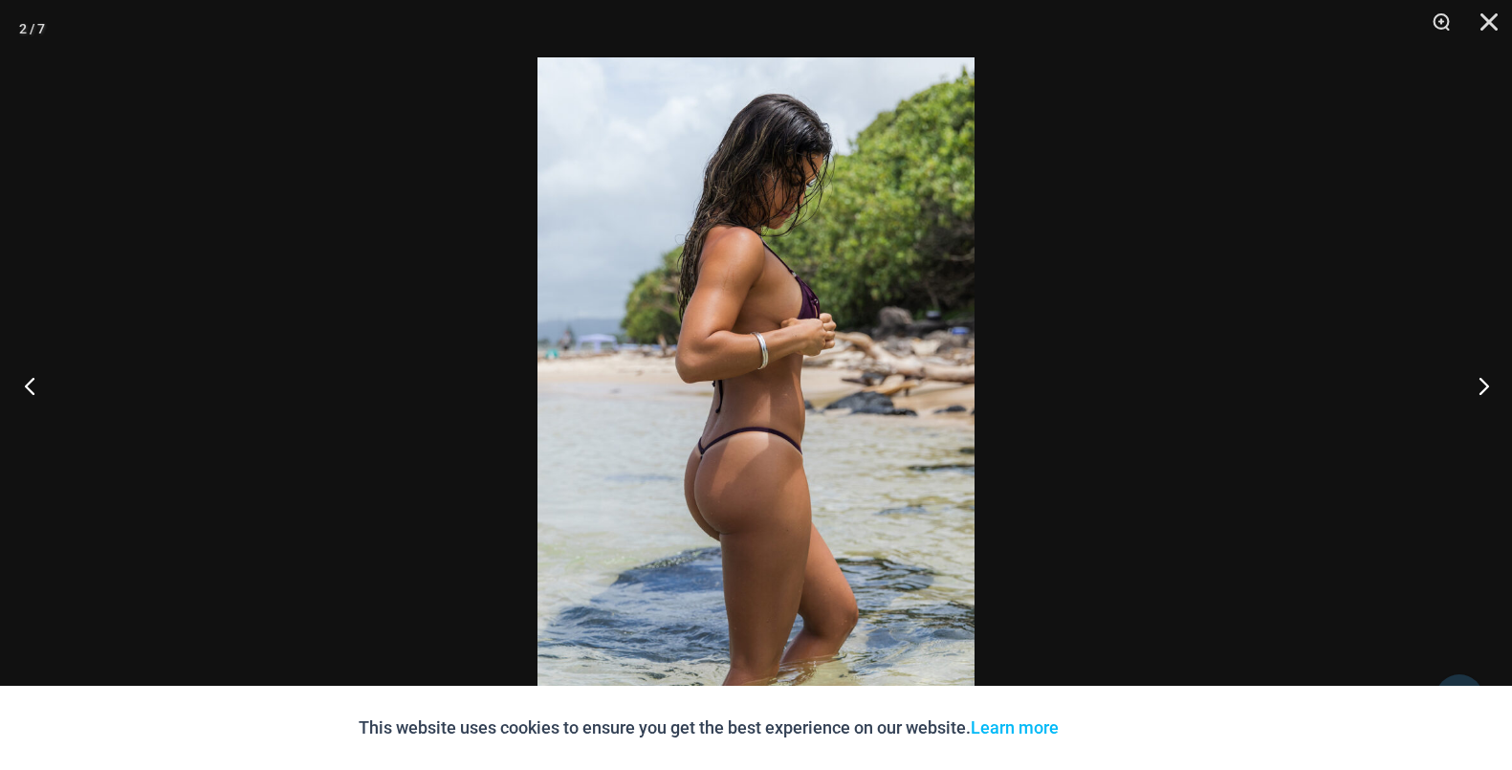
click at [31, 384] on button "Previous" at bounding box center [36, 386] width 72 height 96
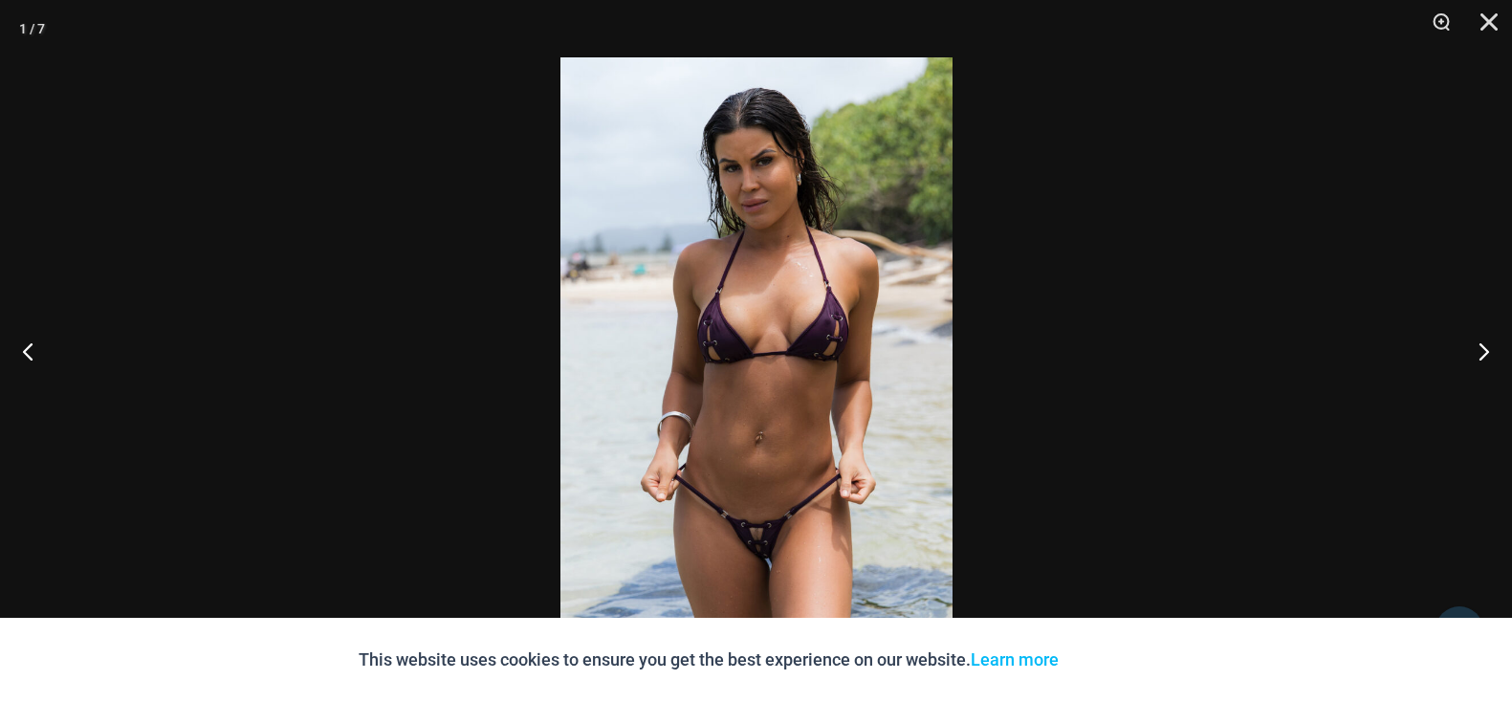
scroll to position [597, 0]
click at [1078, 360] on div at bounding box center [756, 351] width 1512 height 702
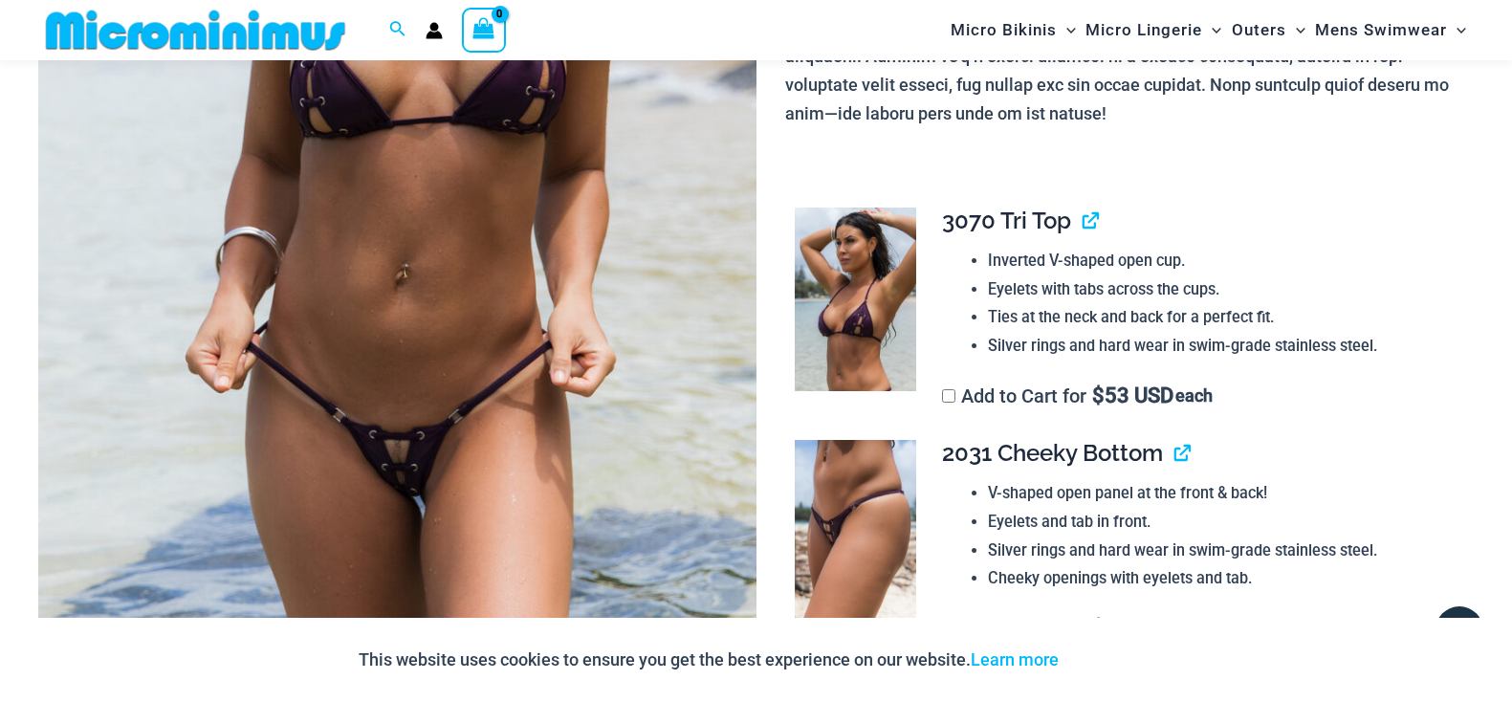
click at [561, 335] on img at bounding box center [397, 115] width 718 height 1077
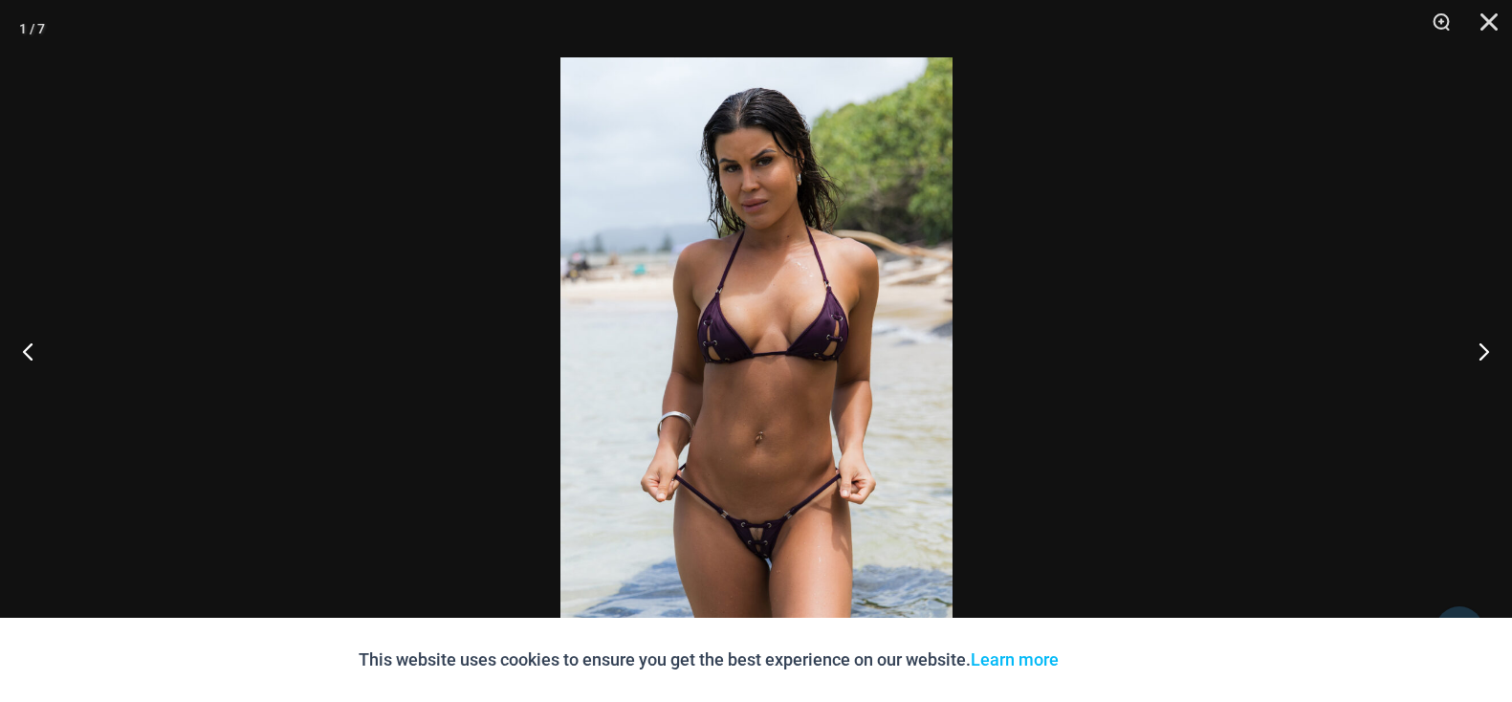
click at [1128, 404] on div at bounding box center [756, 351] width 1512 height 702
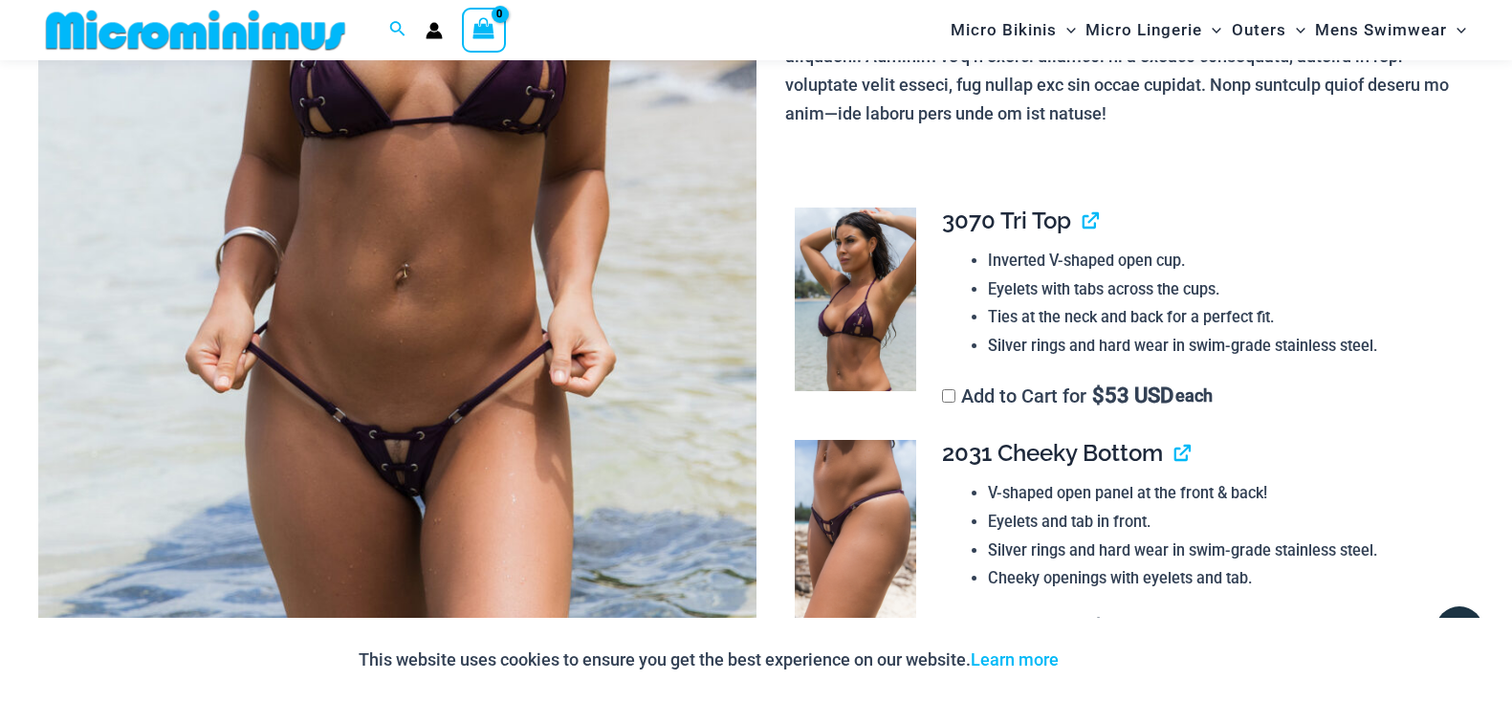
click at [658, 313] on img at bounding box center [397, 115] width 718 height 1077
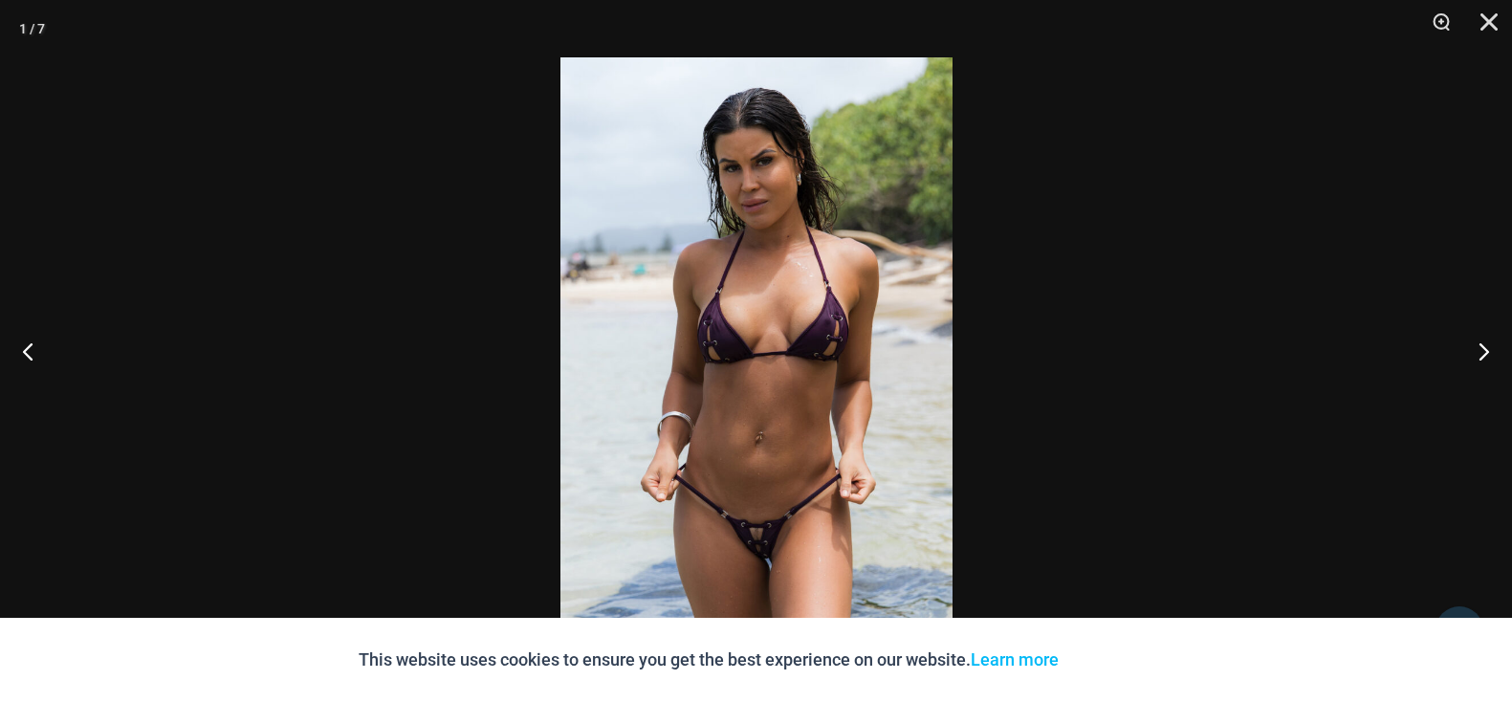
click at [282, 216] on div at bounding box center [756, 351] width 1512 height 702
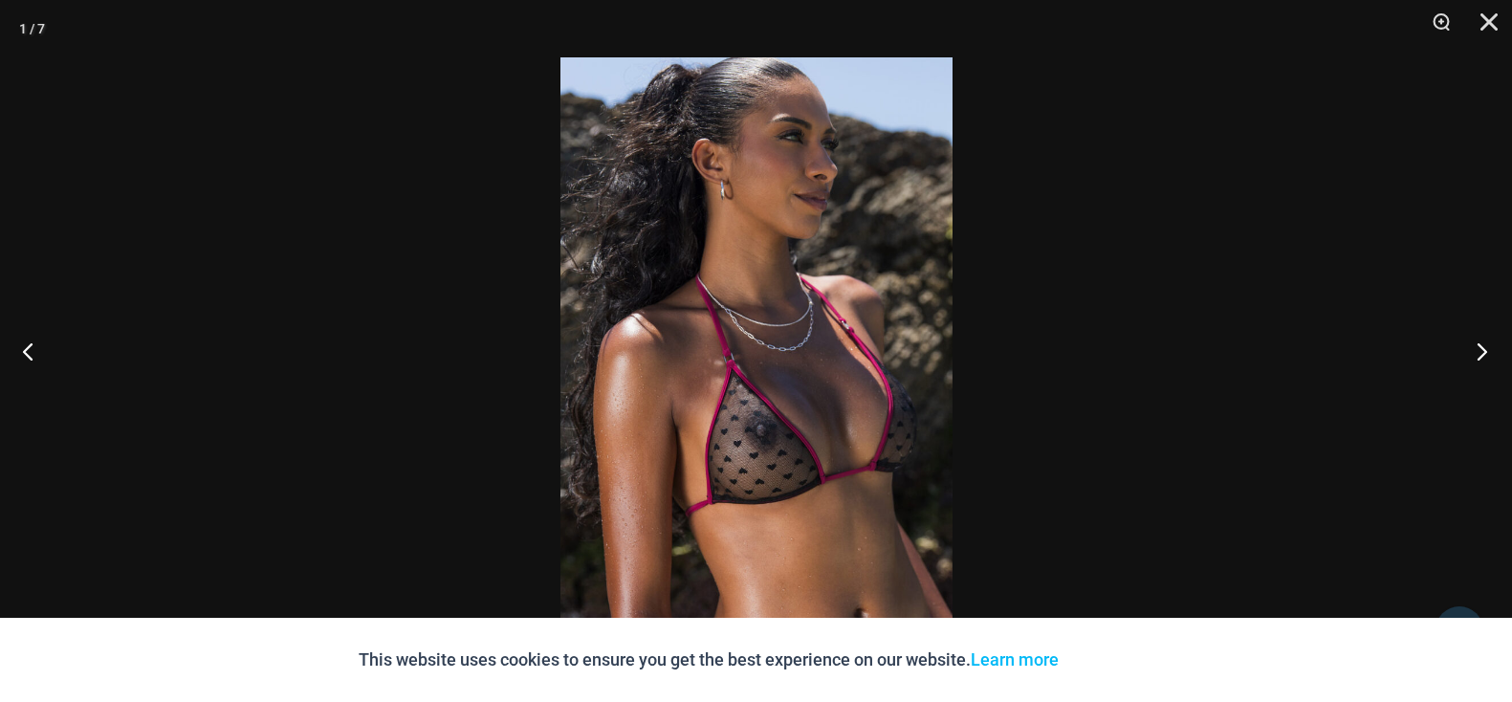
click at [1484, 350] on button "Next" at bounding box center [1476, 351] width 72 height 96
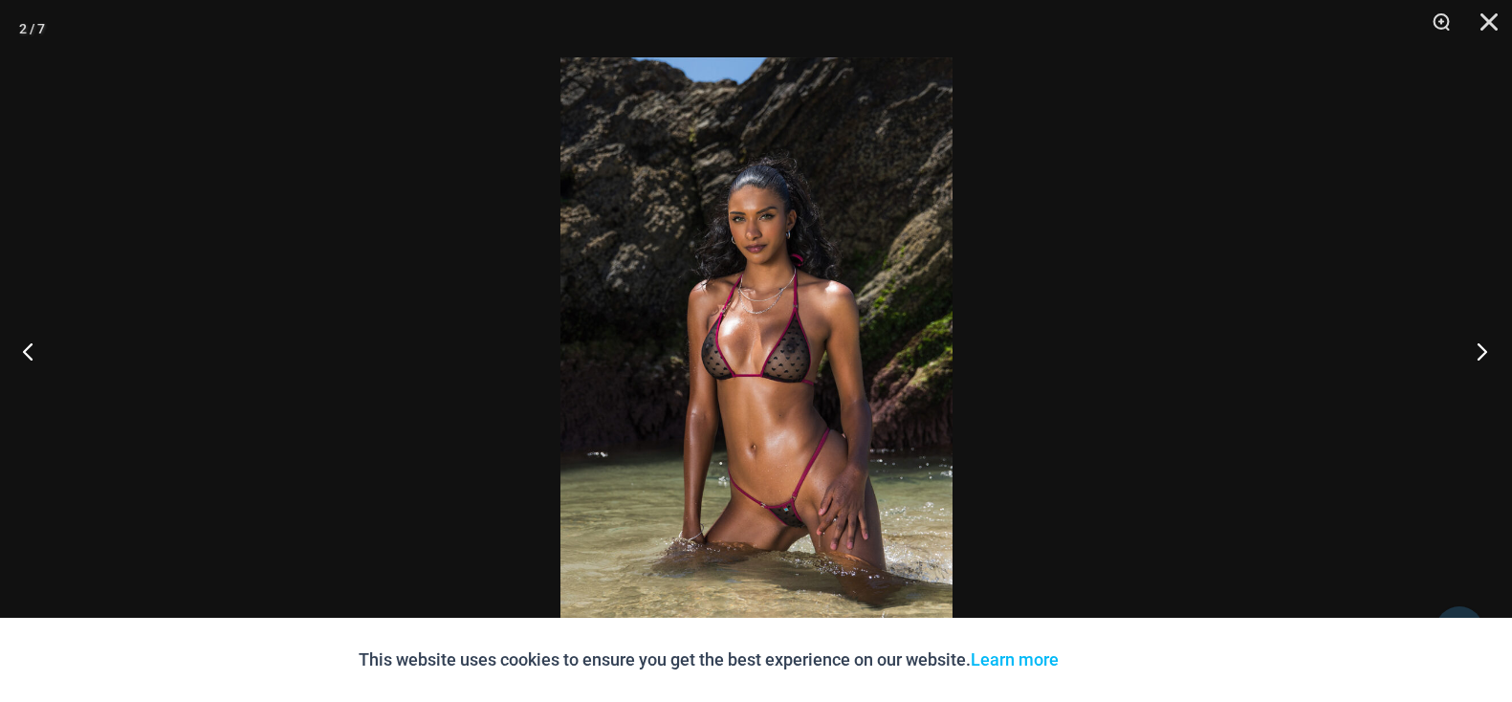
click at [1484, 350] on button "Next" at bounding box center [1476, 351] width 72 height 96
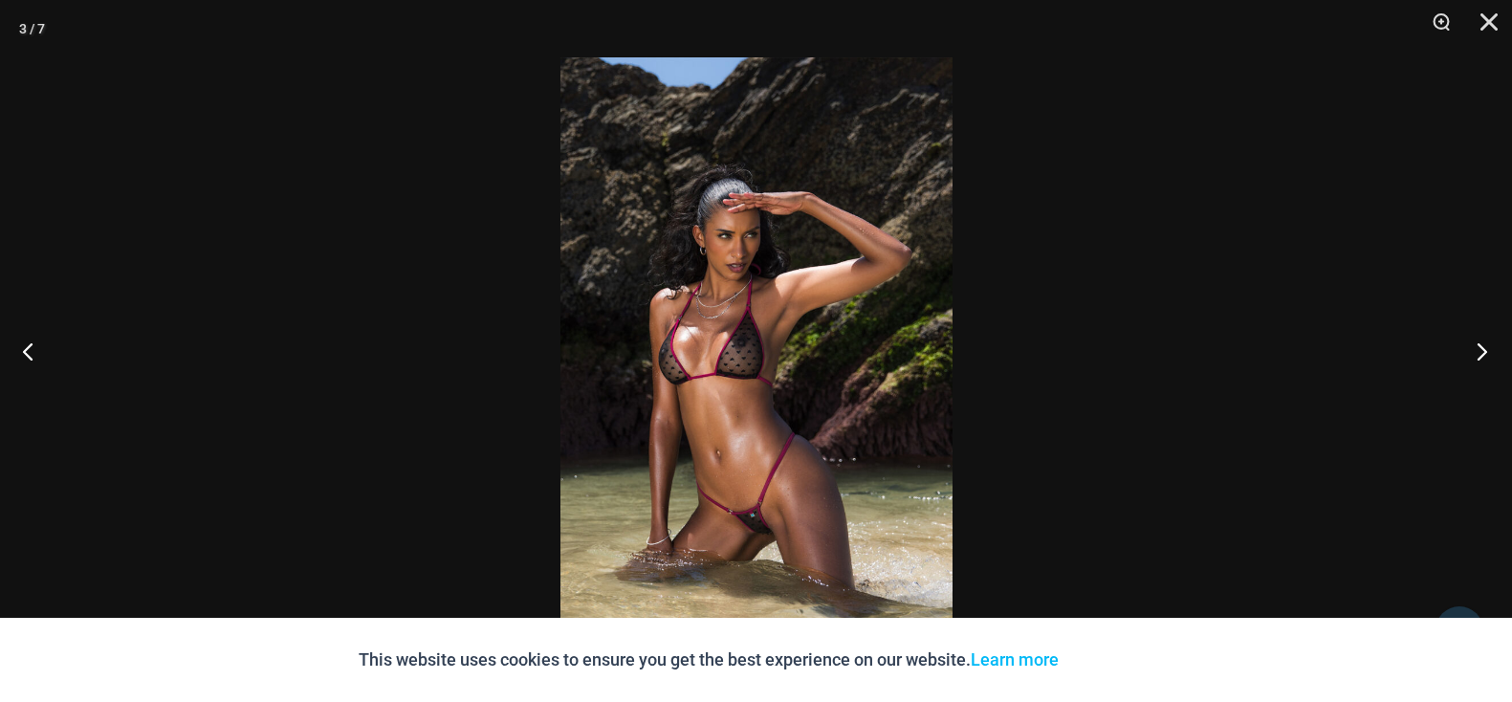
click at [1484, 350] on button "Next" at bounding box center [1476, 351] width 72 height 96
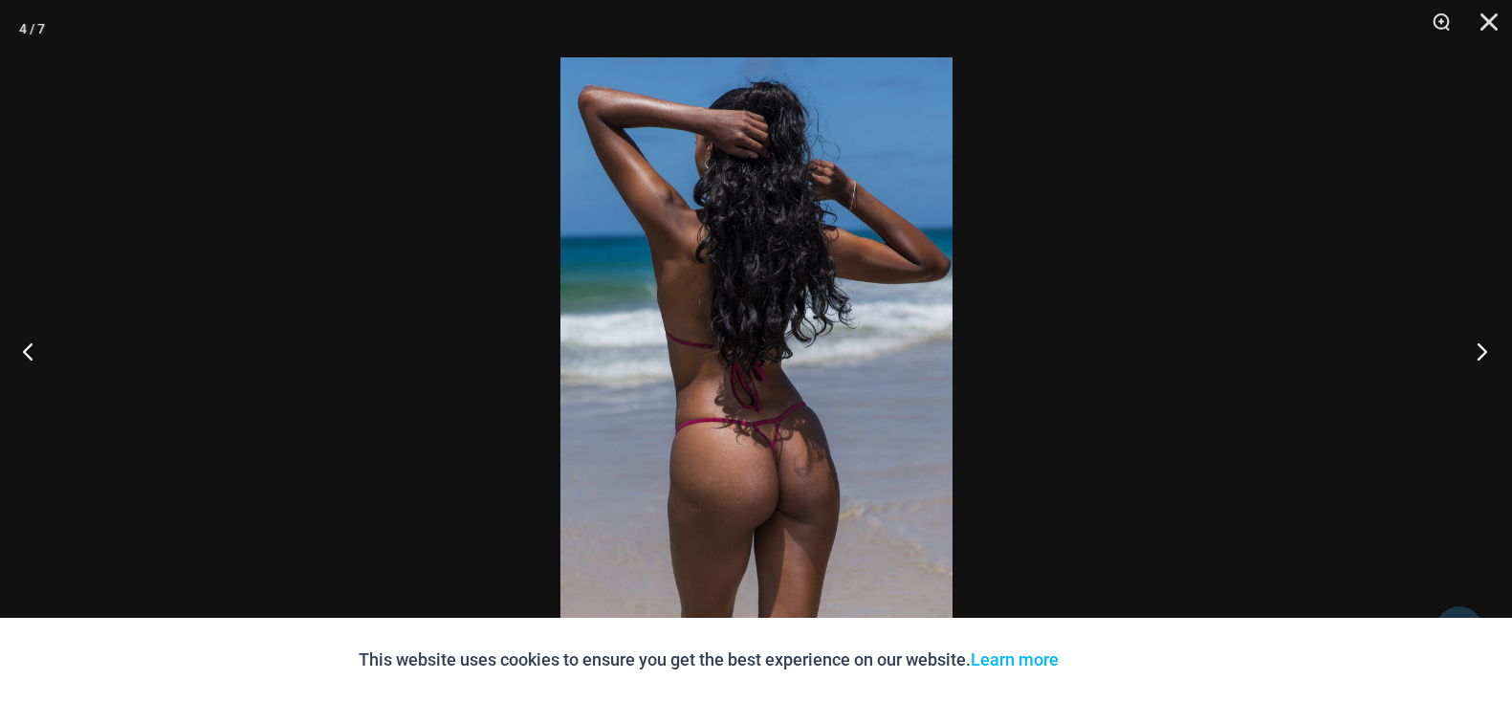
click at [1484, 350] on button "Next" at bounding box center [1476, 351] width 72 height 96
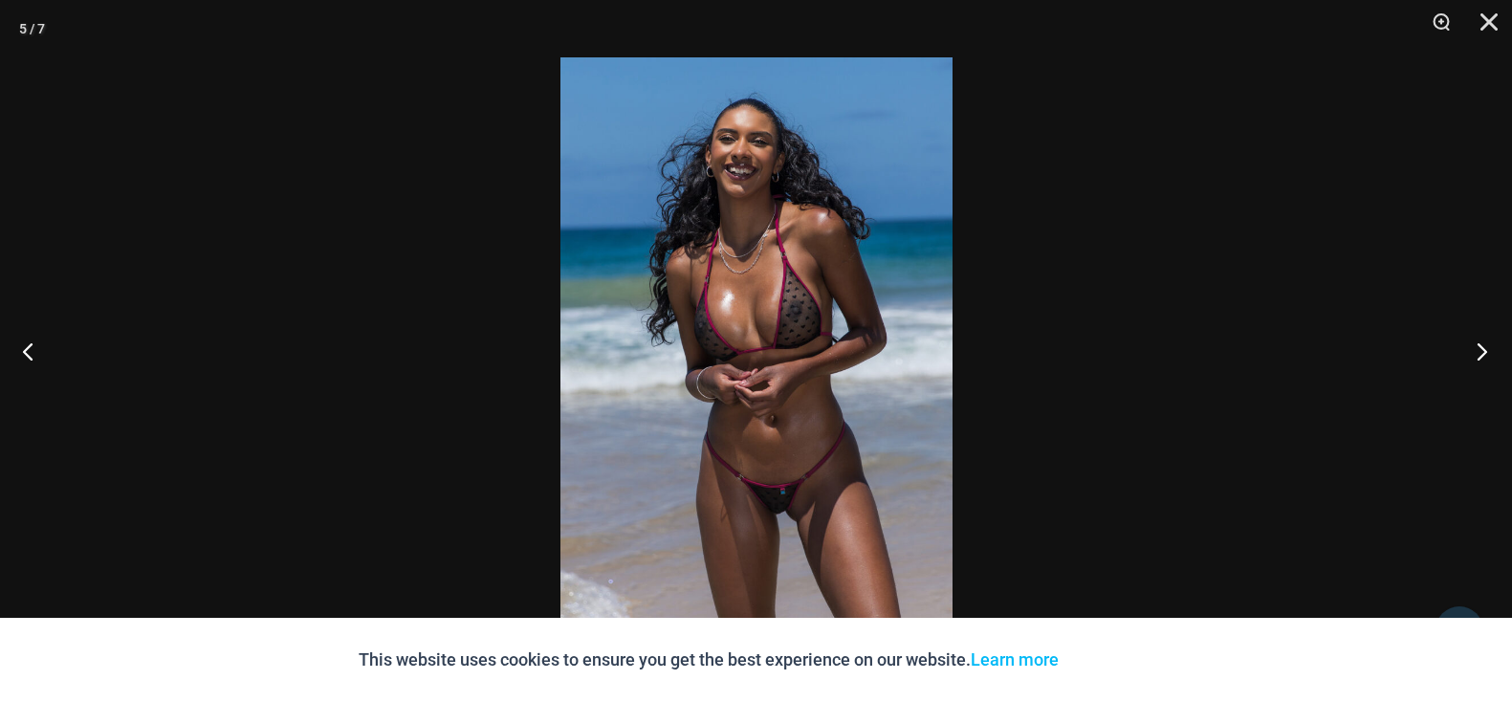
click at [1484, 350] on button "Next" at bounding box center [1476, 351] width 72 height 96
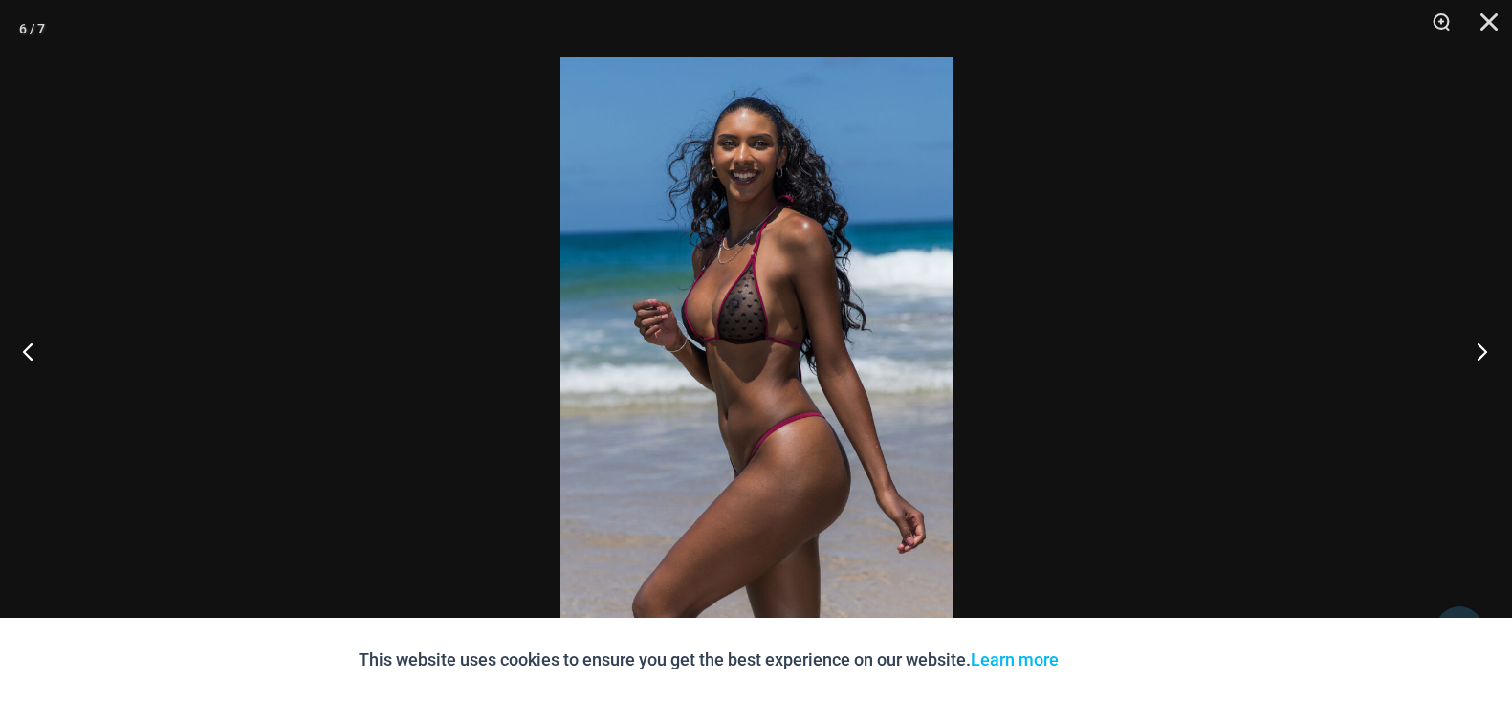
click at [1485, 350] on button "Next" at bounding box center [1476, 351] width 72 height 96
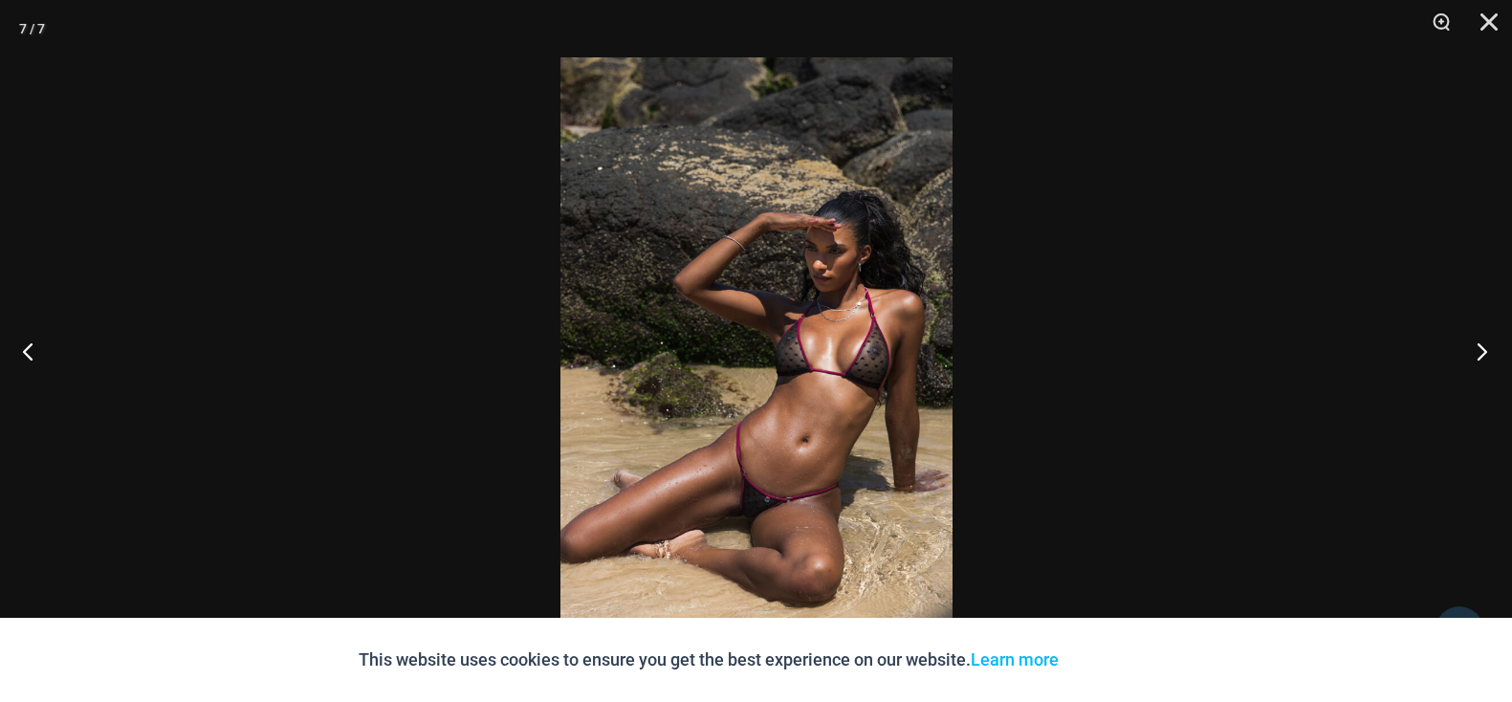
click at [1486, 350] on button "Next" at bounding box center [1476, 351] width 72 height 96
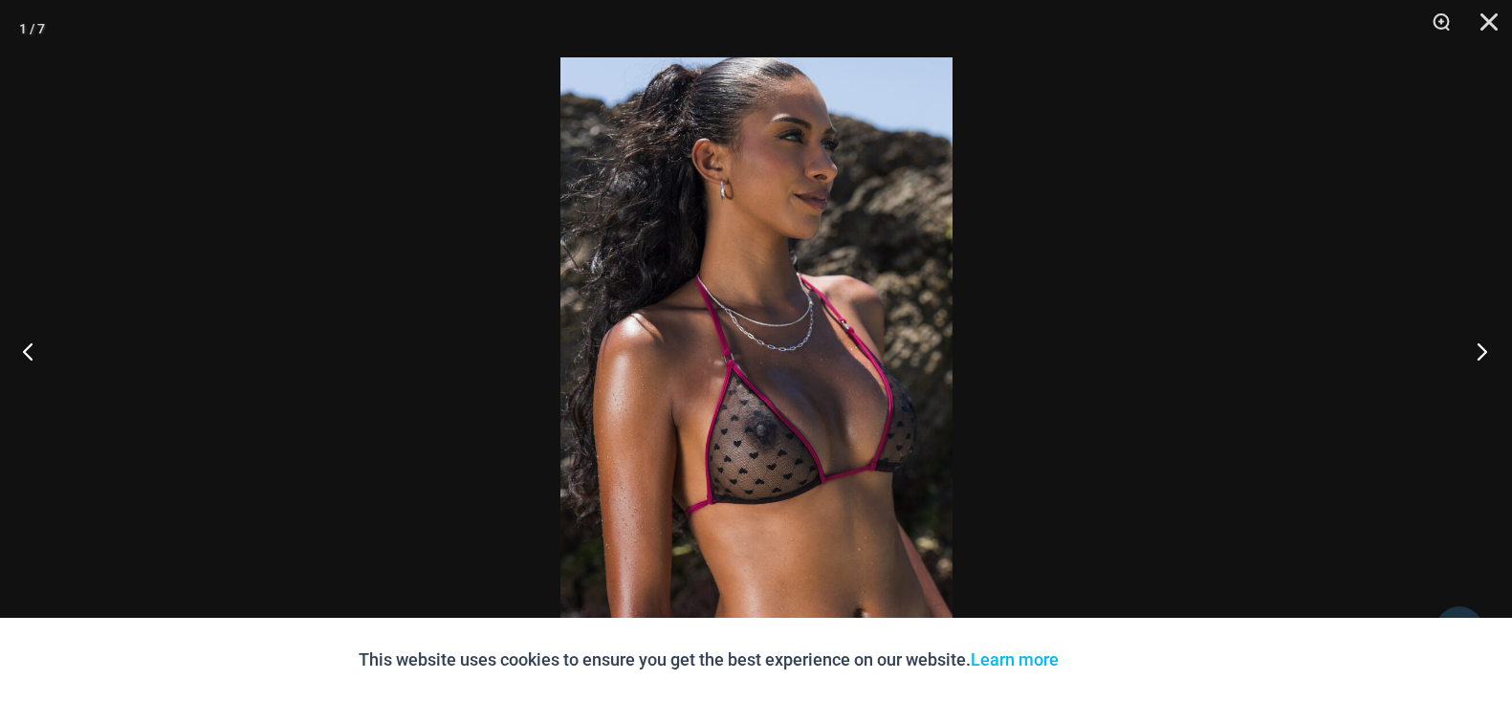
click at [1488, 350] on button "Next" at bounding box center [1476, 351] width 72 height 96
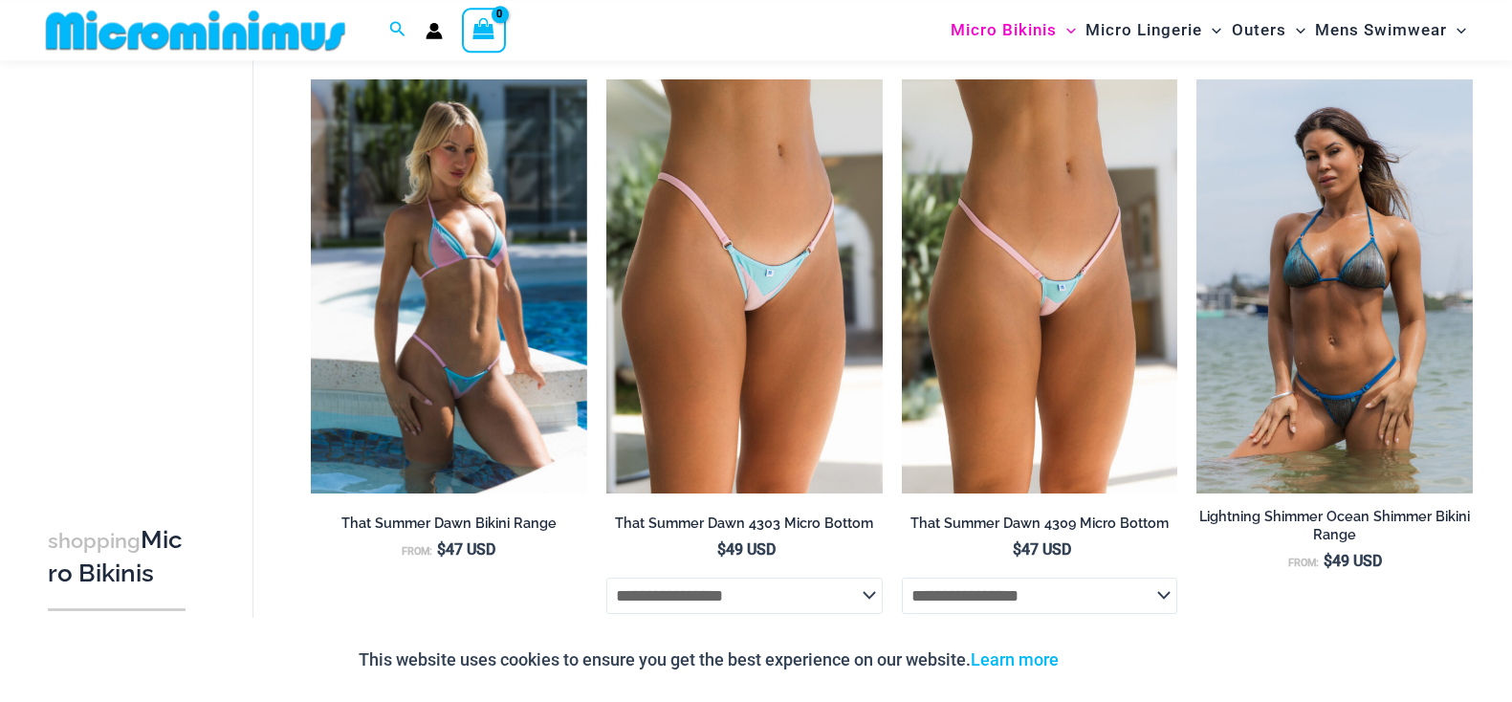
scroll to position [683, 0]
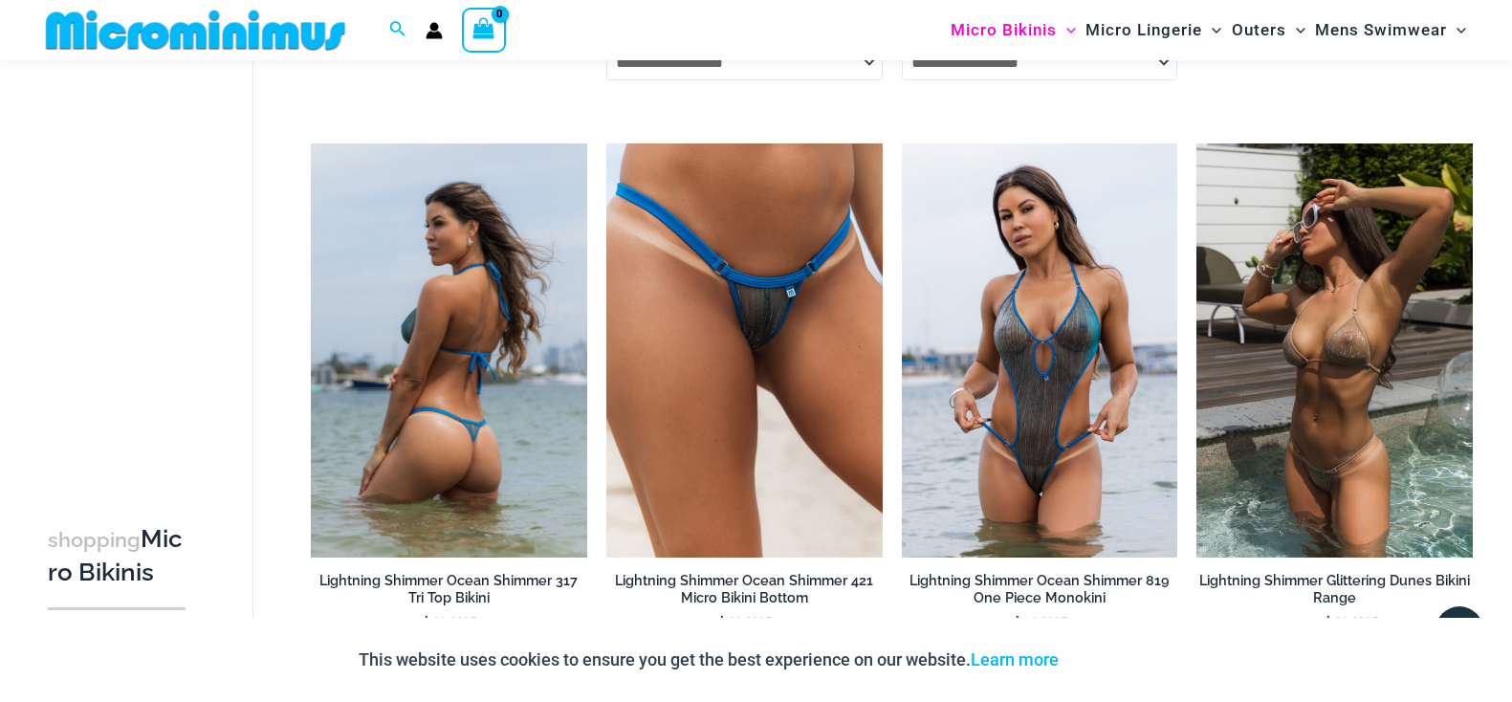
click at [512, 356] on img at bounding box center [449, 350] width 276 height 414
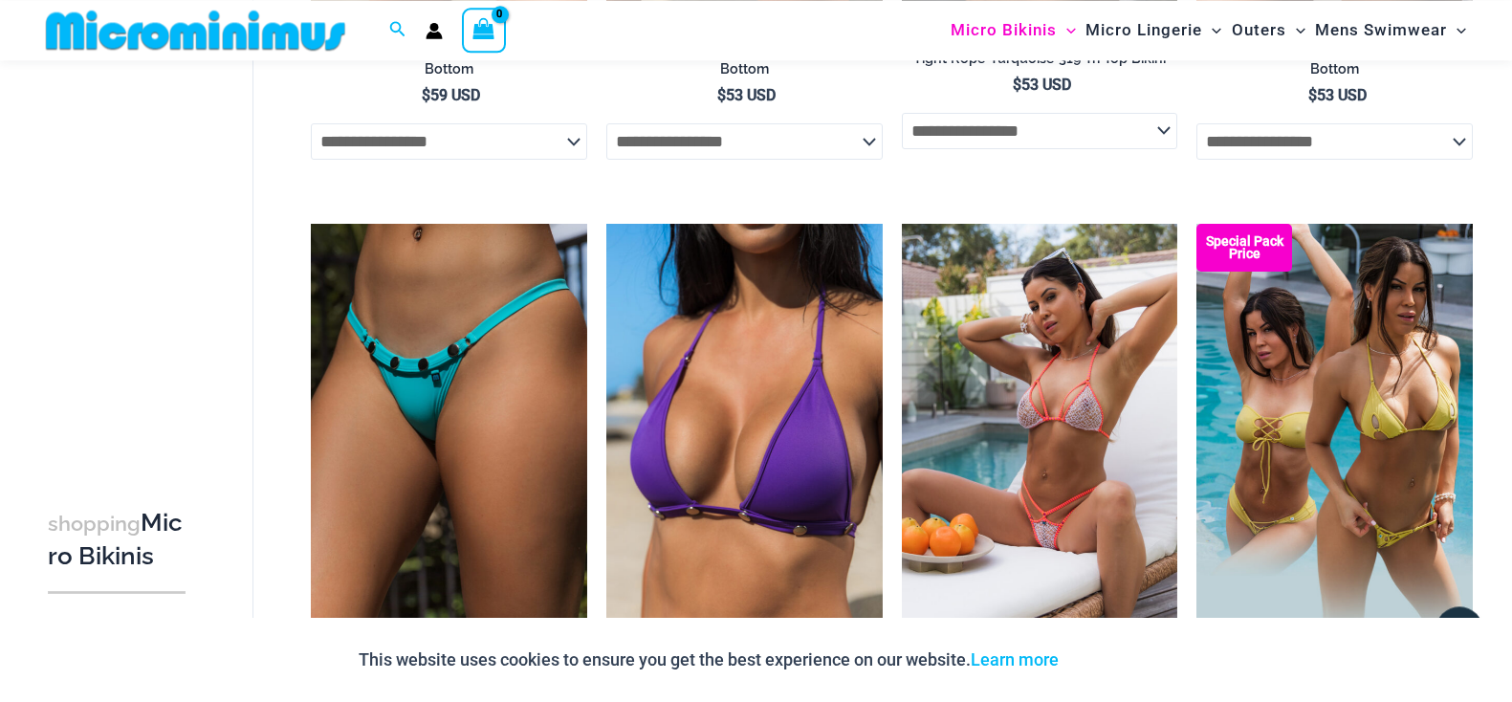
scroll to position [3104, 0]
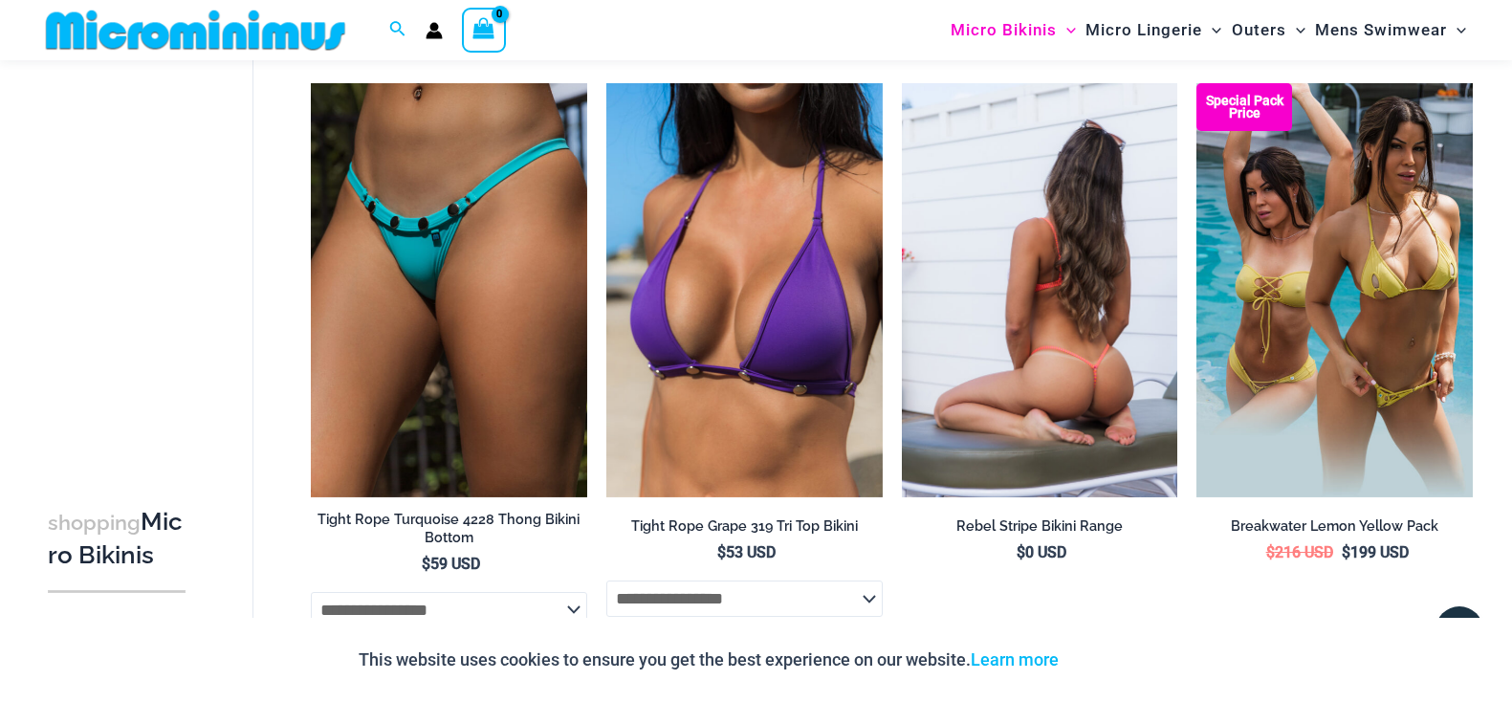
click at [1006, 277] on img at bounding box center [1040, 290] width 276 height 414
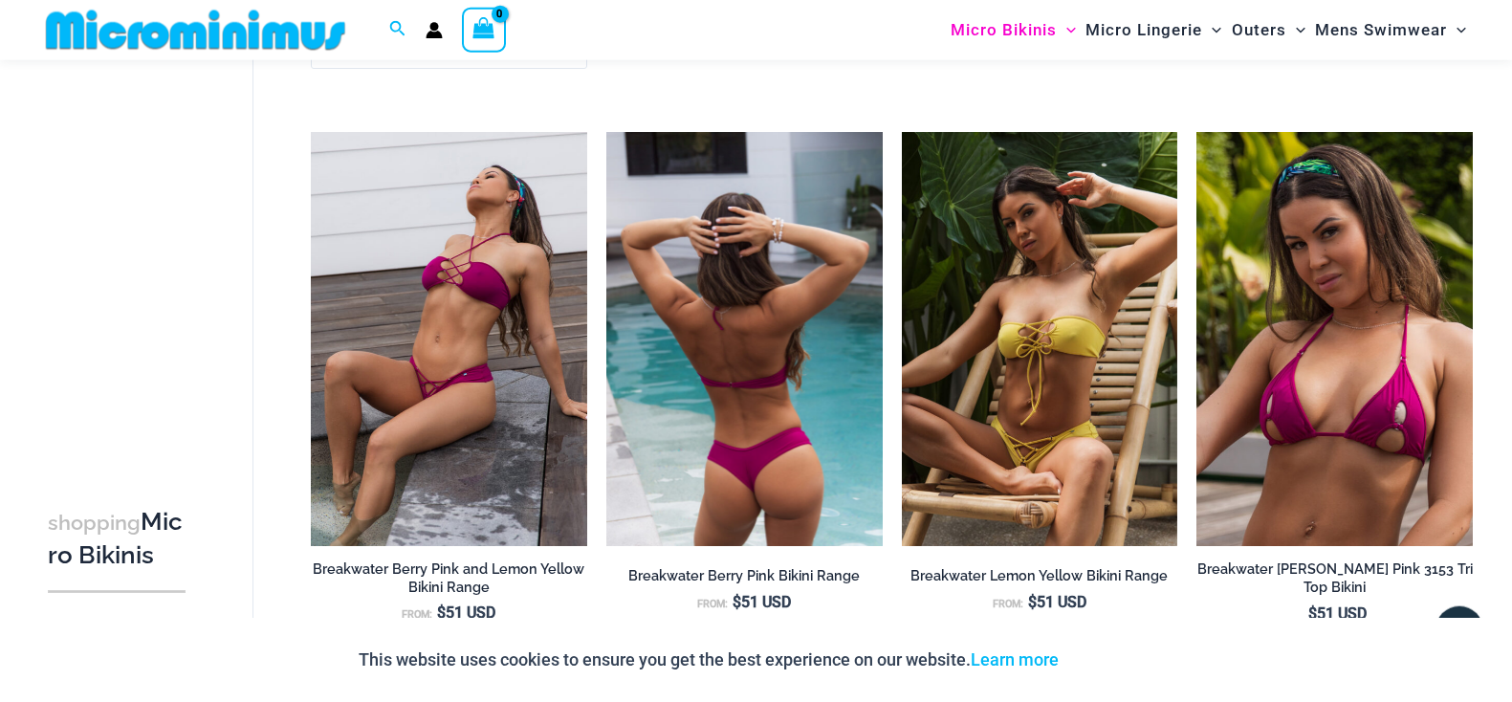
scroll to position [3690, 0]
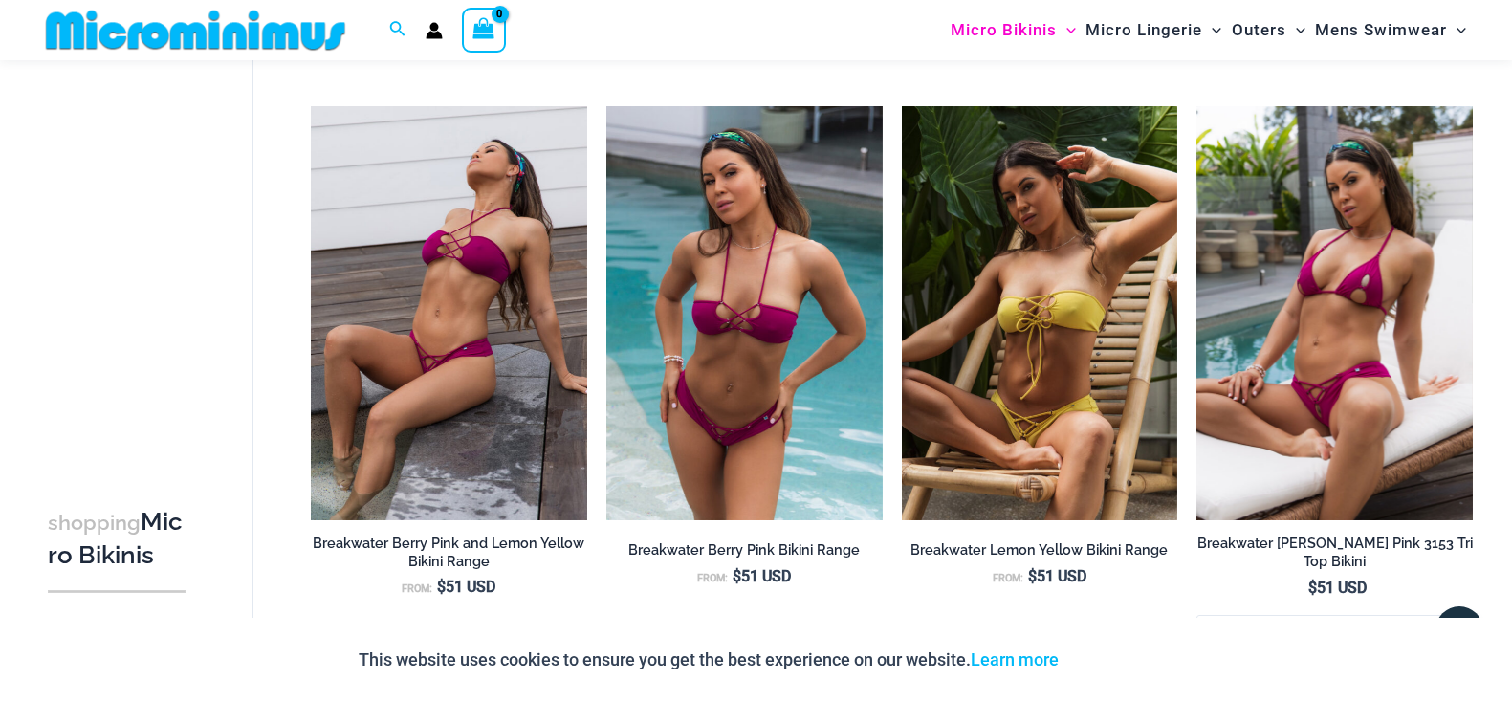
click at [1361, 413] on img at bounding box center [1334, 313] width 276 height 414
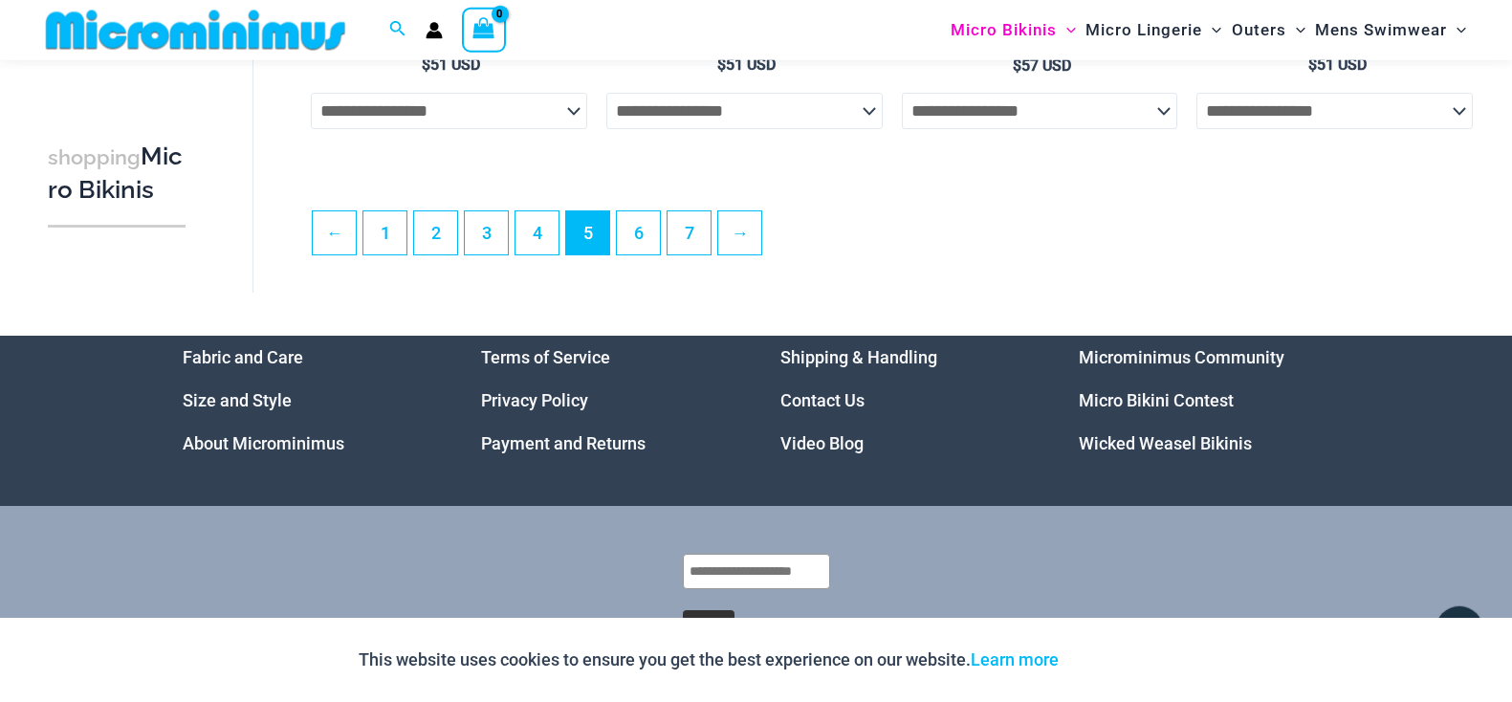
scroll to position [4860, 0]
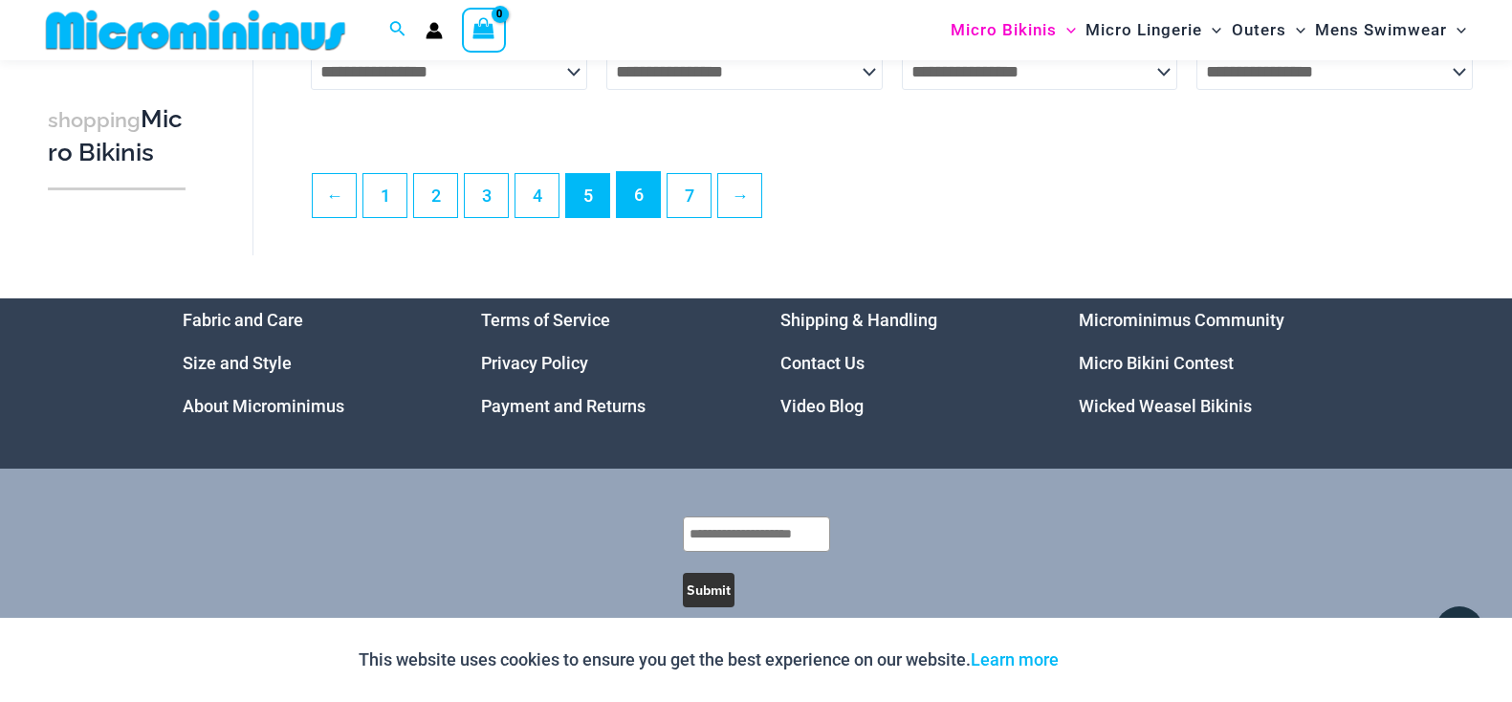
click at [652, 207] on link "6" at bounding box center [638, 194] width 43 height 45
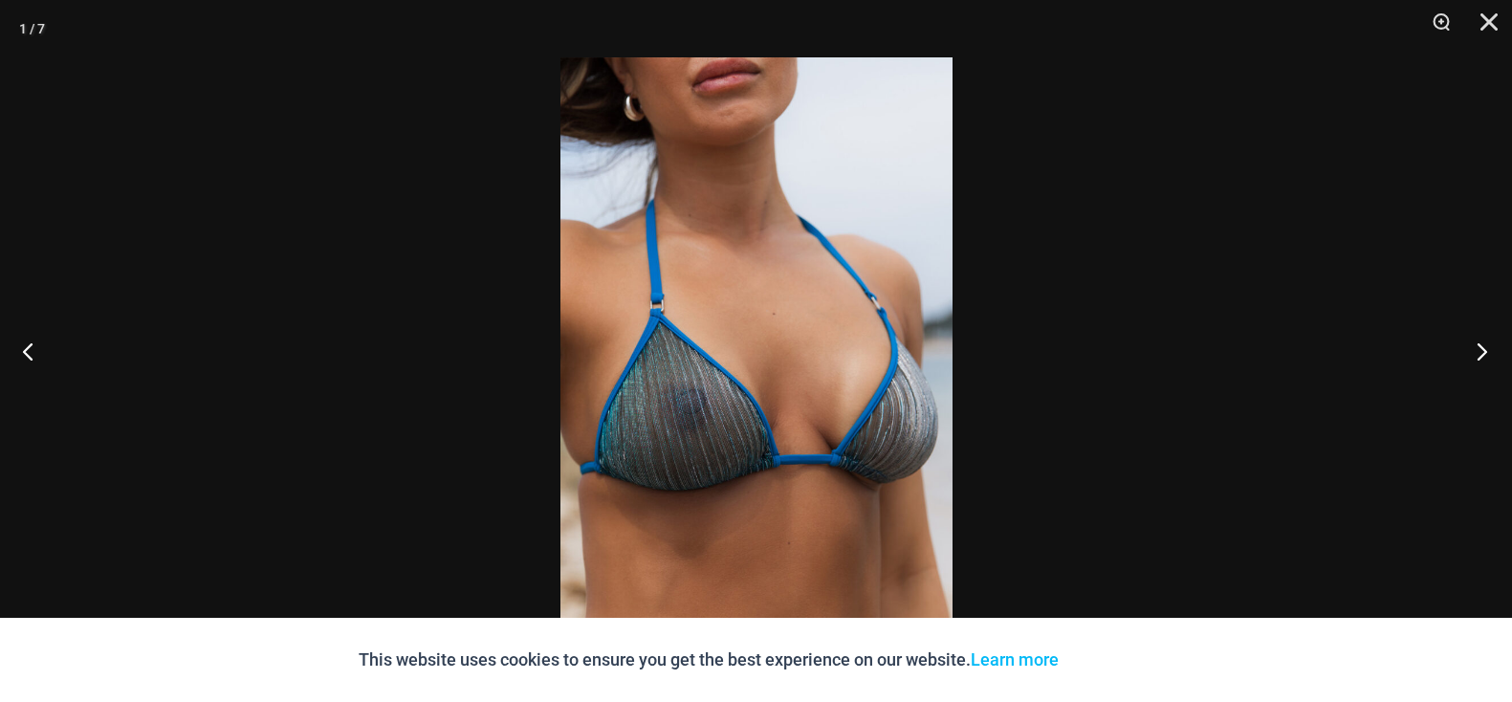
click at [1482, 353] on button "Next" at bounding box center [1476, 351] width 72 height 96
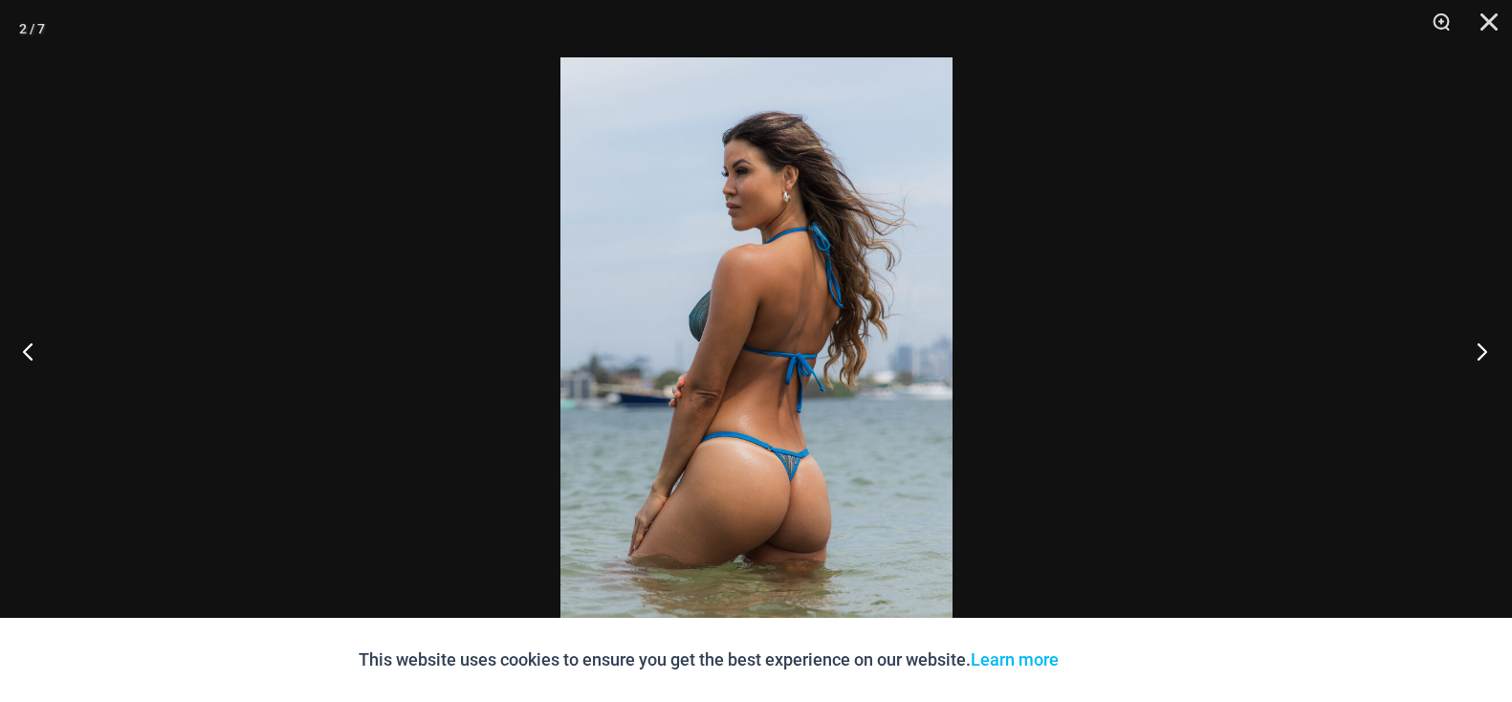
click at [1482, 353] on button "Next" at bounding box center [1476, 351] width 72 height 96
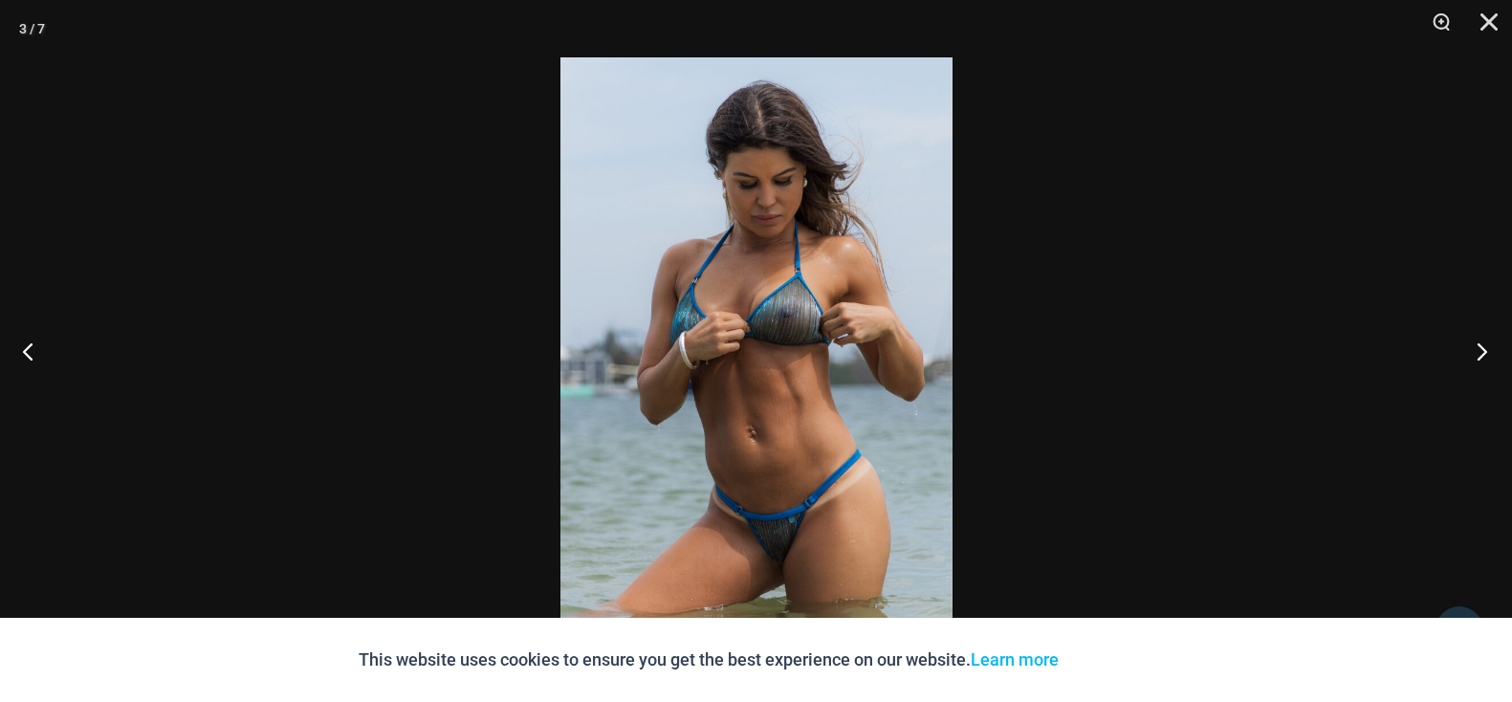
click at [1482, 353] on button "Next" at bounding box center [1476, 351] width 72 height 96
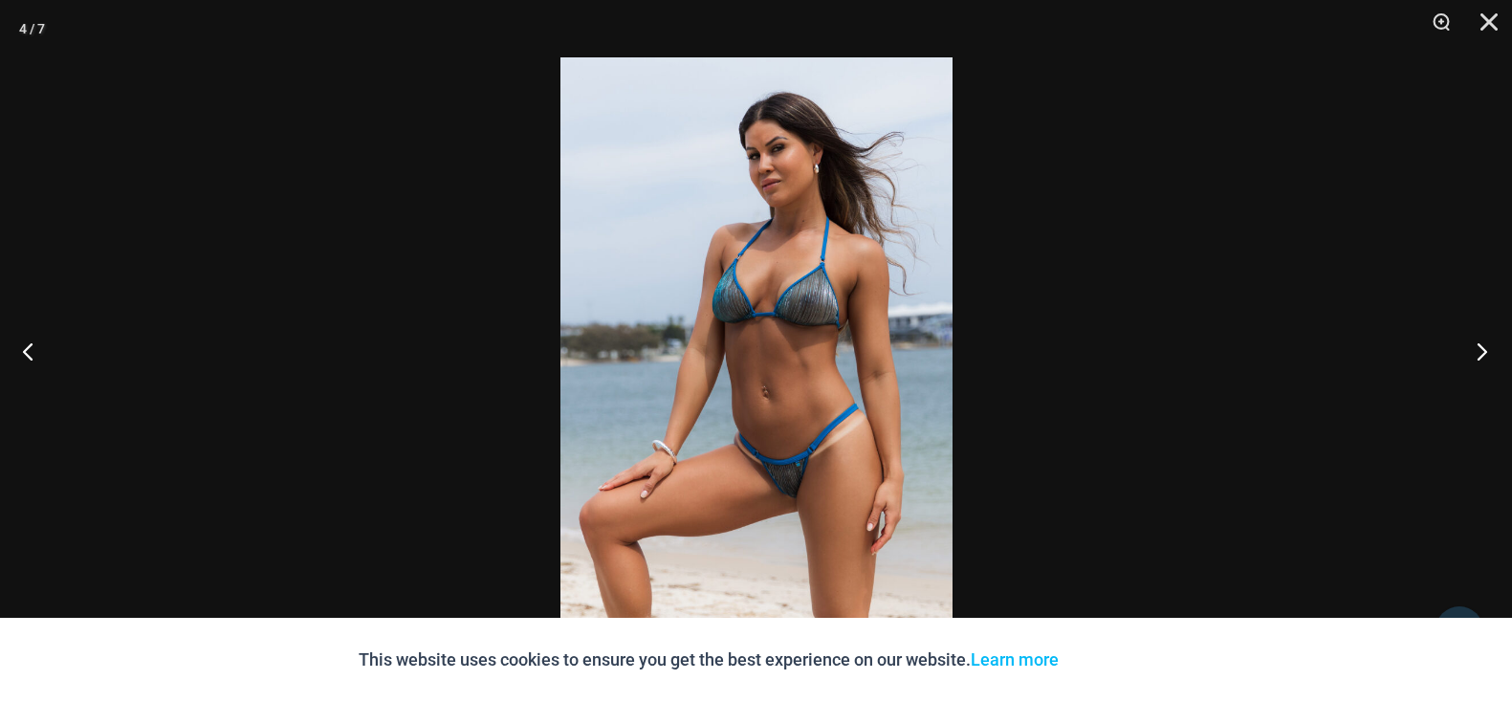
click at [1482, 353] on button "Next" at bounding box center [1476, 351] width 72 height 96
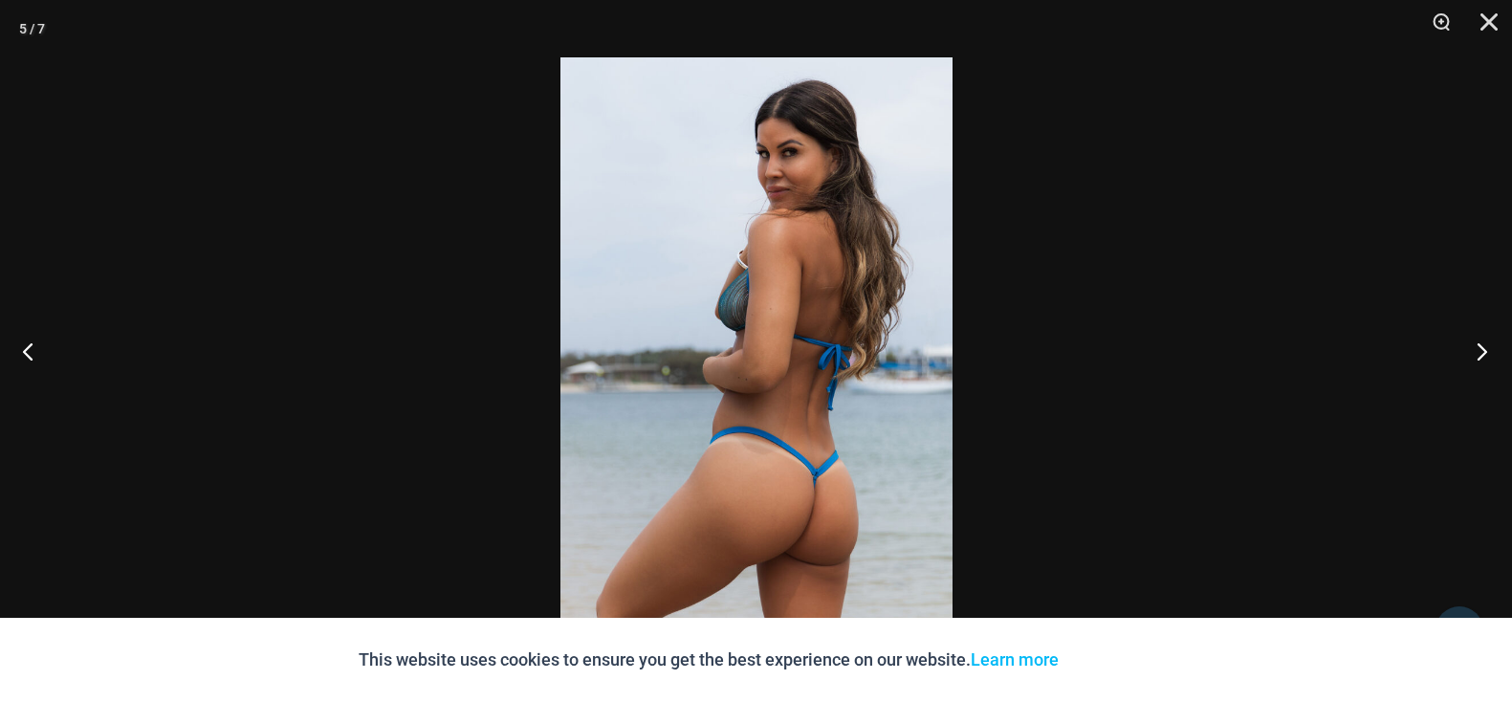
click at [1482, 353] on button "Next" at bounding box center [1476, 351] width 72 height 96
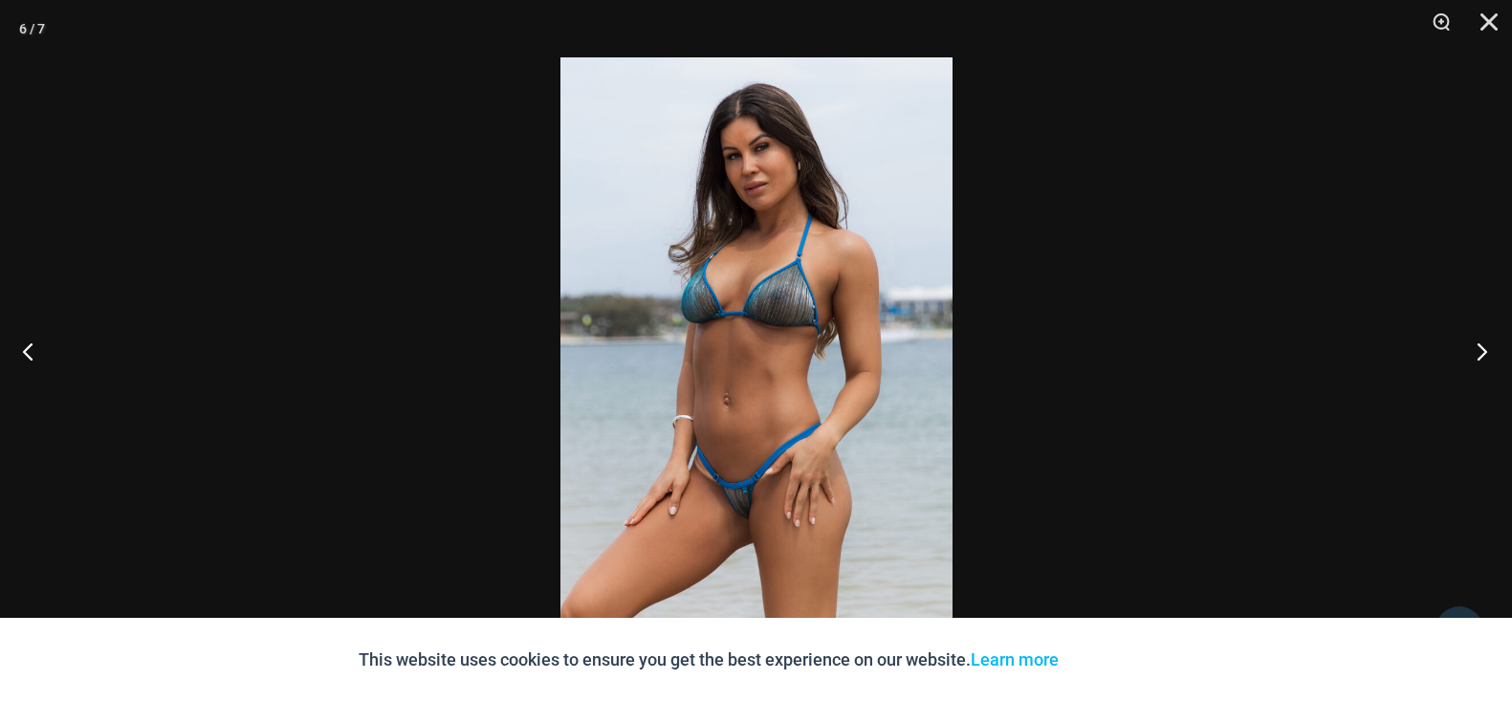
click at [1482, 353] on button "Next" at bounding box center [1476, 351] width 72 height 96
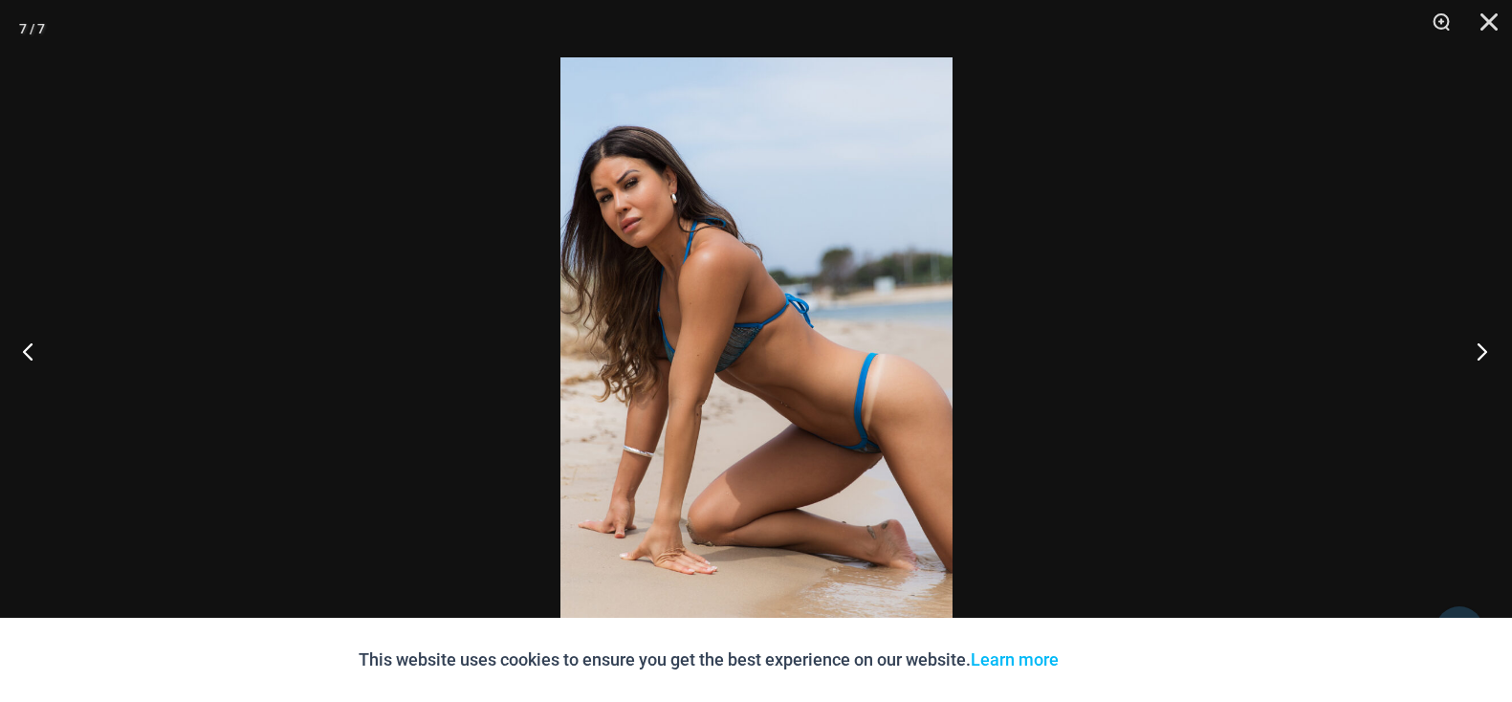
click at [1482, 353] on button "Next" at bounding box center [1476, 351] width 72 height 96
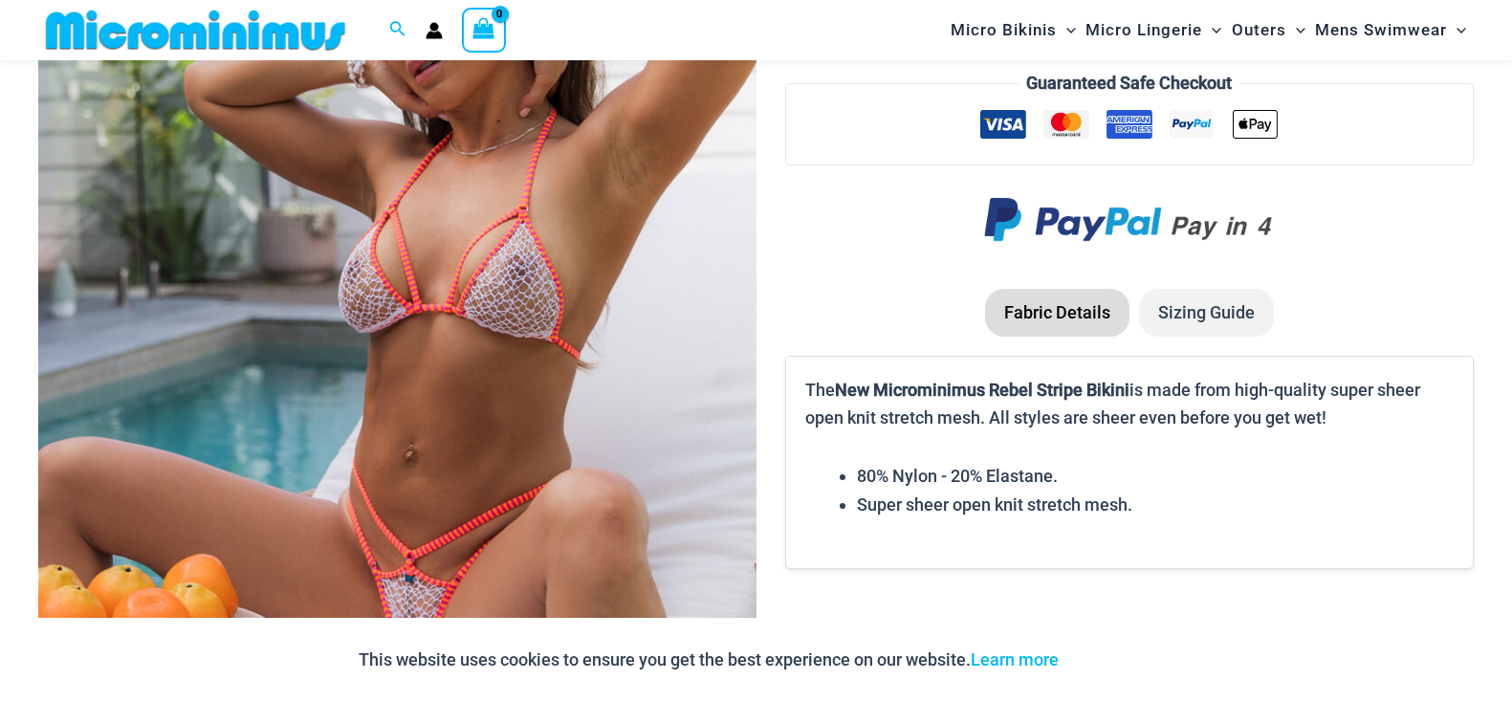
scroll to position [373, 0]
click at [709, 389] on img at bounding box center [397, 339] width 718 height 1077
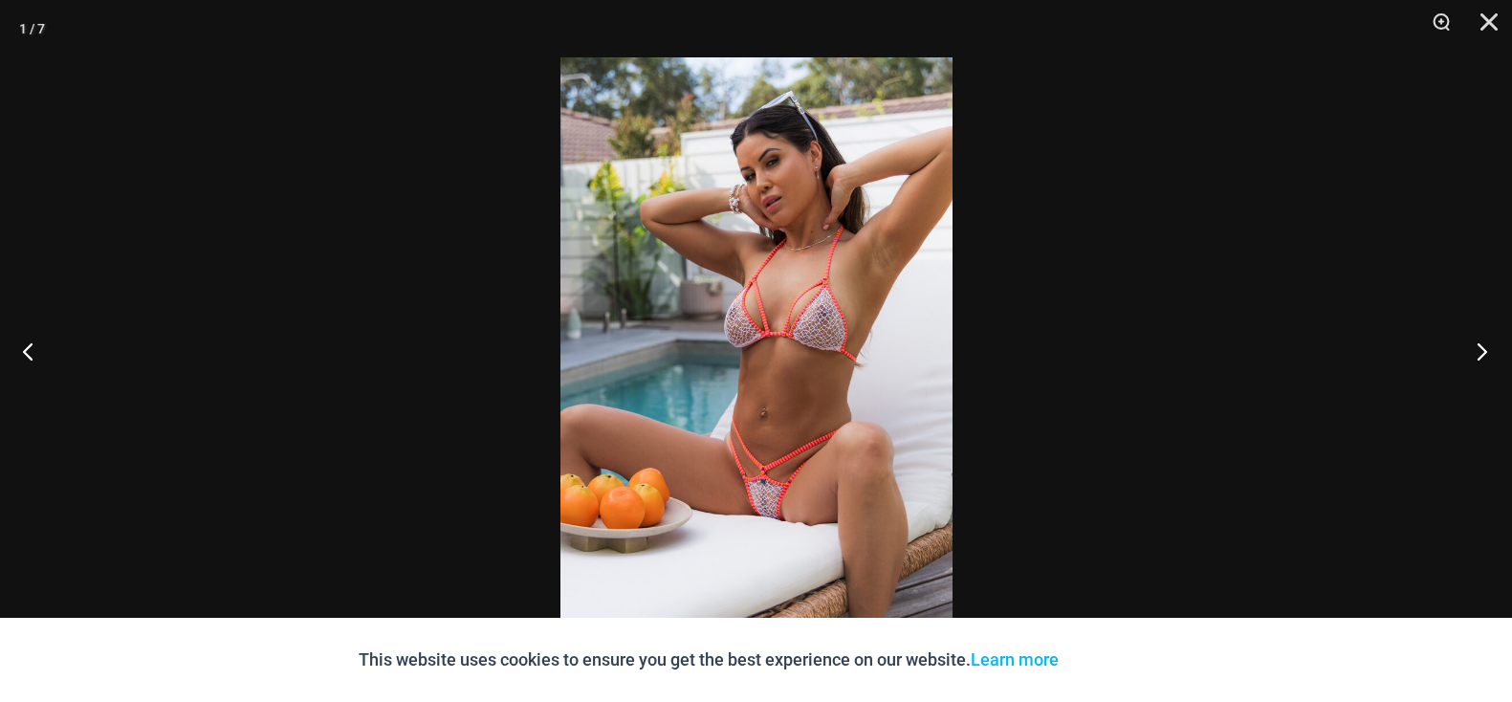
click at [1489, 354] on button "Next" at bounding box center [1476, 351] width 72 height 96
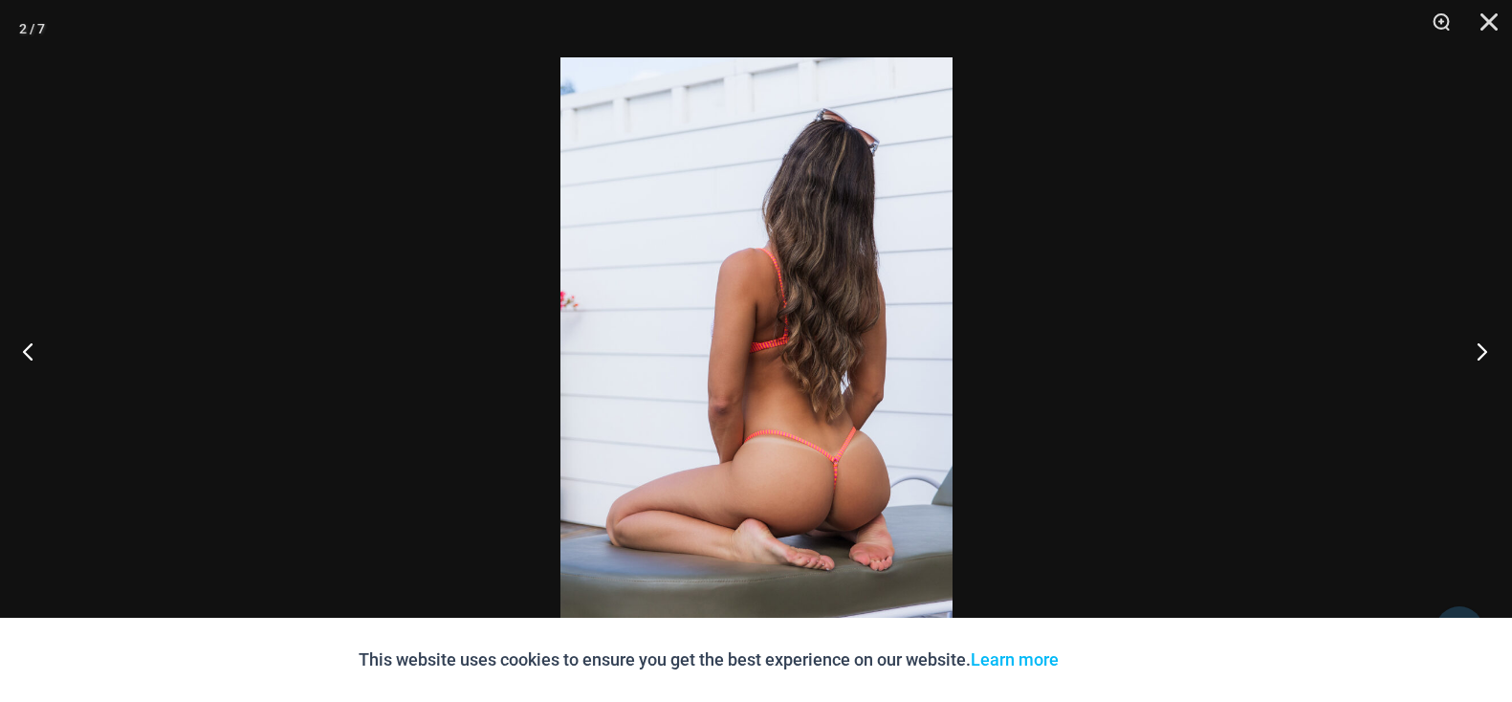
click at [1489, 354] on button "Next" at bounding box center [1476, 351] width 72 height 96
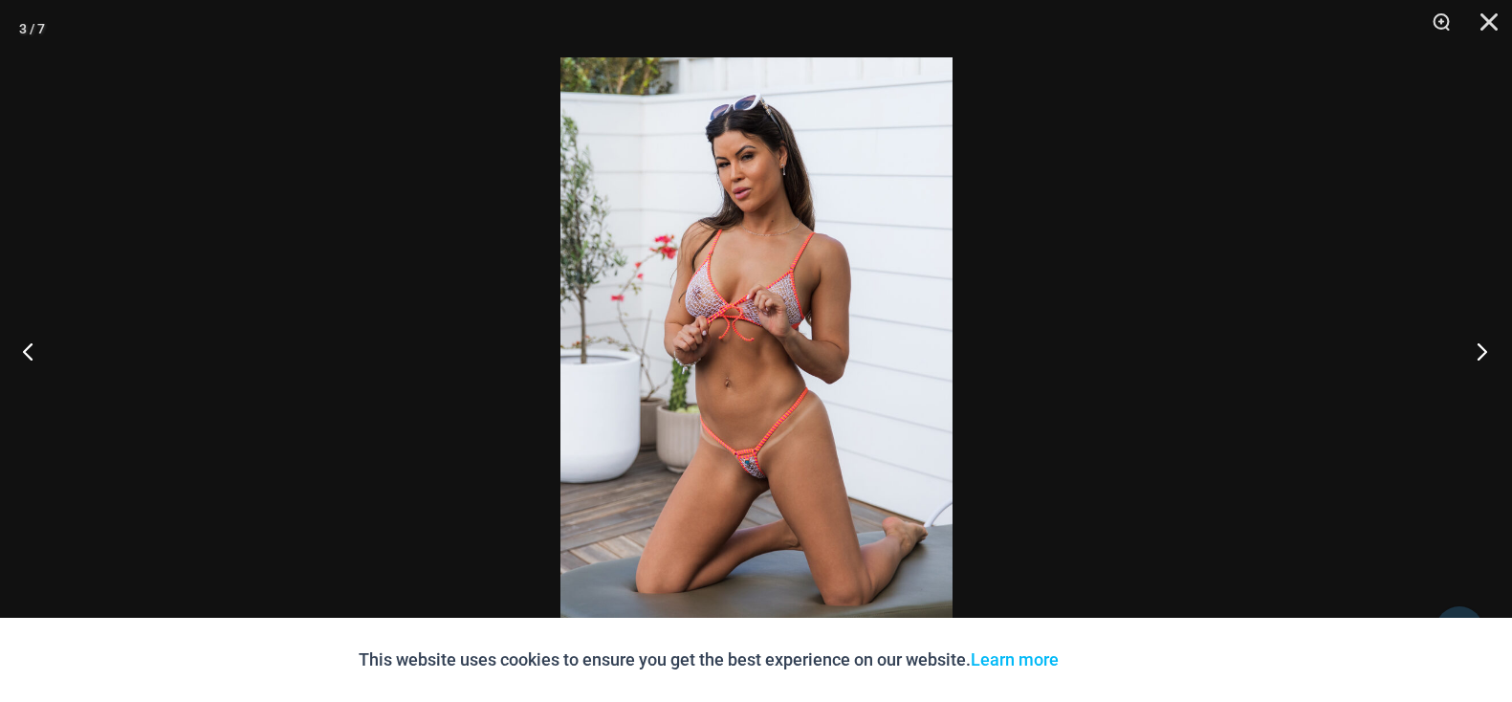
click at [1489, 354] on button "Next" at bounding box center [1476, 351] width 72 height 96
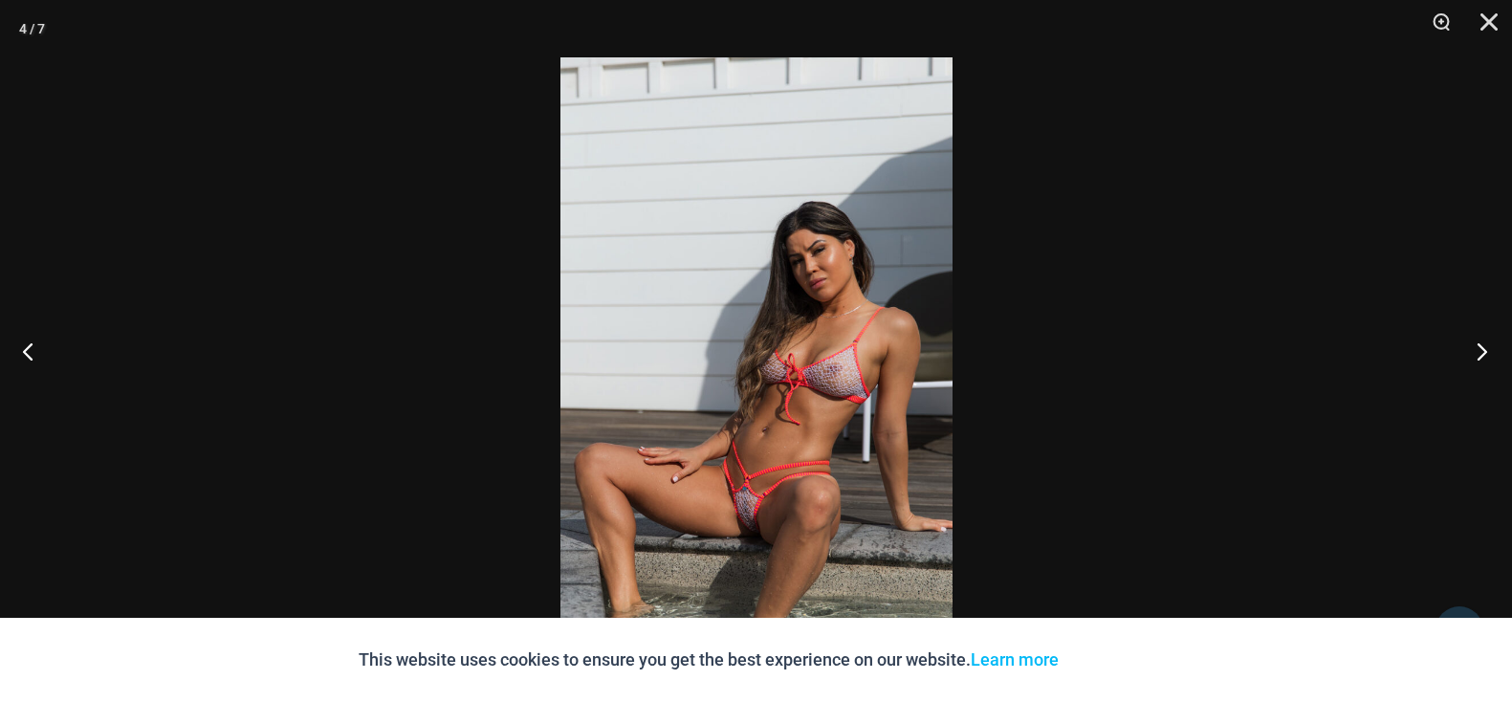
click at [1489, 354] on button "Next" at bounding box center [1476, 351] width 72 height 96
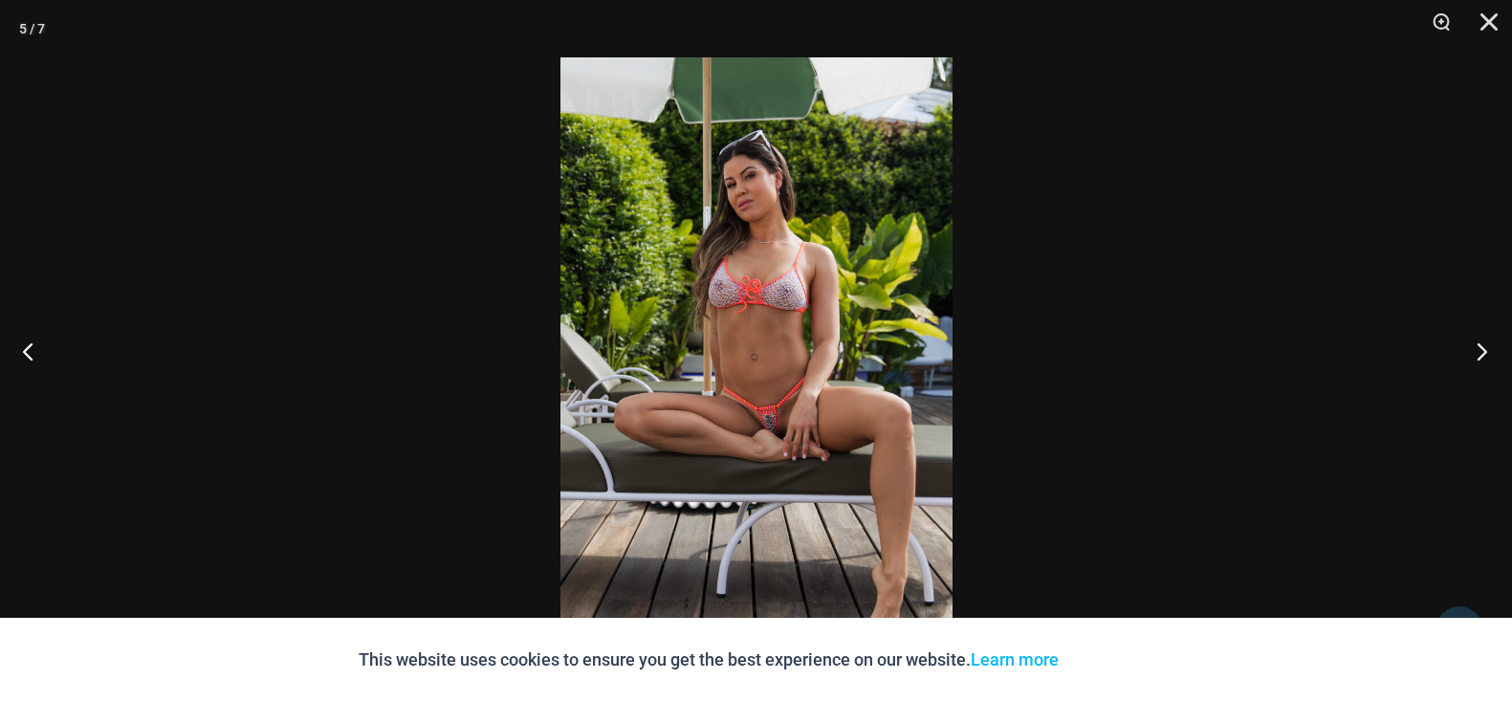
click at [1489, 354] on button "Next" at bounding box center [1476, 351] width 72 height 96
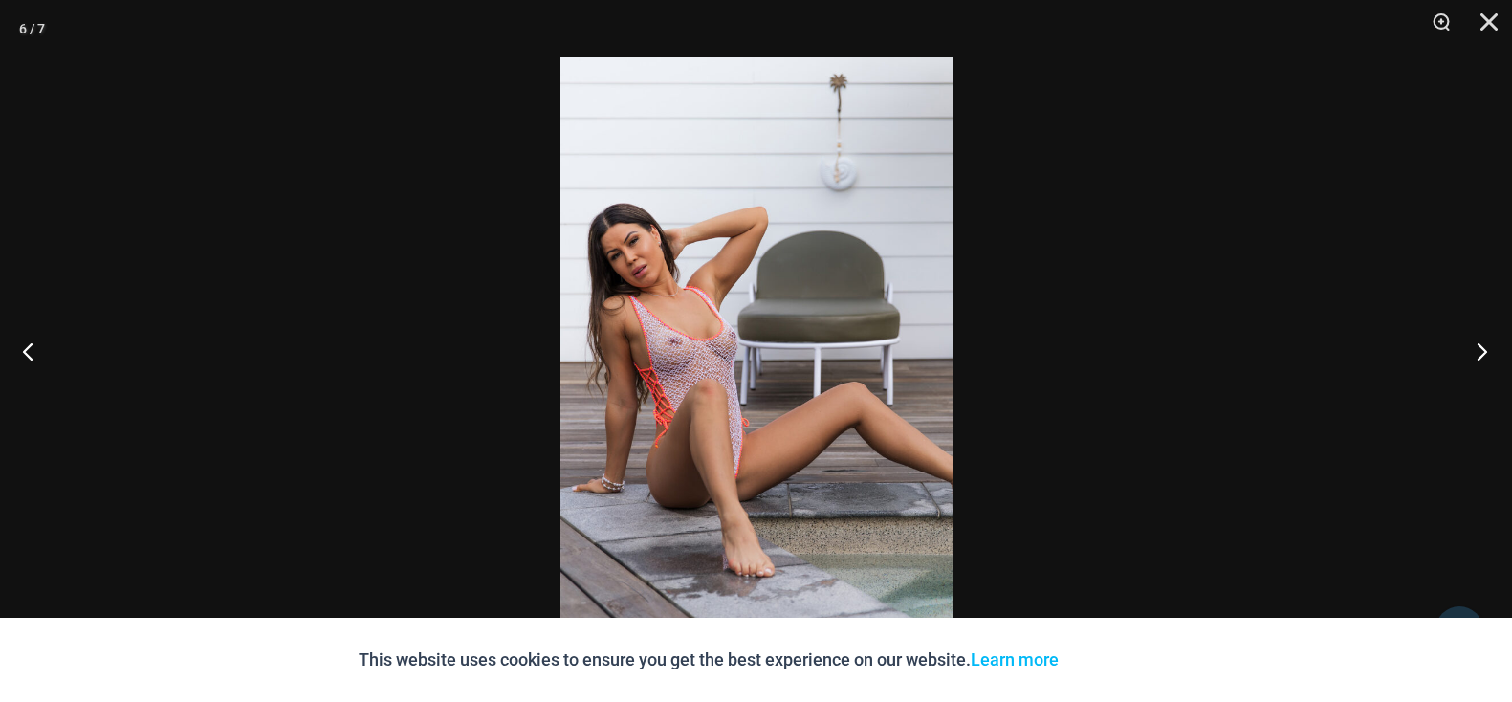
click at [1489, 354] on button "Next" at bounding box center [1476, 351] width 72 height 96
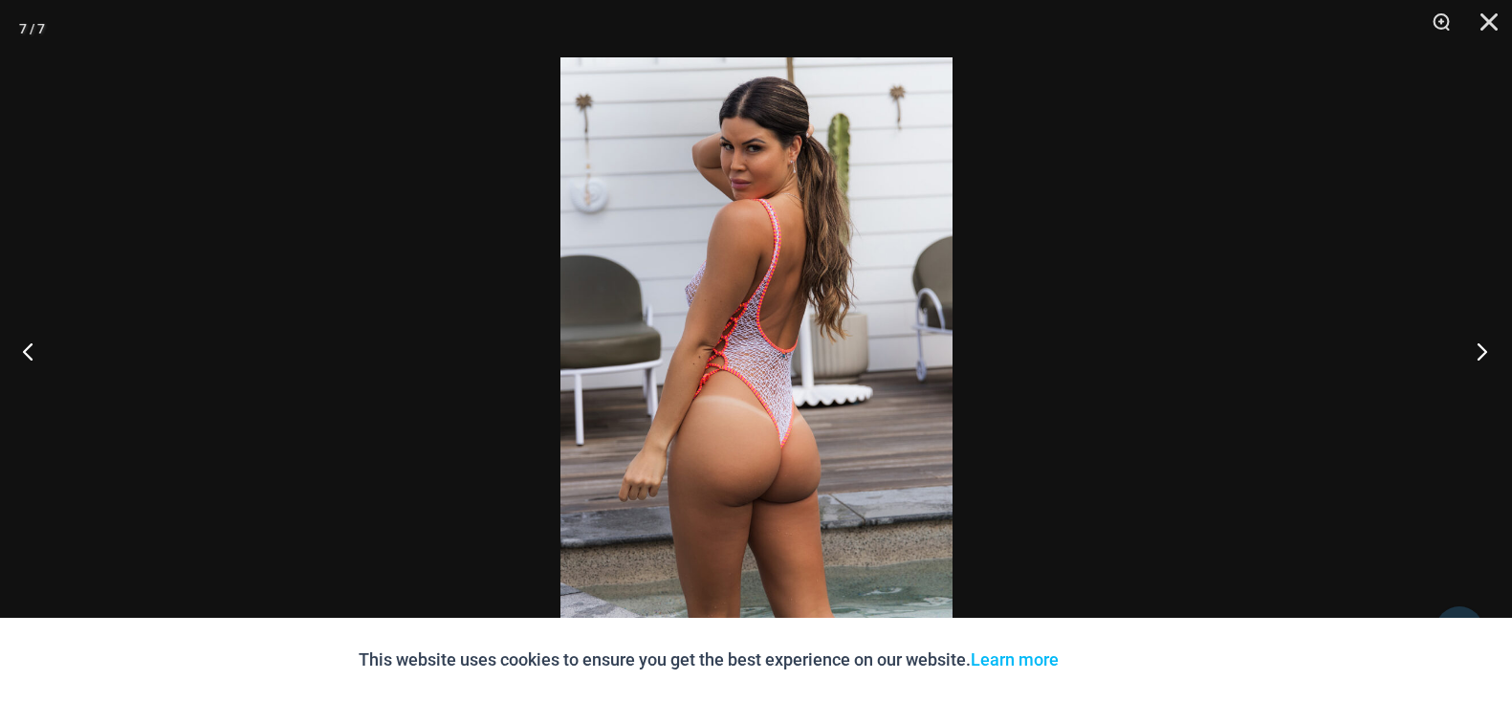
click at [1489, 354] on button "Next" at bounding box center [1476, 351] width 72 height 96
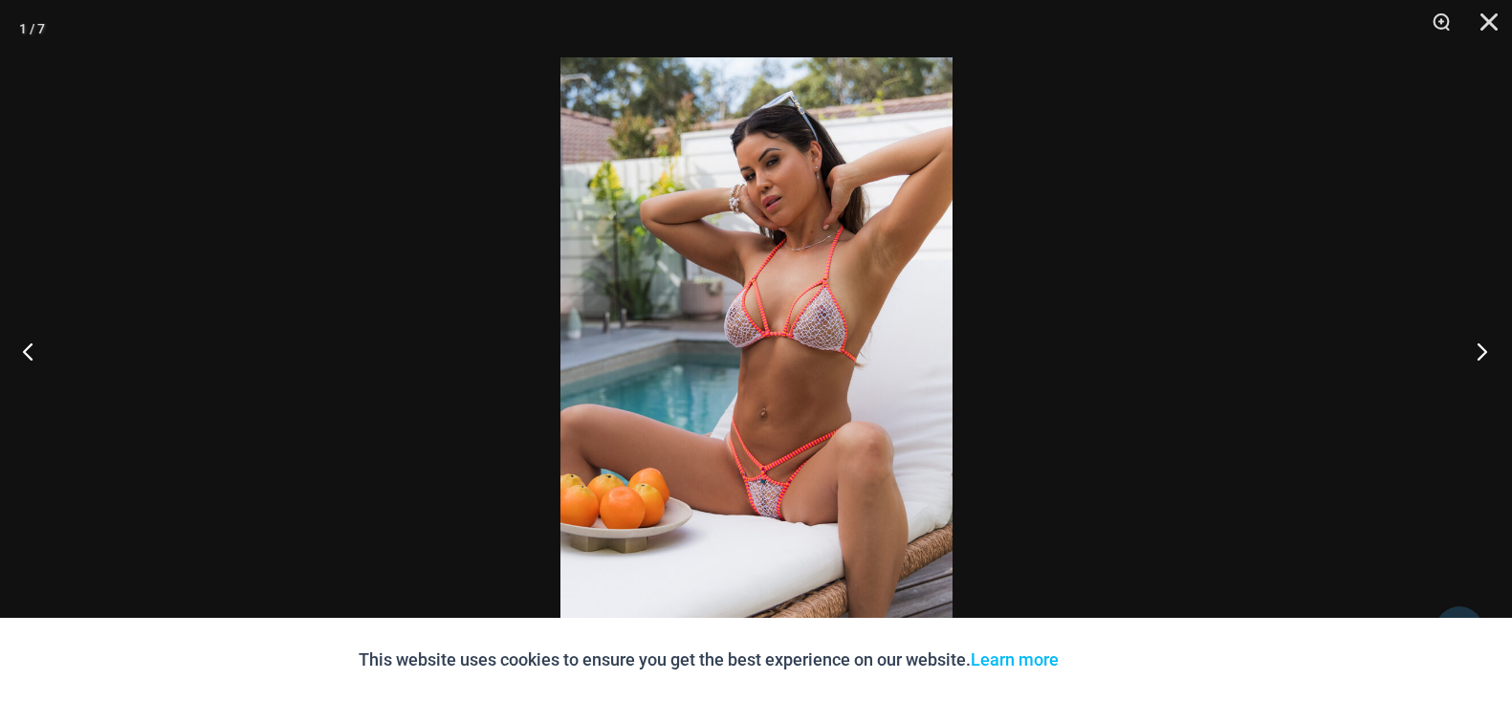
click at [1489, 354] on button "Next" at bounding box center [1476, 351] width 72 height 96
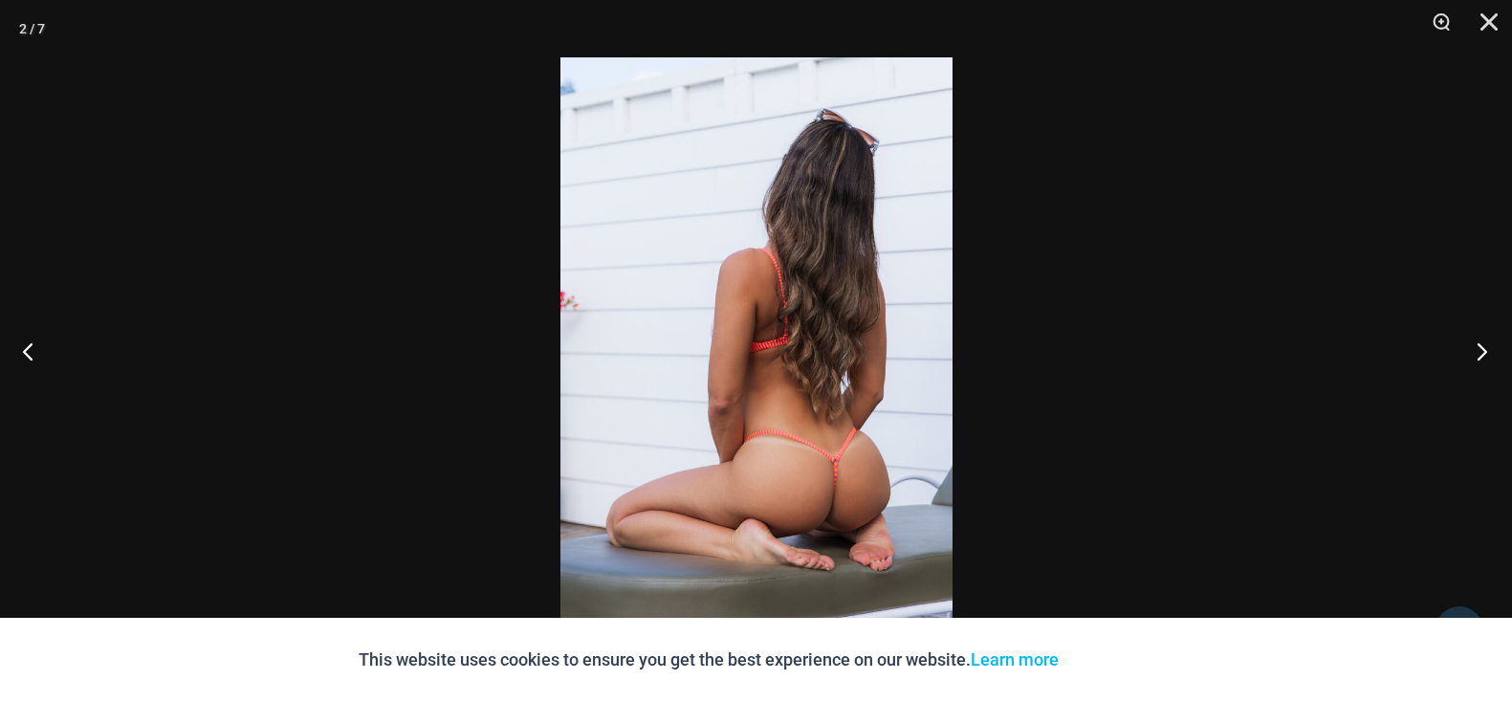
click at [1489, 354] on button "Next" at bounding box center [1476, 351] width 72 height 96
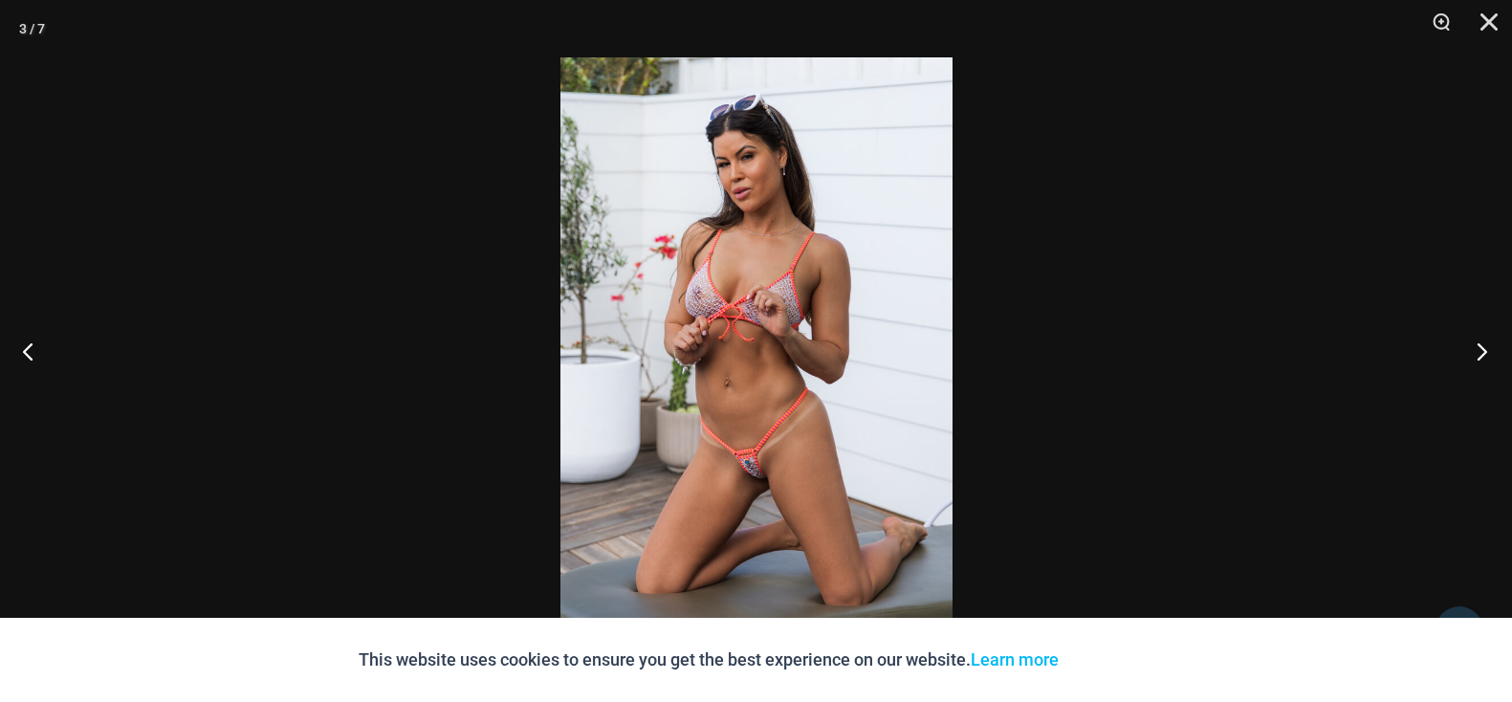
click at [1489, 354] on button "Next" at bounding box center [1476, 351] width 72 height 96
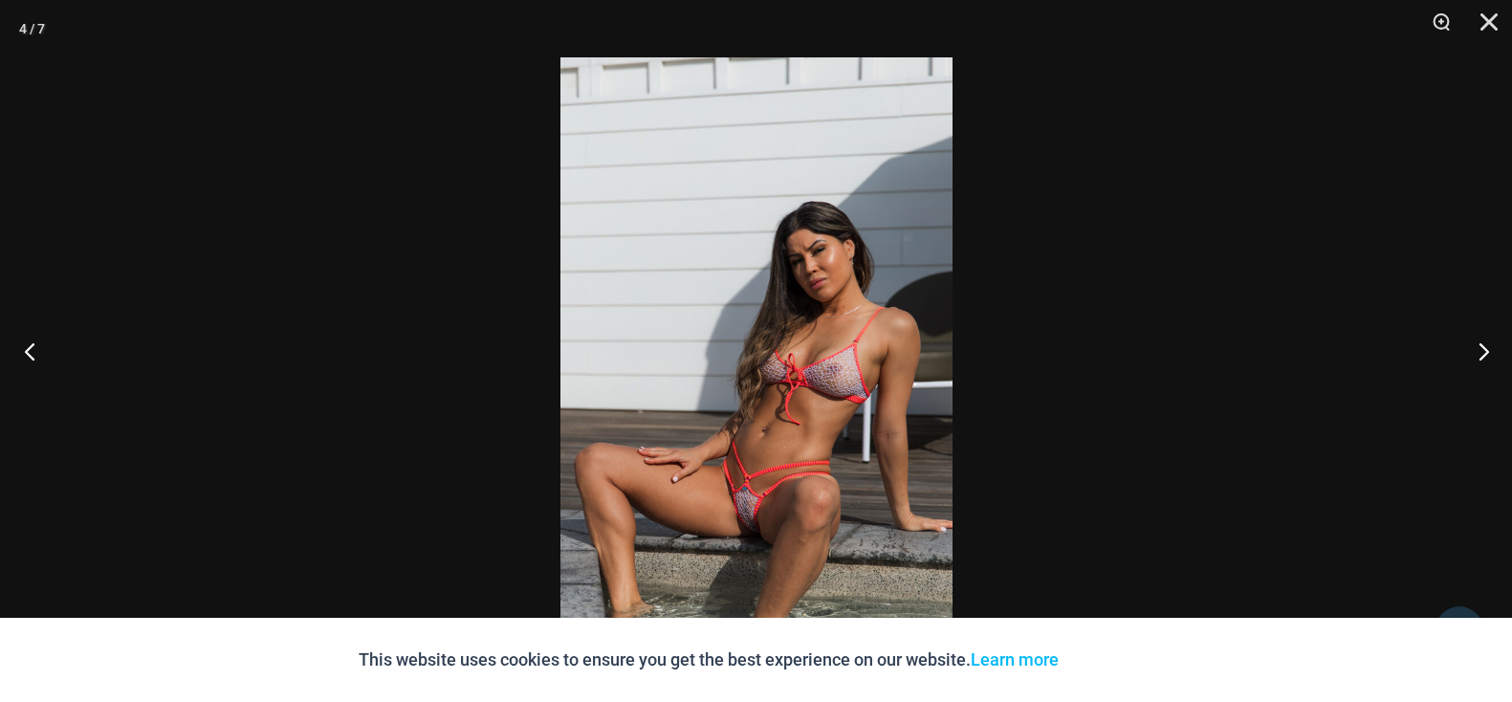
click at [24, 350] on button "Previous" at bounding box center [36, 351] width 72 height 96
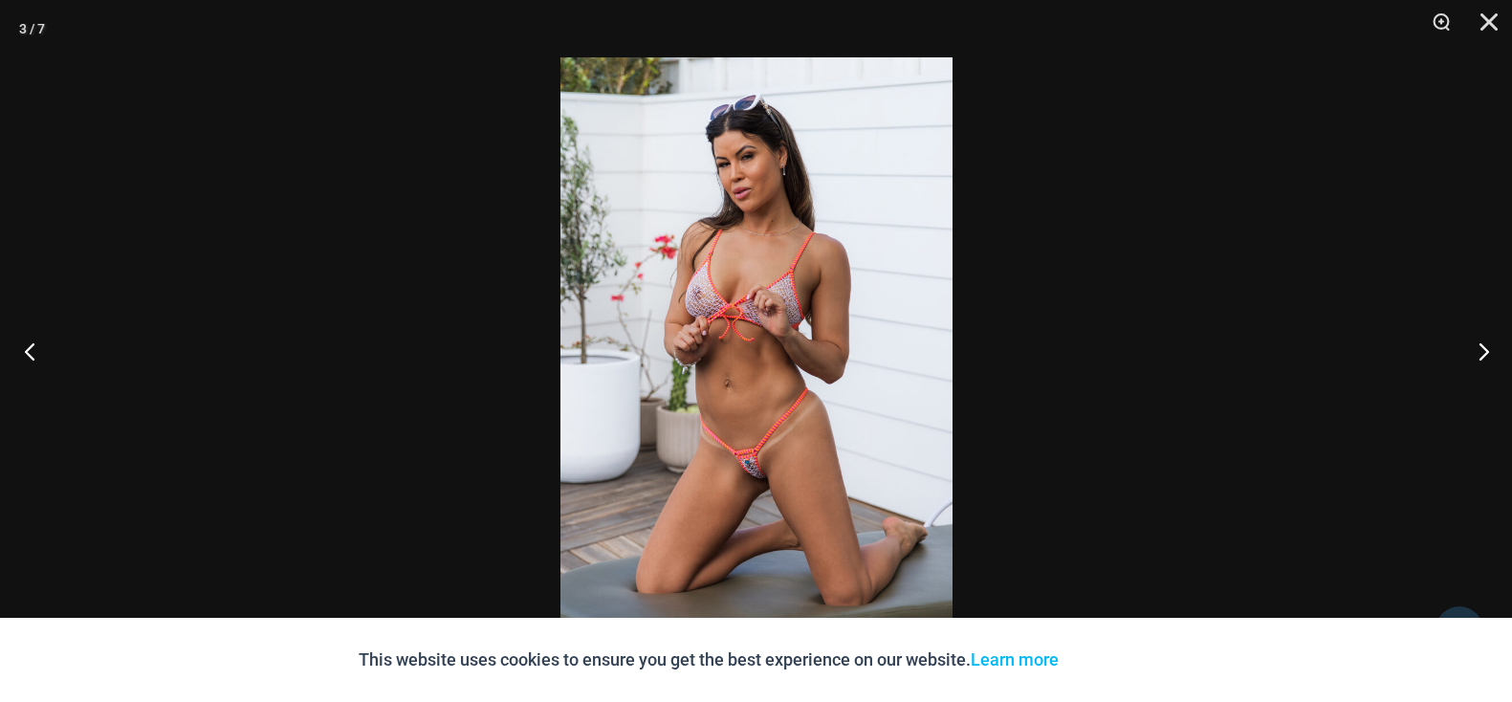
click at [24, 350] on button "Previous" at bounding box center [36, 351] width 72 height 96
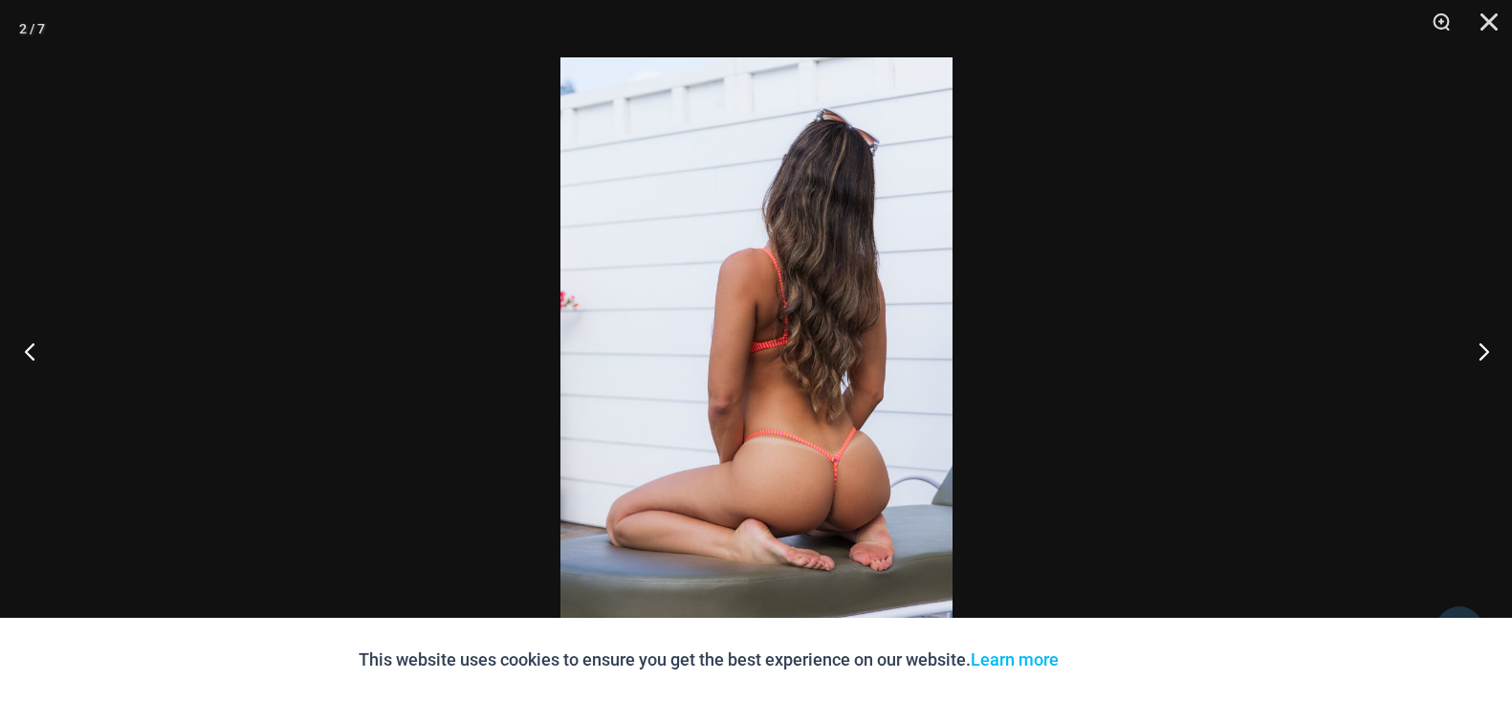
click at [25, 350] on button "Previous" at bounding box center [36, 351] width 72 height 96
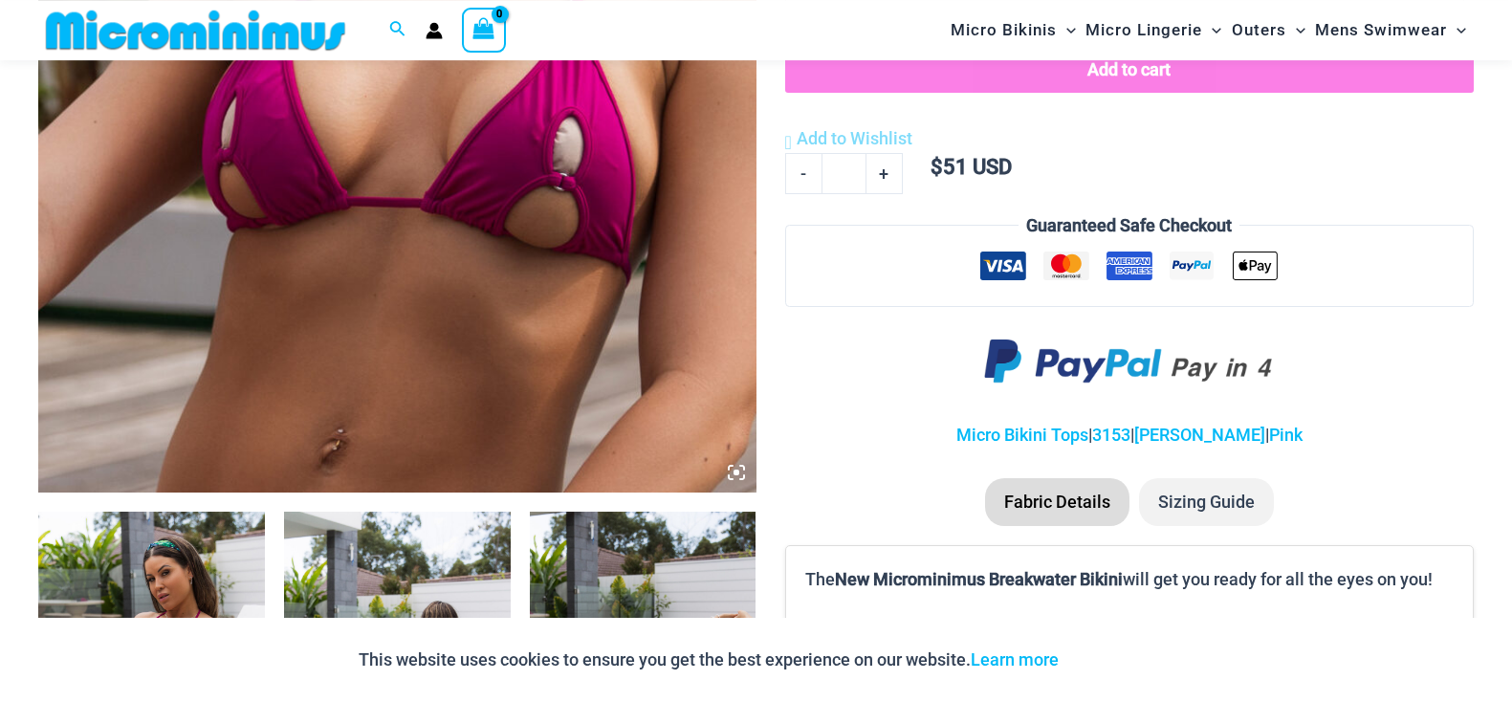
scroll to position [958, 0]
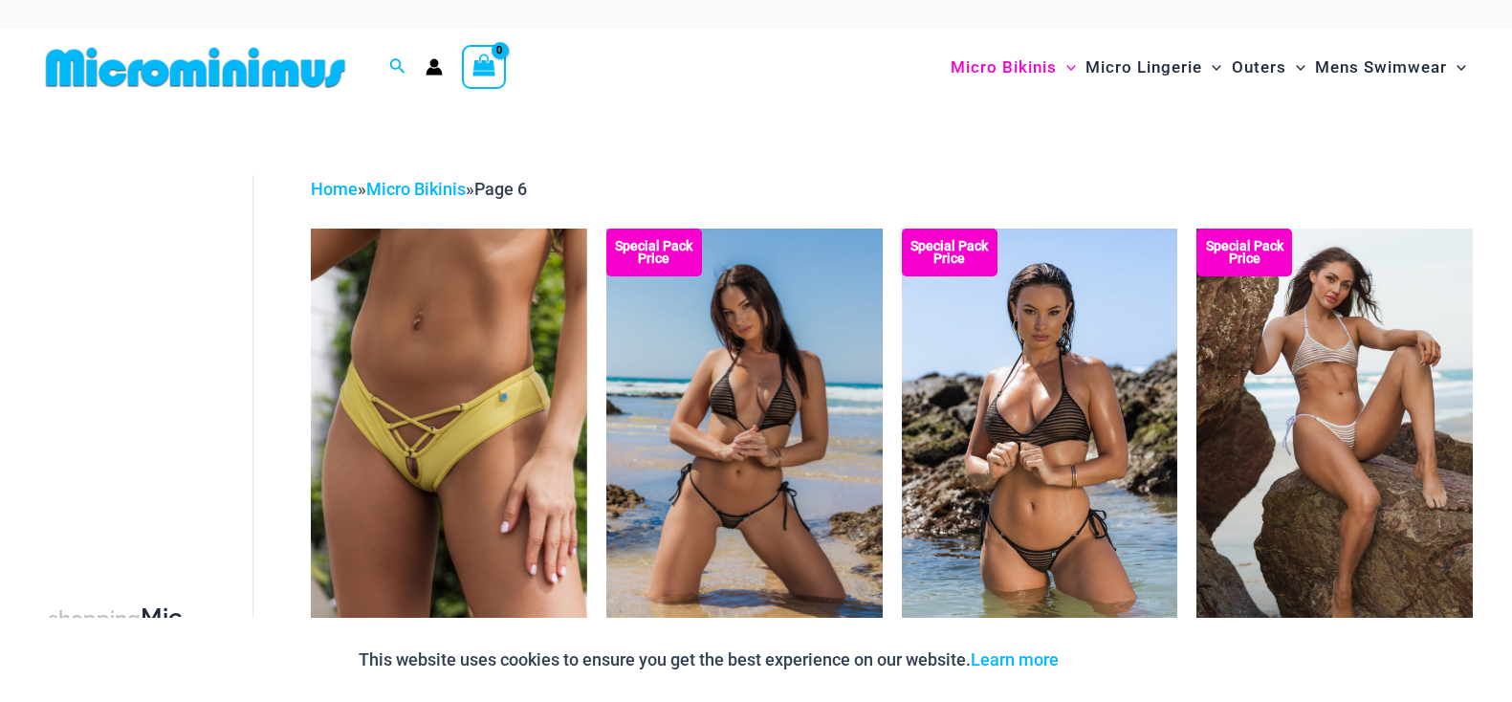
click at [752, 462] on img at bounding box center [744, 436] width 276 height 414
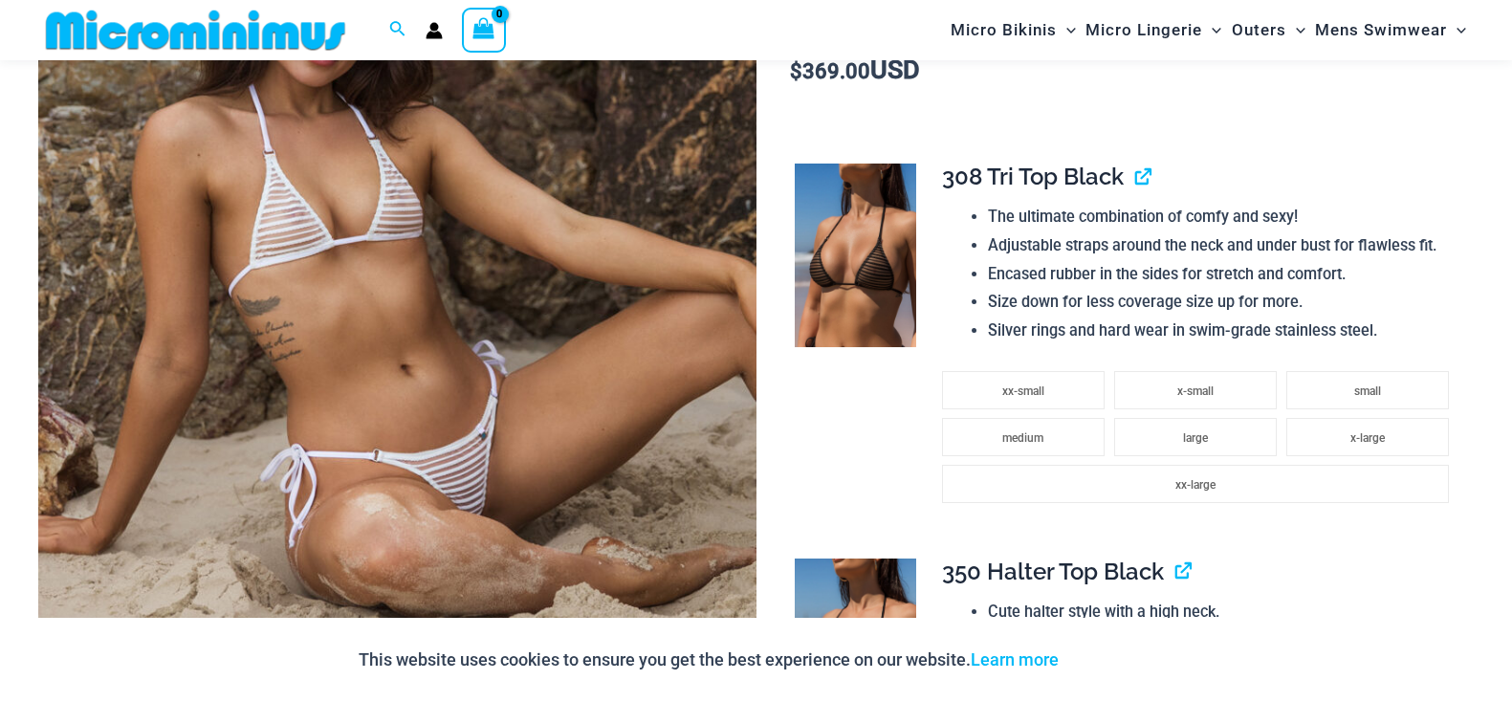
scroll to position [471, 0]
click at [657, 436] on img at bounding box center [397, 242] width 718 height 1077
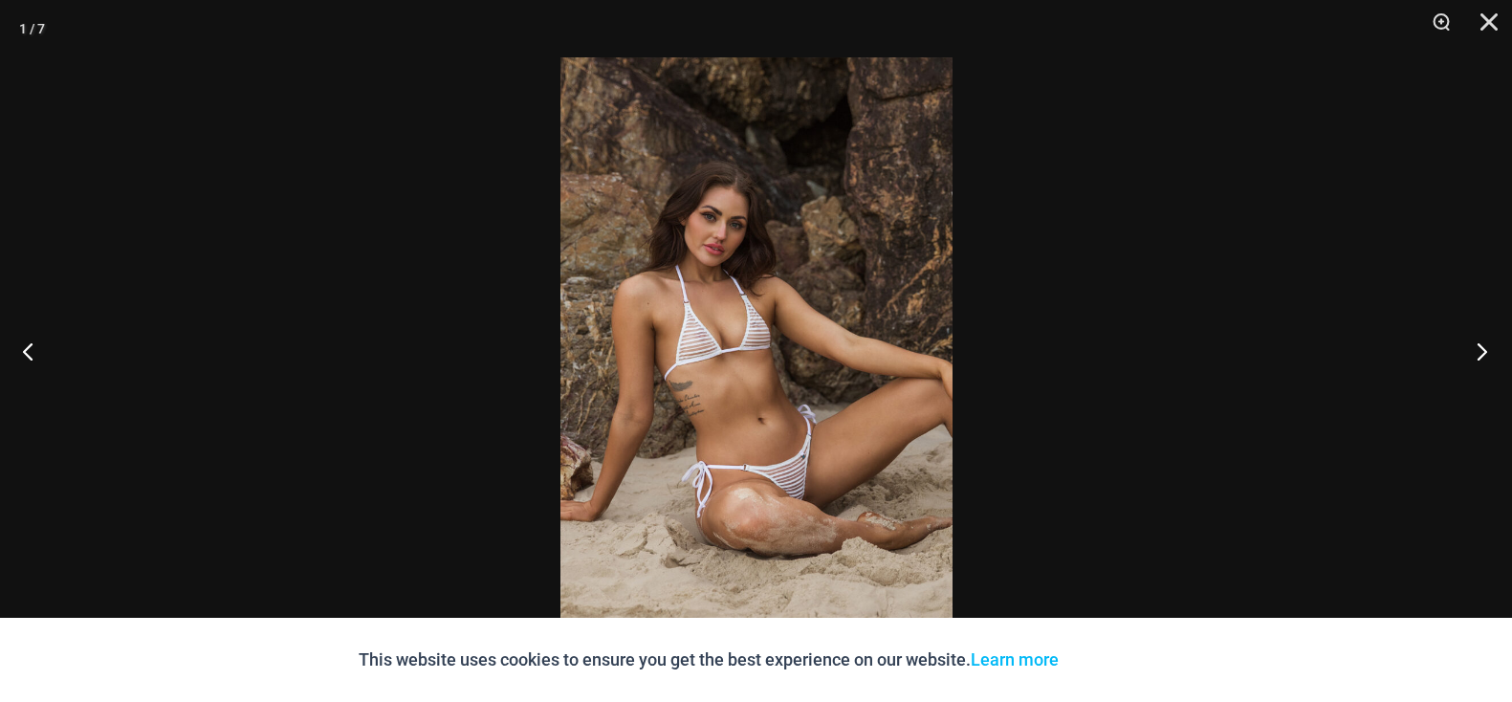
click at [1480, 351] on button "Next" at bounding box center [1476, 351] width 72 height 96
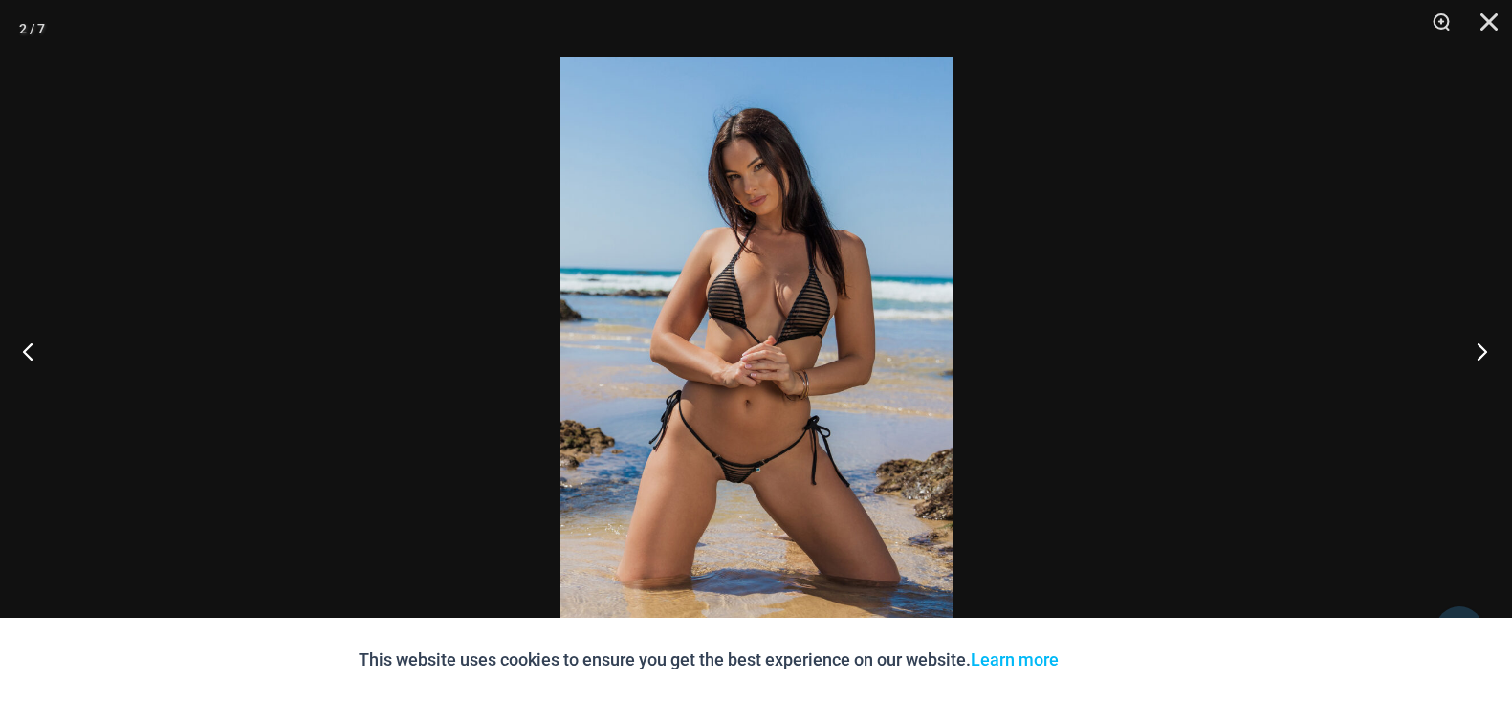
click at [1480, 351] on button "Next" at bounding box center [1476, 351] width 72 height 96
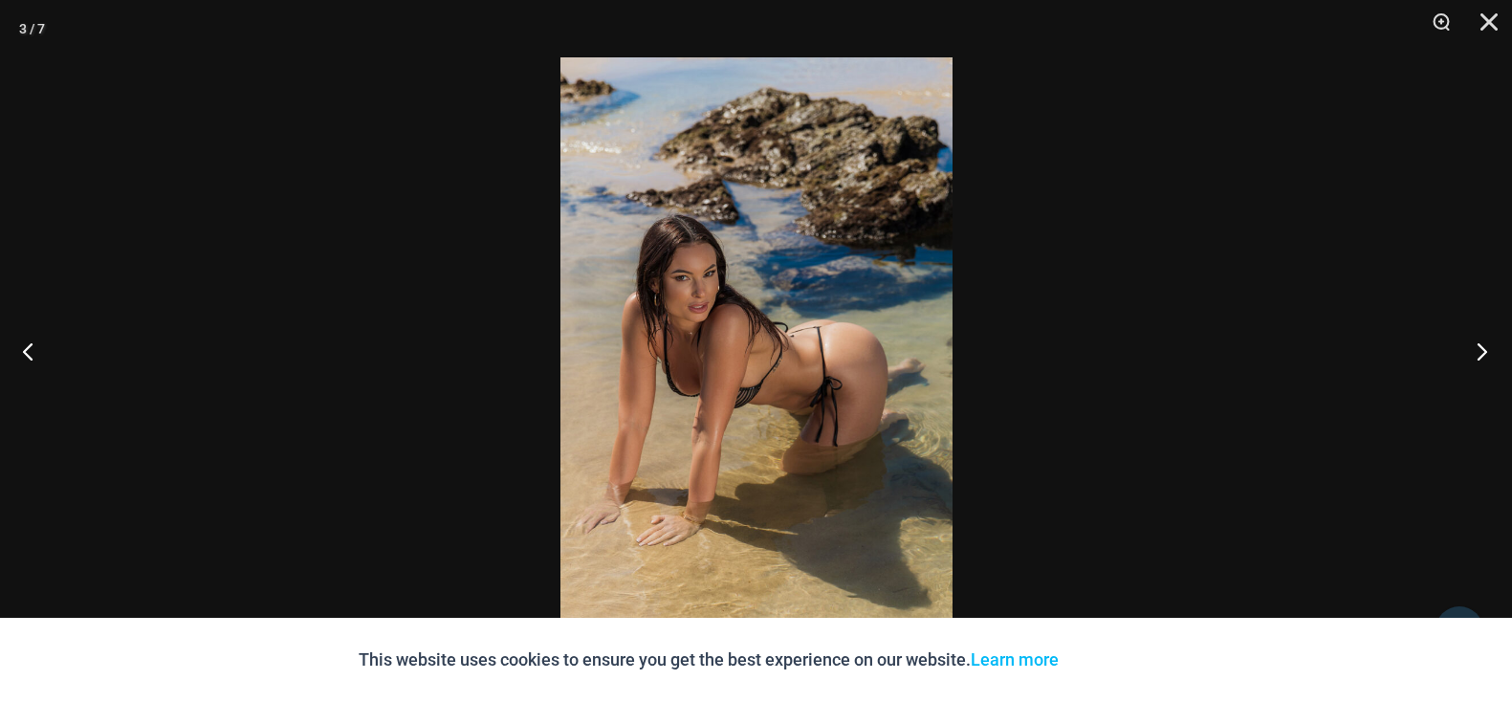
click at [1480, 351] on button "Next" at bounding box center [1476, 351] width 72 height 96
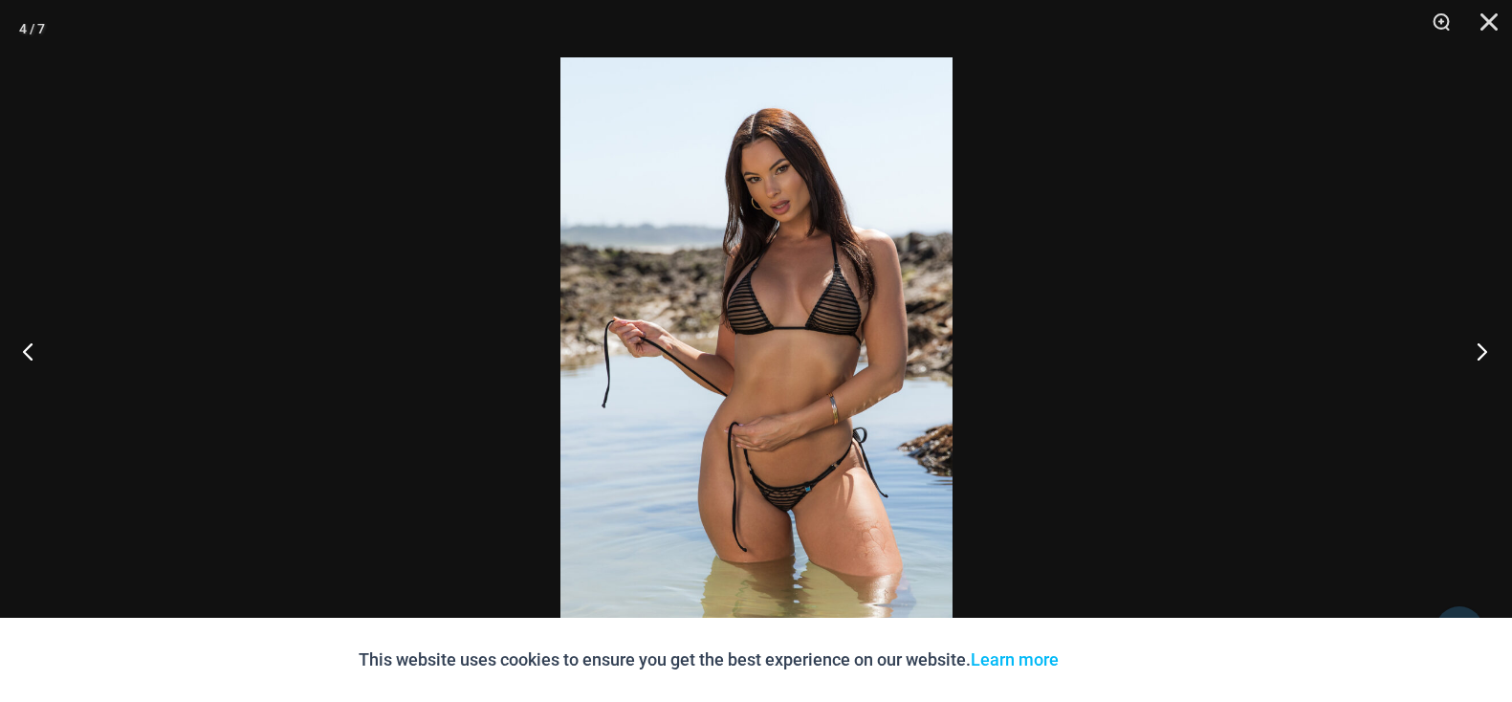
click at [1480, 352] on button "Next" at bounding box center [1476, 351] width 72 height 96
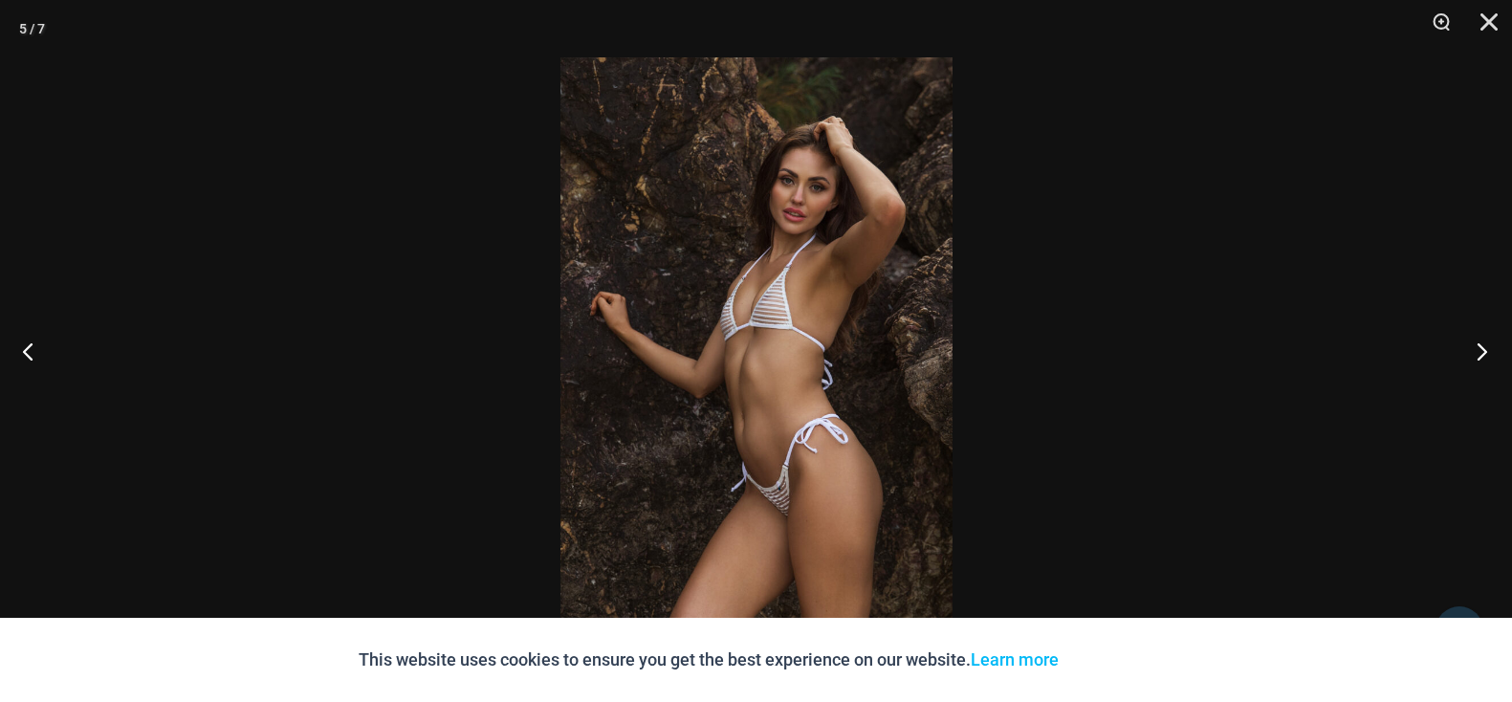
click at [1480, 352] on button "Next" at bounding box center [1476, 351] width 72 height 96
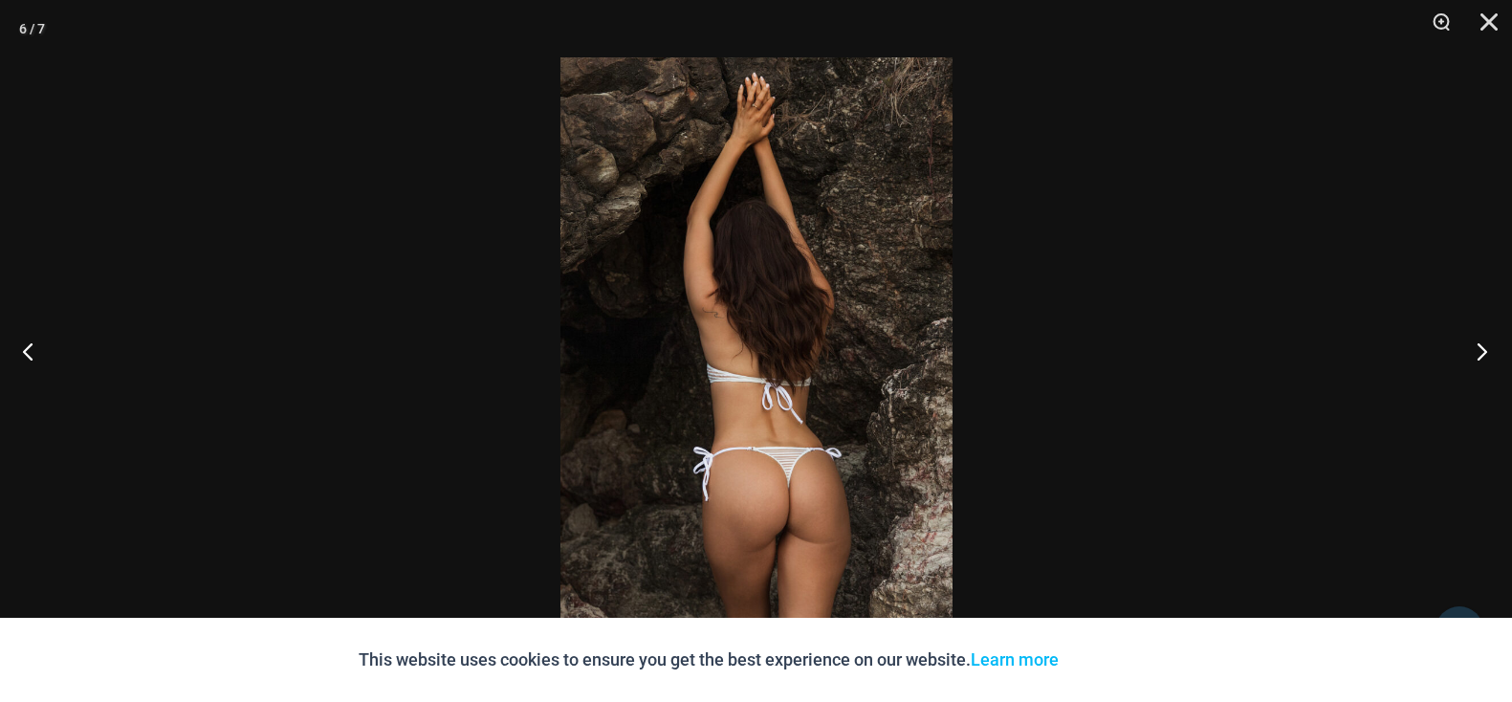
click at [1481, 354] on button "Next" at bounding box center [1476, 351] width 72 height 96
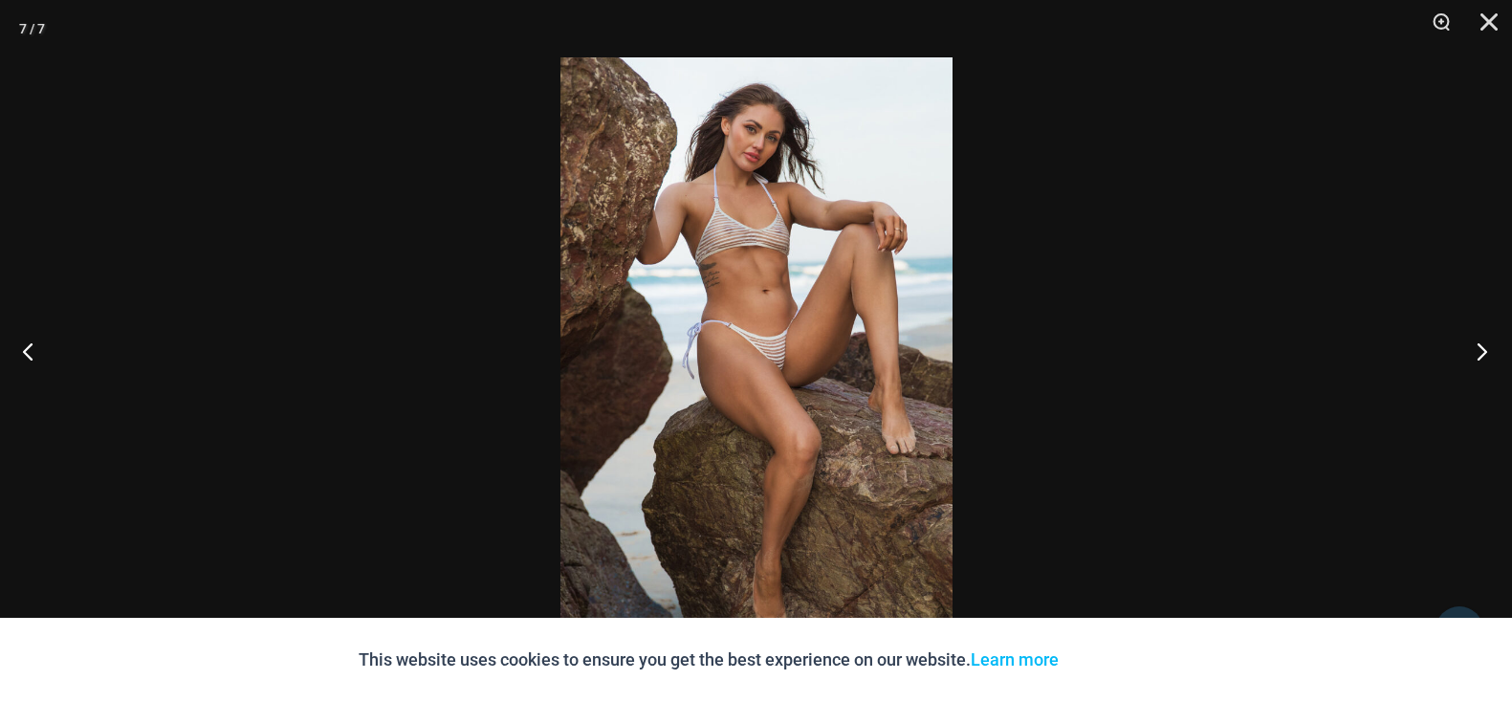
click at [1481, 354] on button "Next" at bounding box center [1476, 351] width 72 height 96
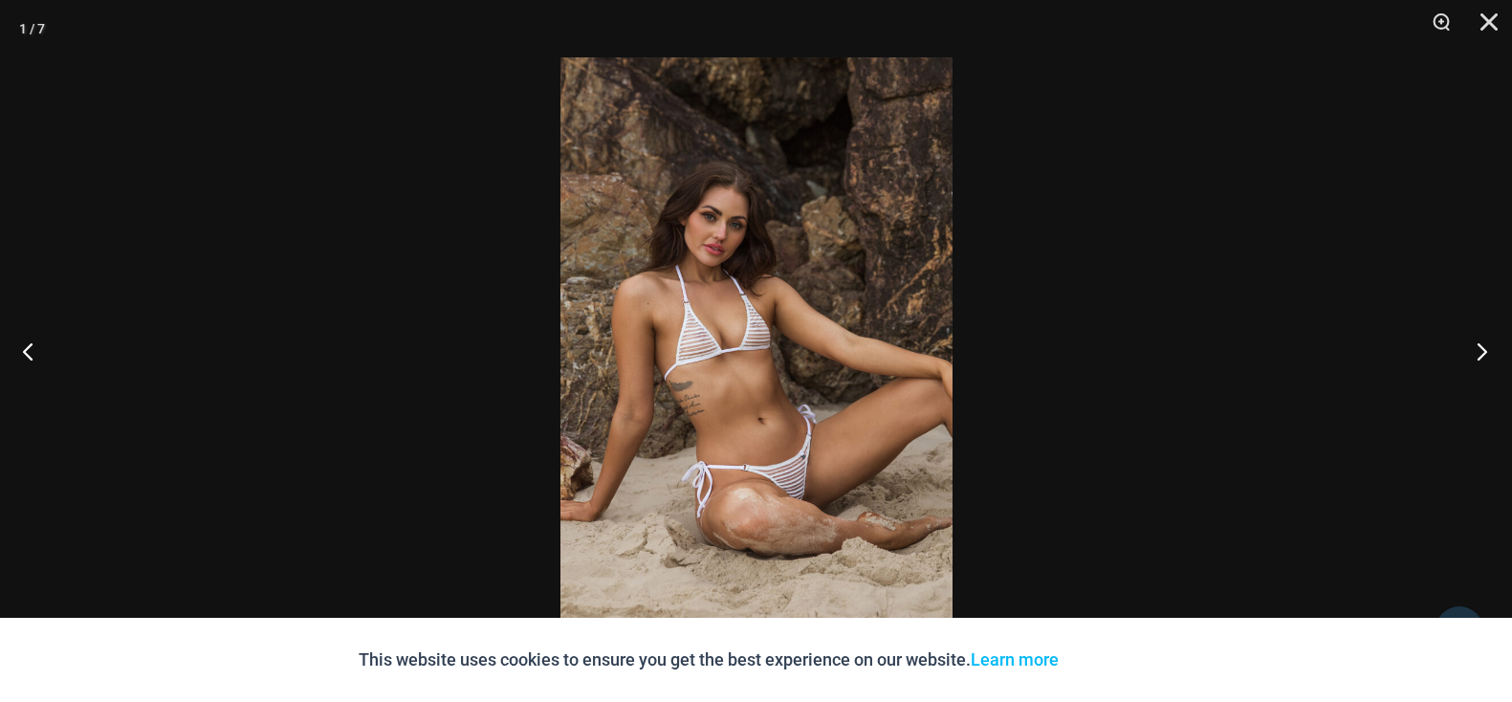
click at [1481, 354] on button "Next" at bounding box center [1476, 351] width 72 height 96
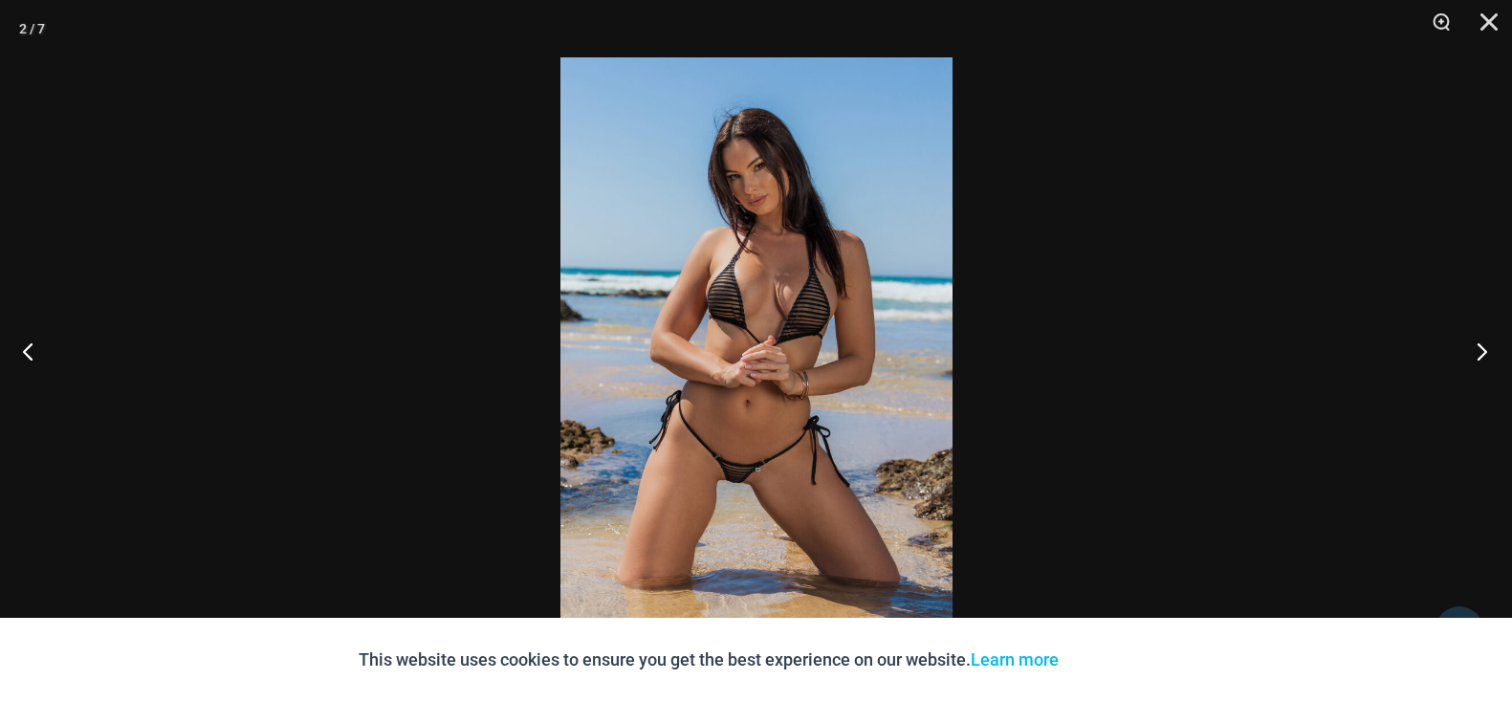
click at [1481, 355] on button "Next" at bounding box center [1476, 351] width 72 height 96
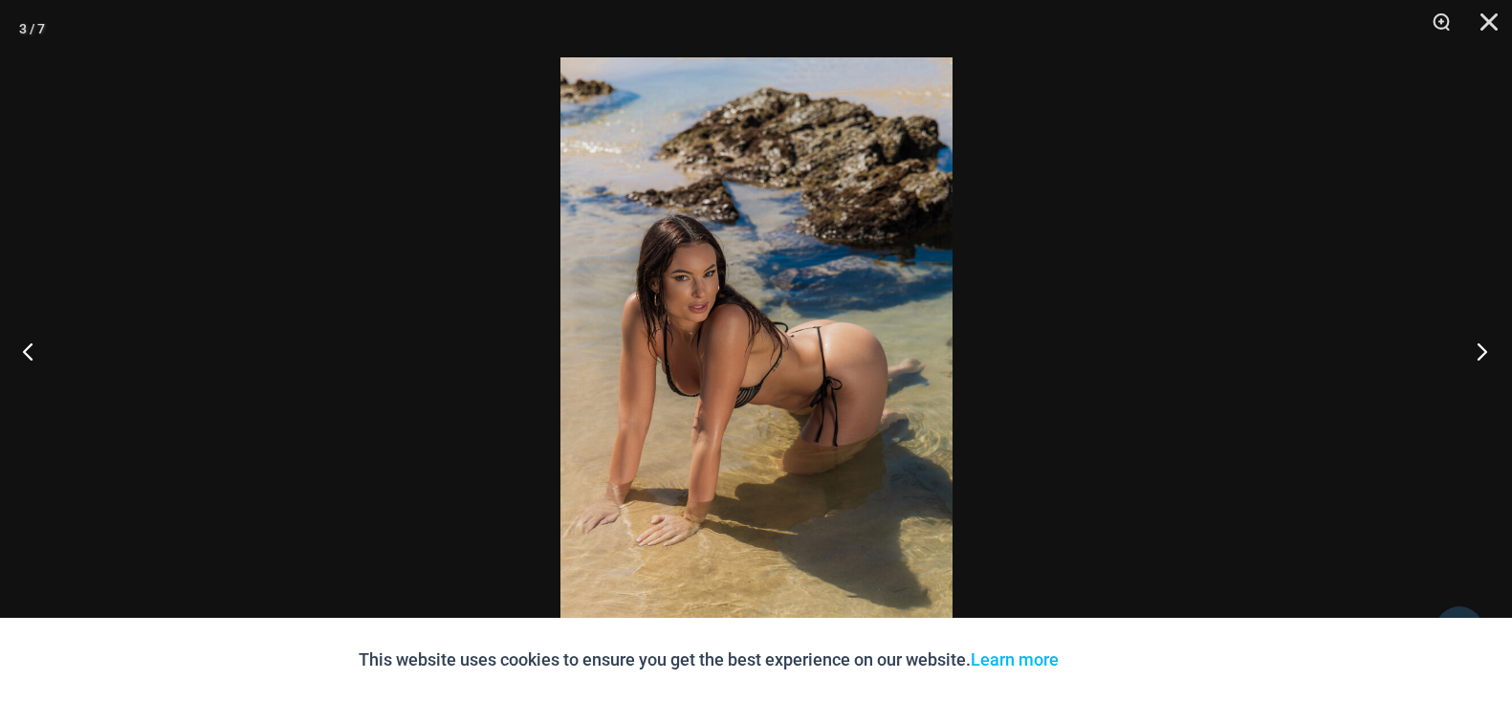
click at [1483, 355] on button "Next" at bounding box center [1476, 351] width 72 height 96
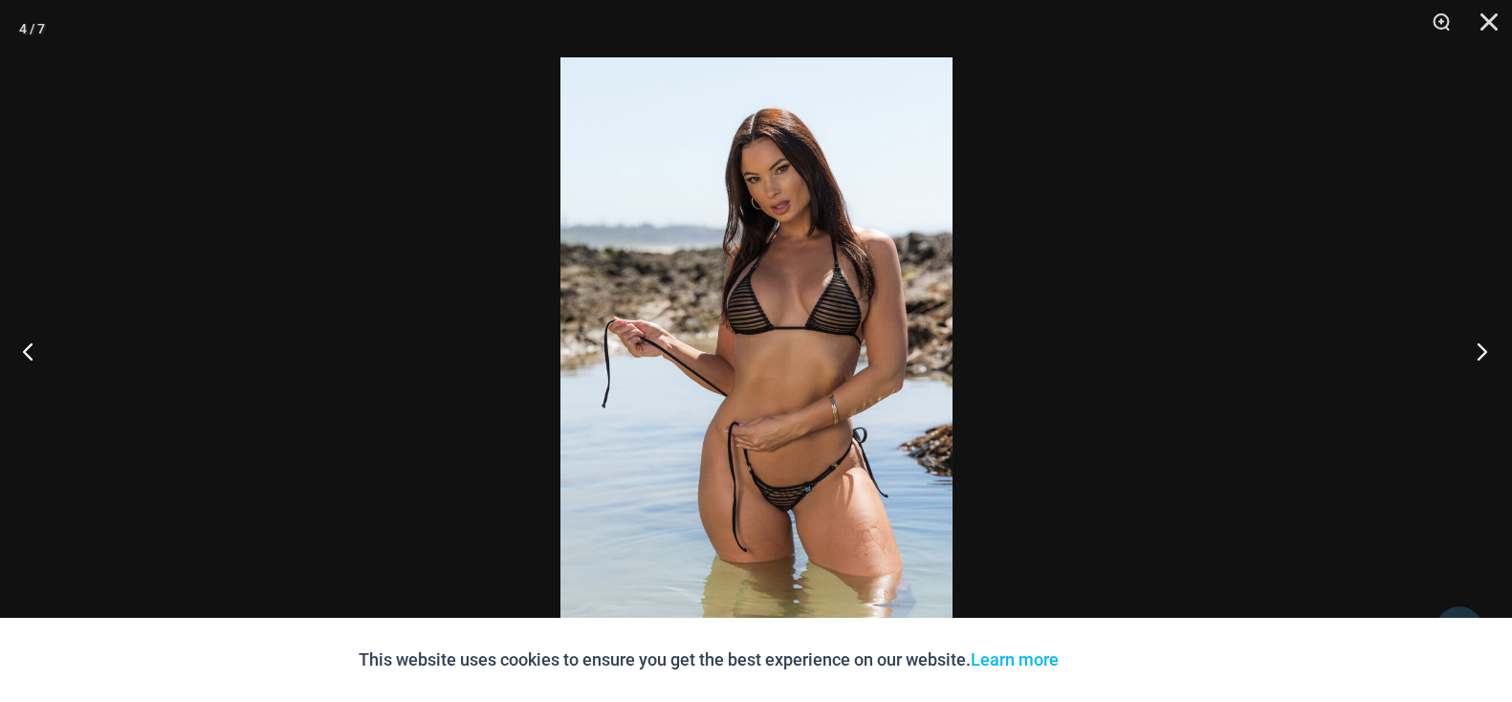
click at [1485, 355] on button "Next" at bounding box center [1476, 351] width 72 height 96
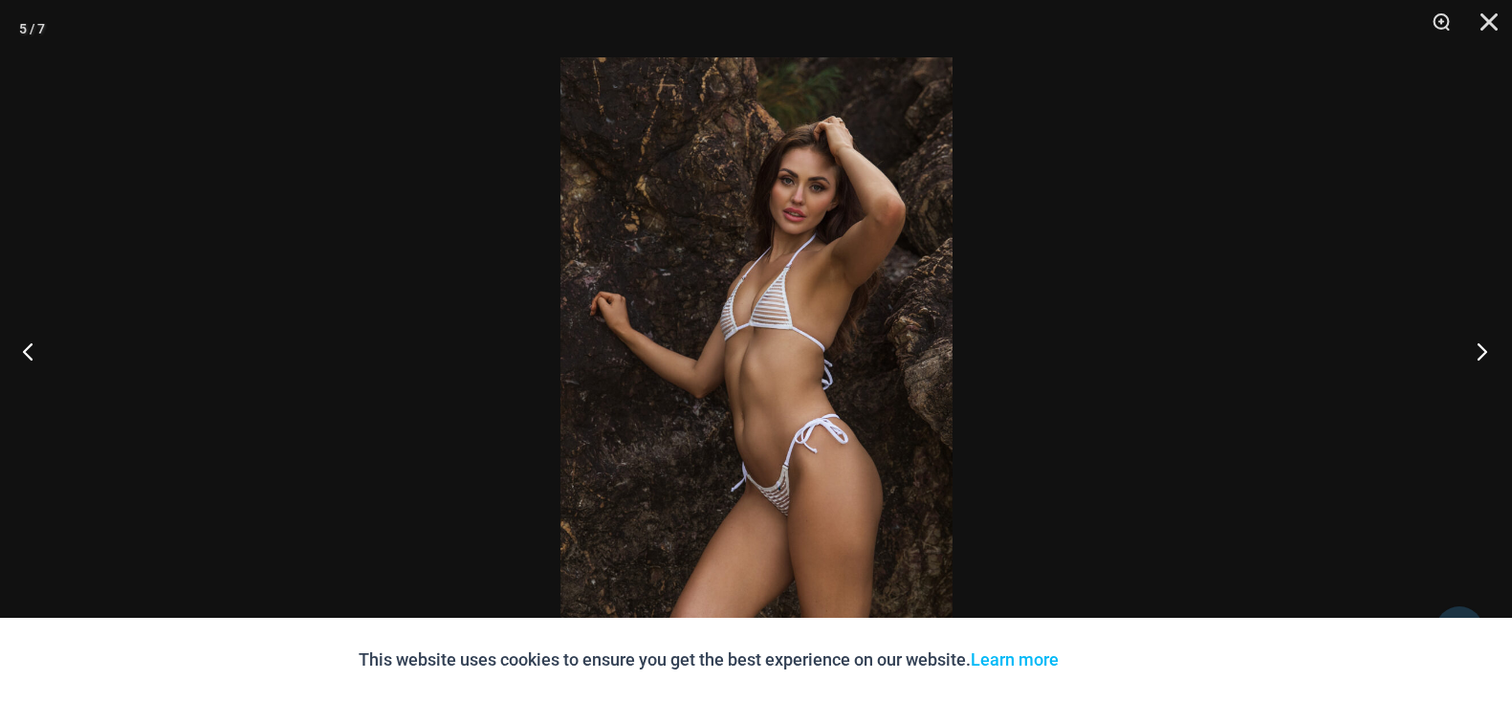
click at [1485, 355] on button "Next" at bounding box center [1476, 351] width 72 height 96
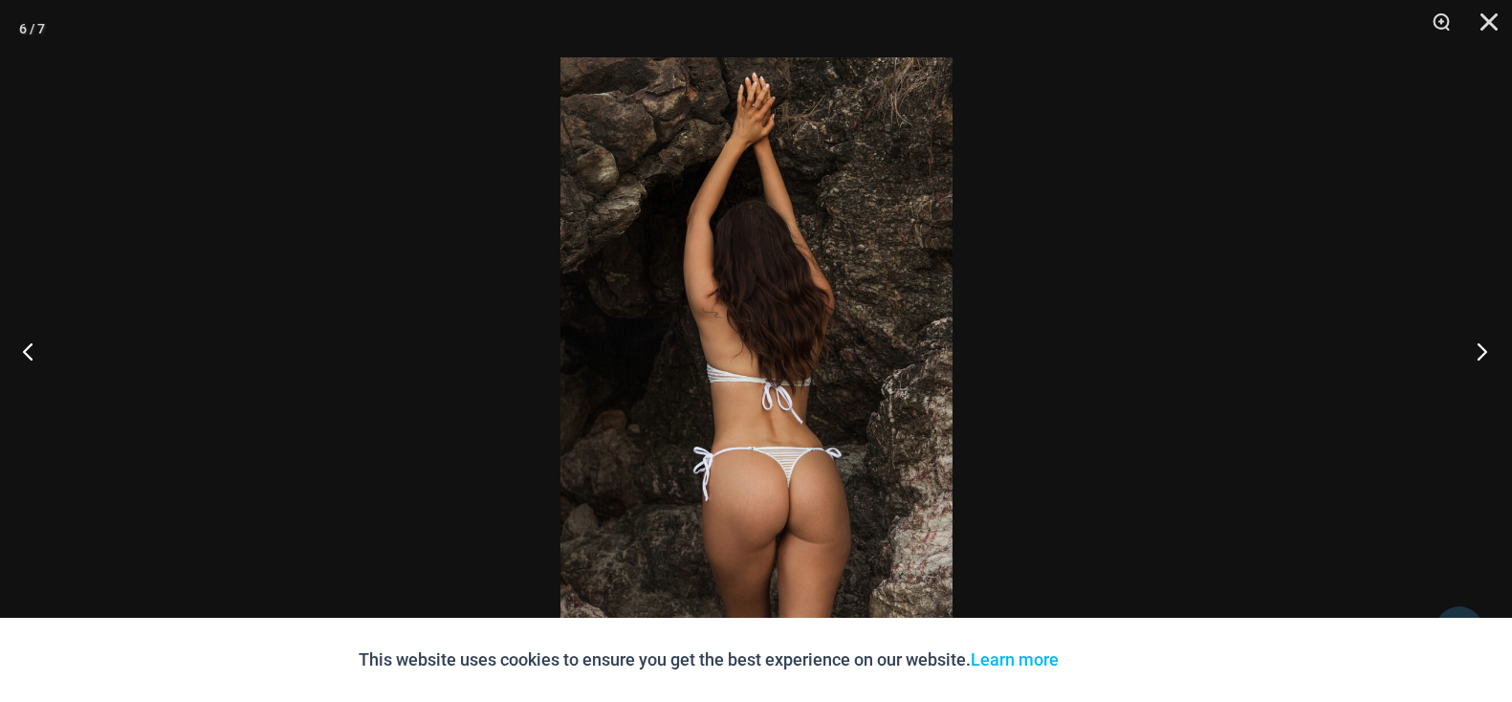
click at [1487, 355] on button "Next" at bounding box center [1476, 351] width 72 height 96
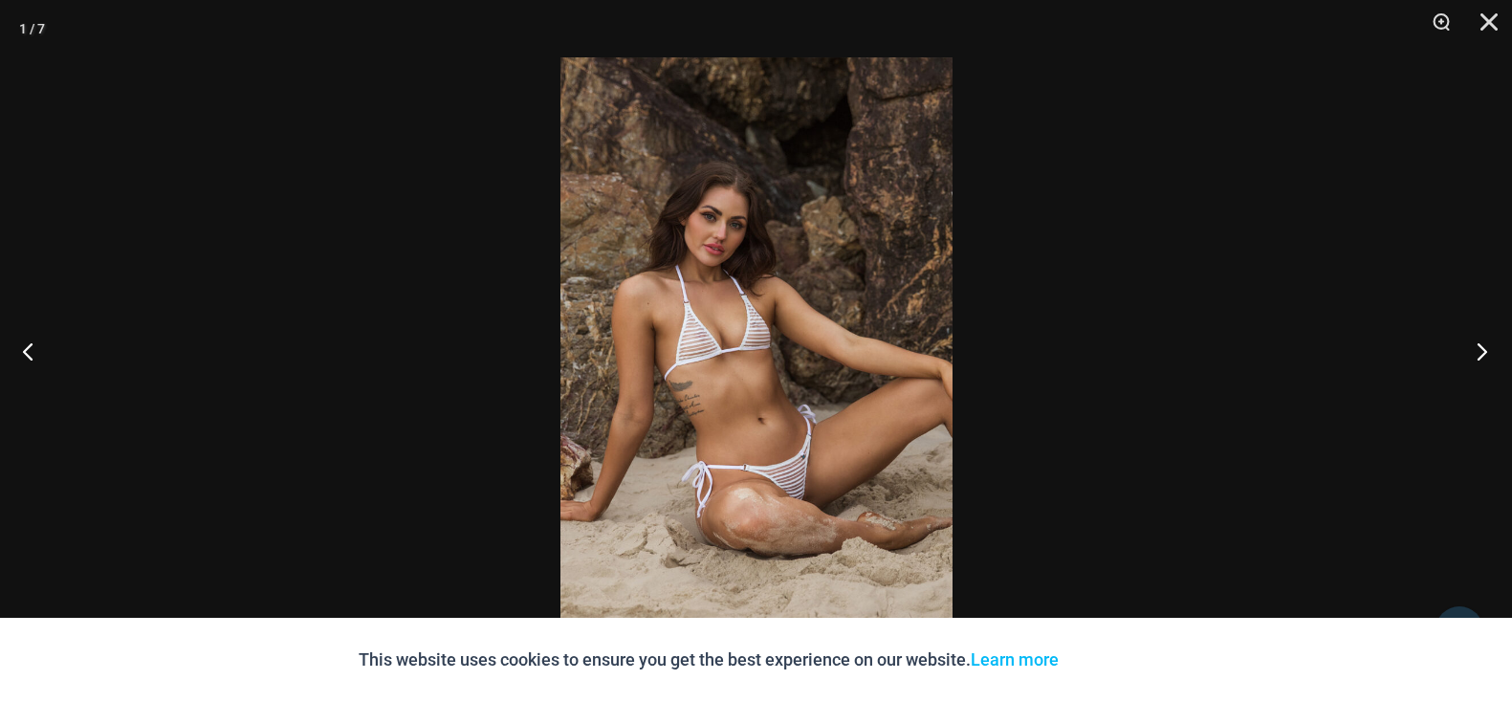
click at [1488, 355] on button "Next" at bounding box center [1476, 351] width 72 height 96
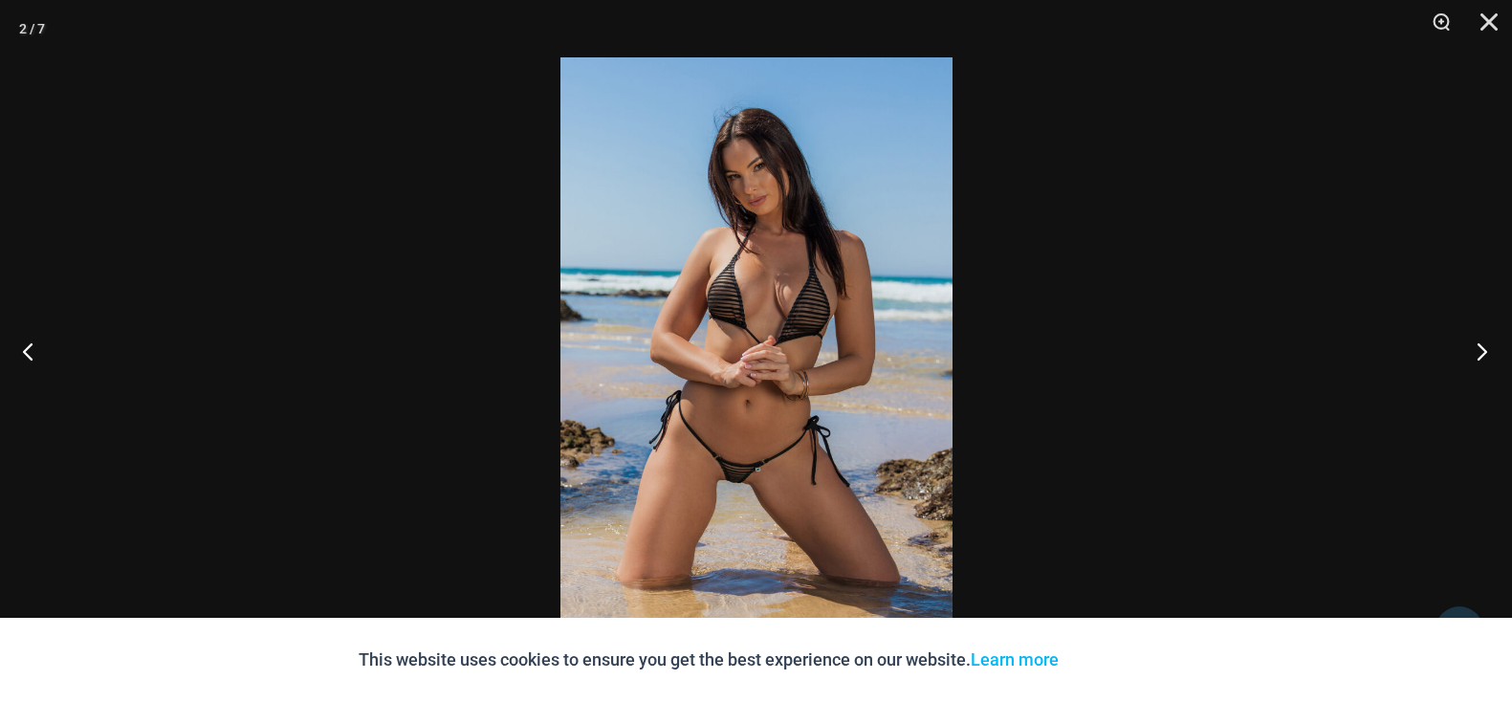
click at [1489, 355] on button "Next" at bounding box center [1476, 351] width 72 height 96
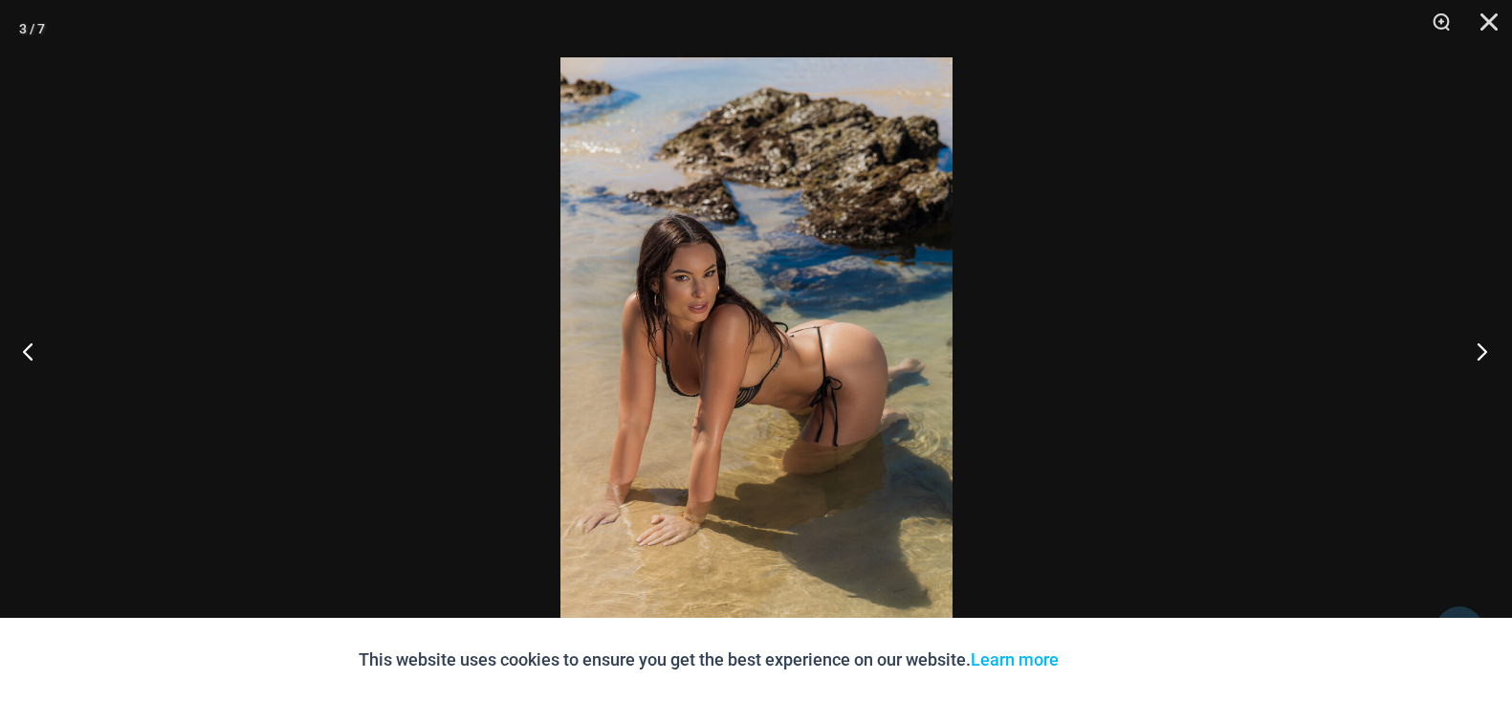
click at [1489, 358] on button "Next" at bounding box center [1476, 351] width 72 height 96
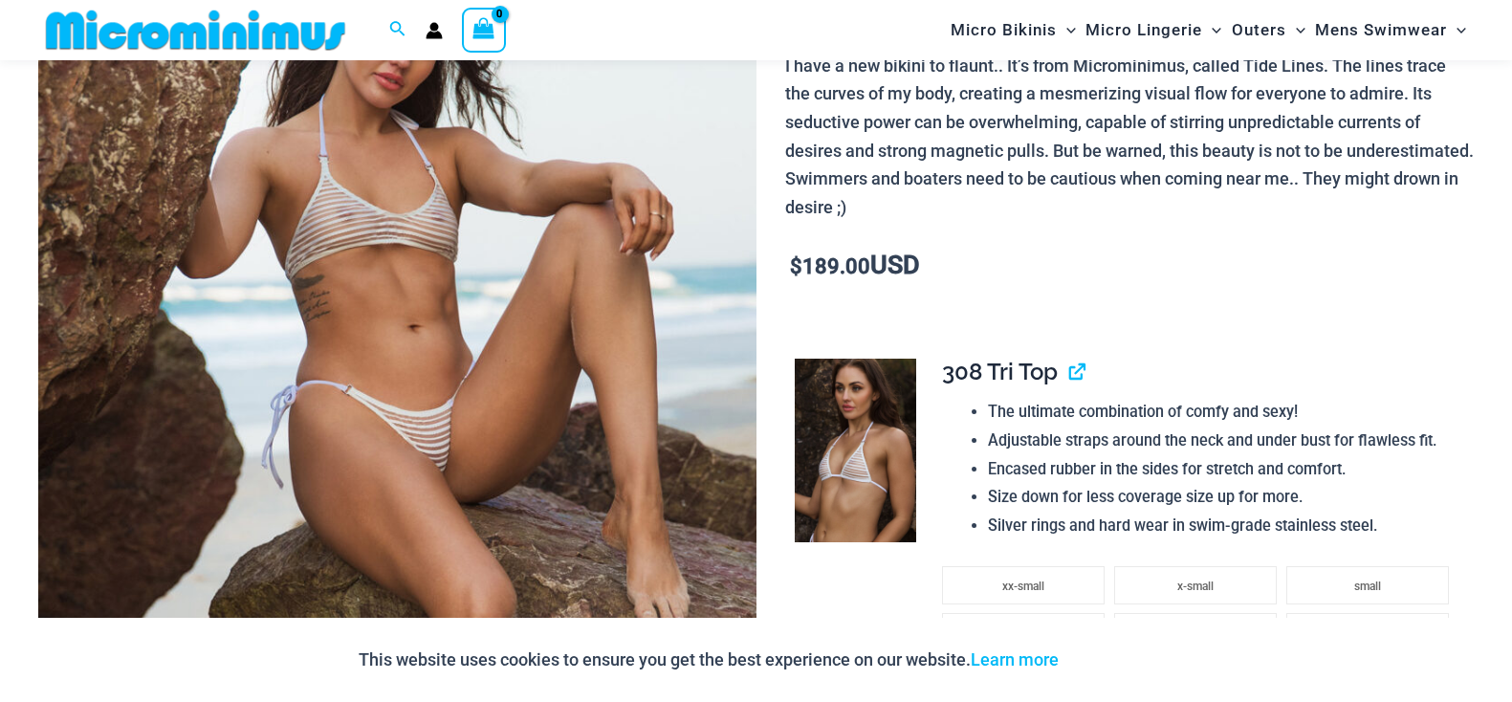
scroll to position [275, 0]
click at [693, 324] on img at bounding box center [397, 437] width 718 height 1077
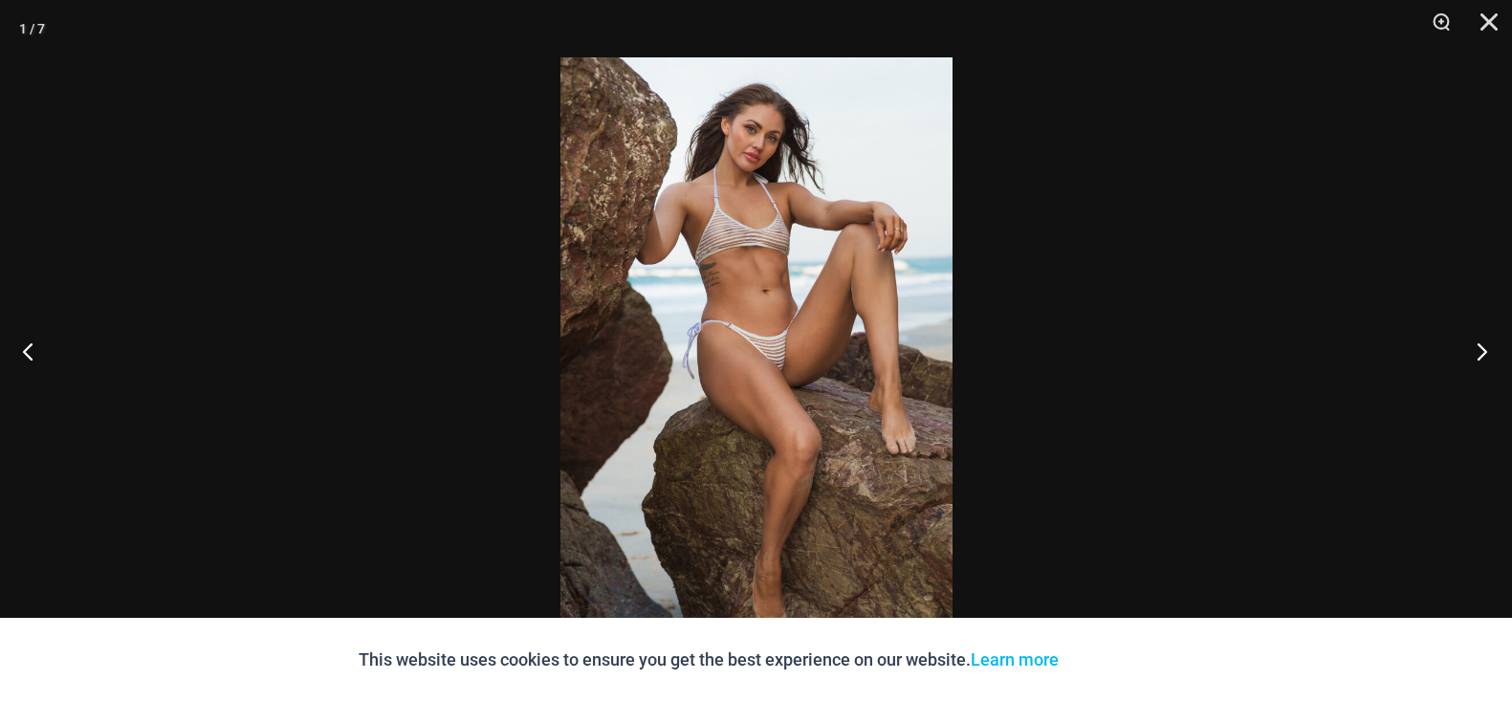
click at [1486, 350] on button "Next" at bounding box center [1476, 351] width 72 height 96
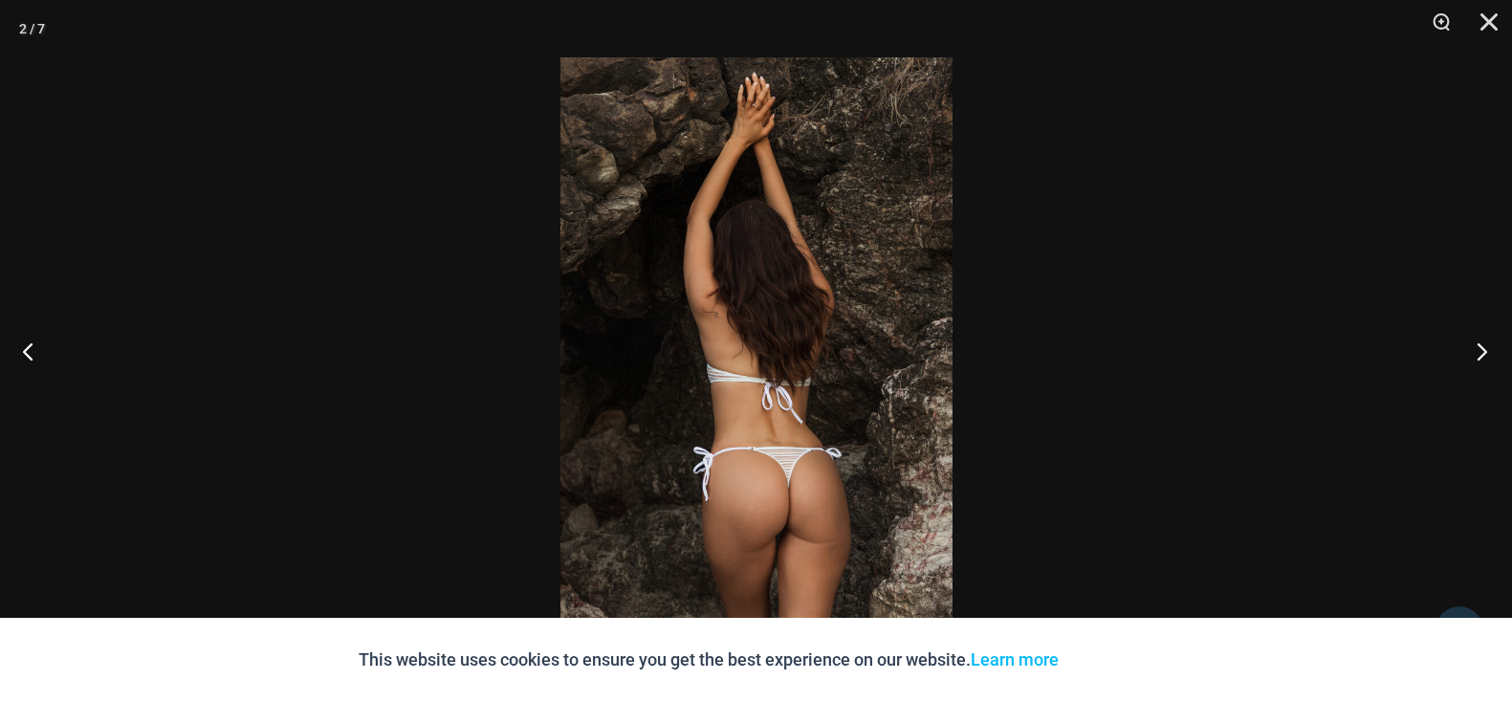
click at [1487, 350] on button "Next" at bounding box center [1476, 351] width 72 height 96
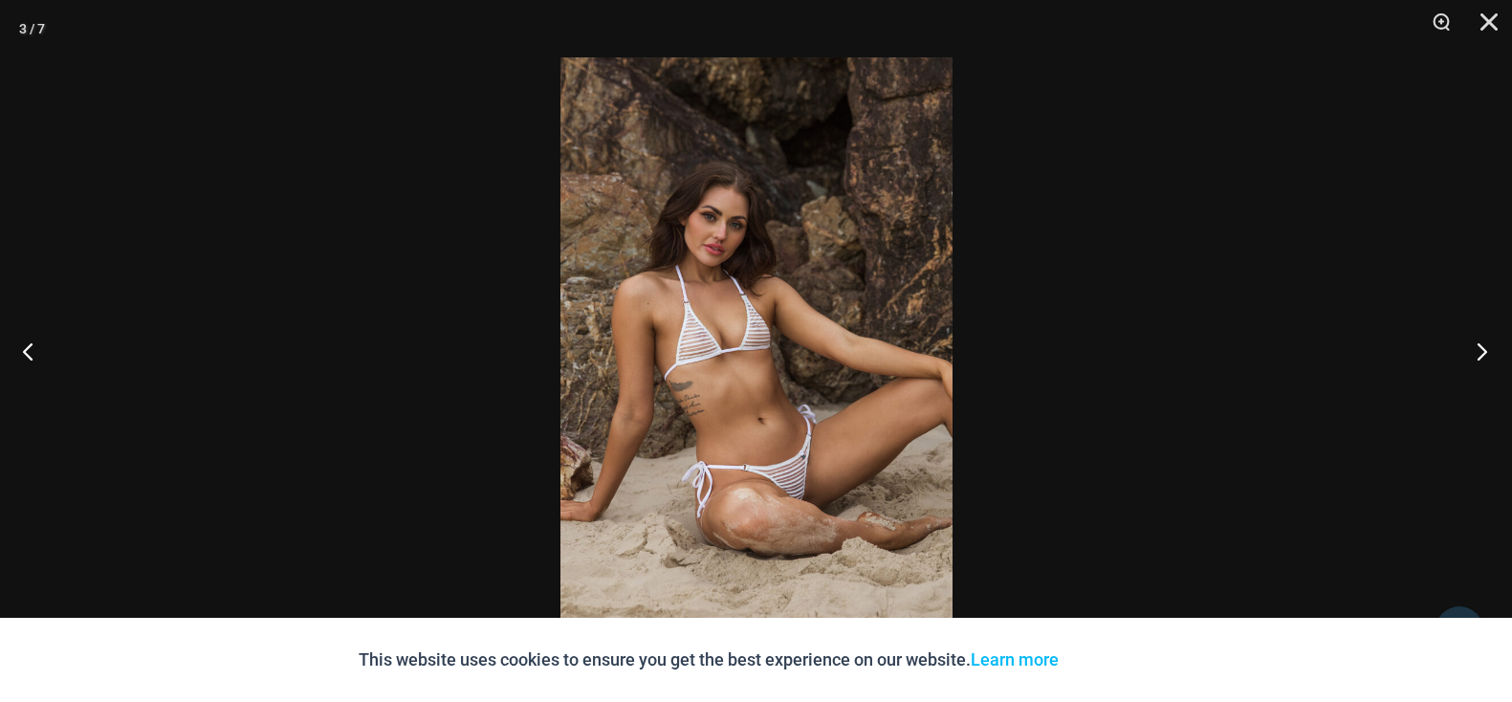
click at [1487, 350] on button "Next" at bounding box center [1476, 351] width 72 height 96
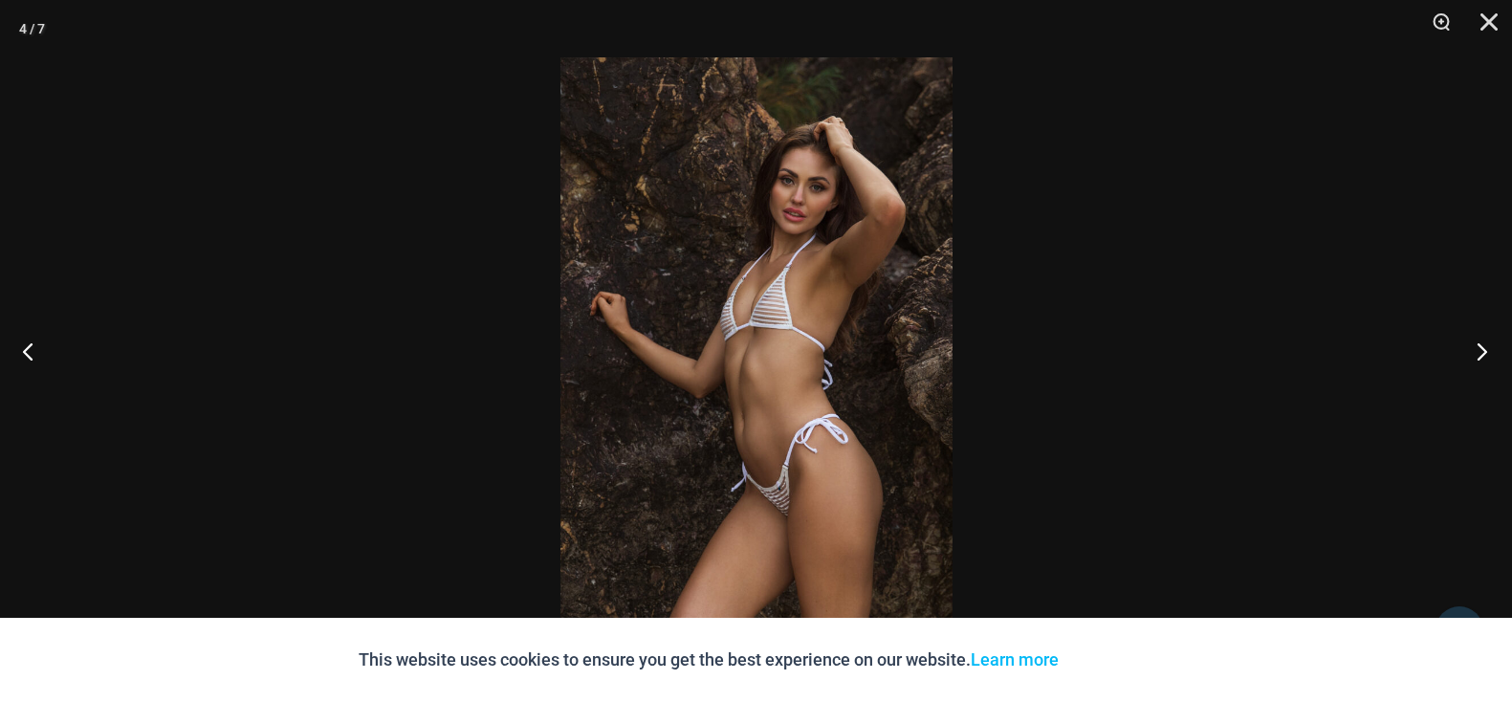
click at [1487, 350] on button "Next" at bounding box center [1476, 351] width 72 height 96
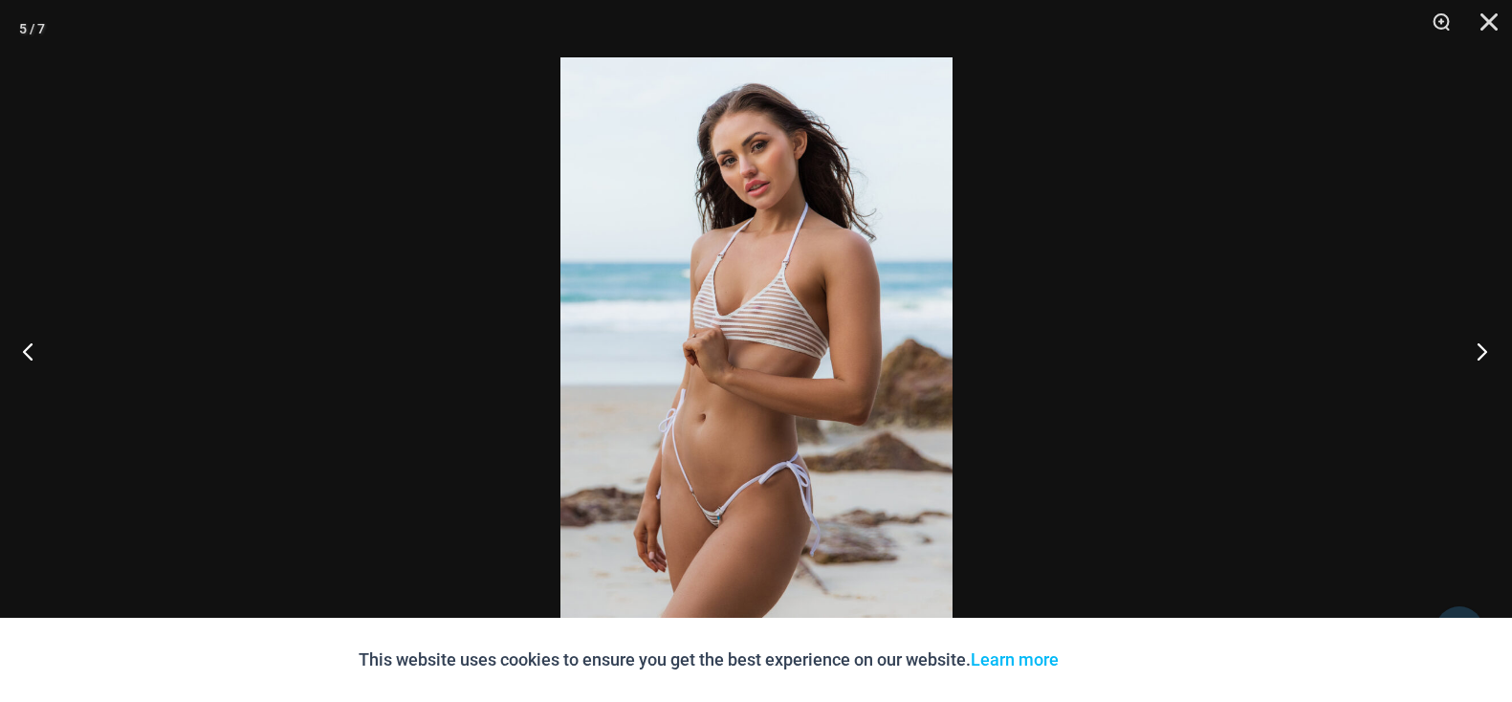
click at [1487, 350] on button "Next" at bounding box center [1476, 351] width 72 height 96
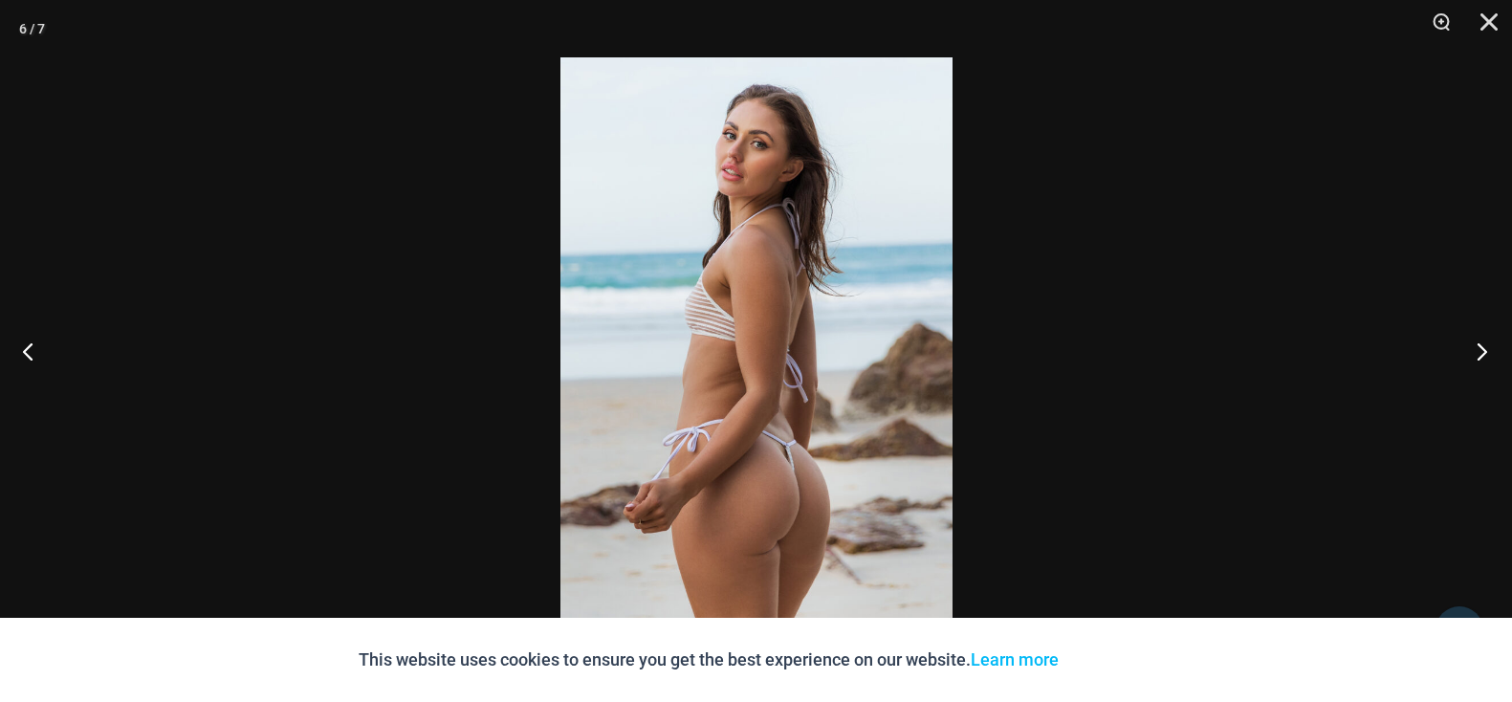
click at [1487, 350] on button "Next" at bounding box center [1476, 351] width 72 height 96
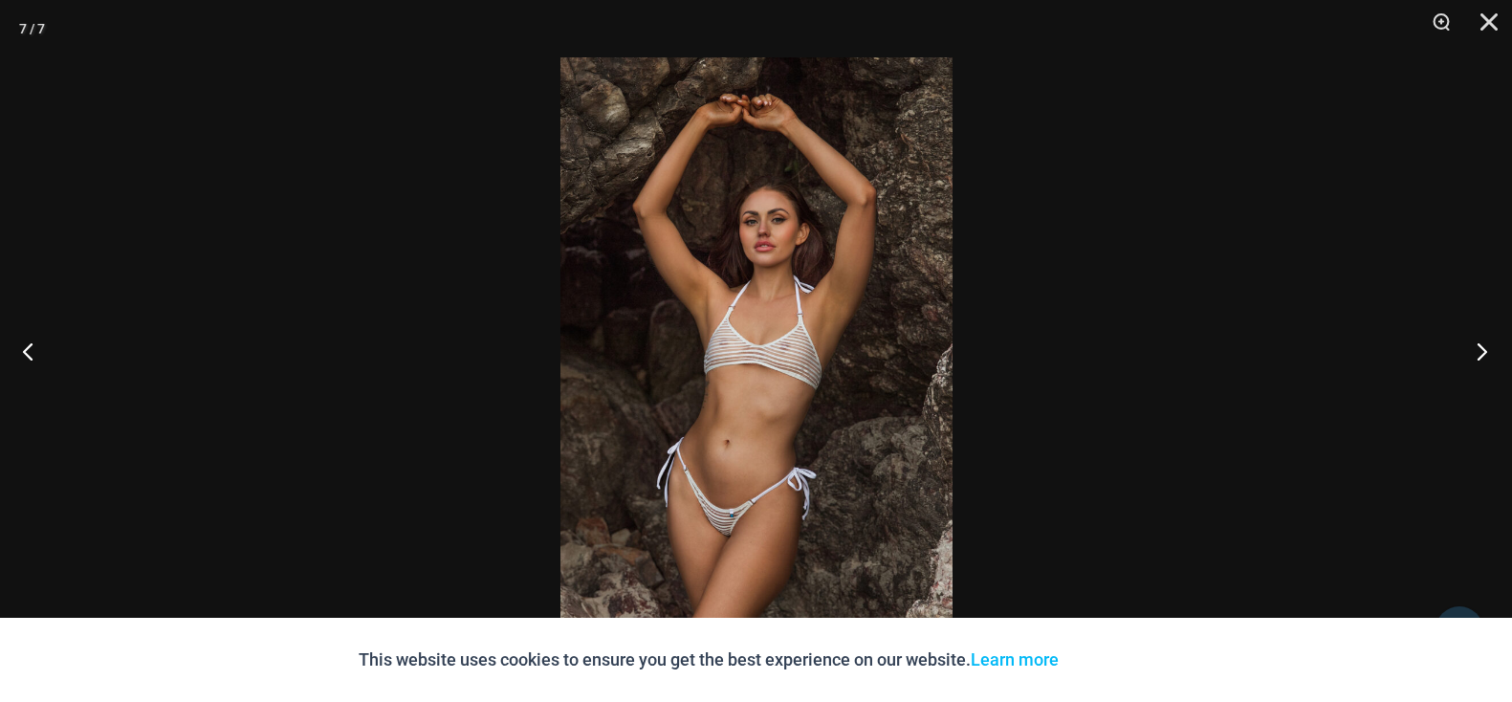
click at [1487, 350] on button "Next" at bounding box center [1476, 351] width 72 height 96
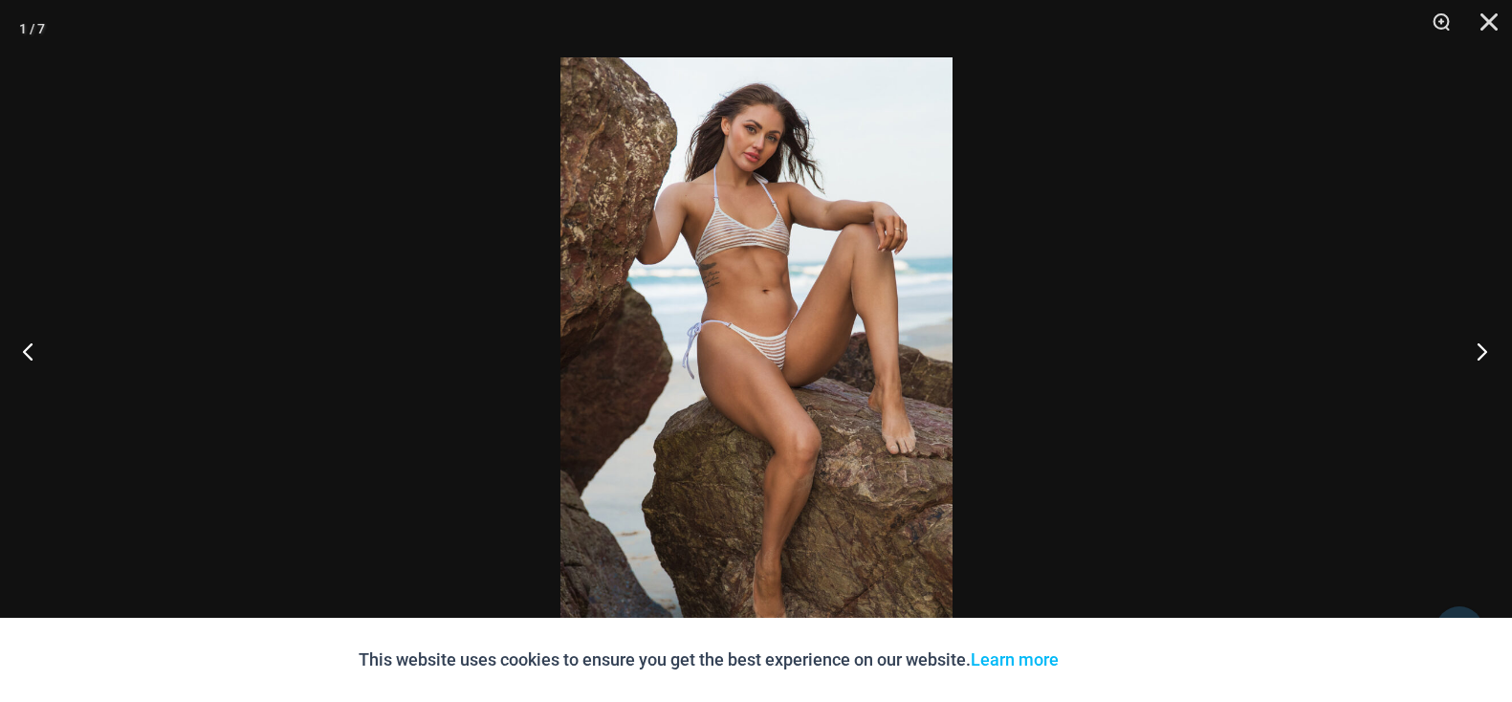
click at [1487, 350] on button "Next" at bounding box center [1476, 351] width 72 height 96
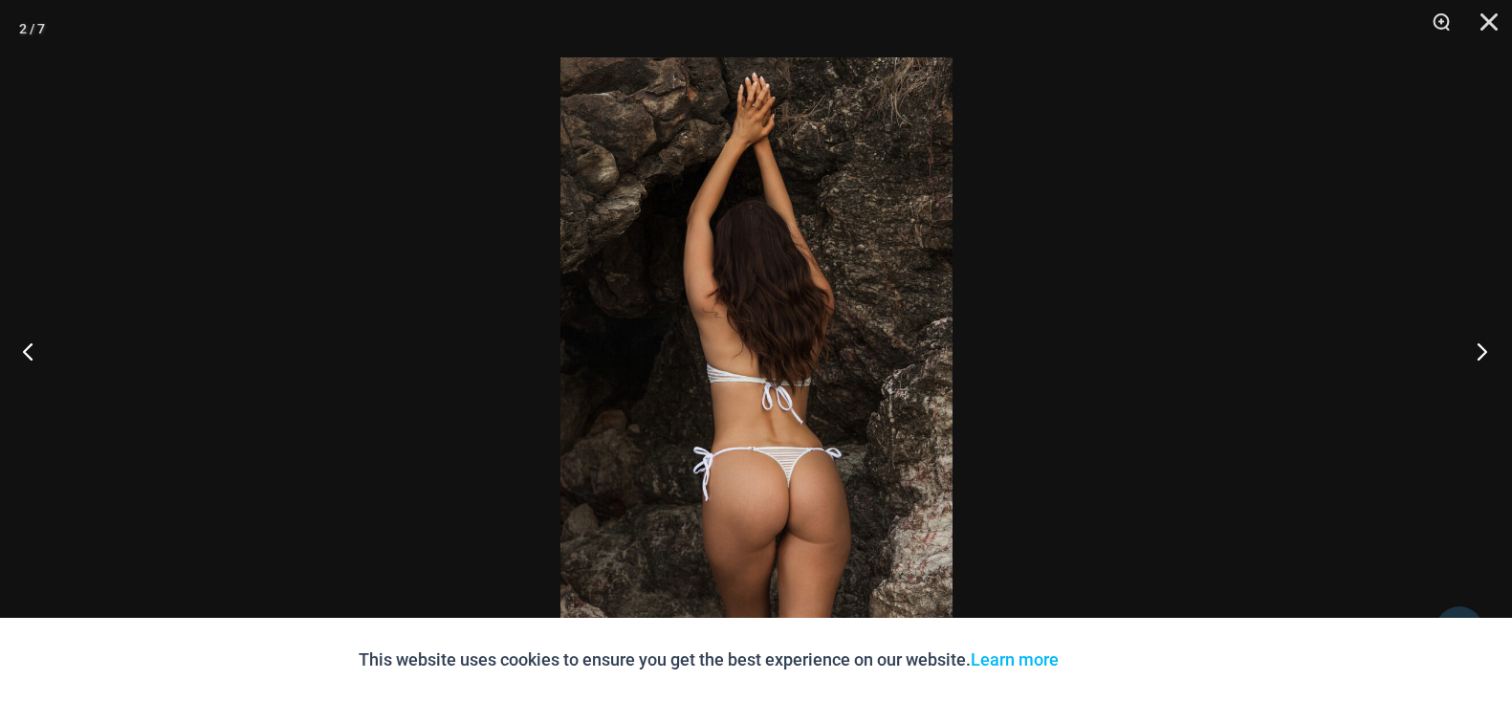
click at [1487, 350] on button "Next" at bounding box center [1476, 351] width 72 height 96
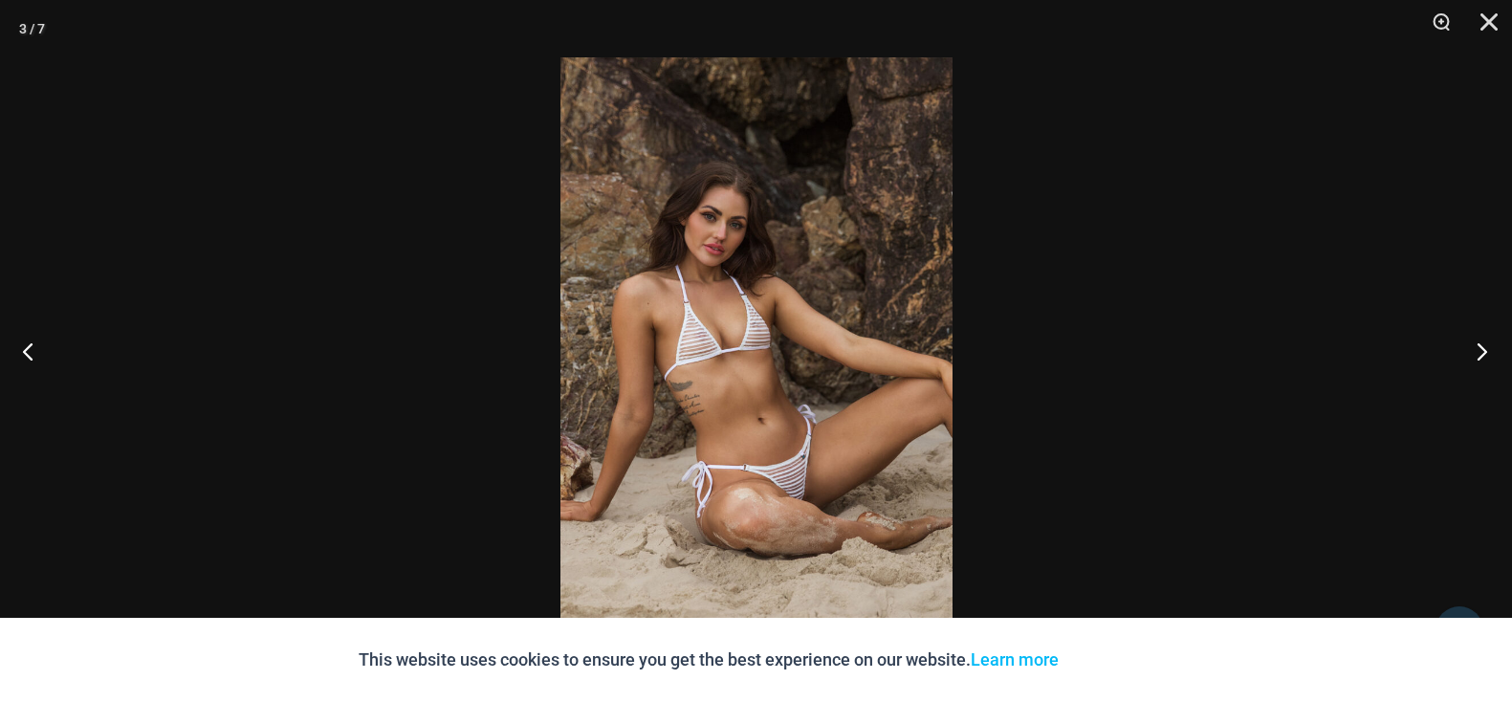
click at [1487, 350] on button "Next" at bounding box center [1476, 351] width 72 height 96
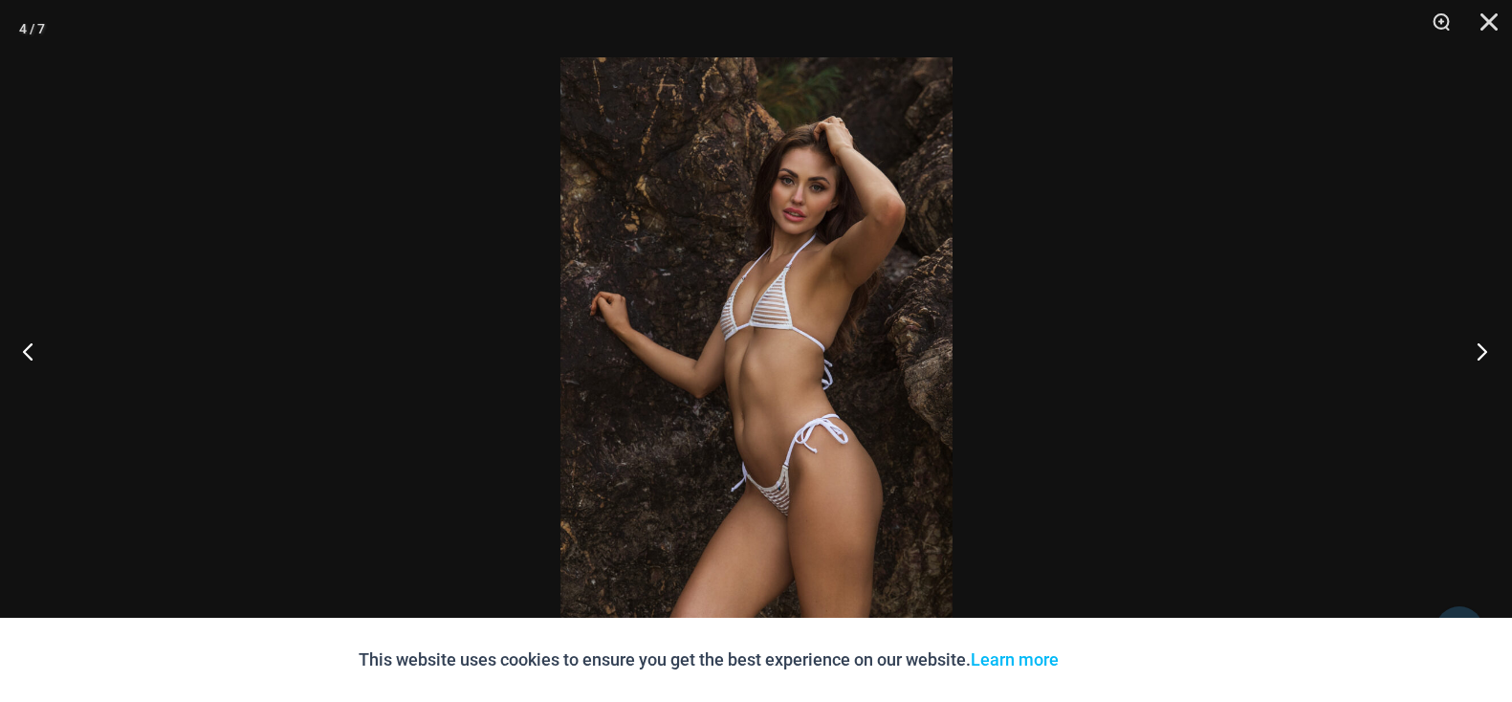
click at [1487, 350] on button "Next" at bounding box center [1476, 351] width 72 height 96
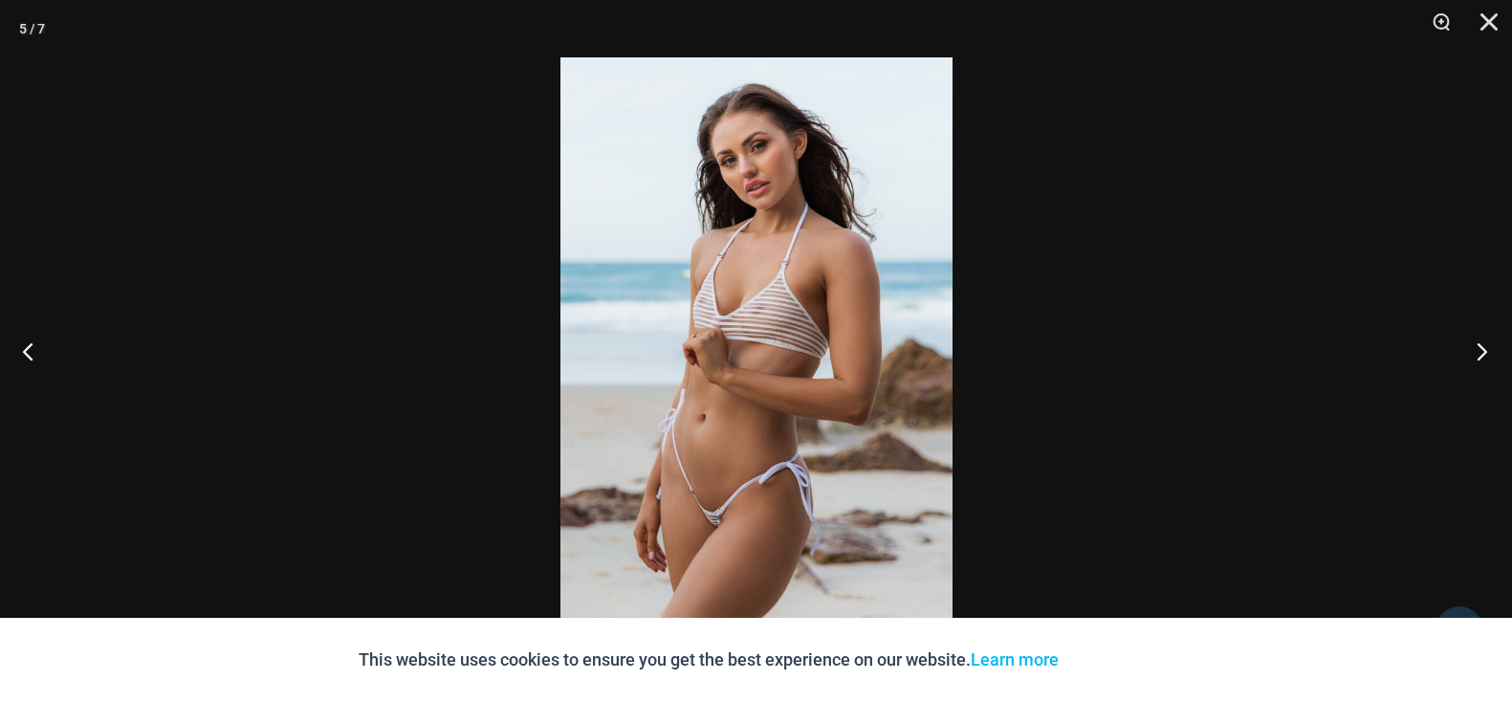
click at [1487, 350] on button "Next" at bounding box center [1476, 351] width 72 height 96
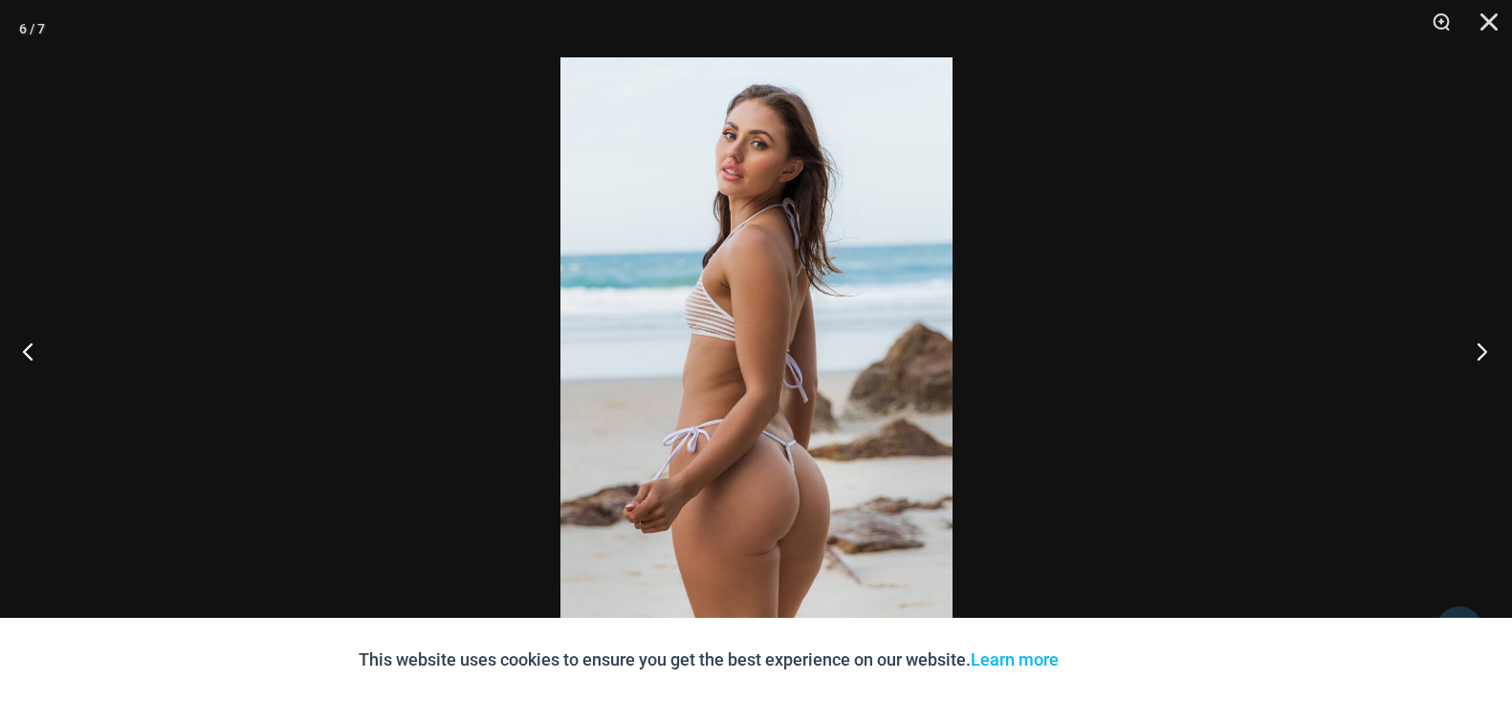
click at [1487, 350] on button "Next" at bounding box center [1476, 351] width 72 height 96
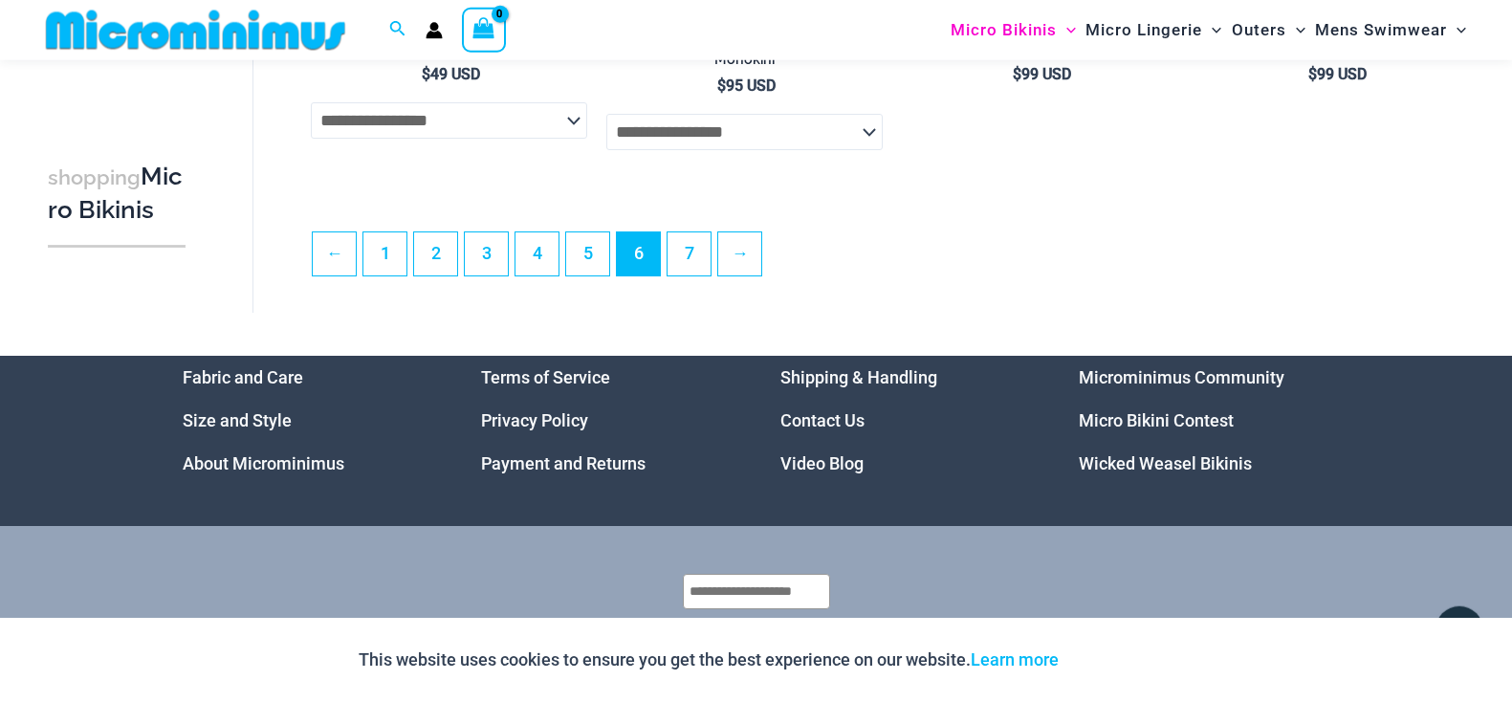
scroll to position [4860, 0]
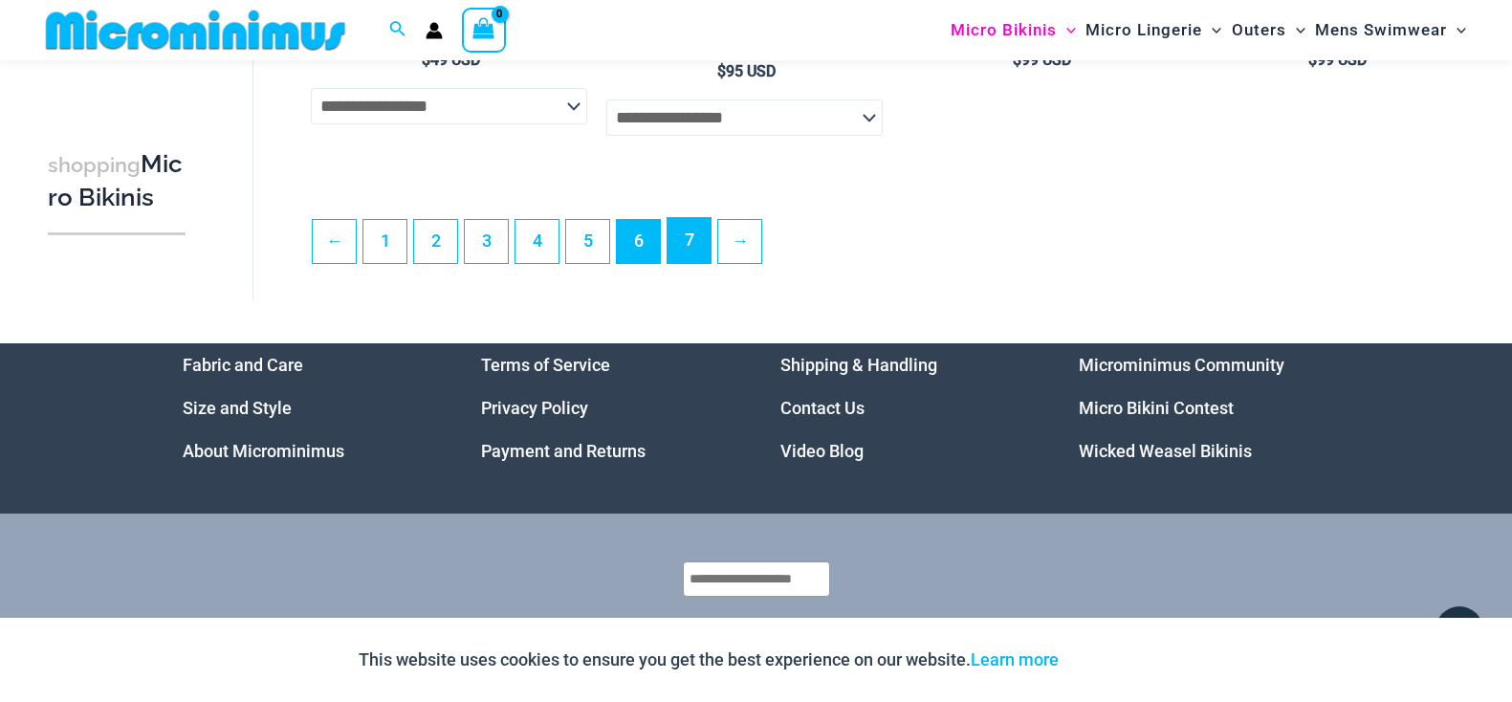
click at [685, 263] on link "7" at bounding box center [689, 240] width 43 height 45
